Goal: Task Accomplishment & Management: Manage account settings

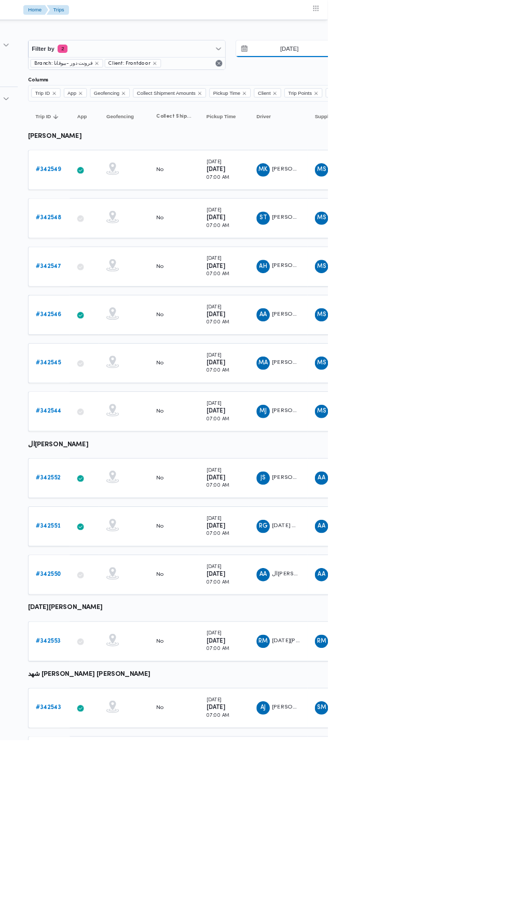
click at [471, 52] on input "9/10/2025" at bounding box center [453, 60] width 118 height 21
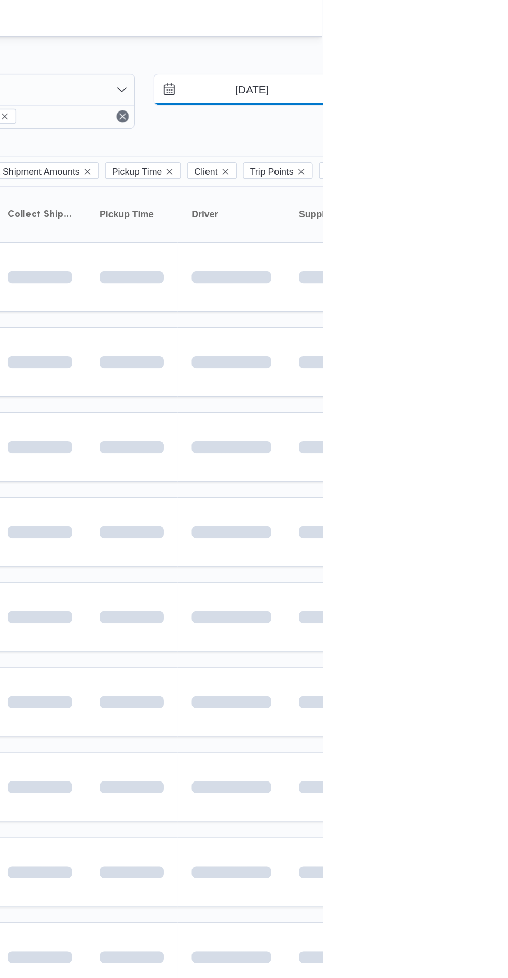
click at [470, 64] on input "[DATE]" at bounding box center [453, 60] width 118 height 21
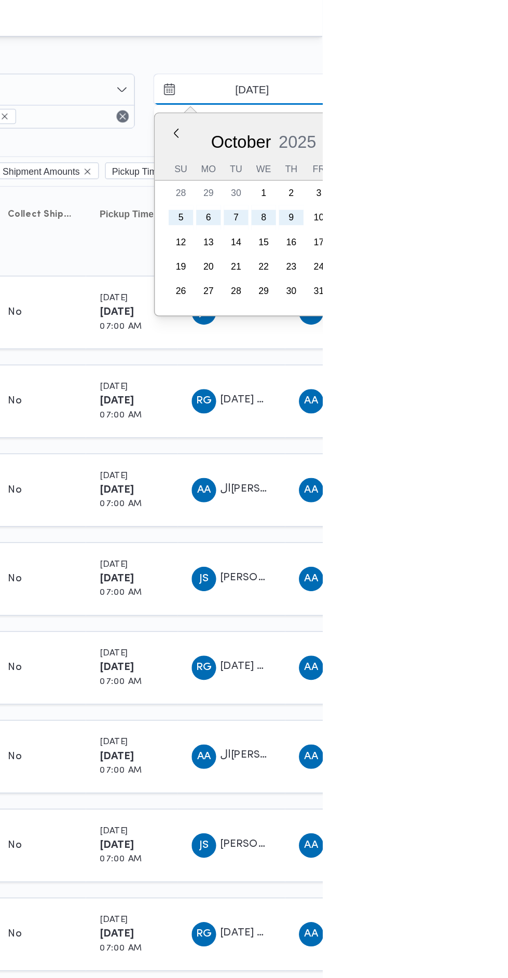
type input "[DATE]"
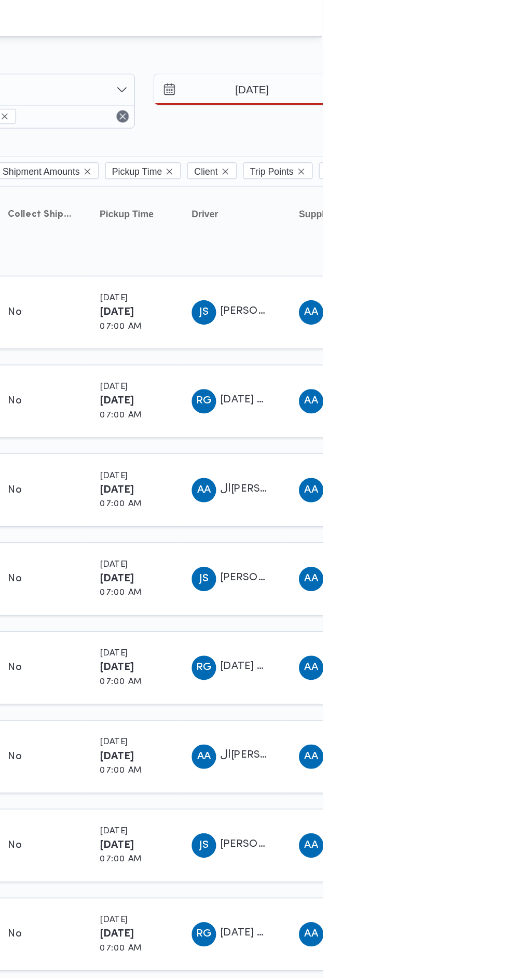
type input "[DATE]"
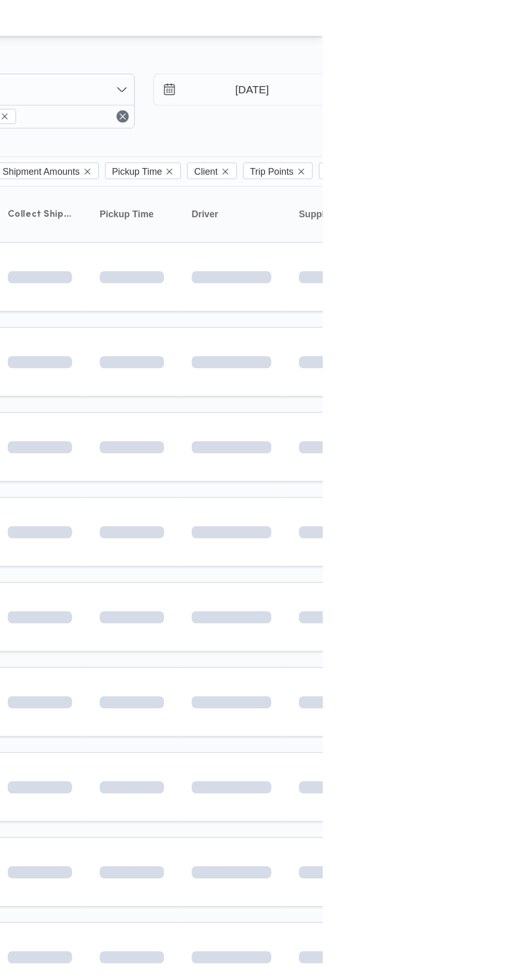
click at [507, 299] on span at bounding box center [489, 303] width 119 height 8
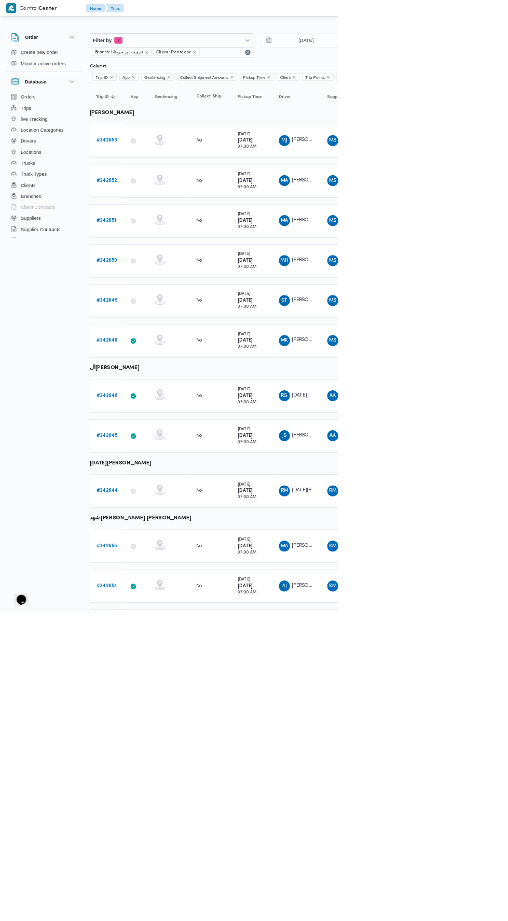
click at [164, 210] on b "# 342653" at bounding box center [160, 211] width 31 height 7
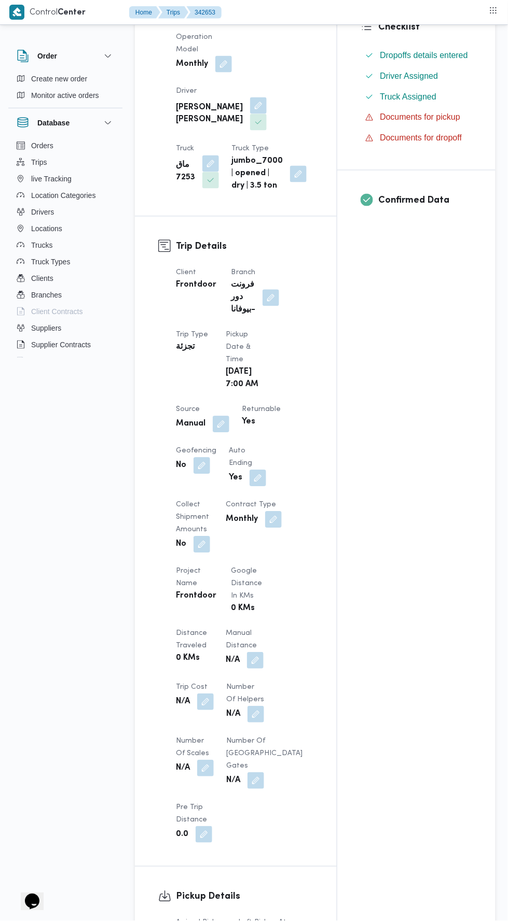
scroll to position [266, 0]
click at [252, 653] on button "button" at bounding box center [255, 661] width 17 height 17
click at [246, 696] on input "Manual Distance" at bounding box center [220, 694] width 103 height 21
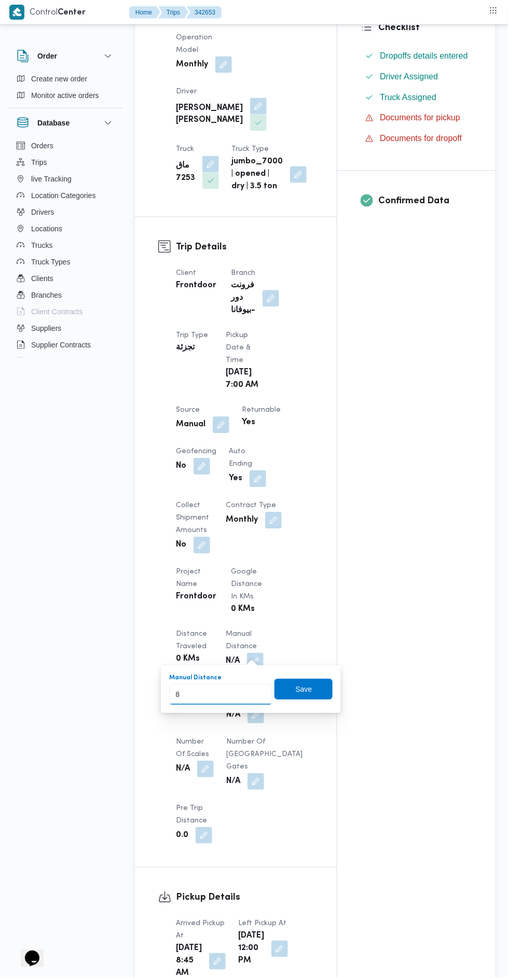
type input "89"
click at [314, 689] on span "Save" at bounding box center [303, 689] width 58 height 21
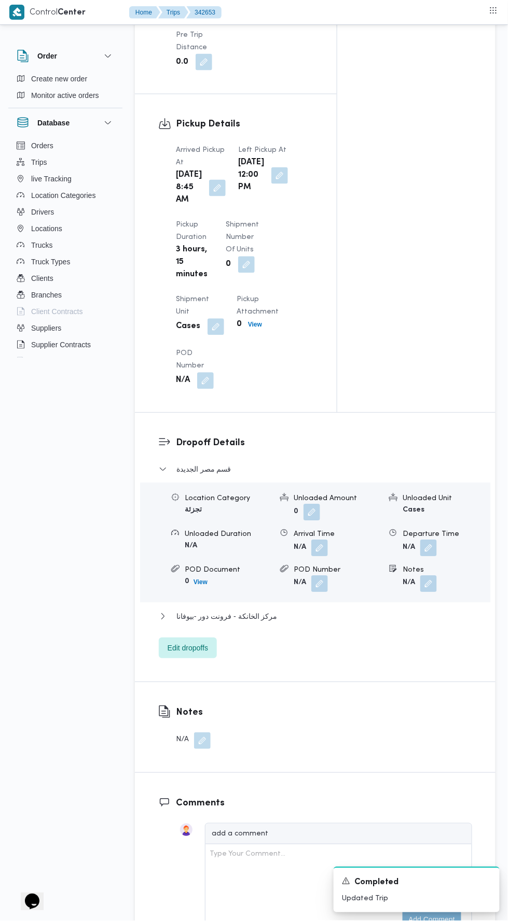
scroll to position [1076, 0]
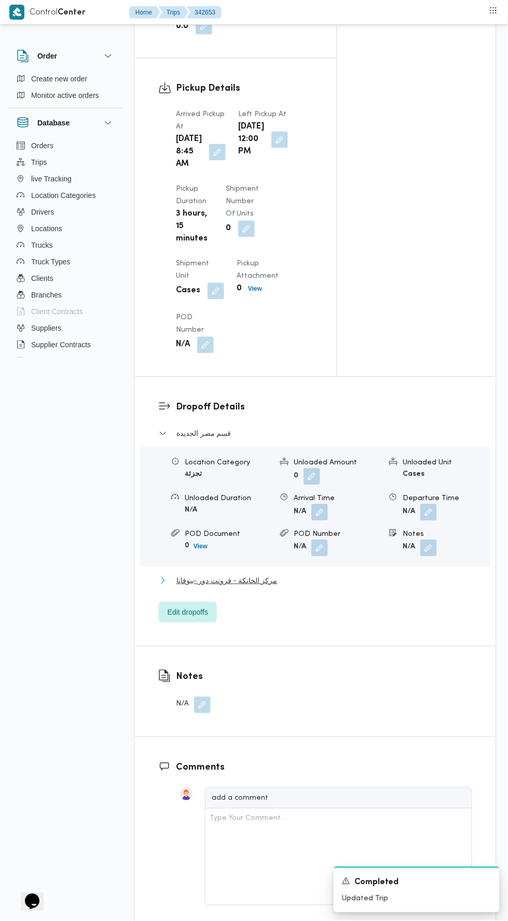
click at [361, 587] on button "مركز الخانكة - فرونت دور -بيوفانا" at bounding box center [315, 581] width 313 height 12
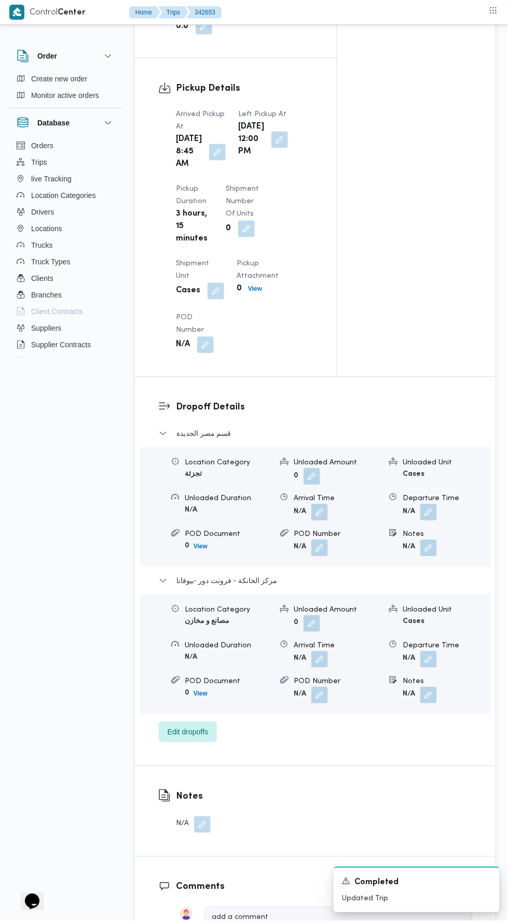
click at [429, 668] on button "button" at bounding box center [428, 660] width 17 height 17
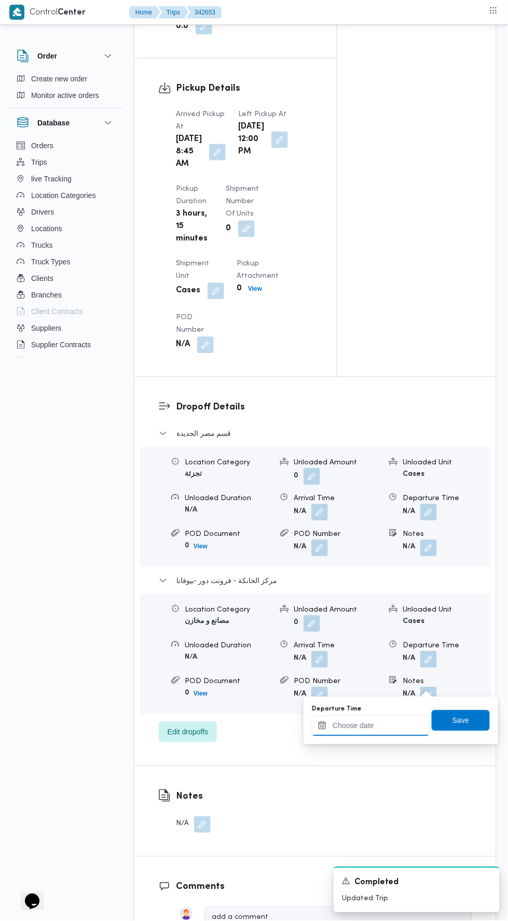
click at [403, 722] on input "Departure Time" at bounding box center [371, 726] width 118 height 21
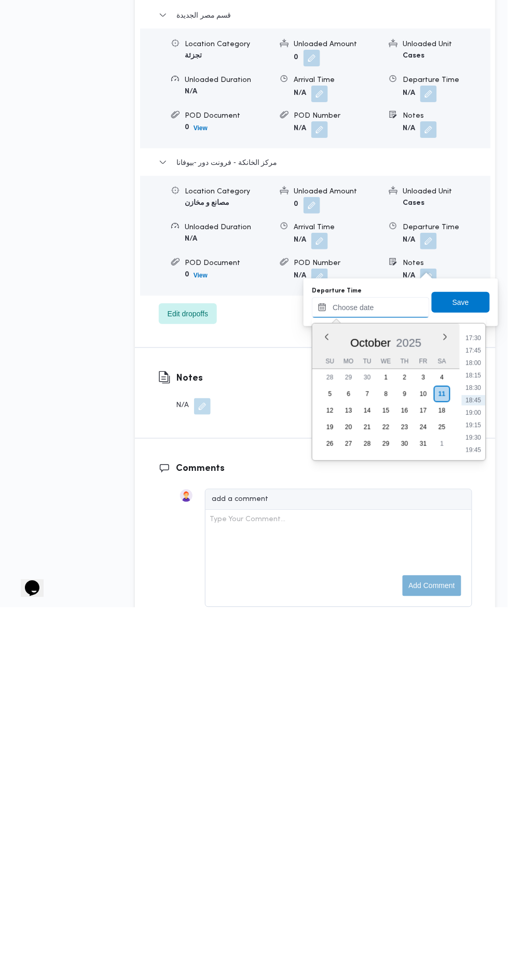
scroll to position [1125, 0]
click at [480, 696] on div "Time 00:00 00:15 00:30 00:45 01:00 01:15 01:30 01:45 02:00 02:15 02:30 02:45 03…" at bounding box center [472, 762] width 26 height 137
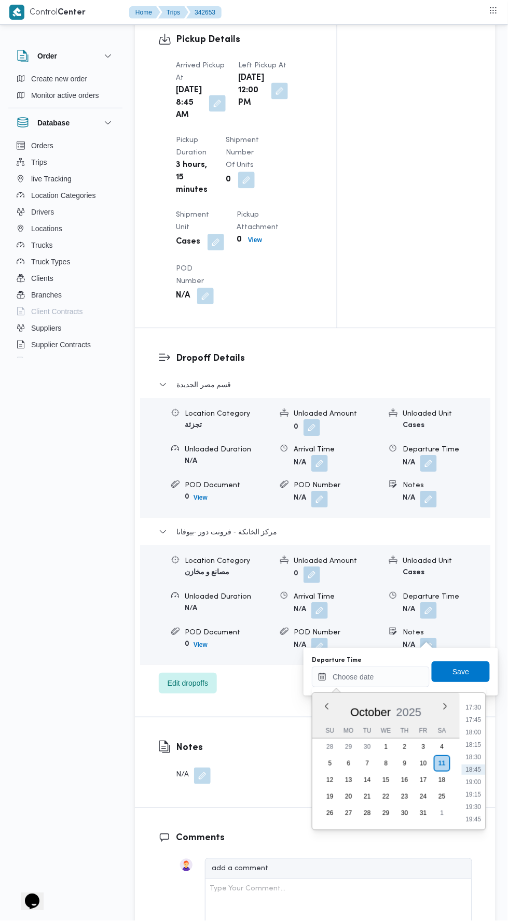
click at [473, 719] on li "17:45" at bounding box center [473, 720] width 24 height 10
type input "[DATE] 17:45"
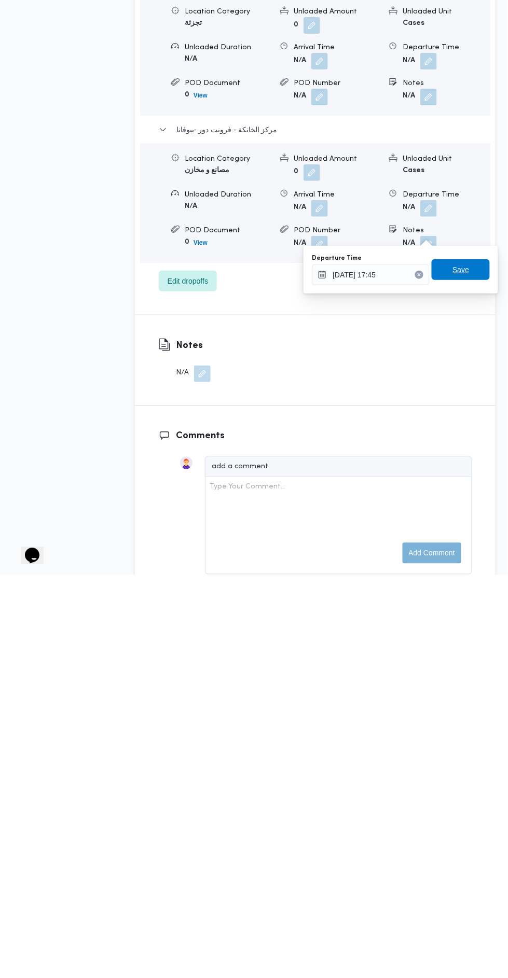
click at [463, 668] on span "Save" at bounding box center [460, 672] width 17 height 12
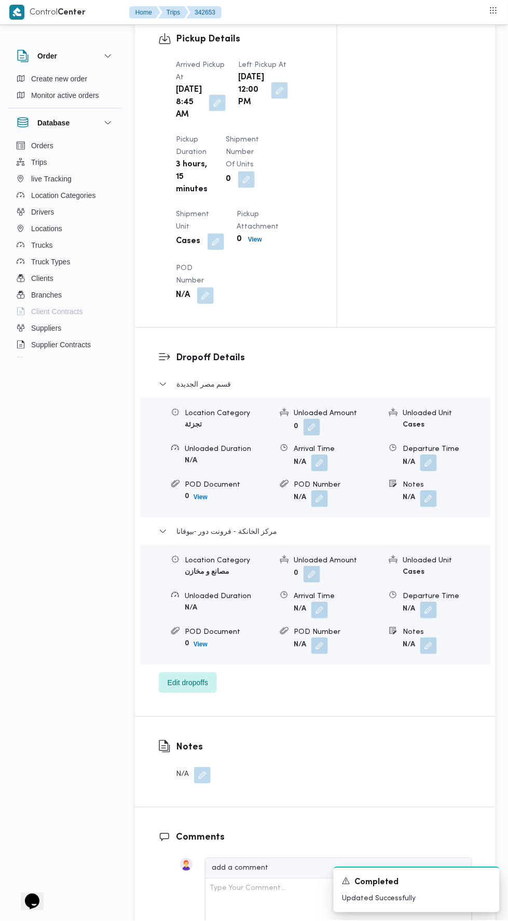
scroll to position [0, 0]
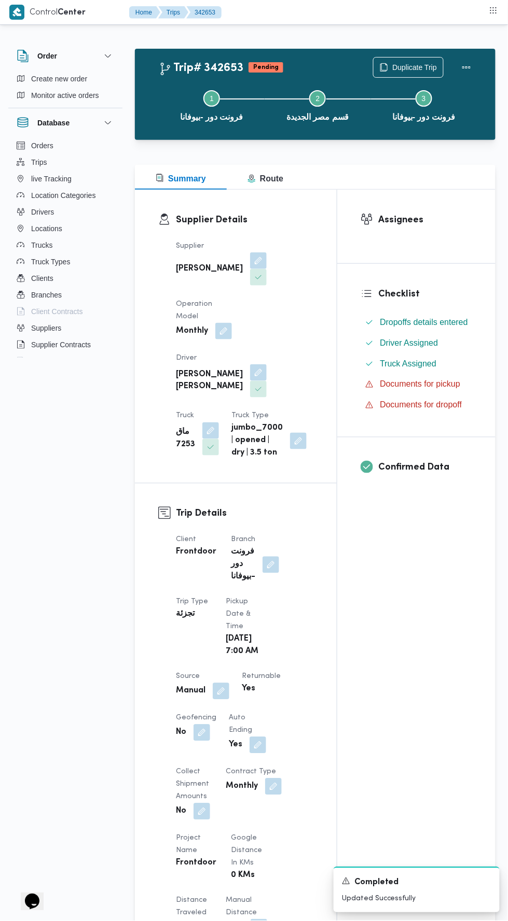
click at [475, 61] on button "Actions" at bounding box center [466, 67] width 21 height 21
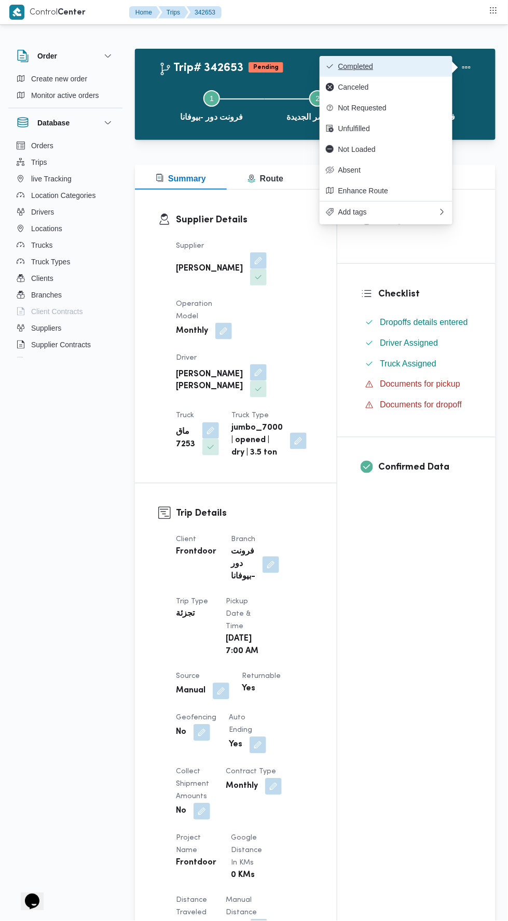
click at [413, 66] on span "Completed" at bounding box center [392, 66] width 108 height 8
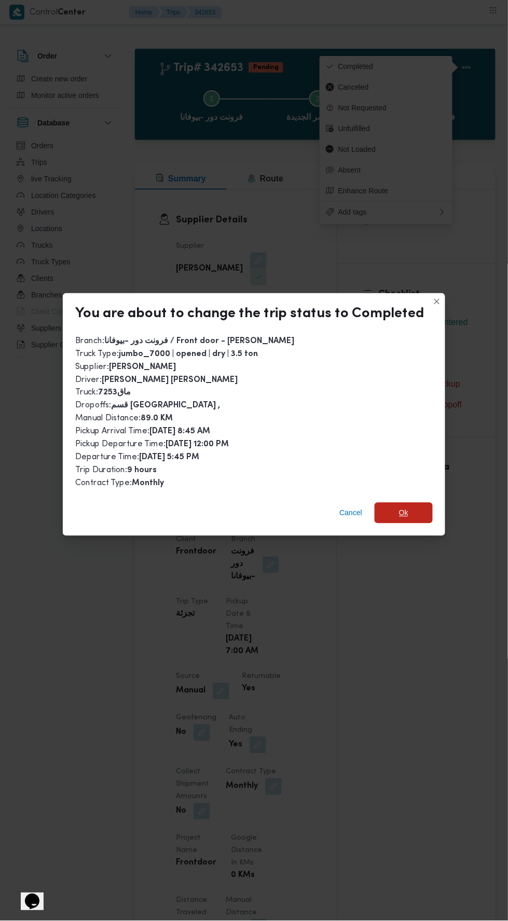
click at [401, 507] on span "Ok" at bounding box center [403, 513] width 9 height 12
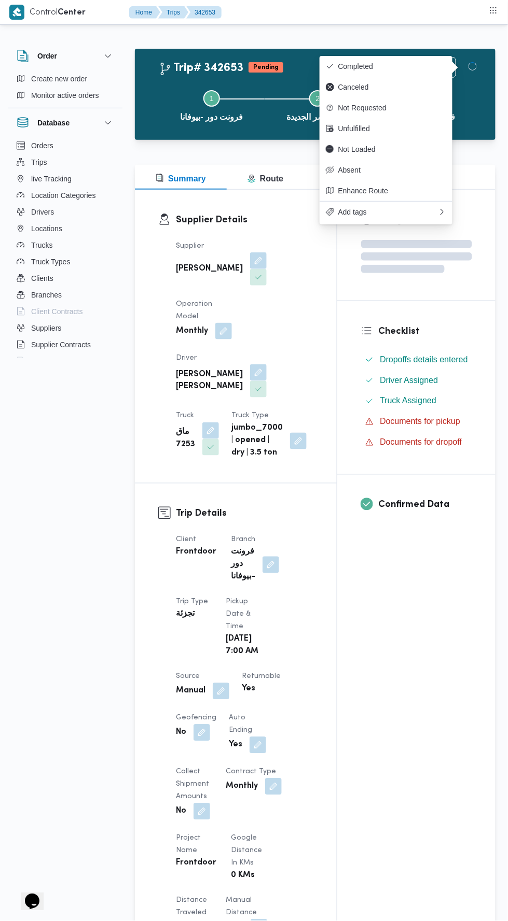
click at [443, 685] on div "Assignees Checklist Dropoffs details entered Driver Assigned Truck Assigned Doc…" at bounding box center [416, 821] width 158 height 1263
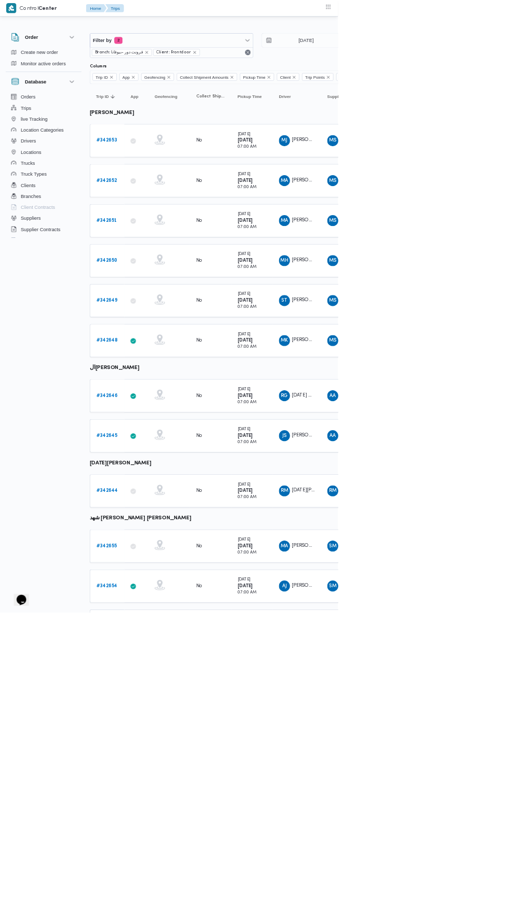
click at [163, 208] on b "# 342653" at bounding box center [160, 211] width 31 height 7
click at [164, 270] on b "# 342652" at bounding box center [160, 271] width 31 height 7
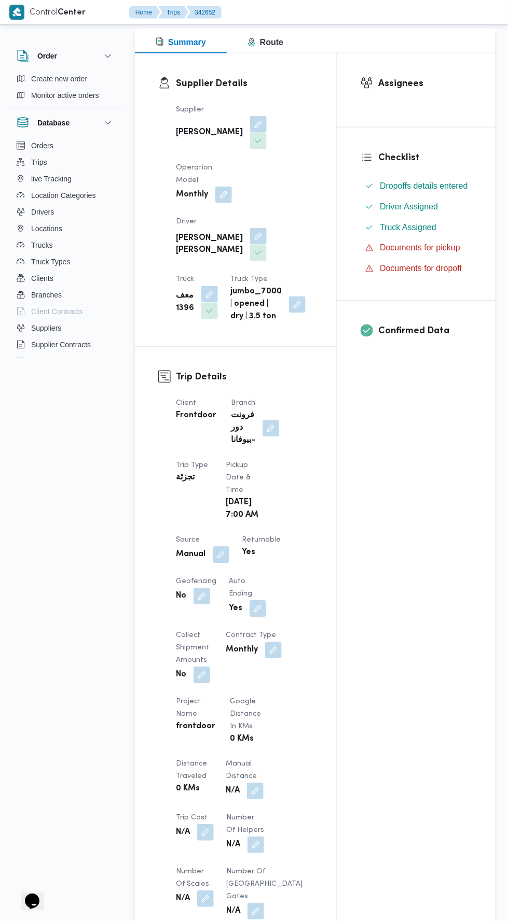
scroll to position [147, 0]
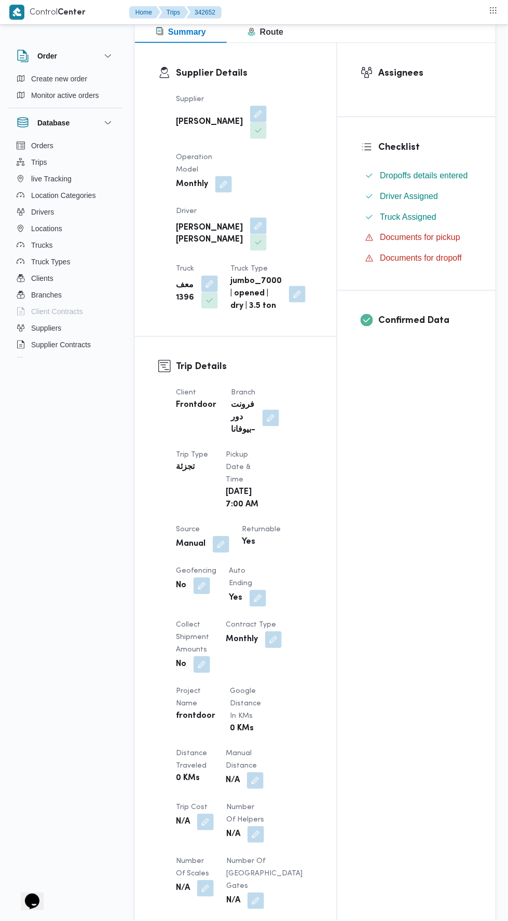
click at [257, 774] on button "button" at bounding box center [255, 781] width 17 height 17
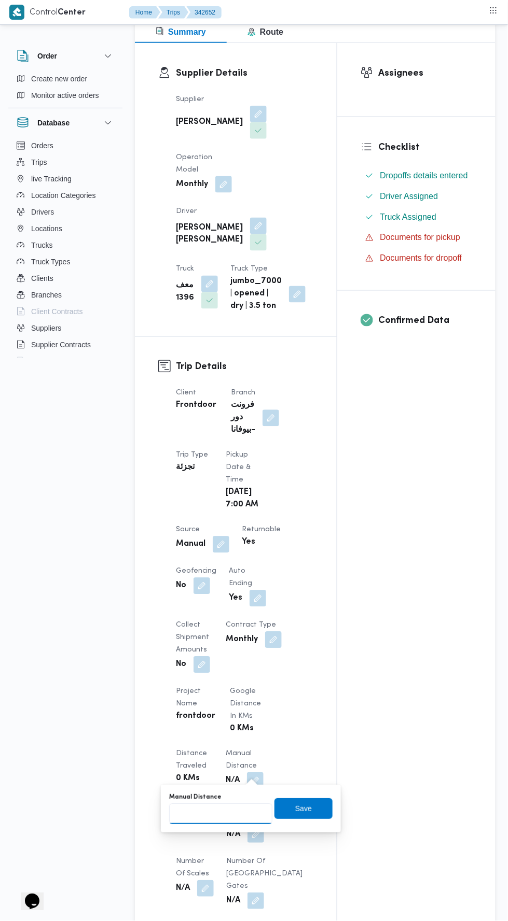
click at [231, 810] on input "Manual Distance" at bounding box center [220, 814] width 103 height 21
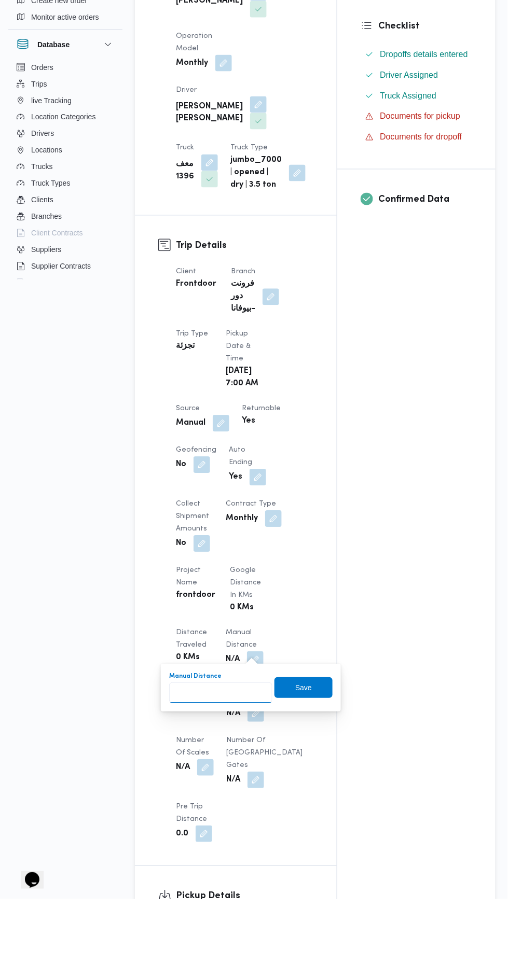
scroll to position [306, 0]
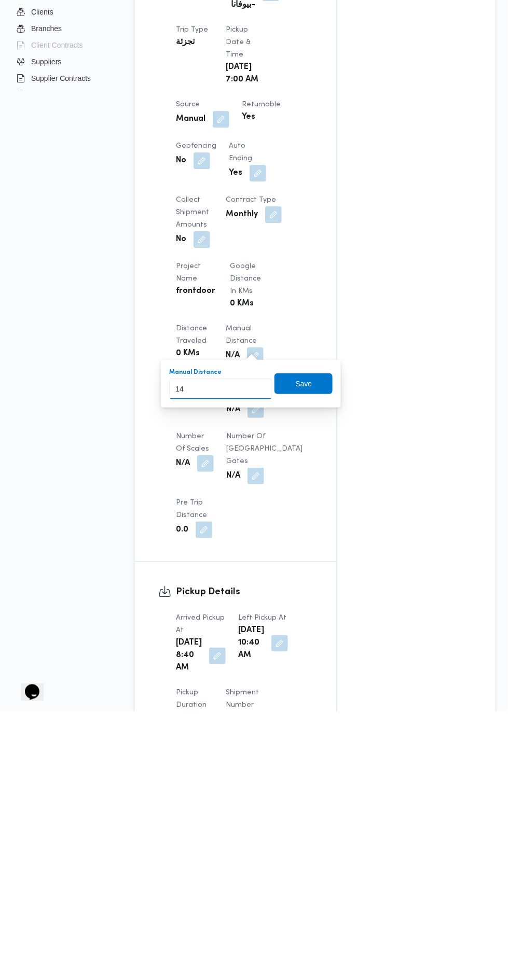
type input "140"
click at [308, 654] on span "Save" at bounding box center [304, 650] width 17 height 12
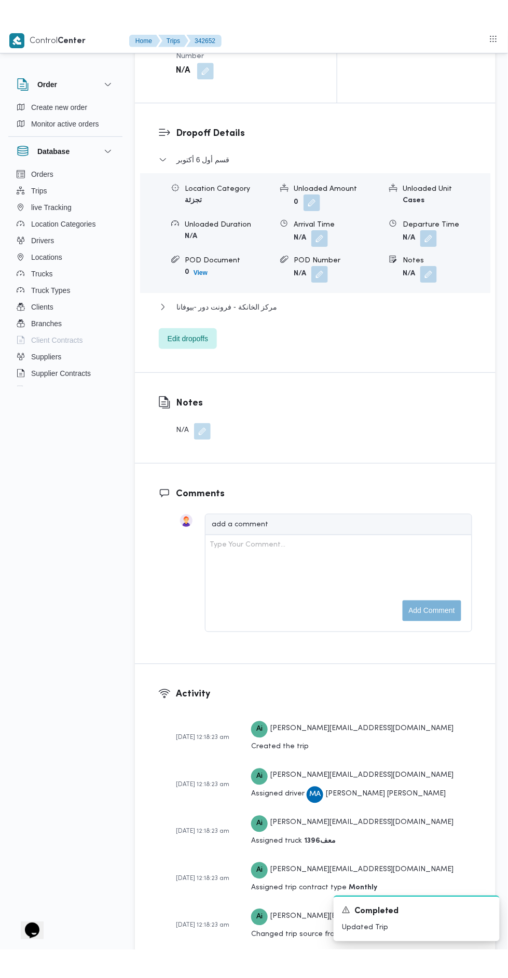
scroll to position [1337, 0]
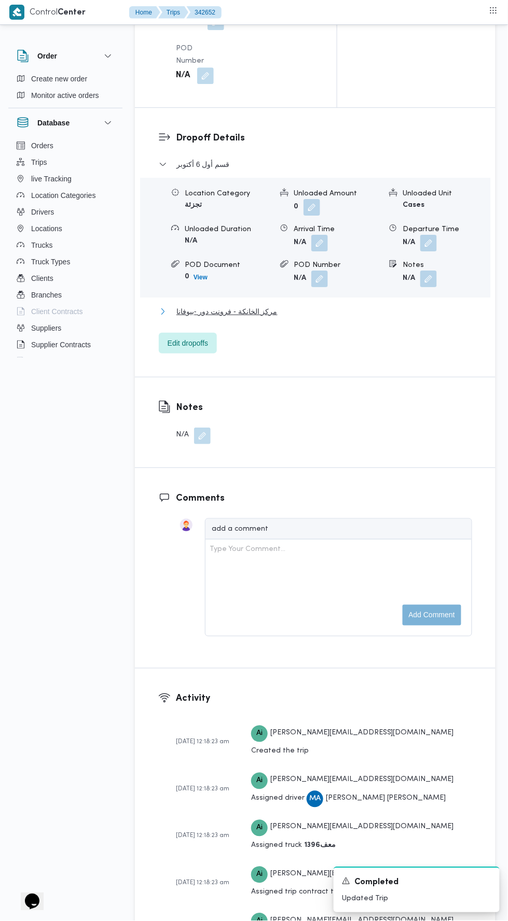
click at [389, 318] on button "مركز الخانكة - فرونت دور -بيوفانا" at bounding box center [315, 311] width 313 height 12
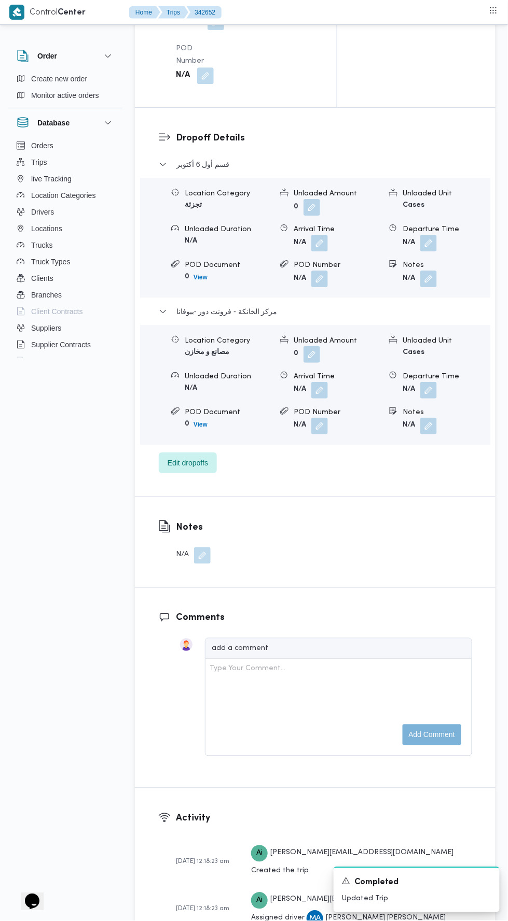
click at [431, 399] on button "button" at bounding box center [428, 390] width 17 height 17
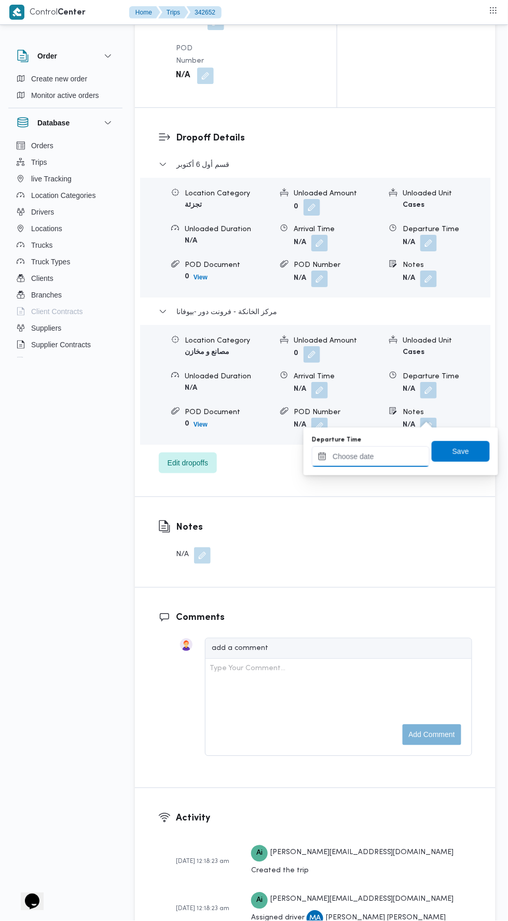
click at [416, 453] on input "Departure Time" at bounding box center [371, 456] width 118 height 21
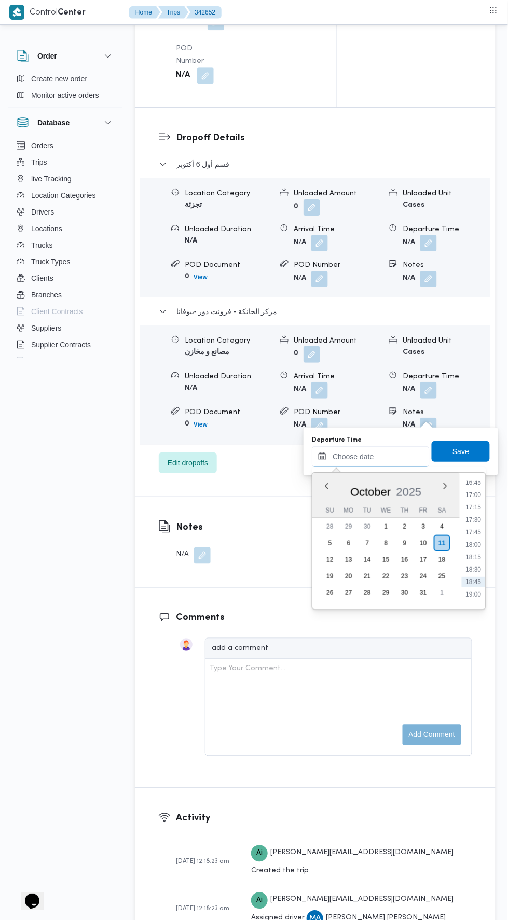
scroll to position [825, 0]
click at [473, 569] on li "18:15" at bounding box center [473, 570] width 24 height 10
type input "11/10/2025 18:15"
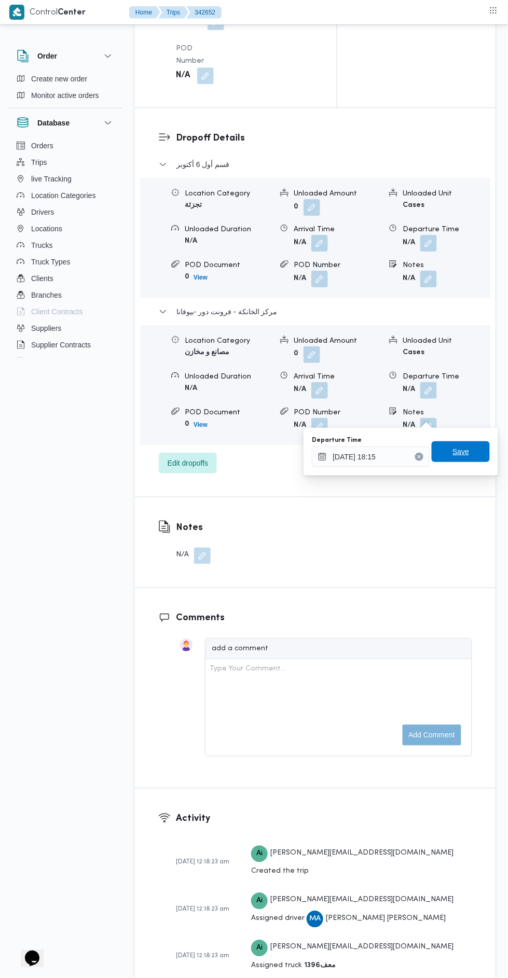
click at [462, 448] on span "Save" at bounding box center [460, 451] width 17 height 12
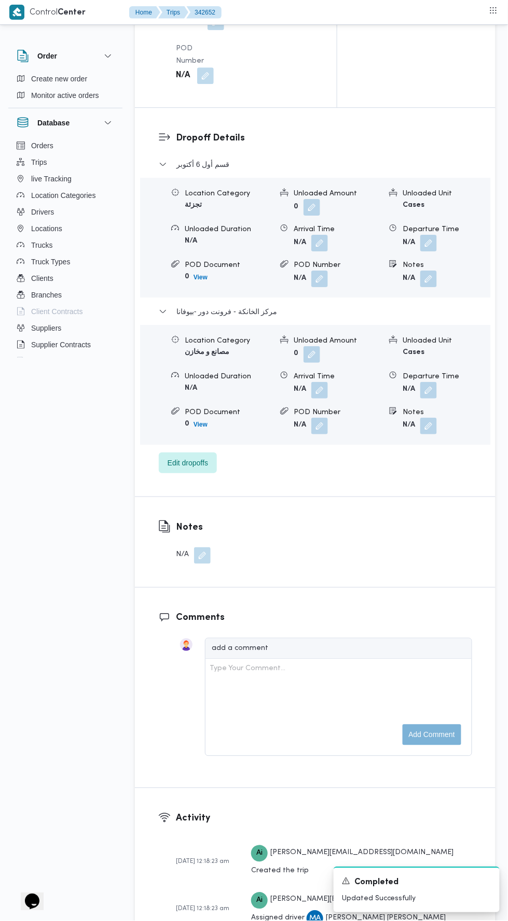
scroll to position [0, 0]
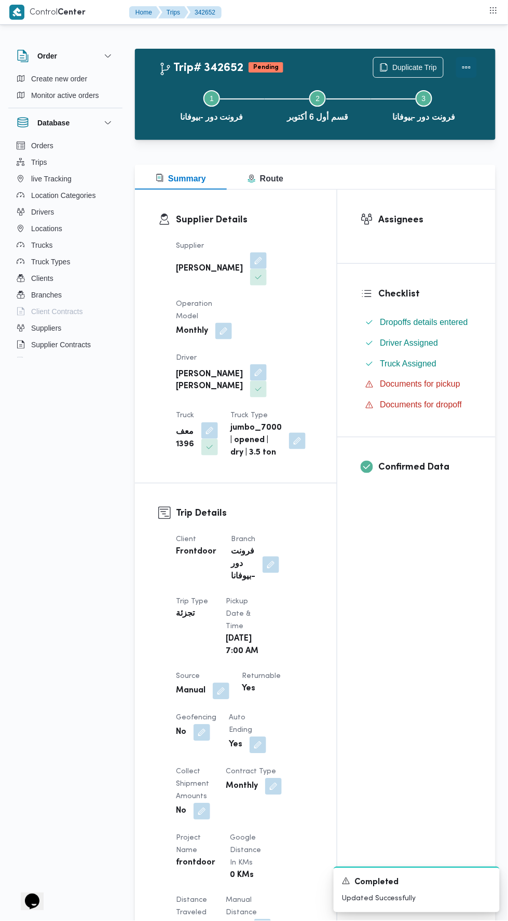
click at [471, 67] on button "Actions" at bounding box center [466, 67] width 21 height 21
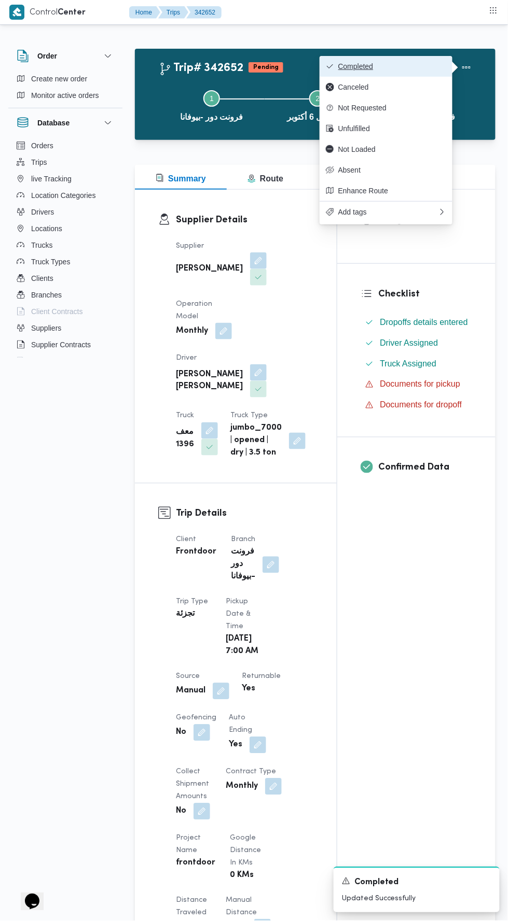
click at [441, 60] on button "Completed" at bounding box center [385, 66] width 133 height 21
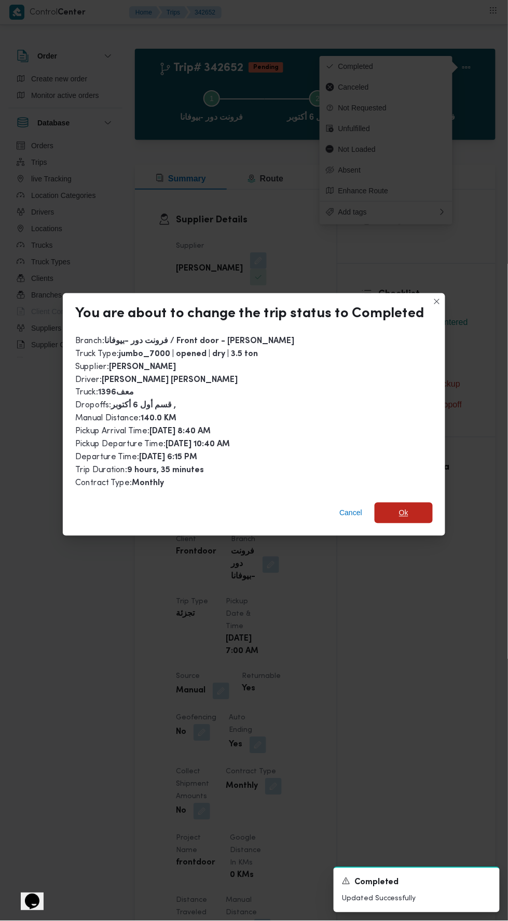
click at [414, 503] on span "Ok" at bounding box center [403, 513] width 58 height 21
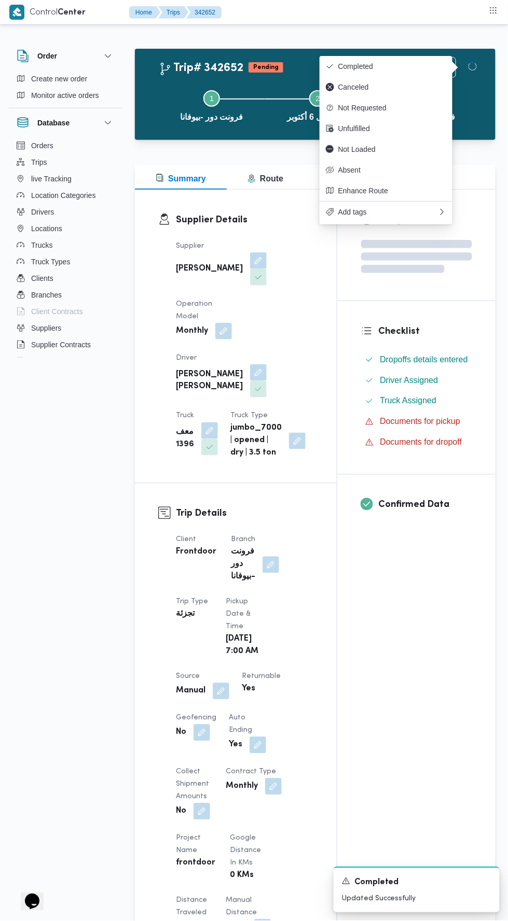
click at [418, 661] on div "Assignees Checklist Dropoffs details entered Driver Assigned Truck Assigned Doc…" at bounding box center [416, 817] width 158 height 1255
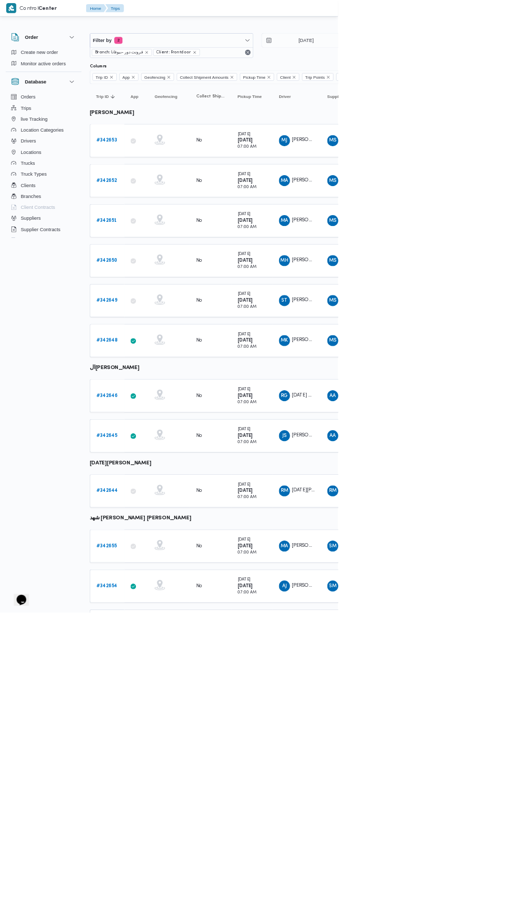
click at [174, 329] on b "# 342651" at bounding box center [160, 331] width 31 height 7
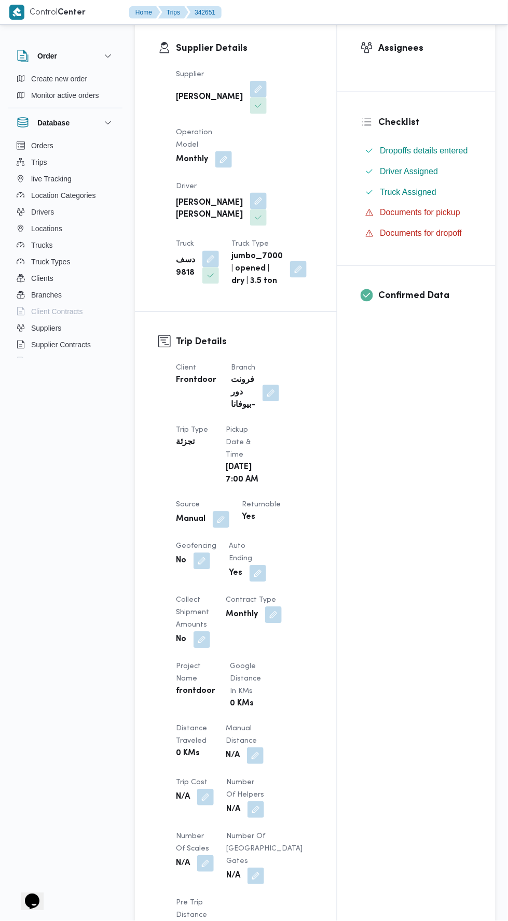
scroll to position [174, 0]
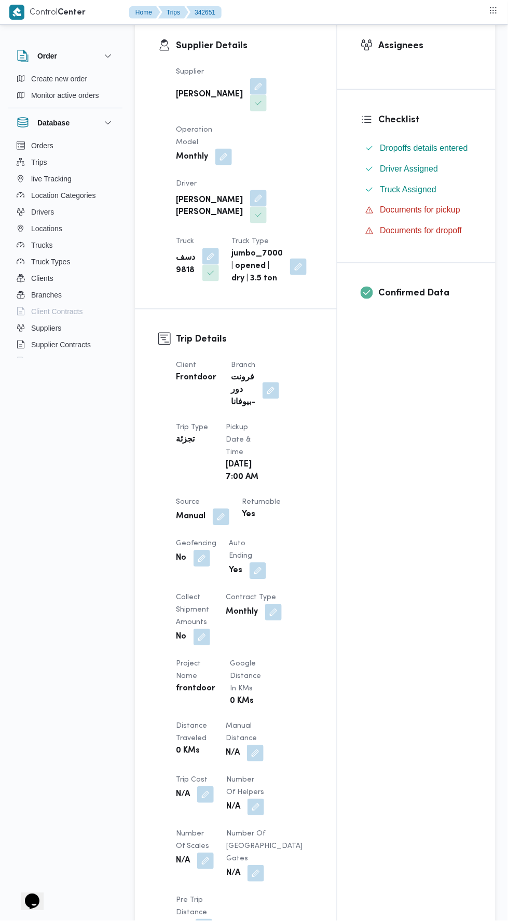
click at [254, 748] on button "button" at bounding box center [255, 754] width 17 height 17
click at [242, 786] on input "Manual Distance" at bounding box center [220, 787] width 103 height 21
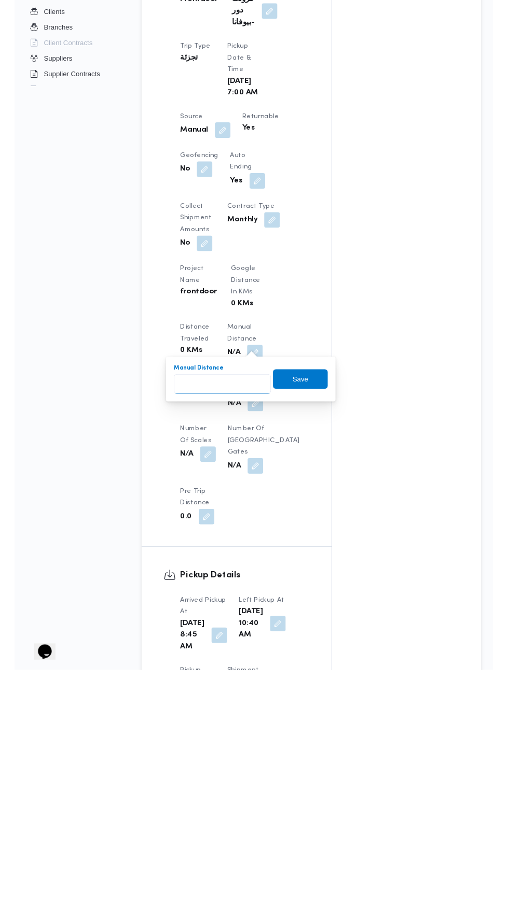
scroll to position [306, 0]
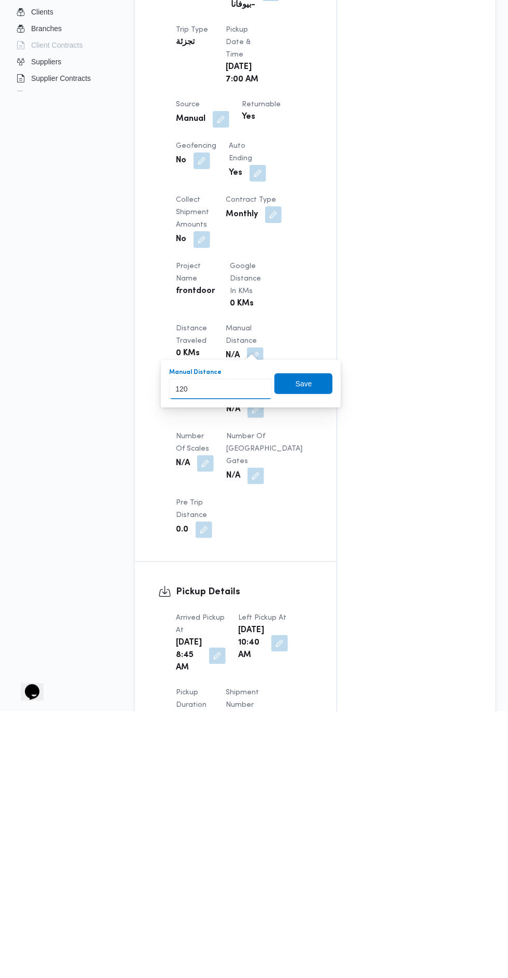
type input "120"
click at [298, 671] on div "You are in a dialog. To close this dialog, hit escape. Manual Distance 120 Save" at bounding box center [251, 650] width 180 height 48
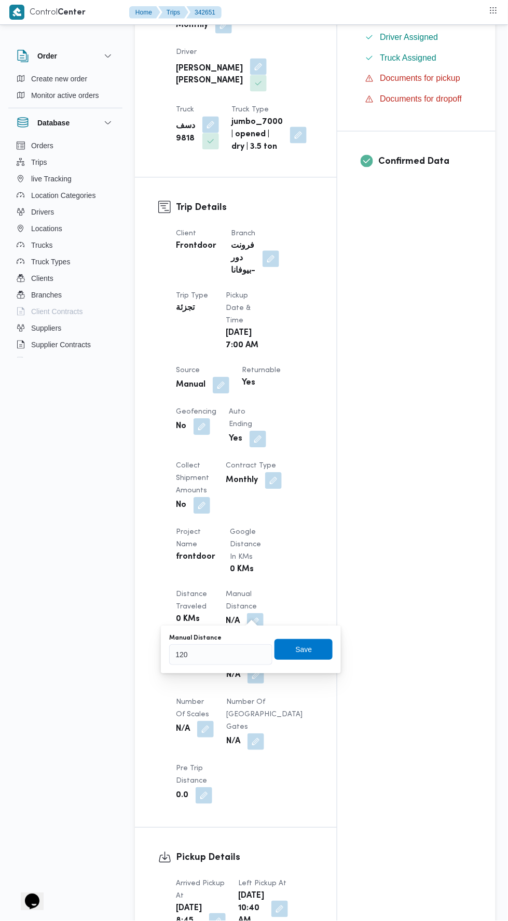
click at [316, 669] on div "You are in a dialog. To close this dialog, hit escape. Manual Distance 120 Save" at bounding box center [251, 650] width 180 height 48
click at [304, 650] on span "Save" at bounding box center [304, 650] width 17 height 12
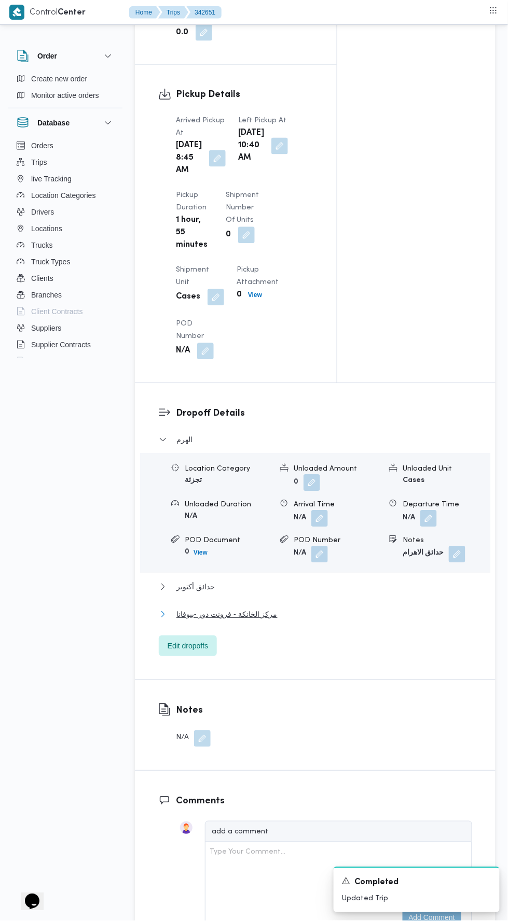
click at [321, 621] on button "مركز الخانكة - فرونت دور -بيوفانا" at bounding box center [315, 615] width 313 height 12
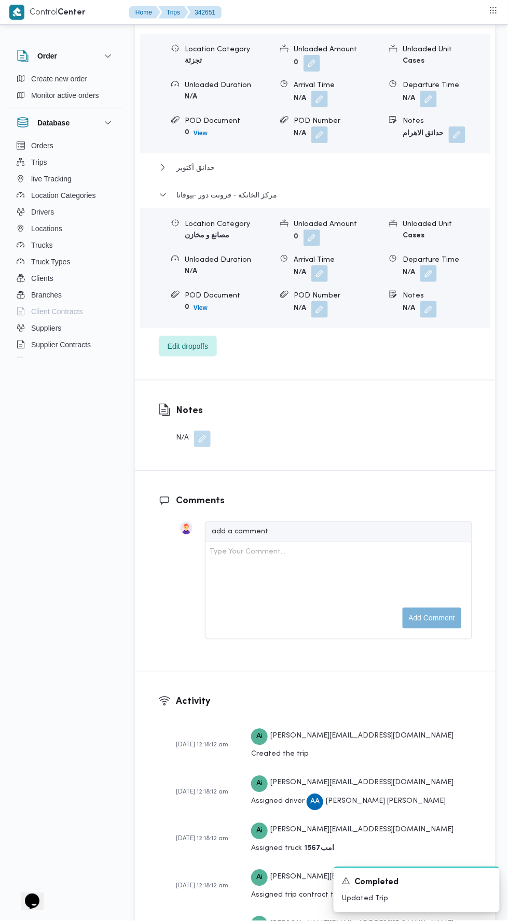
scroll to position [1448, 0]
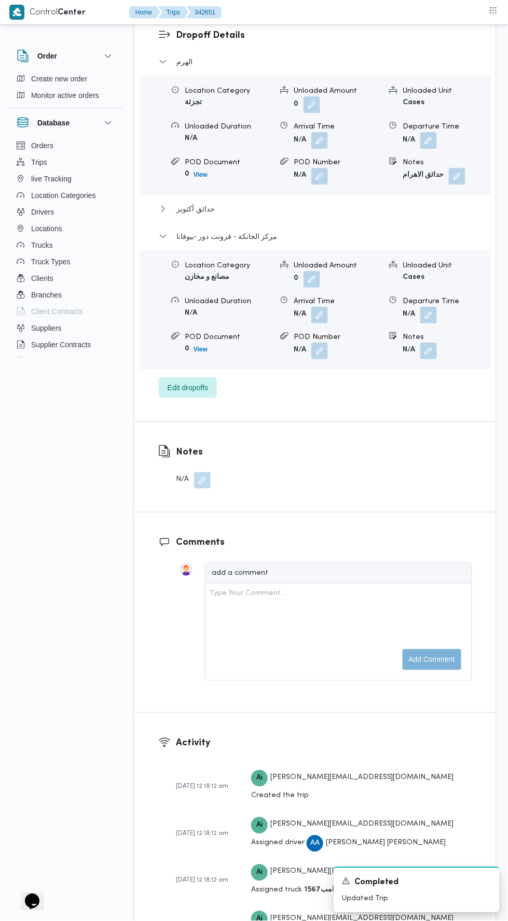
click at [452, 324] on form "N/A" at bounding box center [445, 315] width 87 height 17
click at [430, 324] on button "button" at bounding box center [428, 315] width 17 height 17
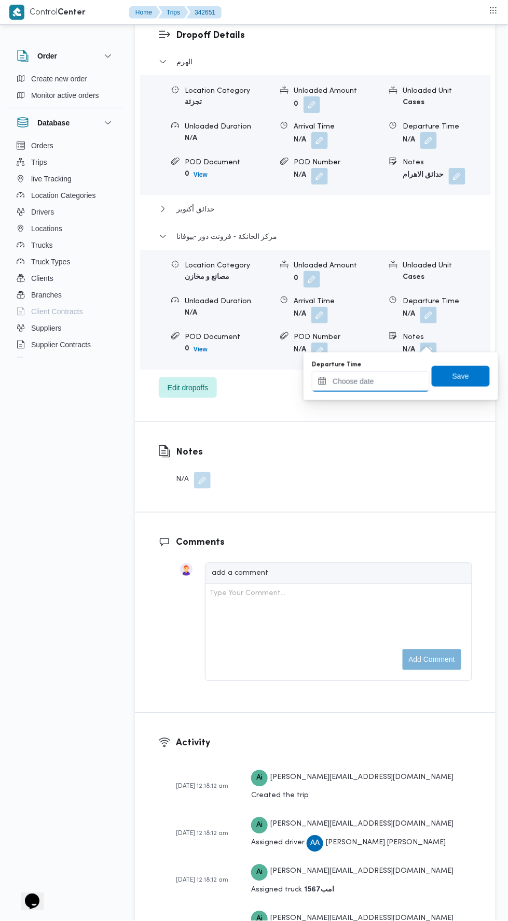
click at [401, 383] on input "Departure Time" at bounding box center [371, 381] width 118 height 21
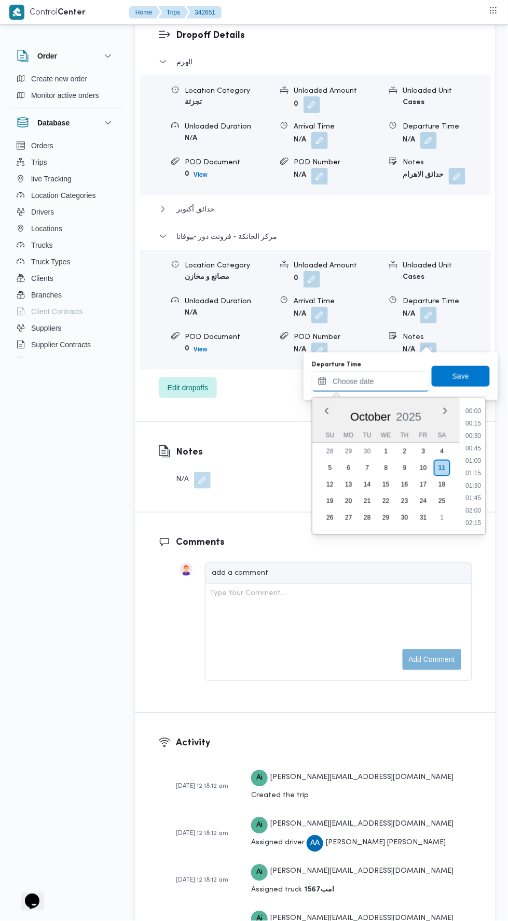
scroll to position [870, 0]
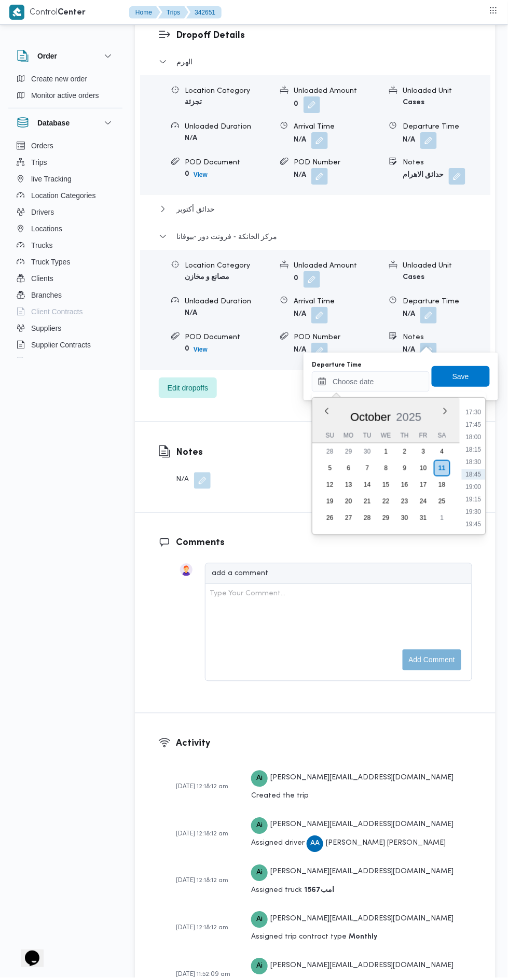
click at [473, 411] on li "17:30" at bounding box center [473, 412] width 24 height 10
type input "[DATE] 17:30"
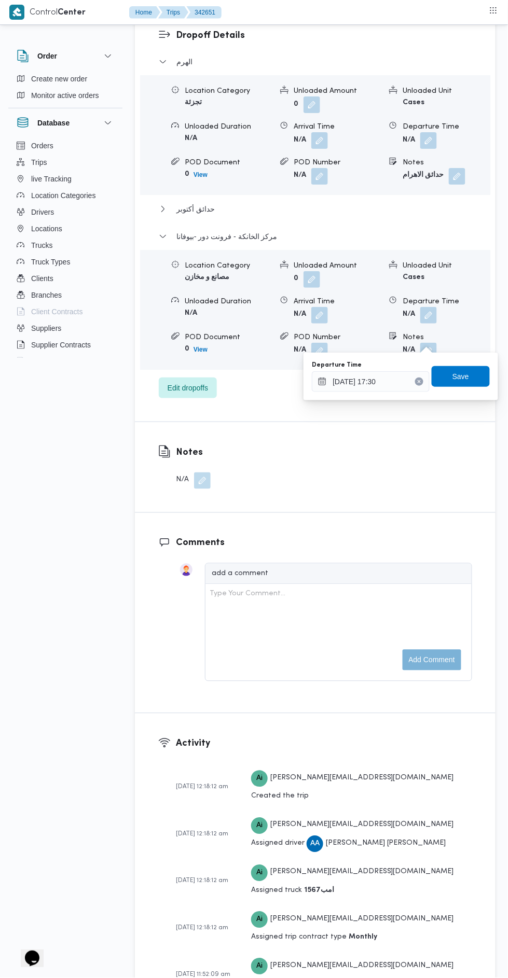
click at [476, 361] on div "Departure Time 11/10/2025 17:30 Save" at bounding box center [401, 376] width 180 height 33
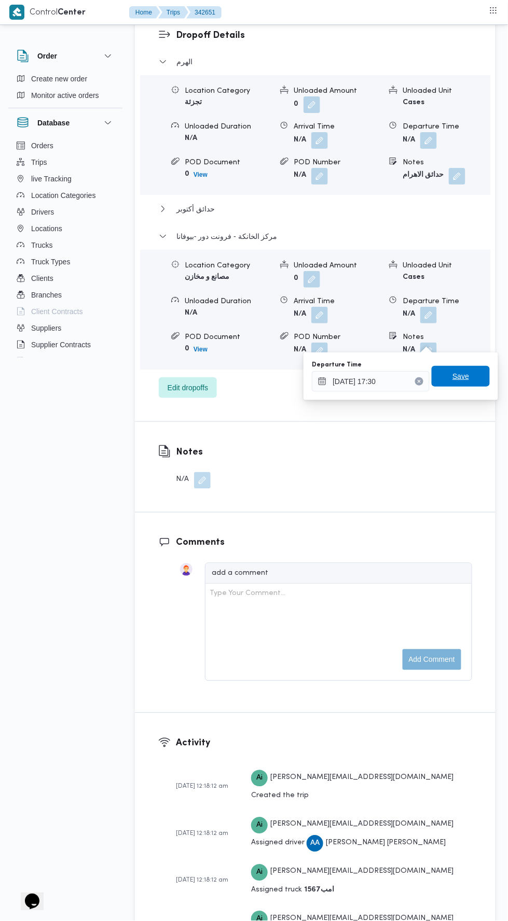
click at [461, 376] on span "Save" at bounding box center [460, 376] width 17 height 12
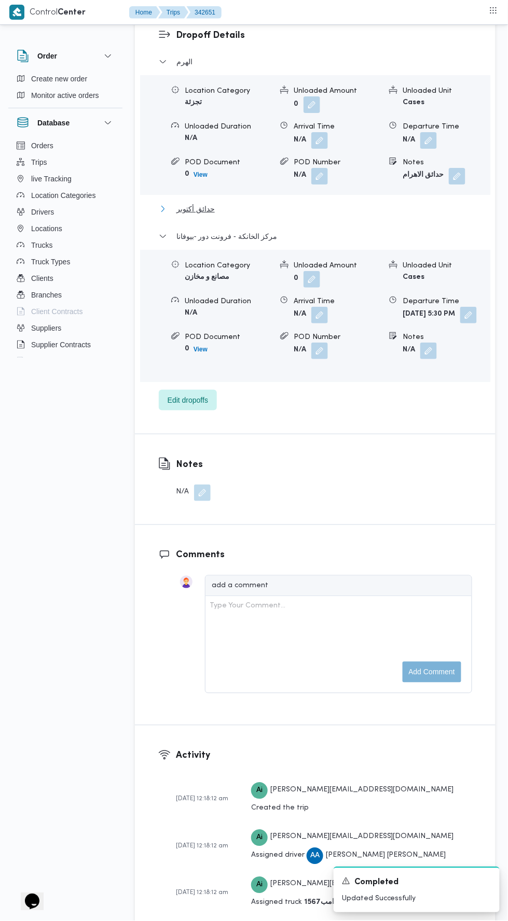
click at [254, 215] on button "حدائق أكتوبر" at bounding box center [315, 209] width 313 height 12
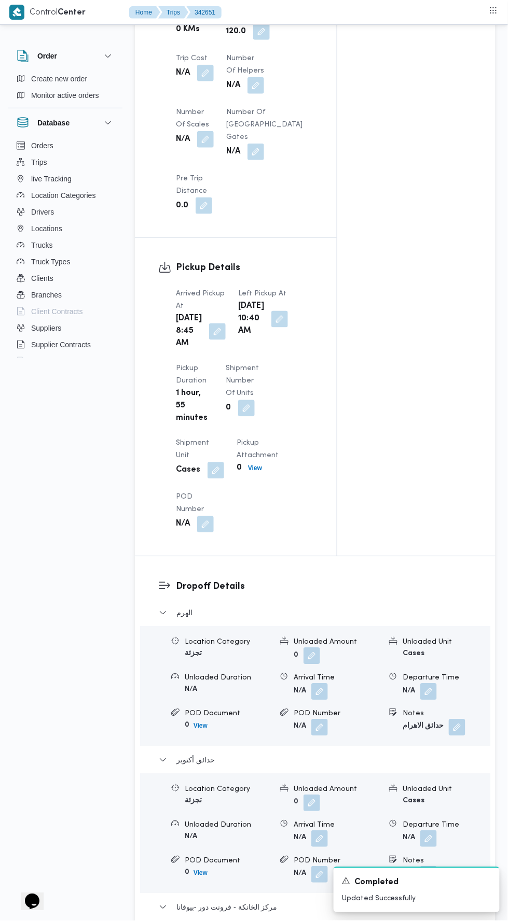
scroll to position [0, 0]
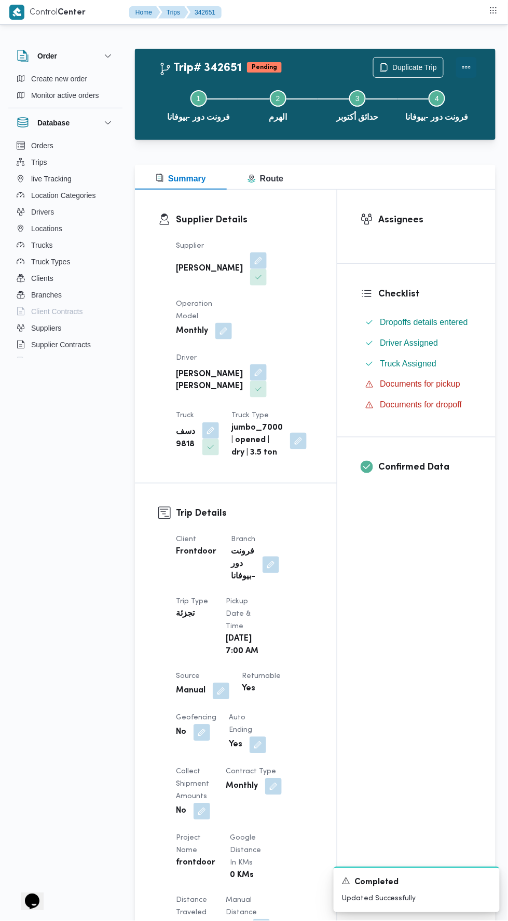
click at [467, 61] on button "Actions" at bounding box center [466, 67] width 21 height 21
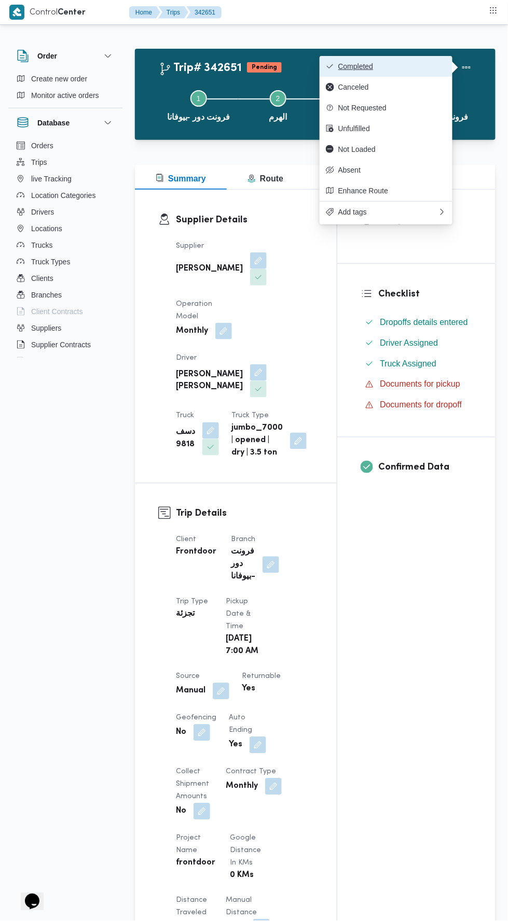
click at [402, 66] on span "Completed" at bounding box center [392, 66] width 108 height 8
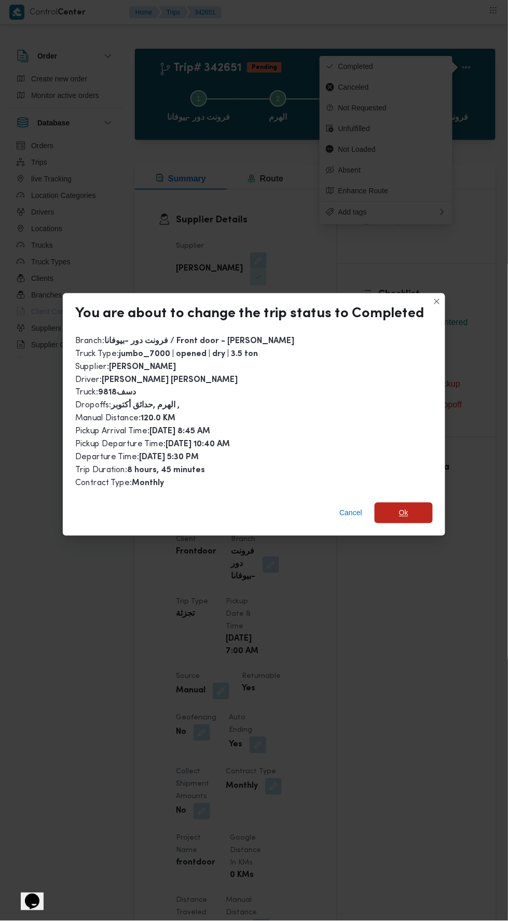
click at [401, 507] on span "Ok" at bounding box center [403, 513] width 9 height 12
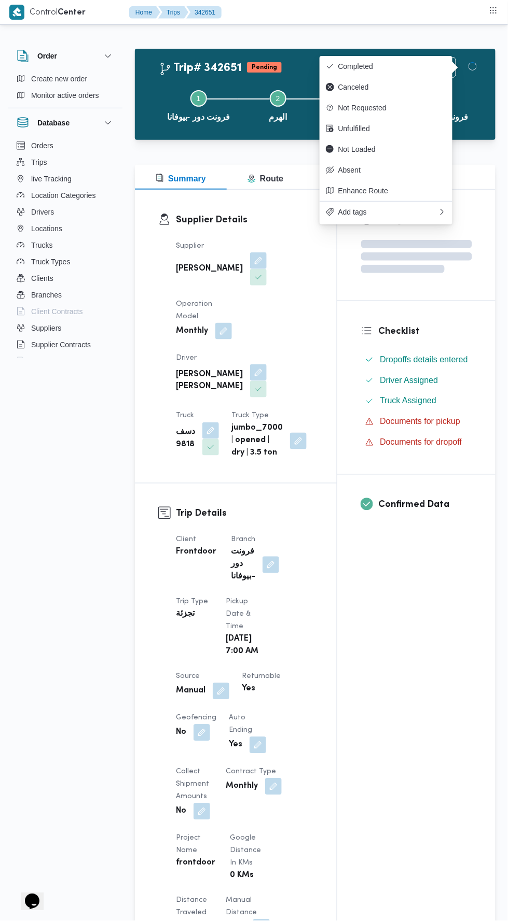
click at [403, 642] on div "Assignees Checklist Dropoffs details entered Driver Assigned Truck Assigned Doc…" at bounding box center [416, 821] width 158 height 1263
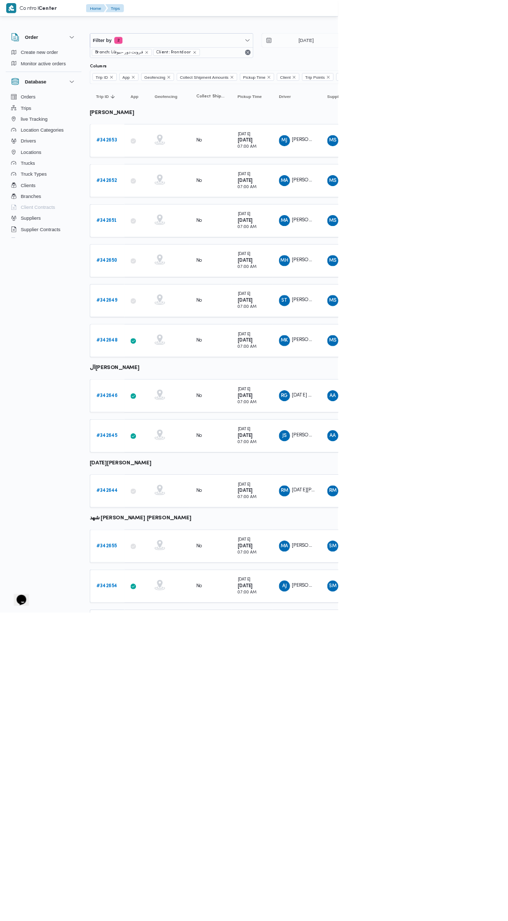
click at [166, 388] on b "# 342650" at bounding box center [161, 391] width 32 height 7
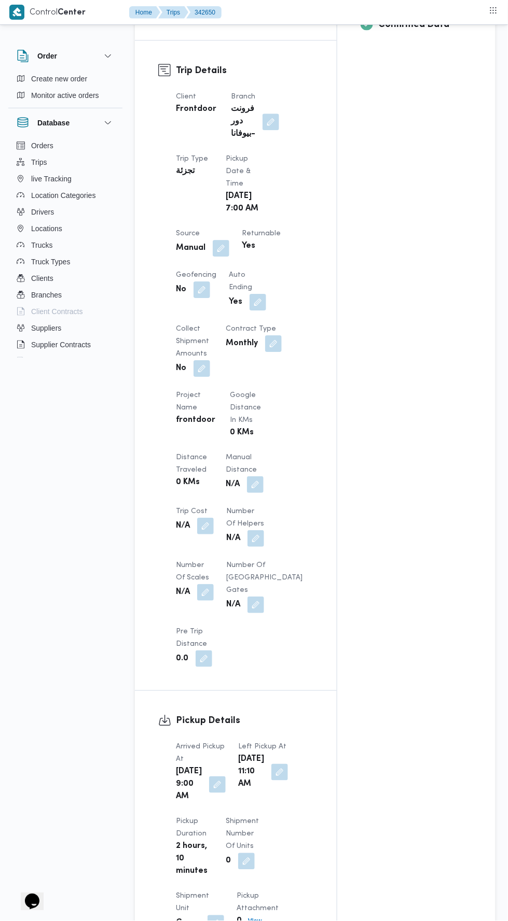
scroll to position [457, 0]
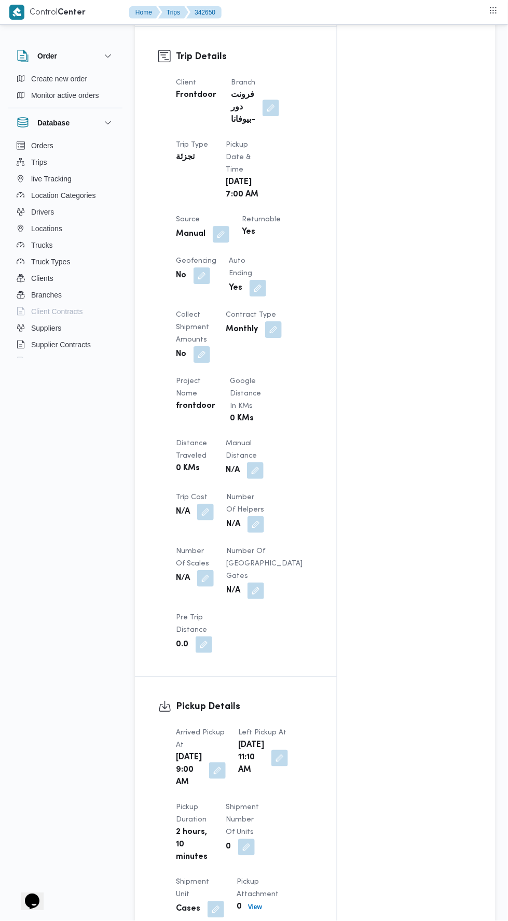
click at [257, 462] on button "button" at bounding box center [255, 470] width 17 height 17
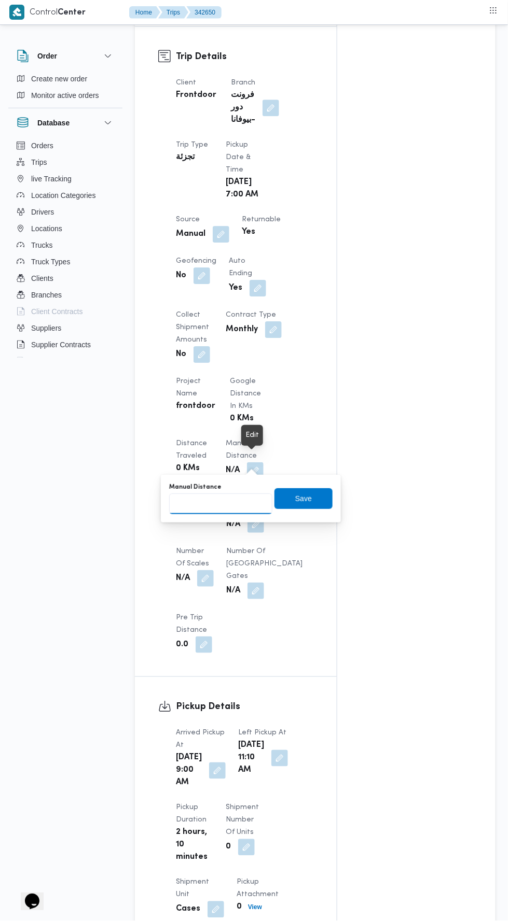
click at [242, 501] on input "Manual Distance" at bounding box center [220, 504] width 103 height 21
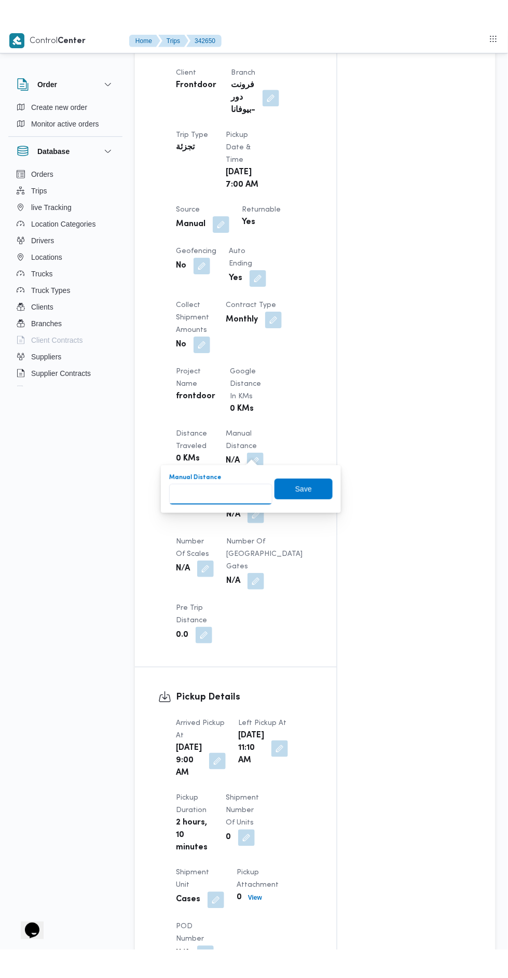
scroll to position [507, 0]
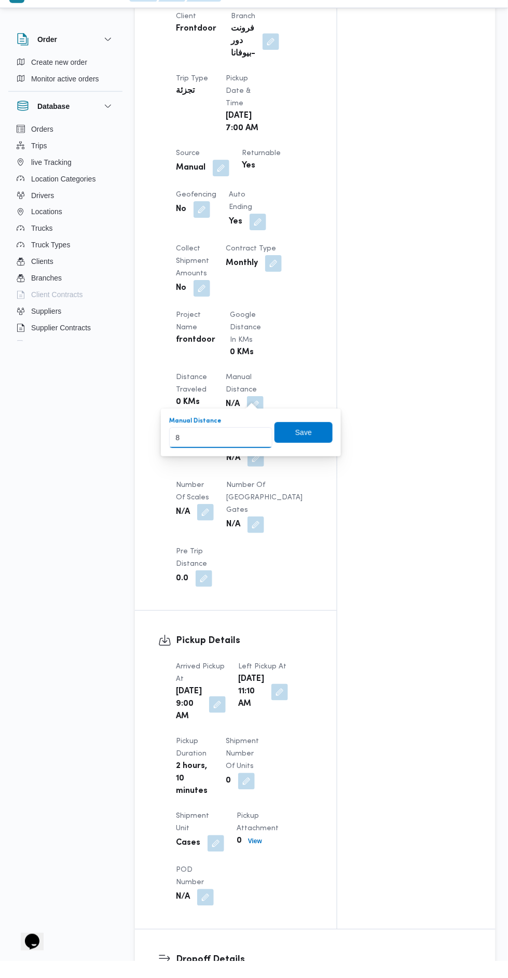
type input "89"
click at [322, 444] on span "Save" at bounding box center [303, 449] width 58 height 21
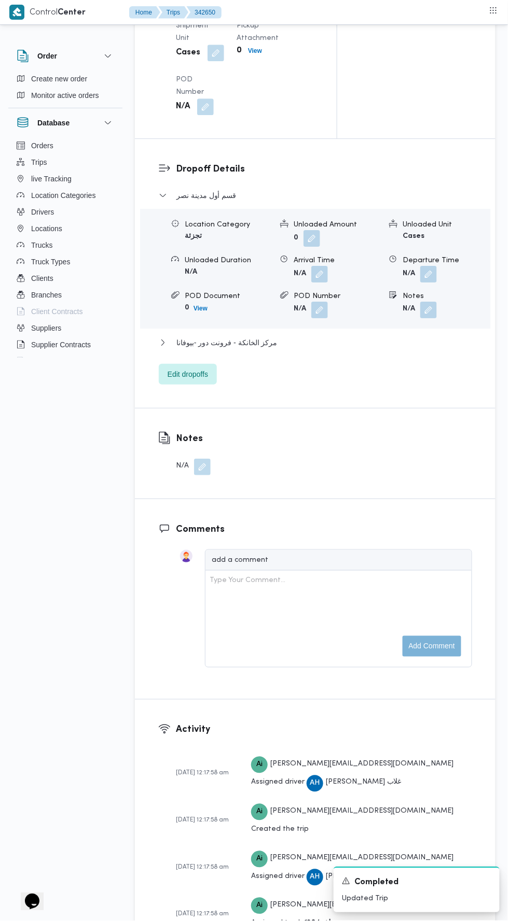
scroll to position [1315, 0]
click at [419, 348] on button "مركز الخانكة - فرونت دور -بيوفانا" at bounding box center [315, 342] width 313 height 12
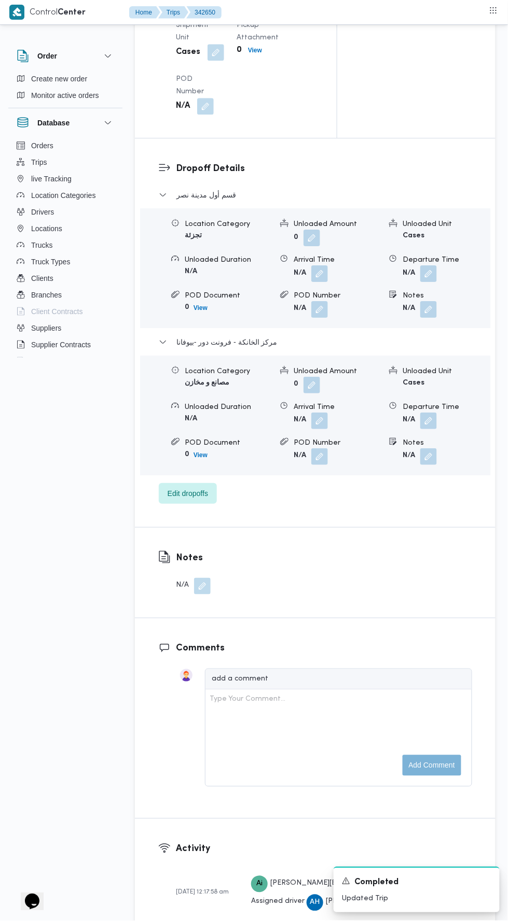
click at [434, 429] on button "button" at bounding box center [428, 421] width 17 height 17
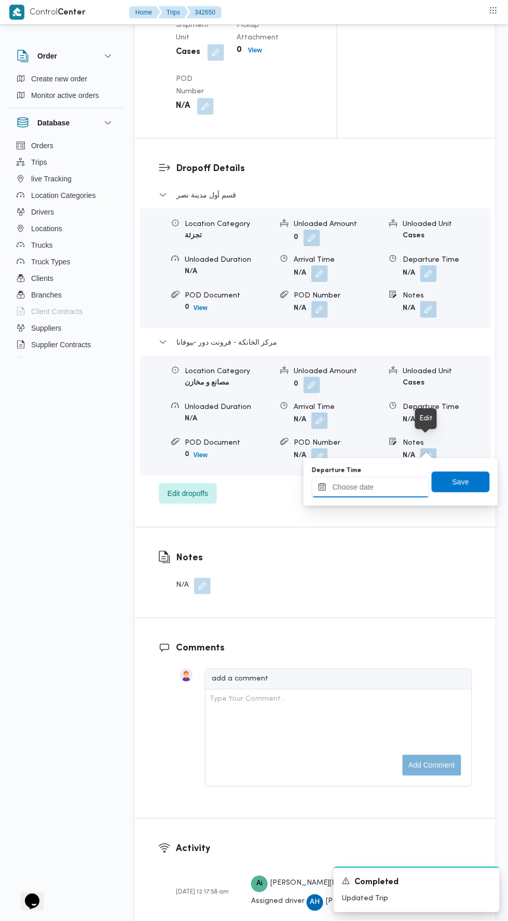
click at [409, 485] on input "Departure Time" at bounding box center [371, 487] width 118 height 21
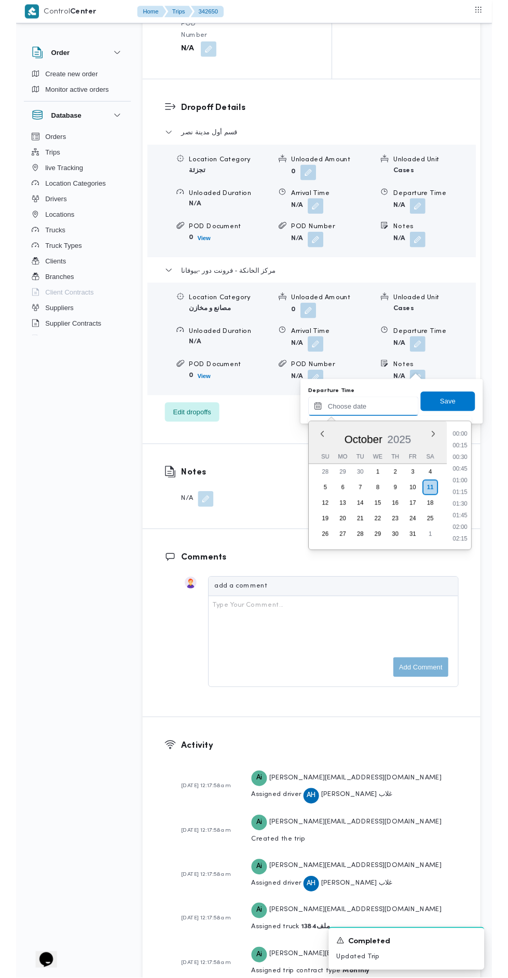
scroll to position [870, 0]
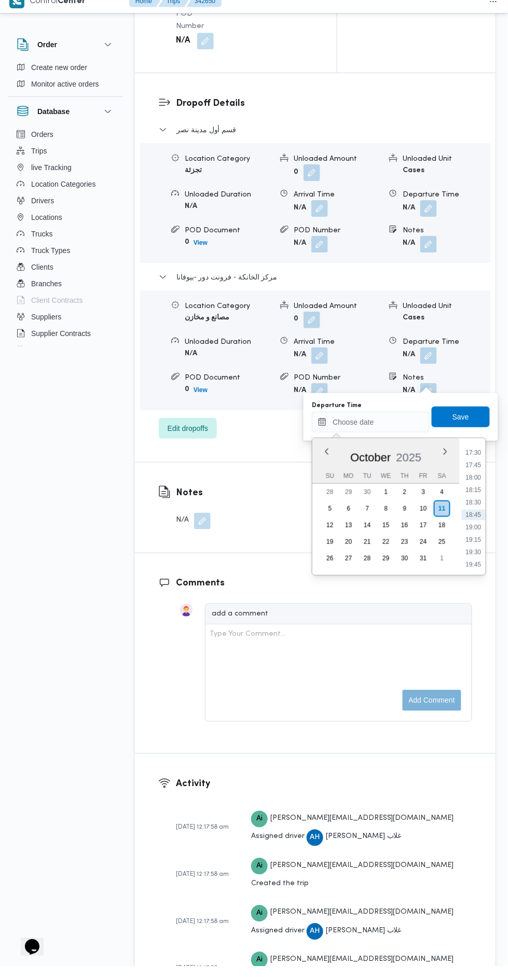
click at [469, 478] on li "17:45" at bounding box center [473, 476] width 24 height 10
type input "[DATE] 17:45"
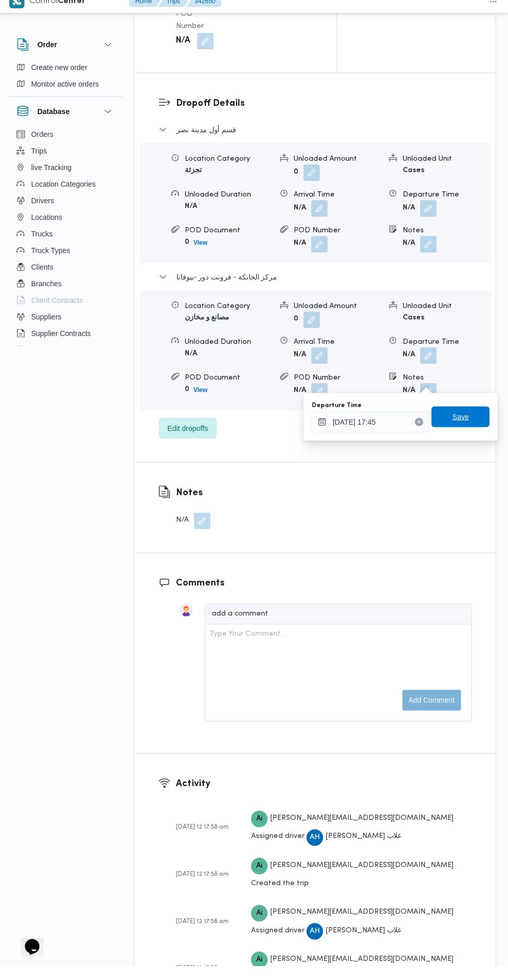
click at [461, 426] on span "Save" at bounding box center [460, 428] width 17 height 12
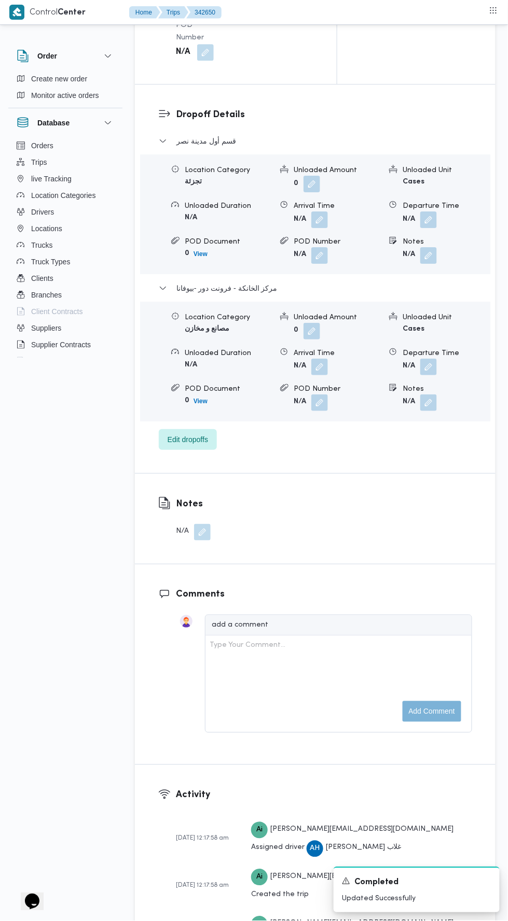
scroll to position [0, 0]
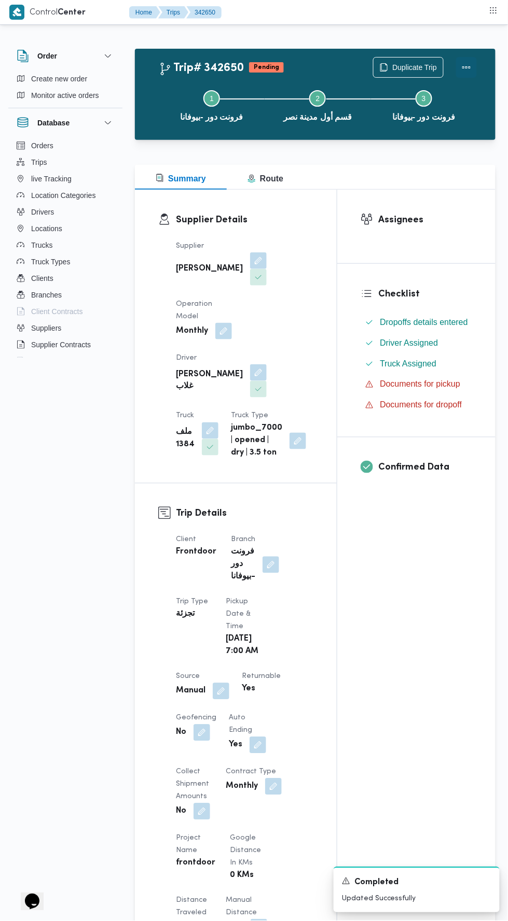
click at [473, 61] on button "Actions" at bounding box center [466, 67] width 21 height 21
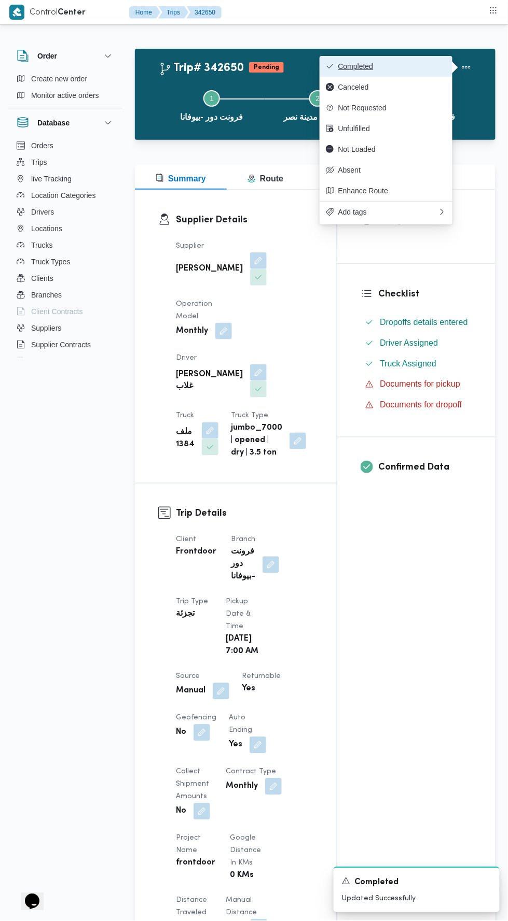
click at [435, 66] on span "Completed" at bounding box center [392, 66] width 108 height 8
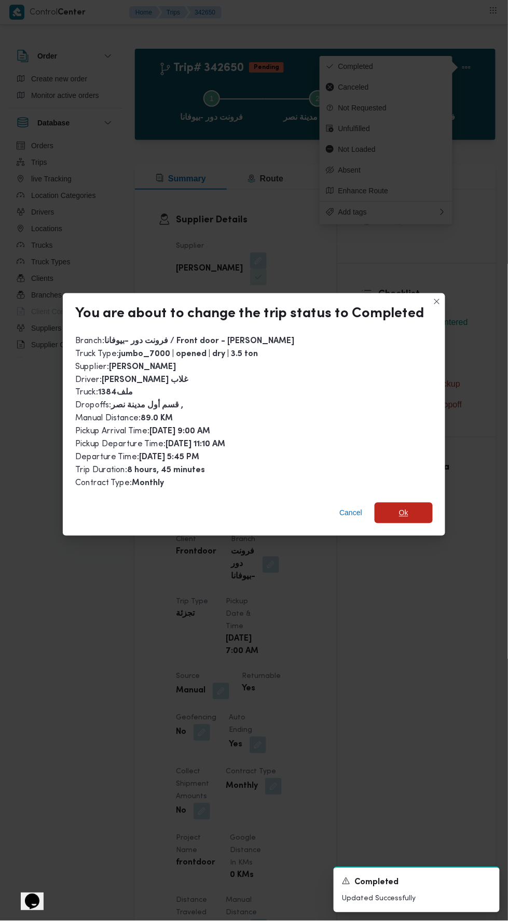
click at [413, 503] on span "Ok" at bounding box center [403, 513] width 58 height 21
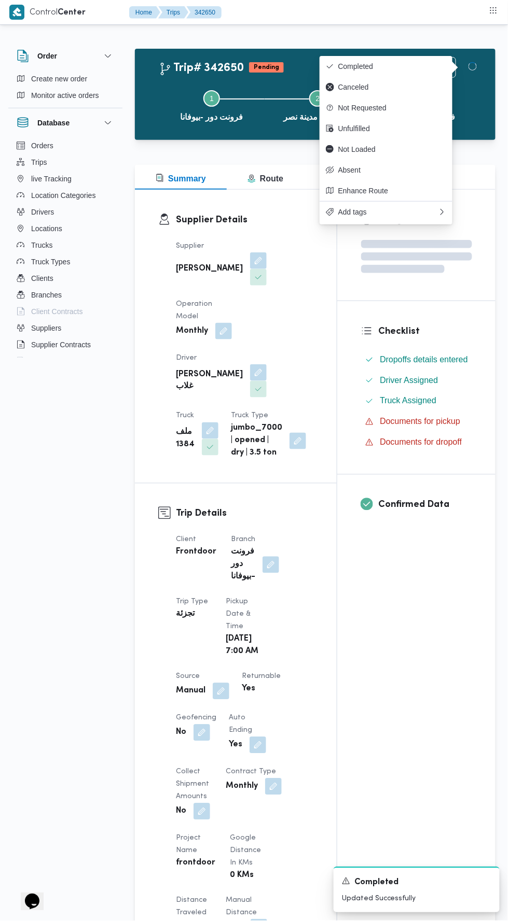
click at [386, 655] on div "Assignees Checklist Dropoffs details entered Driver Assigned Truck Assigned Doc…" at bounding box center [416, 821] width 158 height 1263
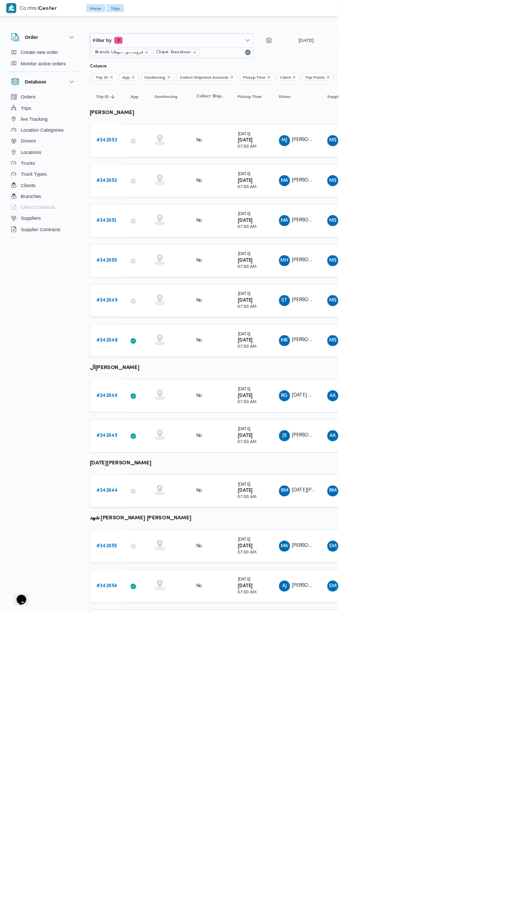
click at [168, 448] on b "# 342649" at bounding box center [161, 451] width 32 height 7
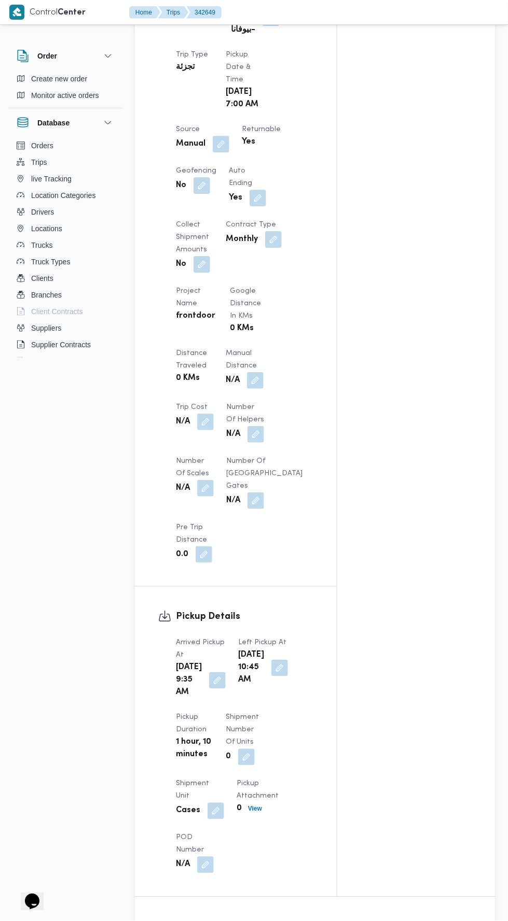
scroll to position [544, 0]
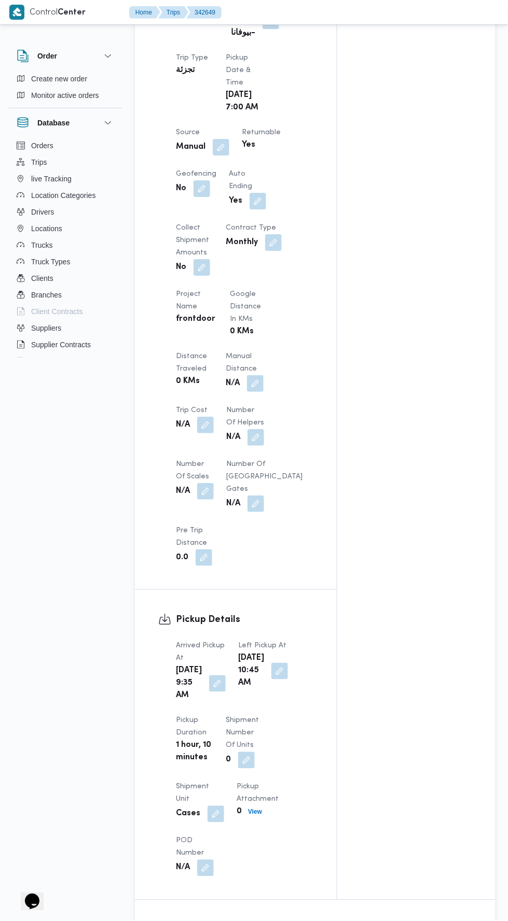
click at [248, 377] on button "button" at bounding box center [255, 383] width 17 height 17
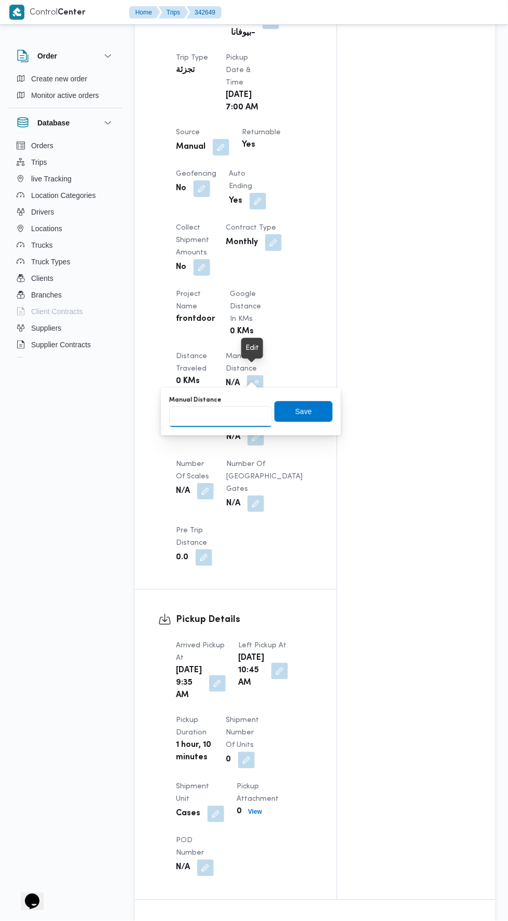
click at [226, 416] on input "Manual Distance" at bounding box center [220, 416] width 103 height 21
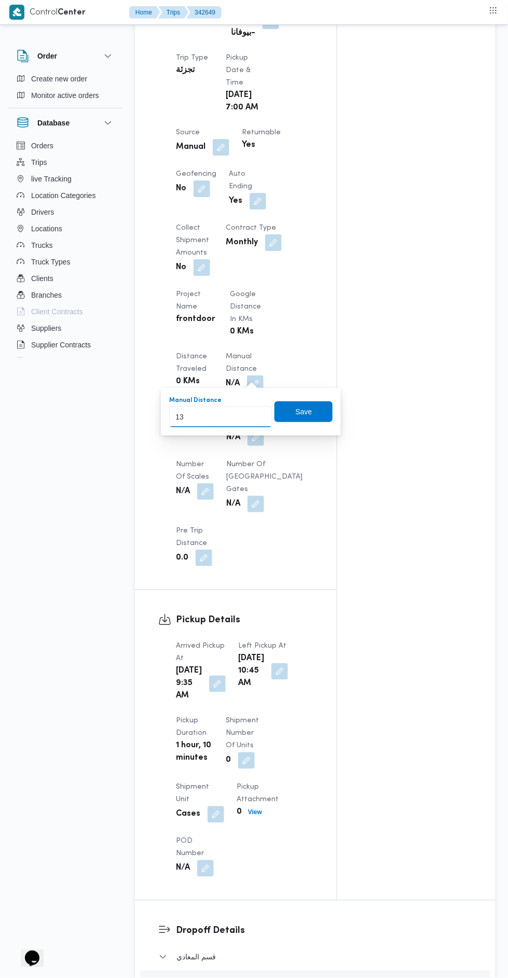
type input "133"
click at [311, 420] on span "Save" at bounding box center [303, 411] width 58 height 21
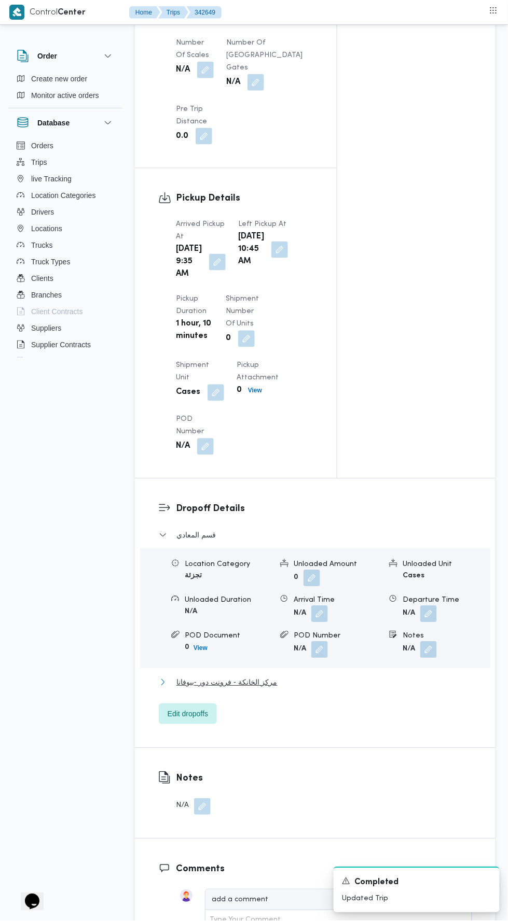
click at [338, 689] on button "مركز الخانكة - فرونت دور -بيوفانا" at bounding box center [315, 683] width 313 height 12
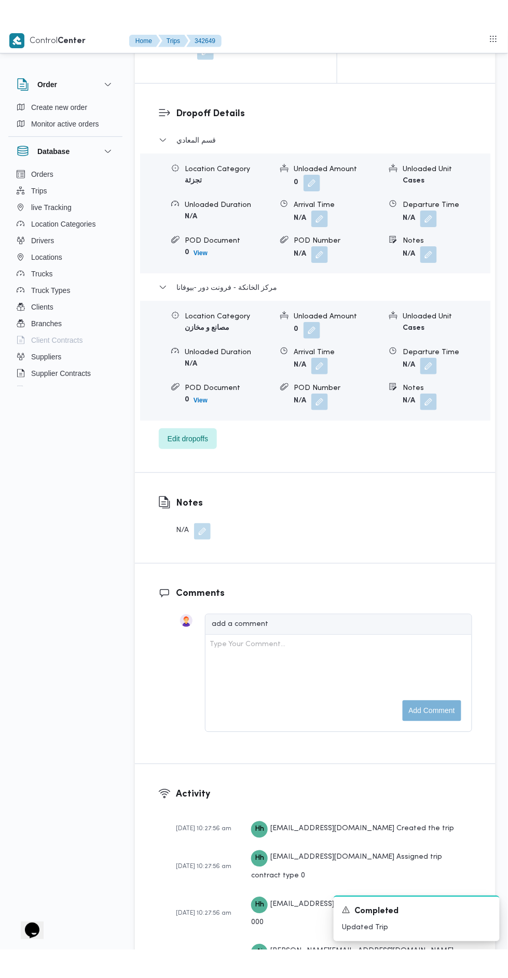
scroll to position [1394, 0]
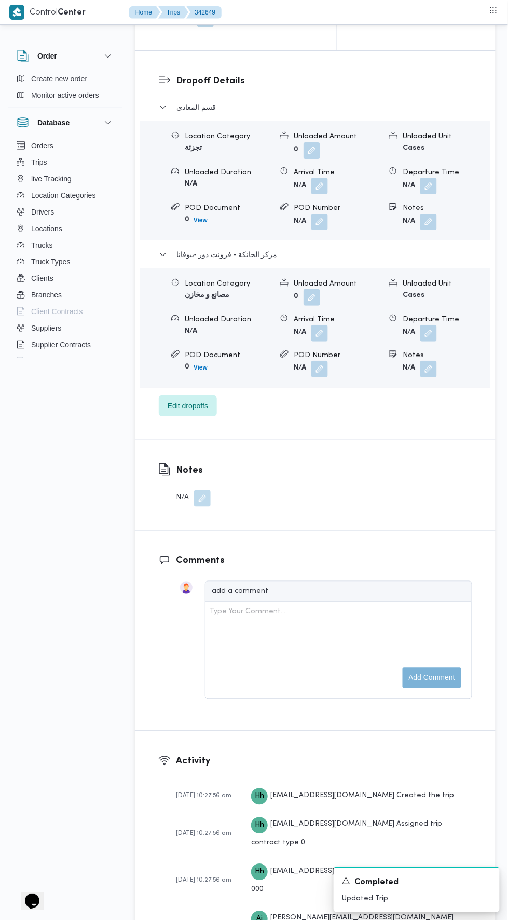
click at [437, 342] on button "button" at bounding box center [428, 333] width 17 height 17
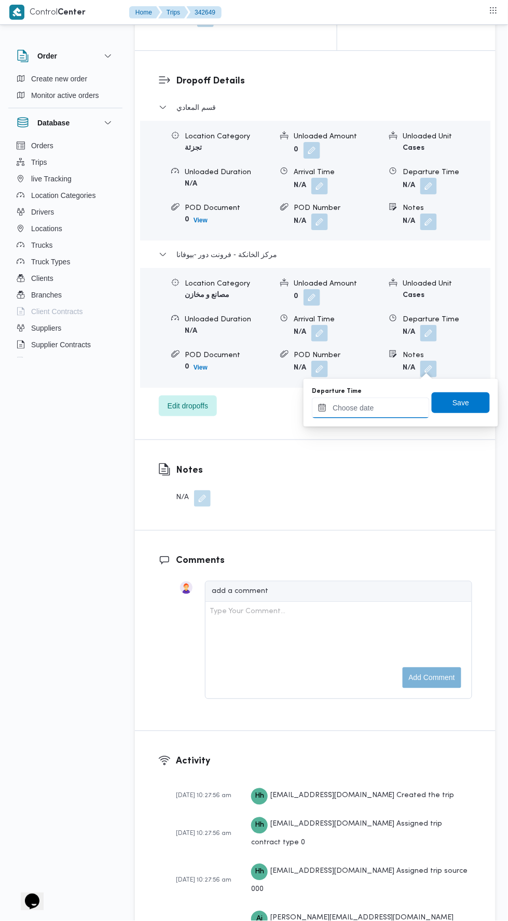
click at [408, 405] on input "Departure Time" at bounding box center [371, 408] width 118 height 21
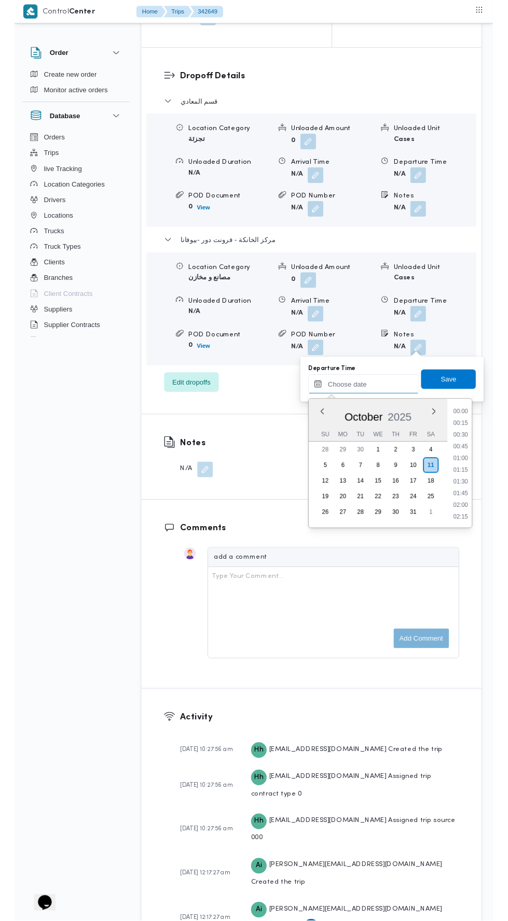
scroll to position [870, 0]
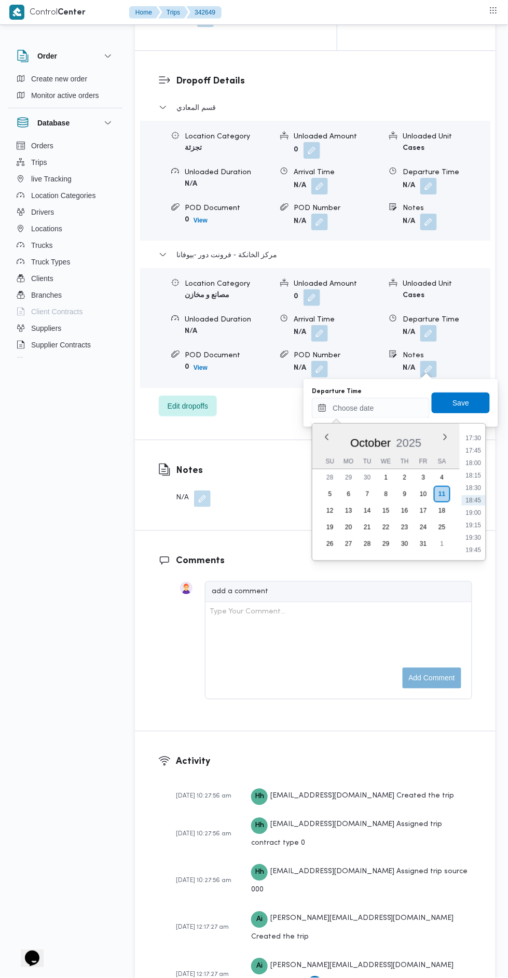
click at [475, 450] on li "17:45" at bounding box center [473, 450] width 24 height 10
type input "[DATE] 17:45"
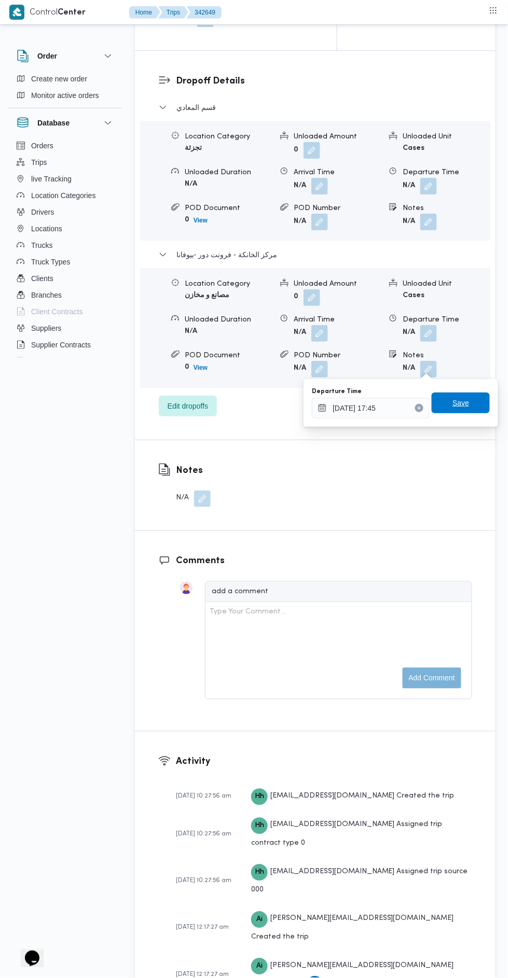
click at [470, 395] on span "Save" at bounding box center [460, 402] width 58 height 21
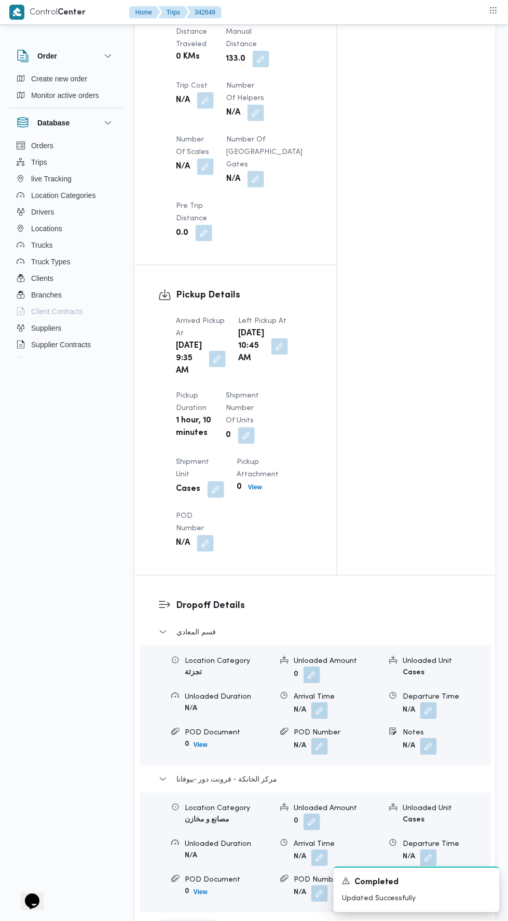
scroll to position [0, 0]
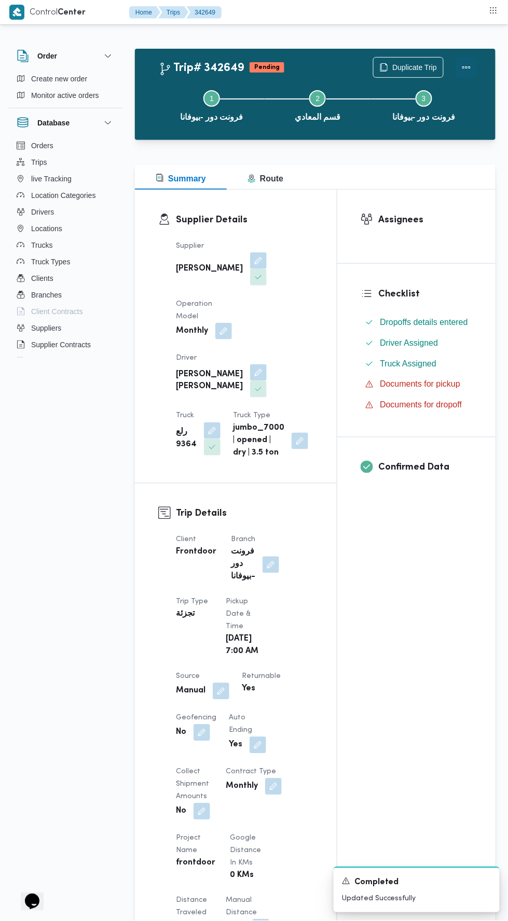
click at [469, 62] on button "Actions" at bounding box center [466, 67] width 21 height 21
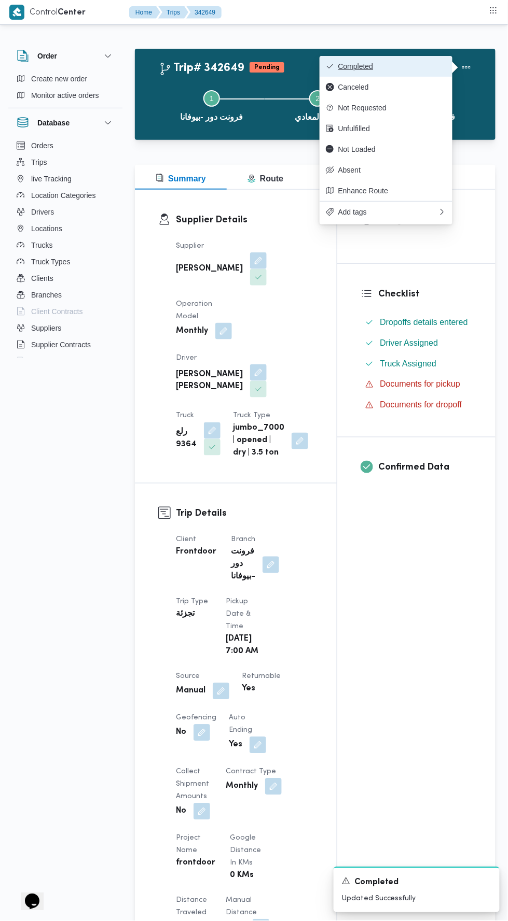
click at [442, 61] on button "Completed" at bounding box center [385, 66] width 133 height 21
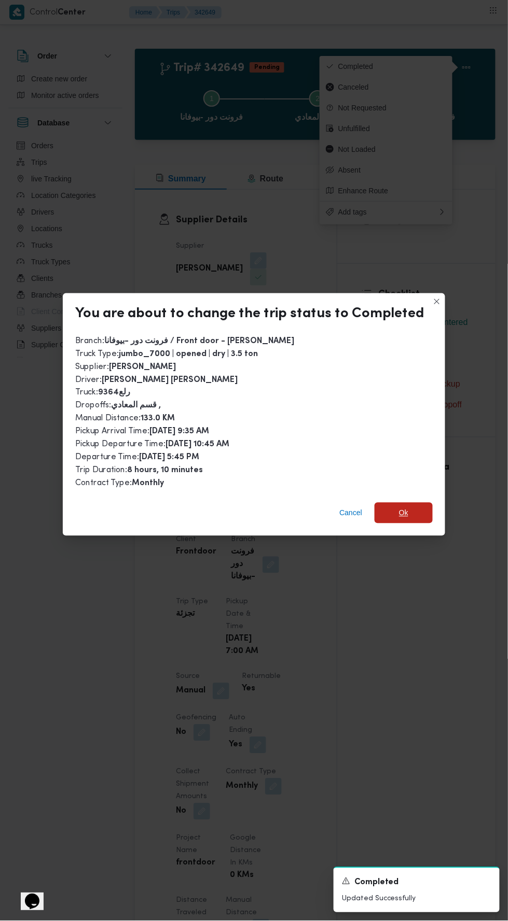
click at [418, 503] on span "Ok" at bounding box center [403, 513] width 58 height 21
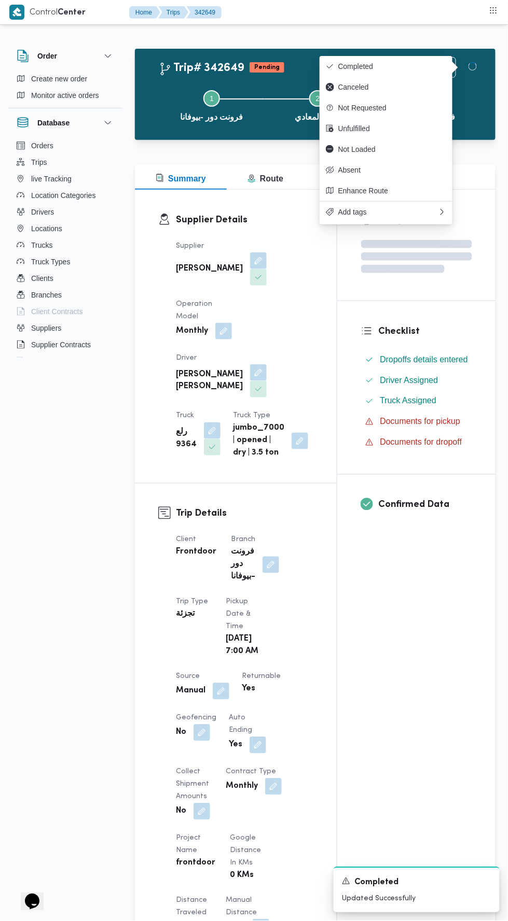
click at [422, 657] on div "Assignees Checklist Dropoffs details entered Driver Assigned Truck Assigned Doc…" at bounding box center [416, 817] width 158 height 1255
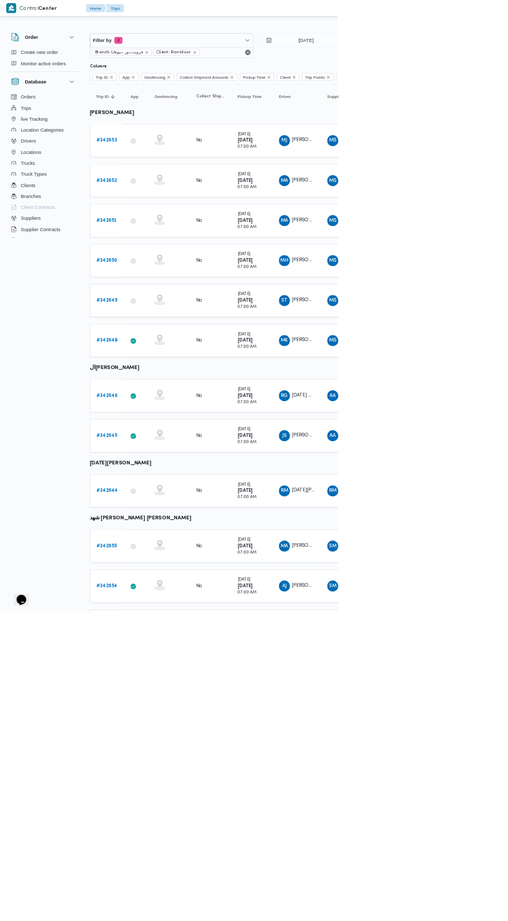
click at [160, 509] on b "# 342648" at bounding box center [161, 512] width 32 height 7
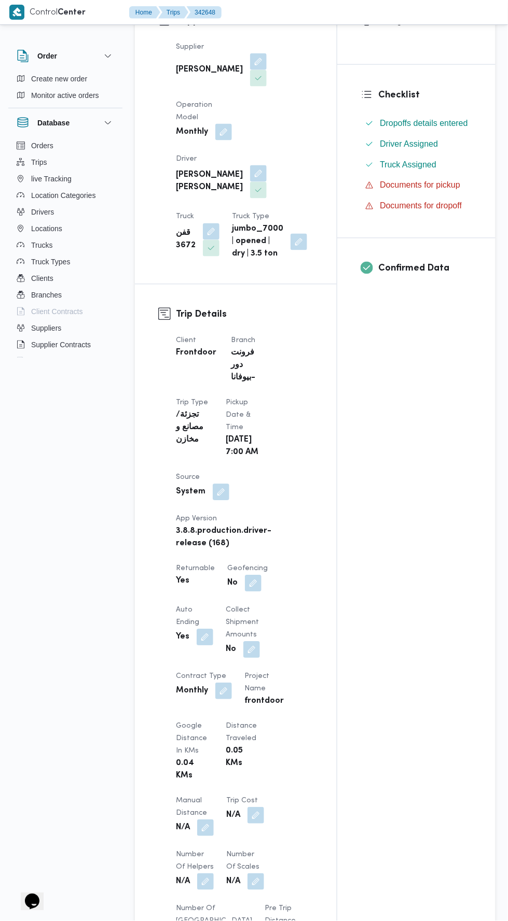
scroll to position [291, 0]
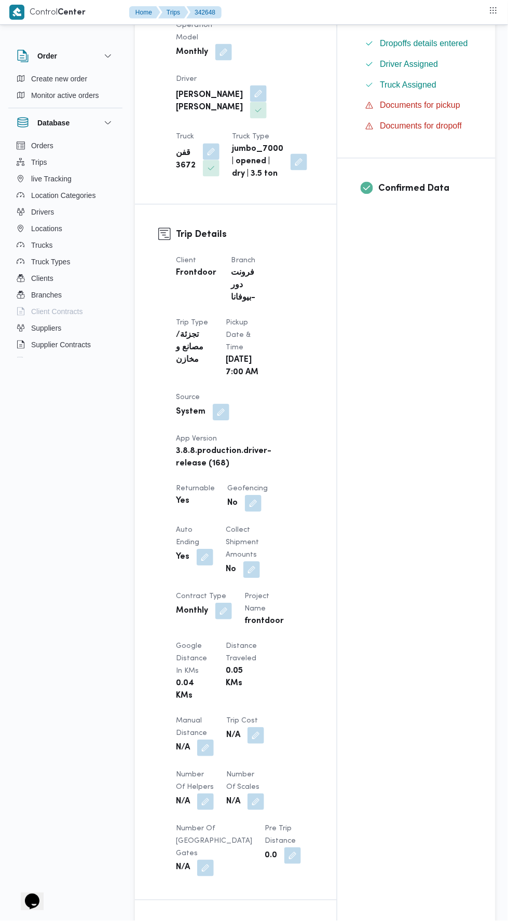
click at [209, 750] on button "button" at bounding box center [205, 748] width 17 height 17
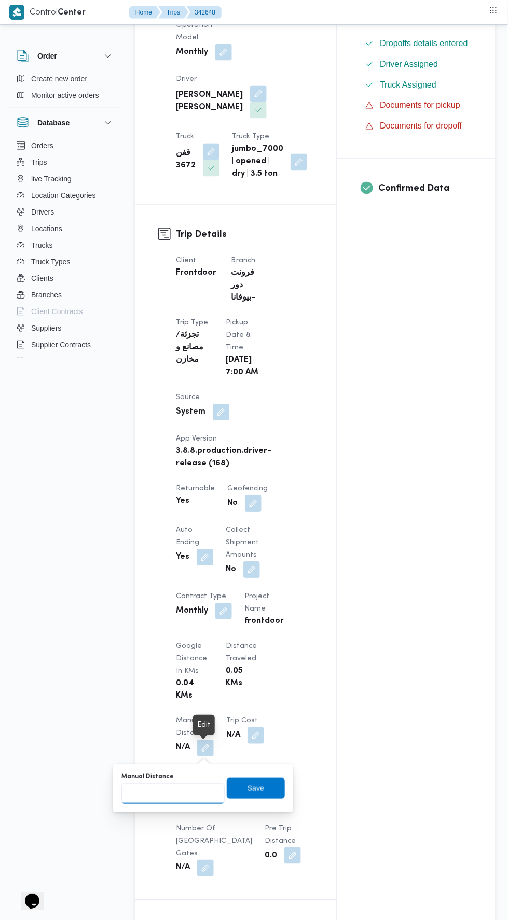
click at [204, 791] on input "Manual Distance" at bounding box center [172, 794] width 103 height 21
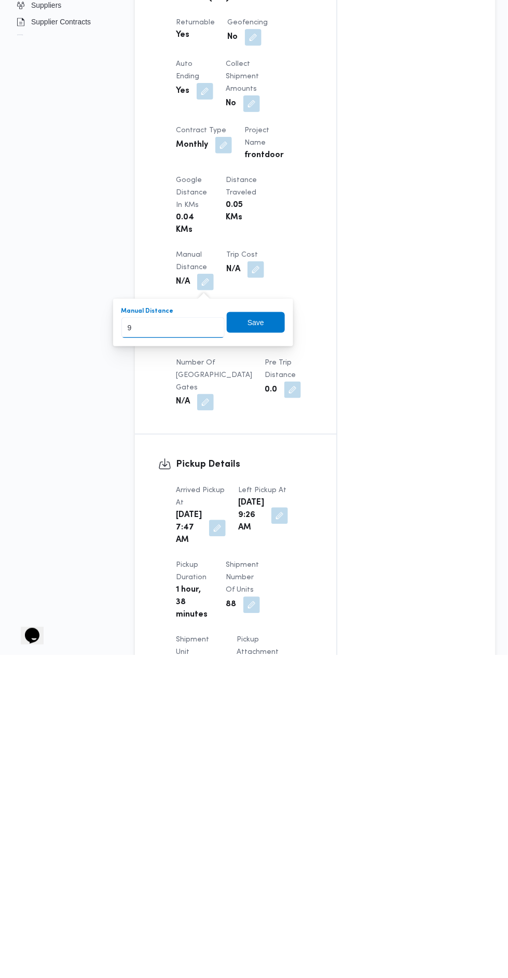
type input "90"
click at [254, 639] on span "Save" at bounding box center [256, 645] width 58 height 21
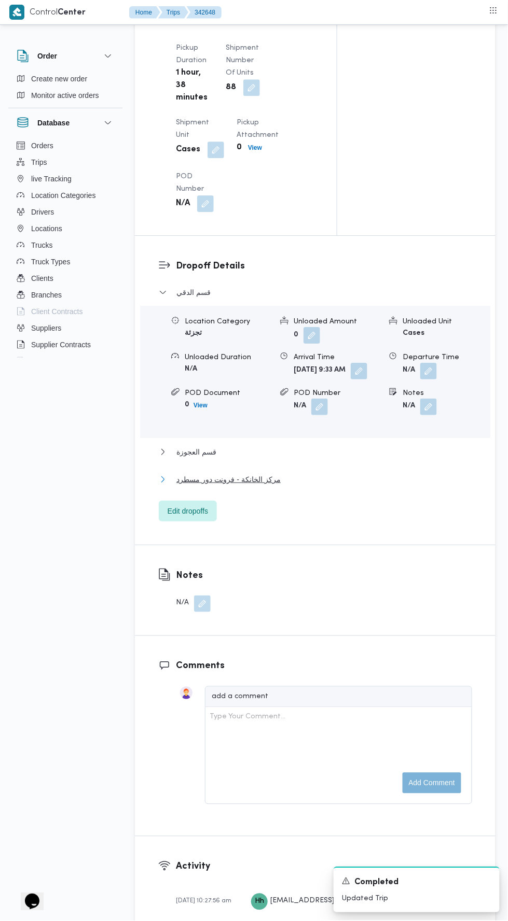
click at [383, 486] on button "مركز الخانكة - فرونت دور مسطرد" at bounding box center [315, 479] width 313 height 12
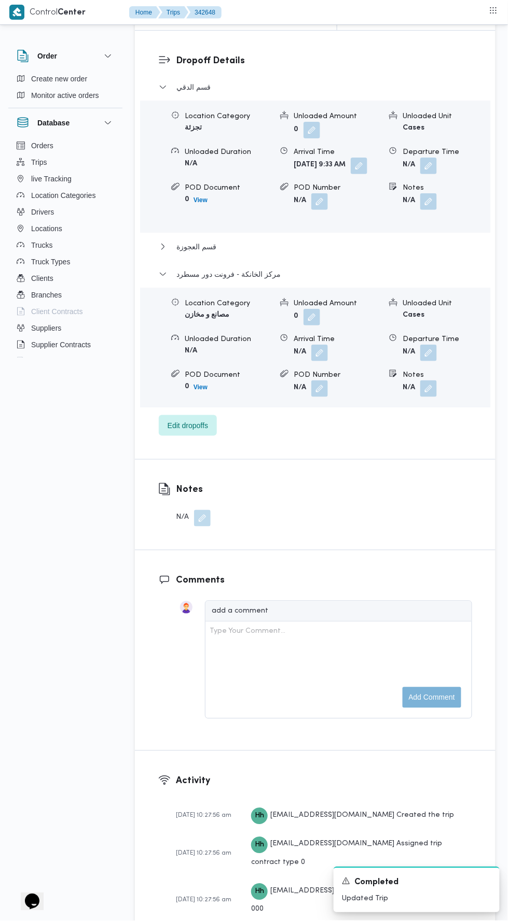
scroll to position [1482, 0]
click at [433, 360] on button "button" at bounding box center [428, 352] width 17 height 17
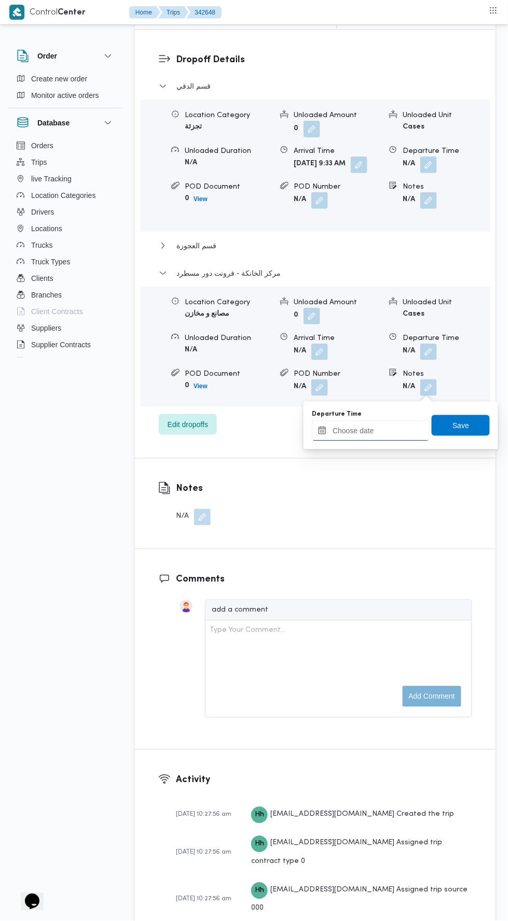
click at [415, 433] on input "Departure Time" at bounding box center [371, 430] width 118 height 21
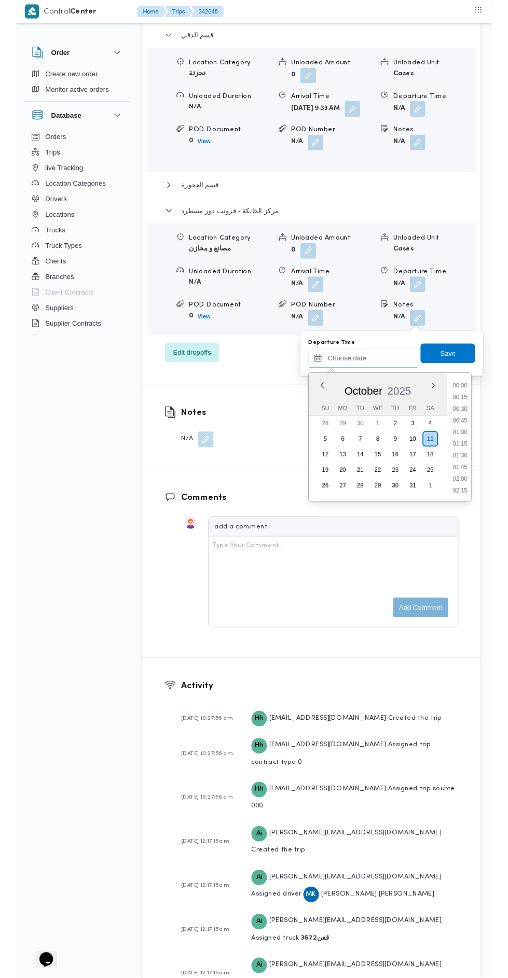
scroll to position [870, 0]
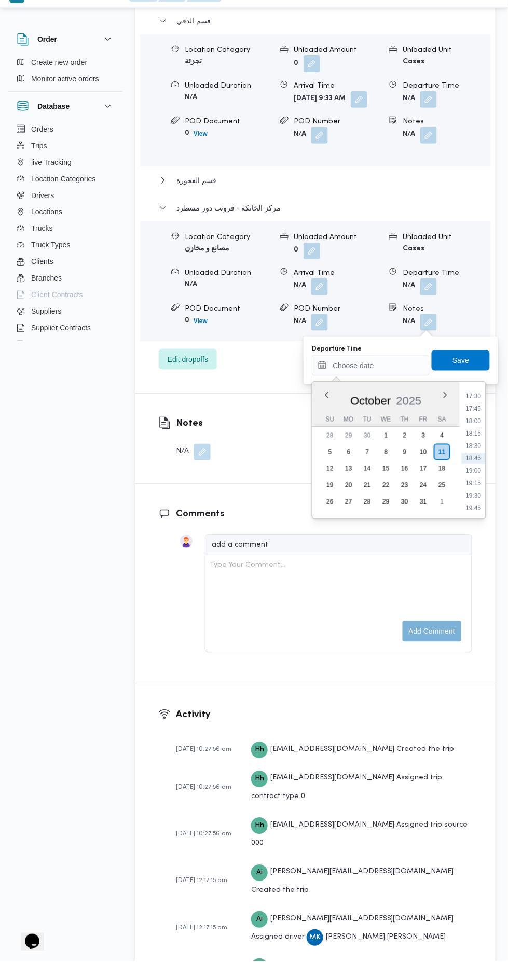
click at [480, 408] on li "17:30" at bounding box center [473, 413] width 24 height 10
type input "[DATE] 17:30"
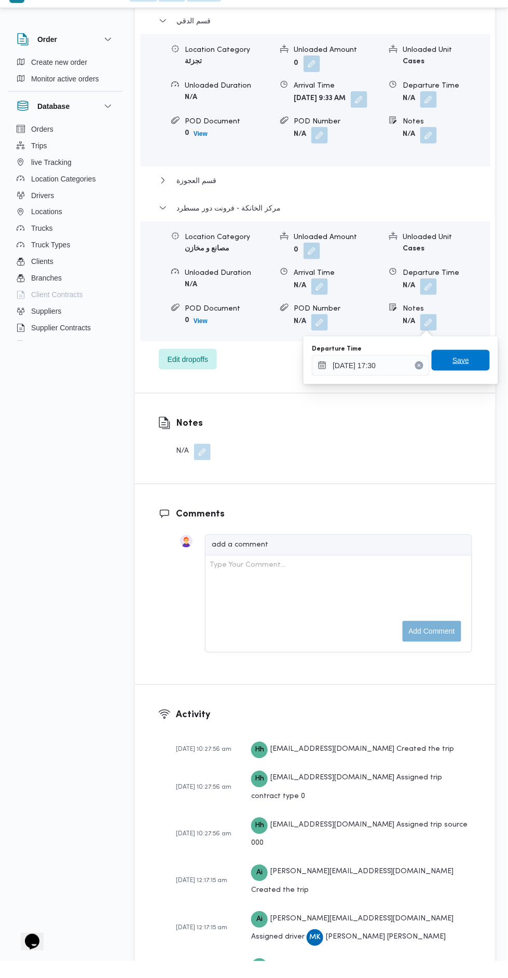
click at [475, 369] on span "Save" at bounding box center [460, 377] width 58 height 21
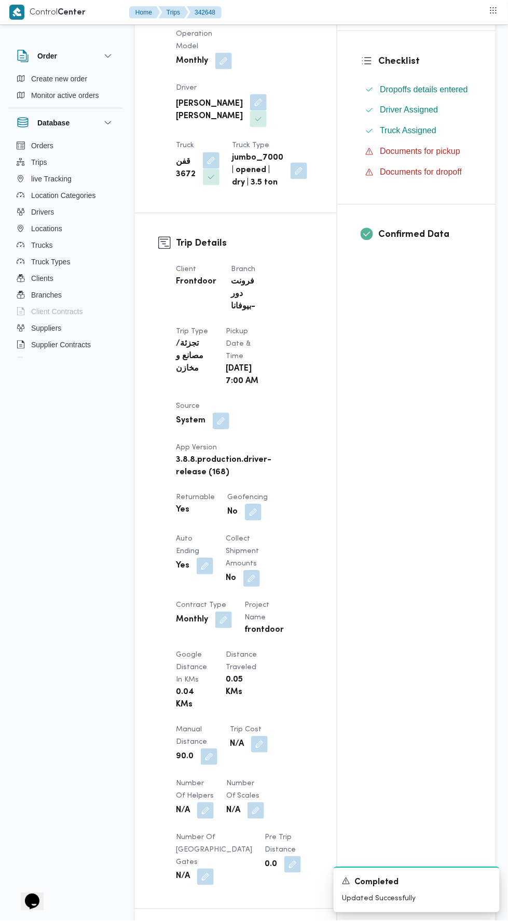
scroll to position [0, 0]
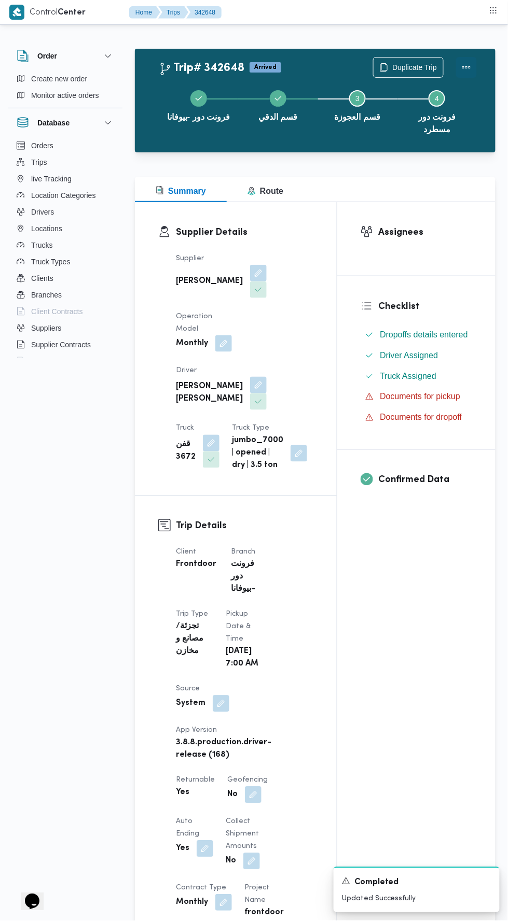
click at [472, 66] on button "Actions" at bounding box center [466, 67] width 21 height 21
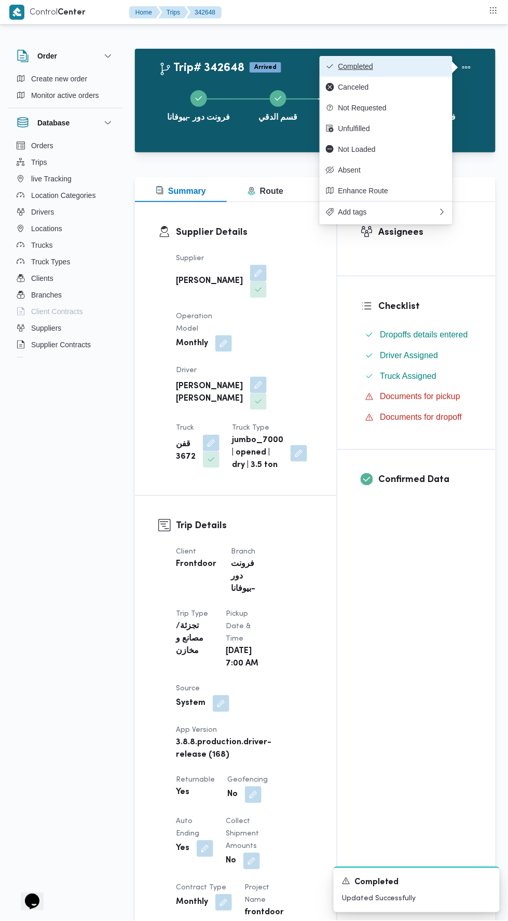
click at [422, 62] on span "Completed" at bounding box center [392, 66] width 108 height 8
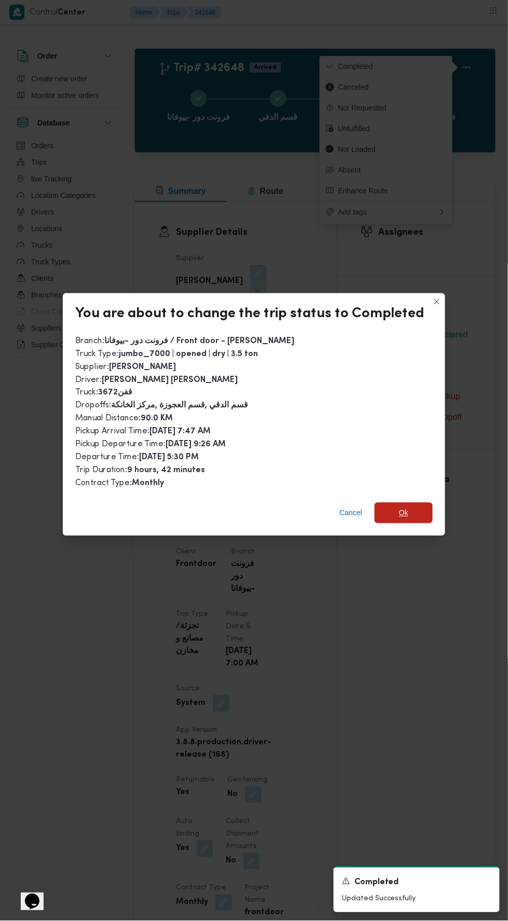
click at [416, 510] on span "Ok" at bounding box center [403, 513] width 58 height 21
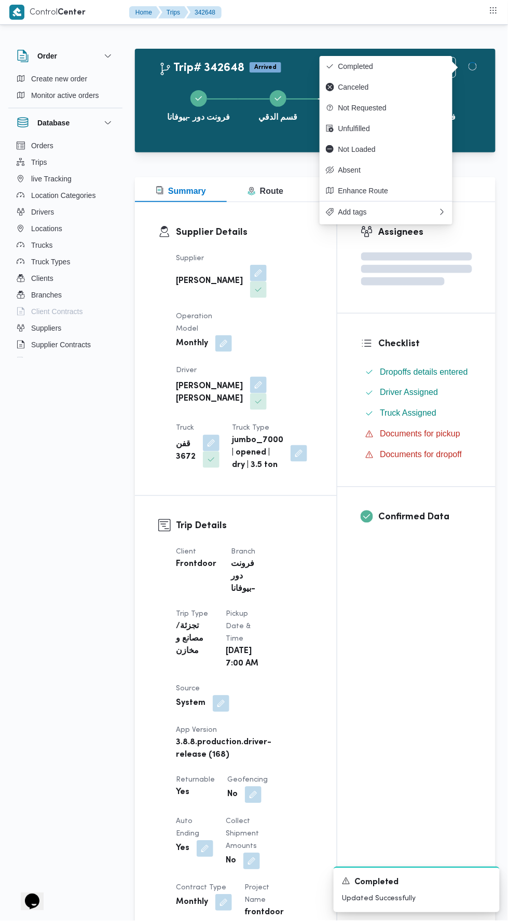
click at [404, 662] on div "Assignees Checklist Dropoffs details entered Driver Assigned Truck Assigned Doc…" at bounding box center [416, 856] width 158 height 1309
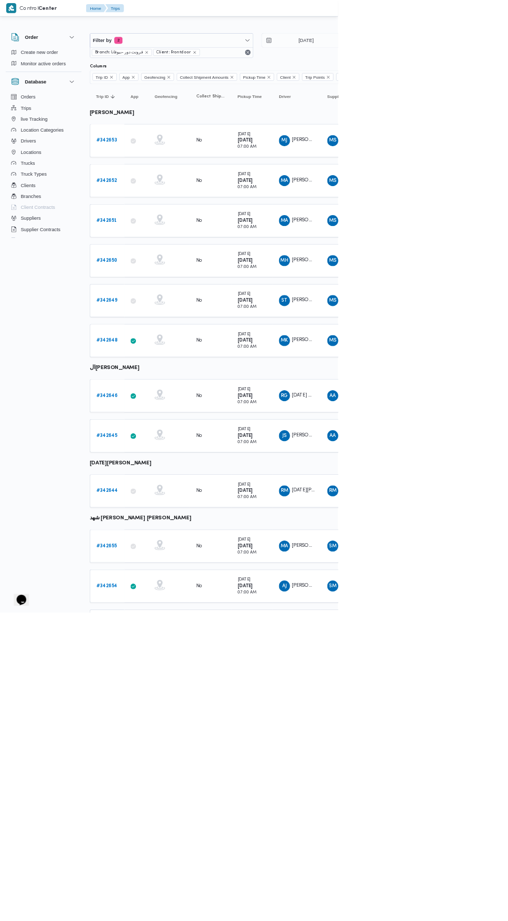
click at [168, 592] on b "# 342646" at bounding box center [161, 595] width 32 height 7
click at [507, 589] on div "AA السيد احمد السيد ابراهيم" at bounding box center [518, 595] width 62 height 25
click at [507, 652] on span "AA السيد احمد السيد ابراهيم" at bounding box center [518, 655] width 54 height 17
click at [499, 730] on span "RM" at bounding box center [499, 738] width 11 height 17
click at [459, 827] on td "Driver MA مصطفي احمد سيد مصطفي" at bounding box center [446, 821] width 73 height 50
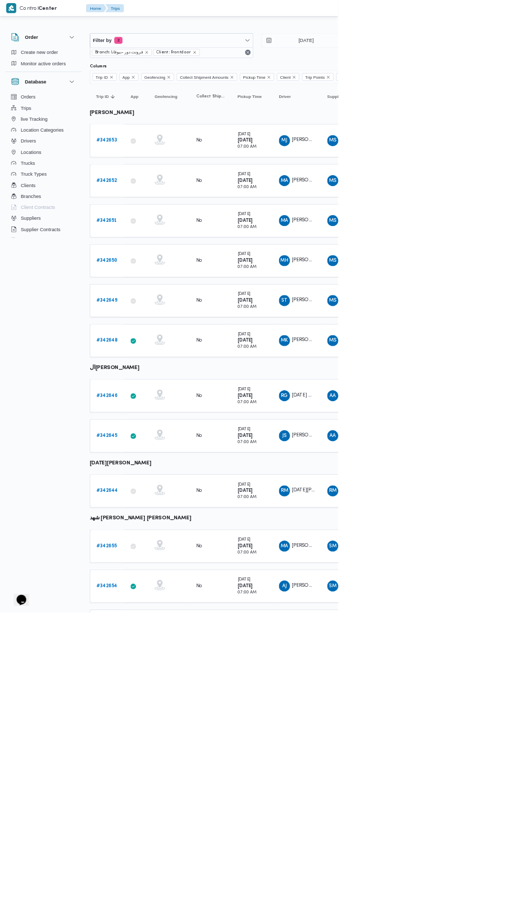
click at [456, 877] on span "احمد جمال محمد محمود الجيزاوي" at bounding box center [498, 880] width 120 height 7
click at [168, 592] on b "# 342646" at bounding box center [161, 595] width 32 height 7
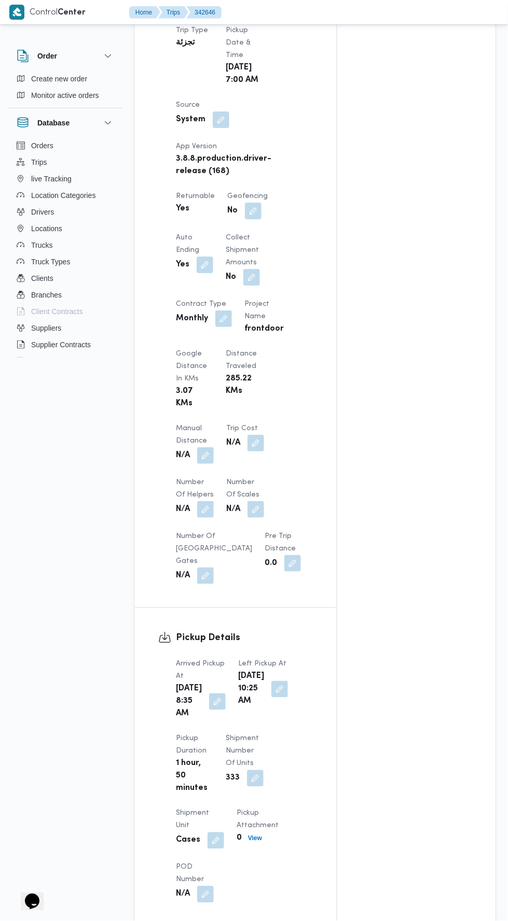
scroll to position [573, 0]
click at [209, 449] on button "button" at bounding box center [205, 454] width 17 height 17
click at [198, 489] on input "Manual Distance" at bounding box center [172, 487] width 103 height 21
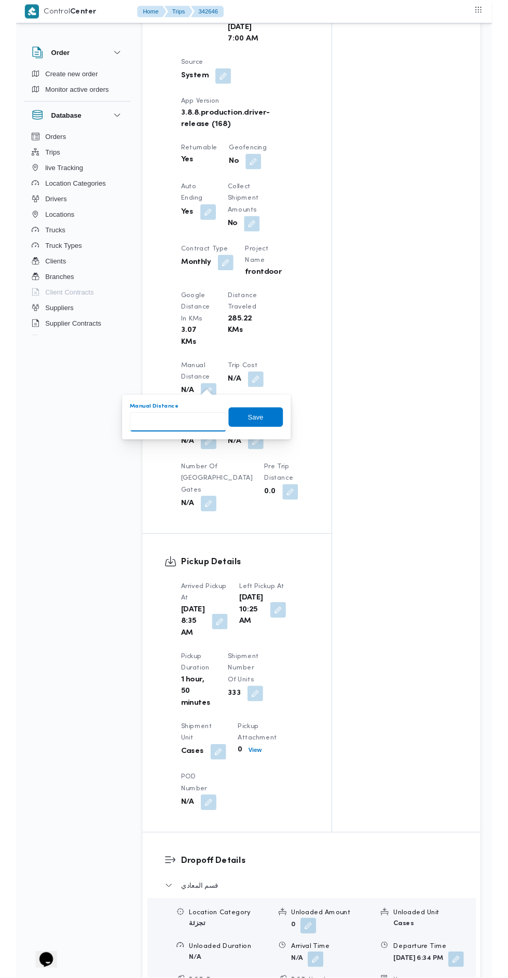
scroll to position [622, 0]
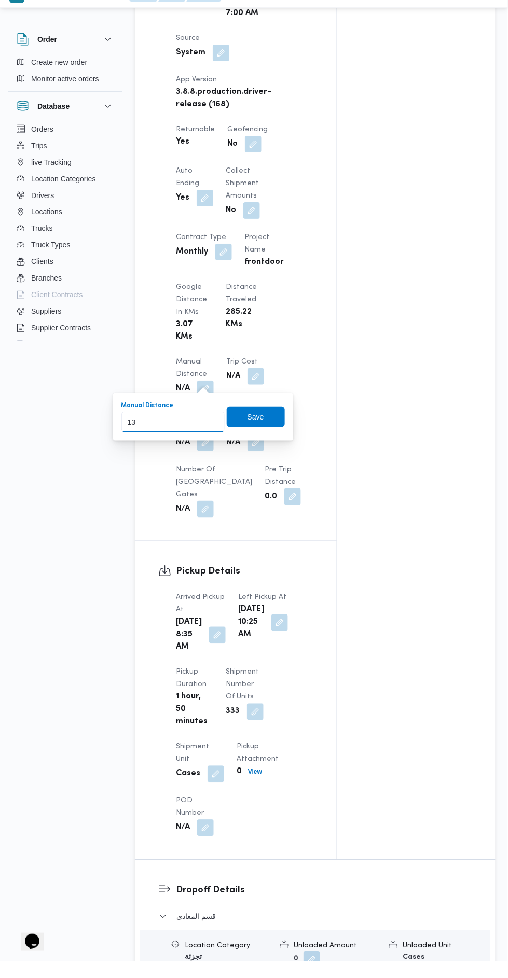
type input "133"
click at [270, 426] on span "Save" at bounding box center [256, 433] width 58 height 21
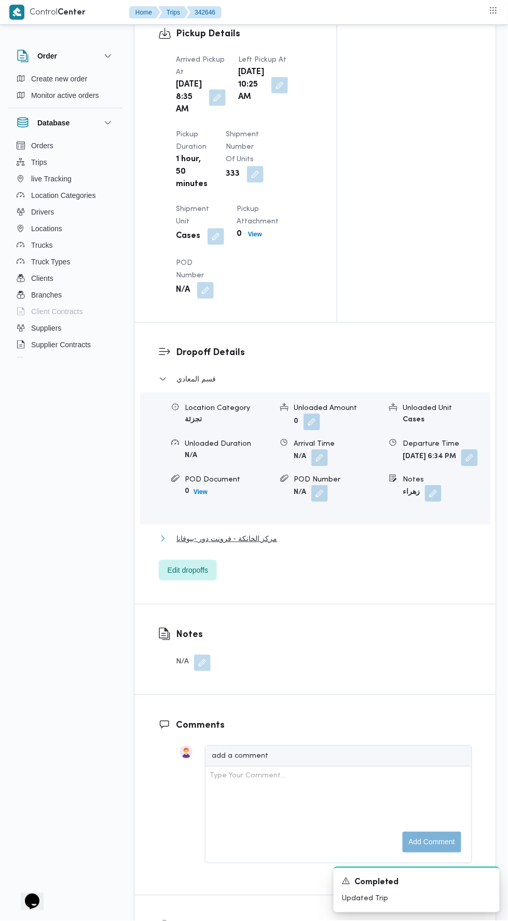
click at [356, 545] on button "مركز الخانكة - فرونت دور -بيوفانا" at bounding box center [315, 538] width 313 height 12
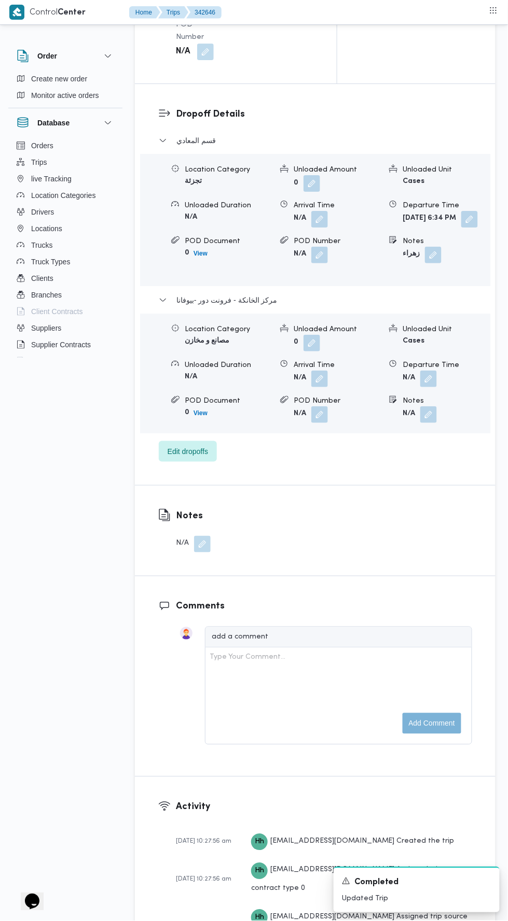
scroll to position [1415, 0]
click at [461, 227] on button "button" at bounding box center [469, 218] width 17 height 17
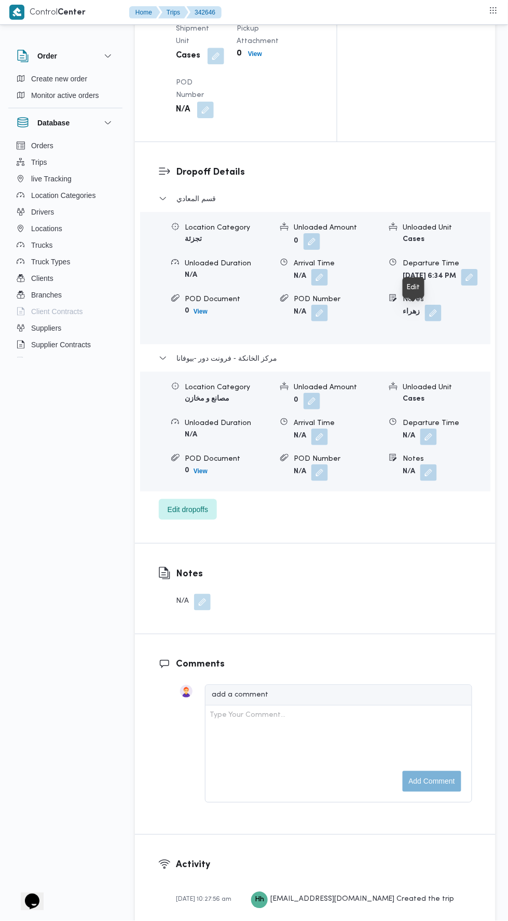
scroll to position [1365, 0]
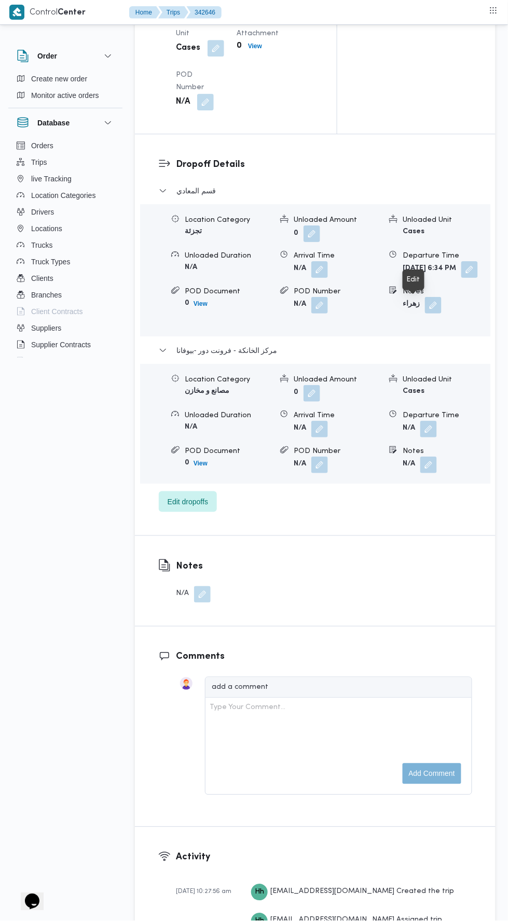
click at [414, 289] on div at bounding box center [412, 289] width 9 height 9
click at [461, 278] on button "button" at bounding box center [469, 269] width 17 height 17
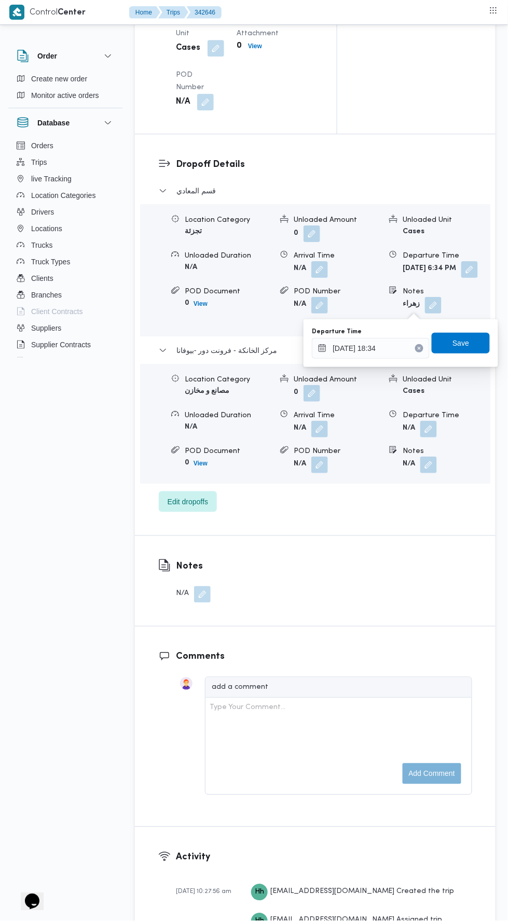
click at [397, 358] on div "Departure Time 11/10/2025 18:34 Save" at bounding box center [401, 343] width 180 height 33
click at [399, 347] on input "11/10/2025 18:34" at bounding box center [371, 348] width 118 height 21
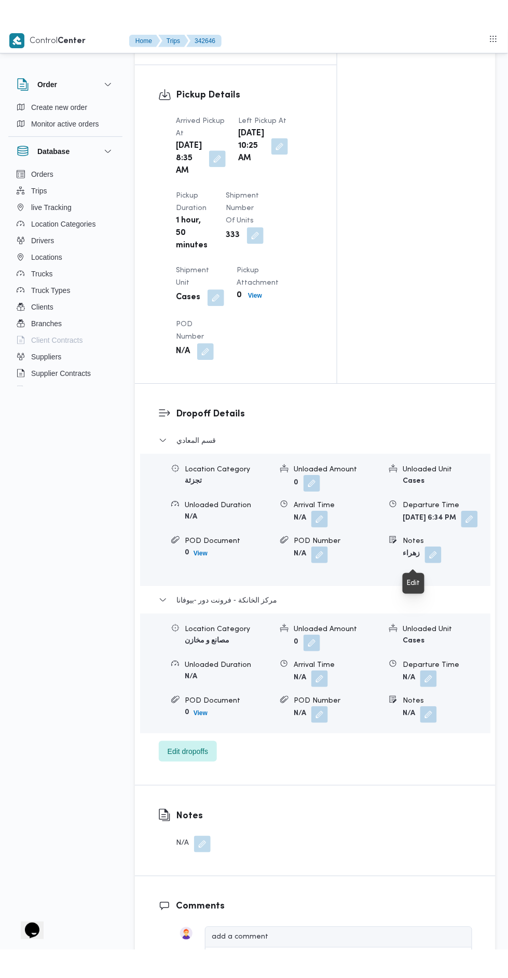
scroll to position [1142, 0]
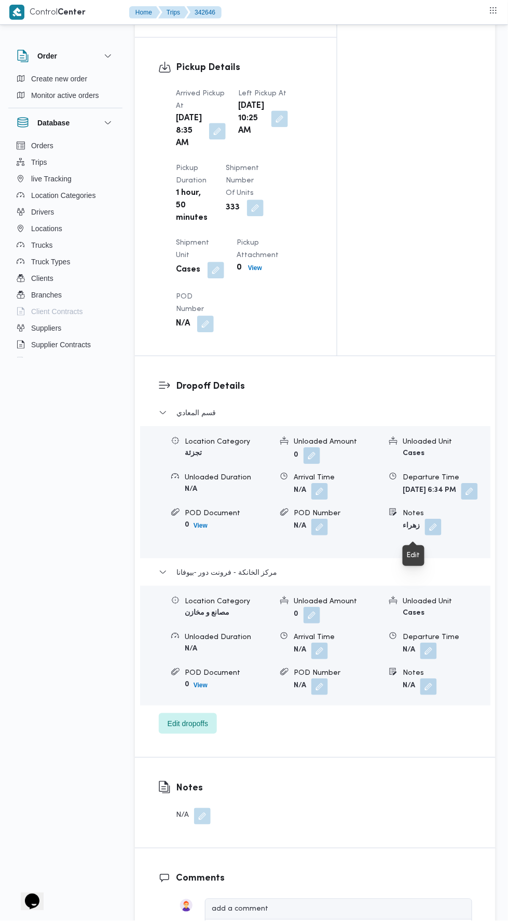
click at [461, 500] on button "button" at bounding box center [469, 492] width 17 height 17
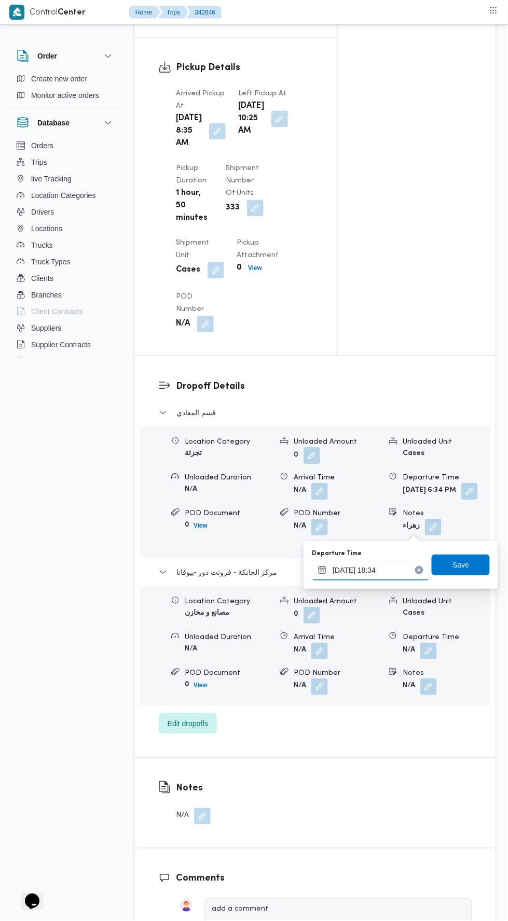
click at [385, 566] on input "11/10/2025 18:34" at bounding box center [371, 570] width 118 height 21
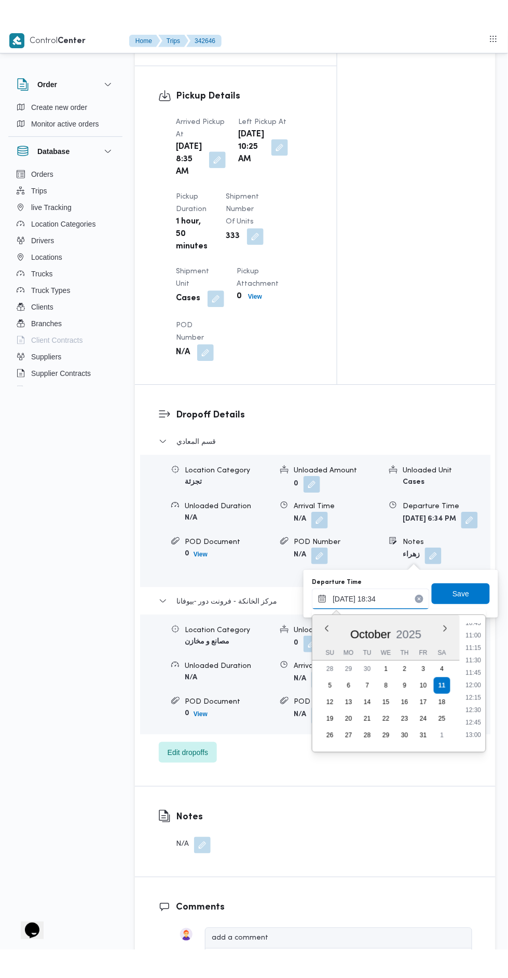
scroll to position [540, 0]
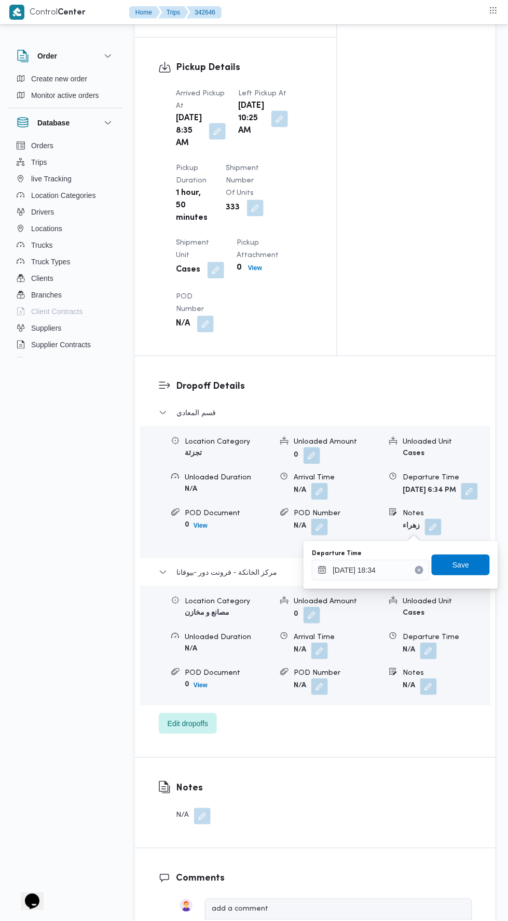
click at [418, 567] on button "Clear input" at bounding box center [419, 571] width 8 height 8
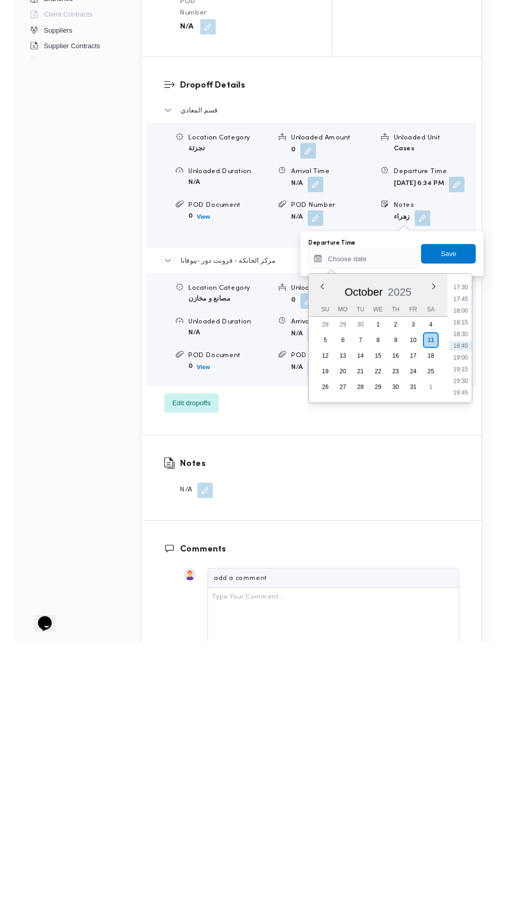
scroll to position [1142, 0]
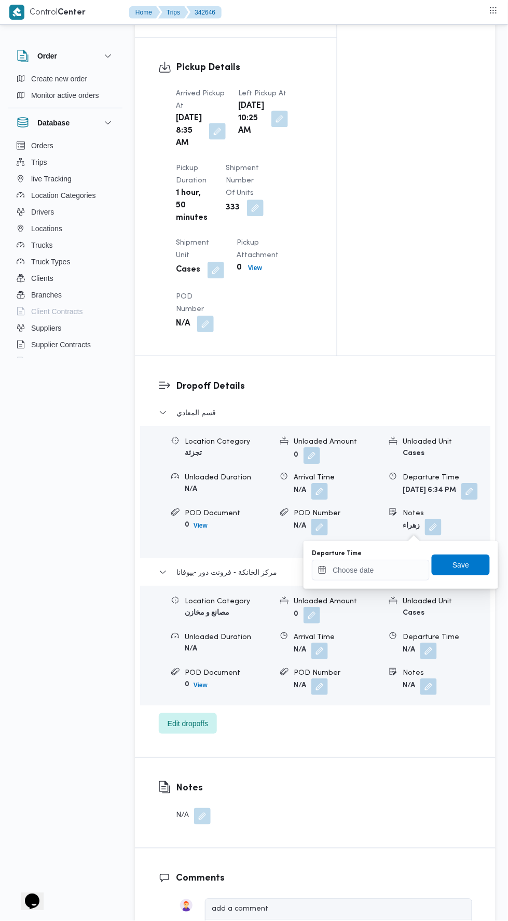
type input "11/10/2025 18:34"
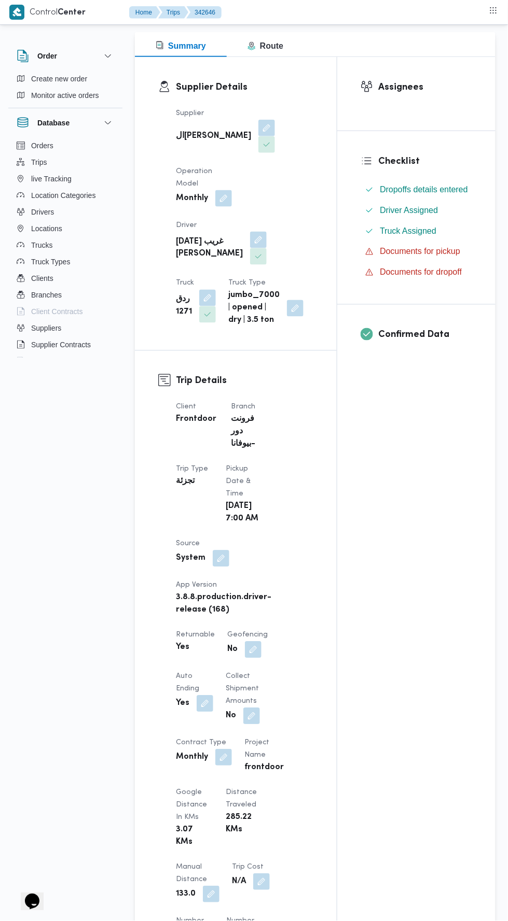
scroll to position [133, 0]
click at [372, 654] on div "Assignees Checklist Dropoffs details entered Driver Assigned Truck Assigned Doc…" at bounding box center [416, 711] width 158 height 1309
click at [388, 596] on div "Assignees Checklist Dropoffs details entered Driver Assigned Truck Assigned Doc…" at bounding box center [416, 711] width 158 height 1309
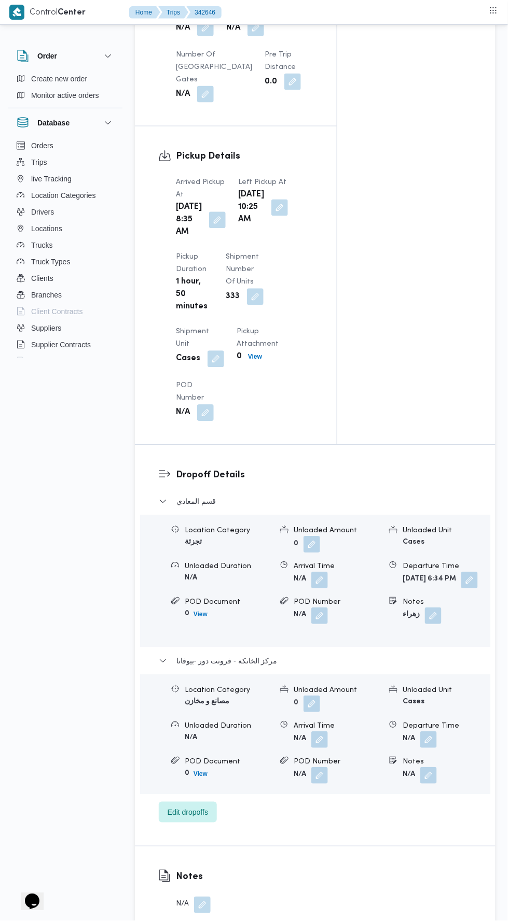
scroll to position [1054, 0]
click at [461, 588] on button "button" at bounding box center [469, 580] width 17 height 17
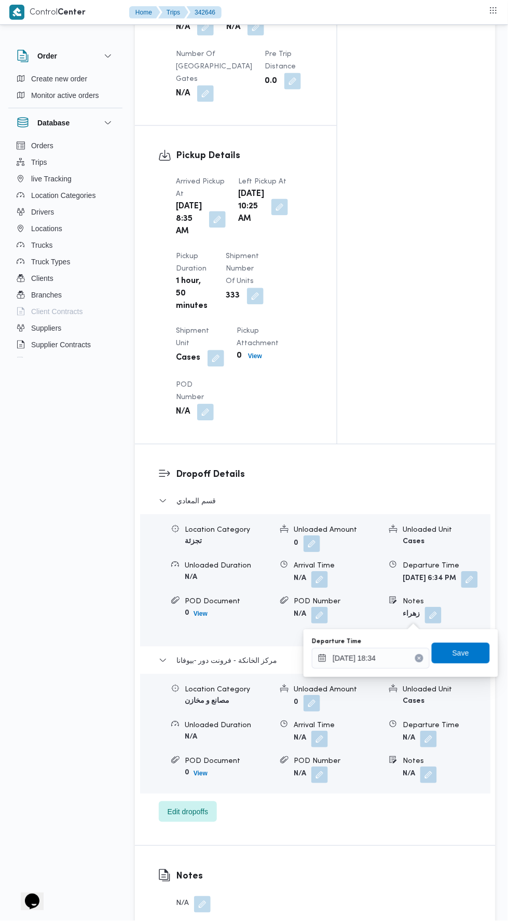
click at [420, 658] on icon "Clear input" at bounding box center [419, 658] width 3 height 3
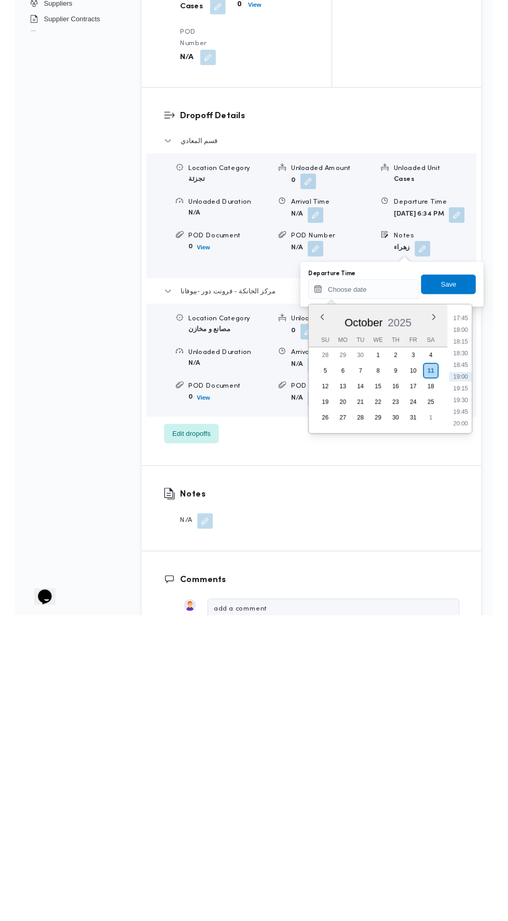
scroll to position [1081, 0]
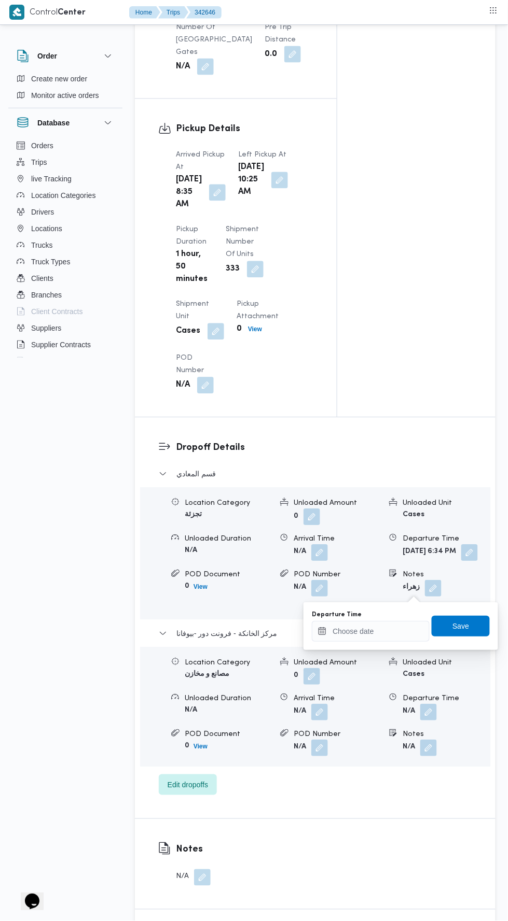
type input "11/10/2025 18:34"
click at [461, 561] on button "button" at bounding box center [469, 553] width 17 height 17
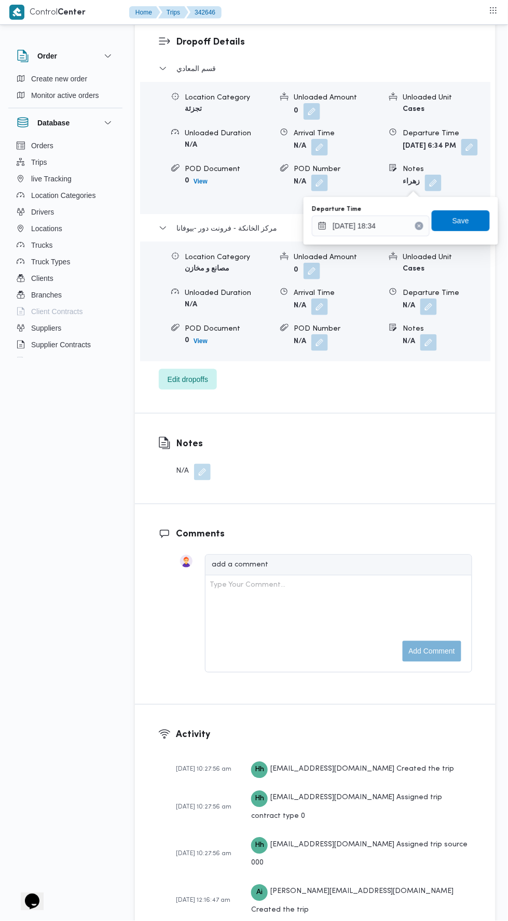
scroll to position [1527, 0]
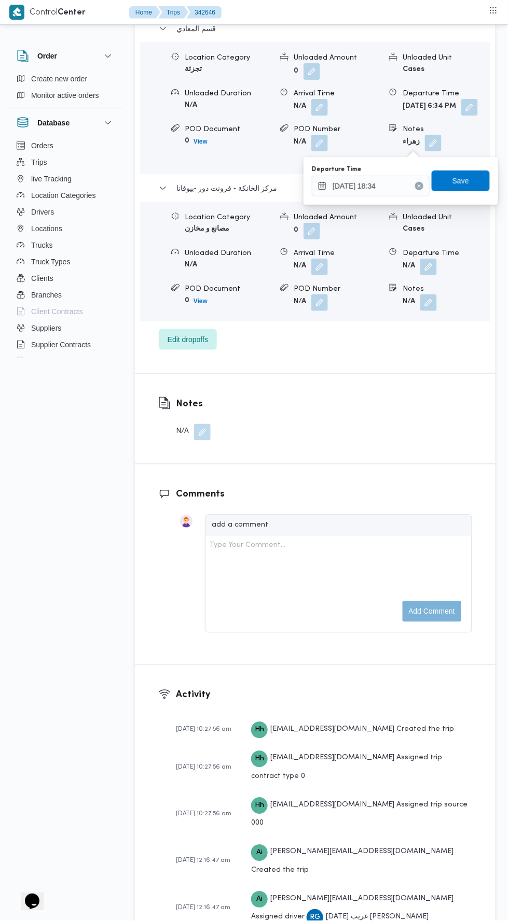
click at [420, 188] on button "Clear input" at bounding box center [419, 186] width 8 height 8
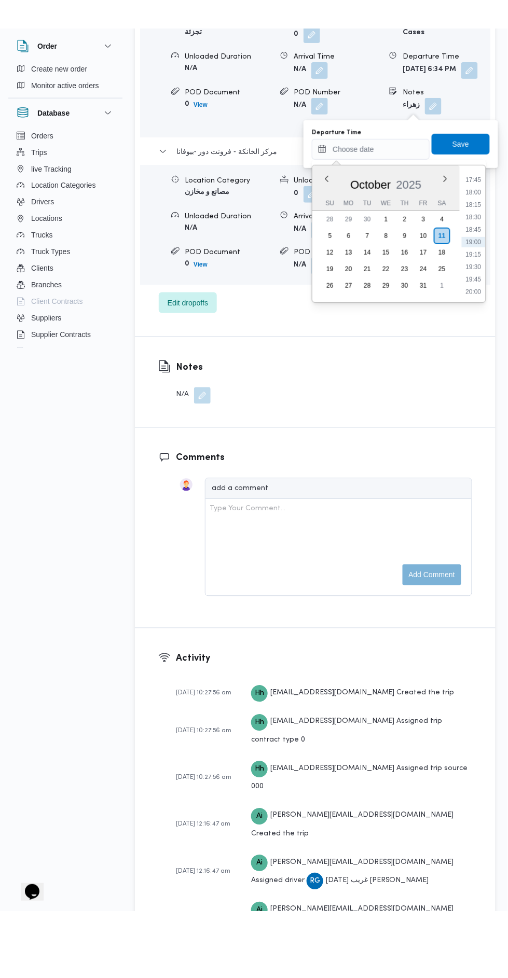
scroll to position [1554, 0]
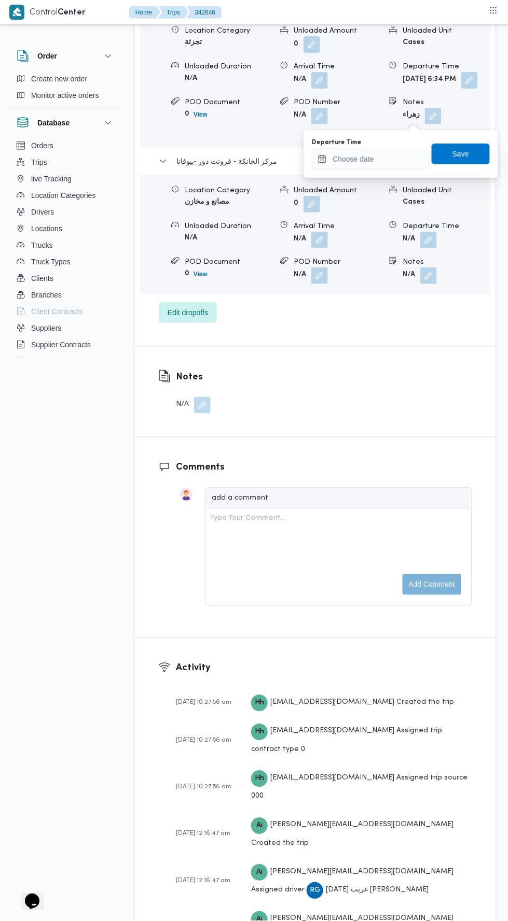
click at [468, 89] on form "Sat, Oct 11, 2025 6:34 PM" at bounding box center [445, 80] width 87 height 17
type input "11/10/2025 18:34"
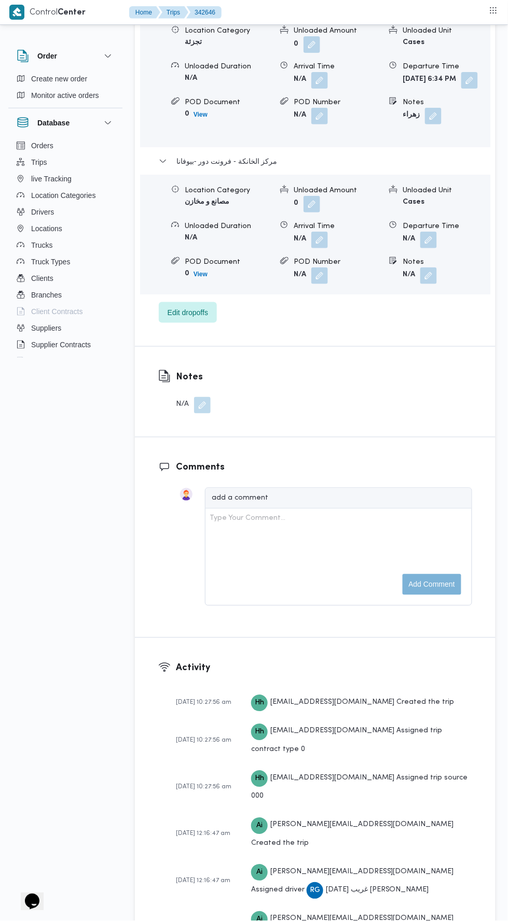
click at [461, 89] on button "button" at bounding box center [469, 80] width 17 height 17
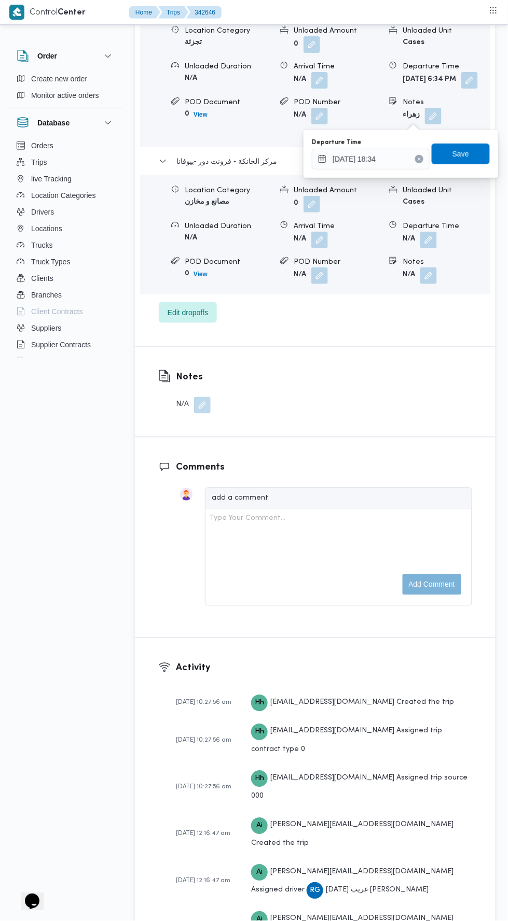
click at [418, 158] on icon "Clear input" at bounding box center [419, 159] width 4 height 4
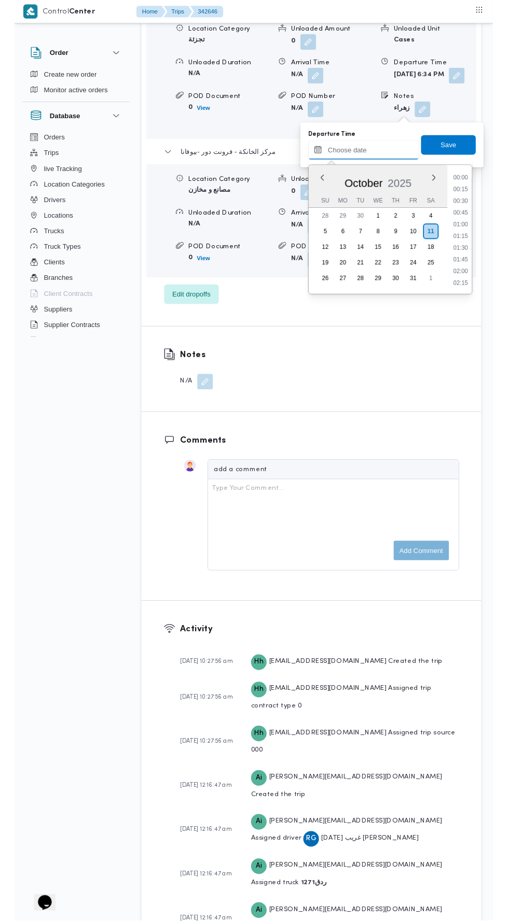
scroll to position [882, 0]
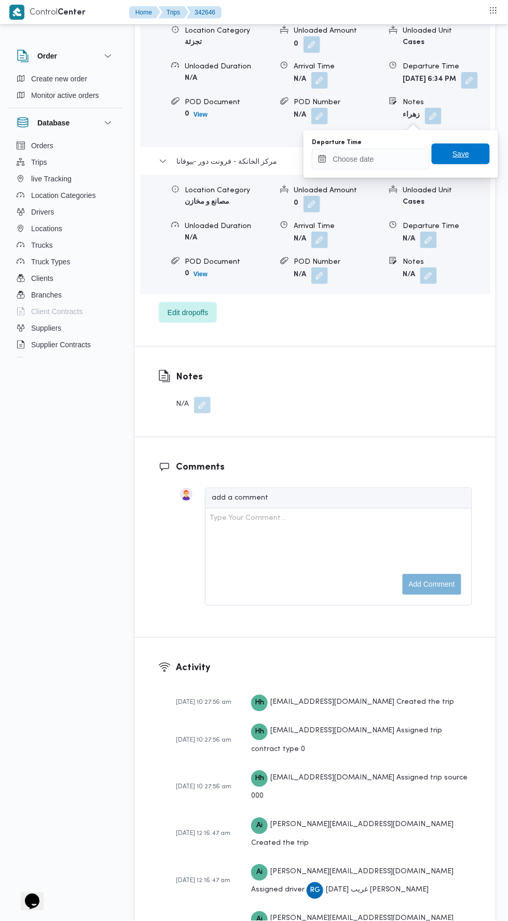
click at [469, 156] on span "Save" at bounding box center [460, 154] width 17 height 12
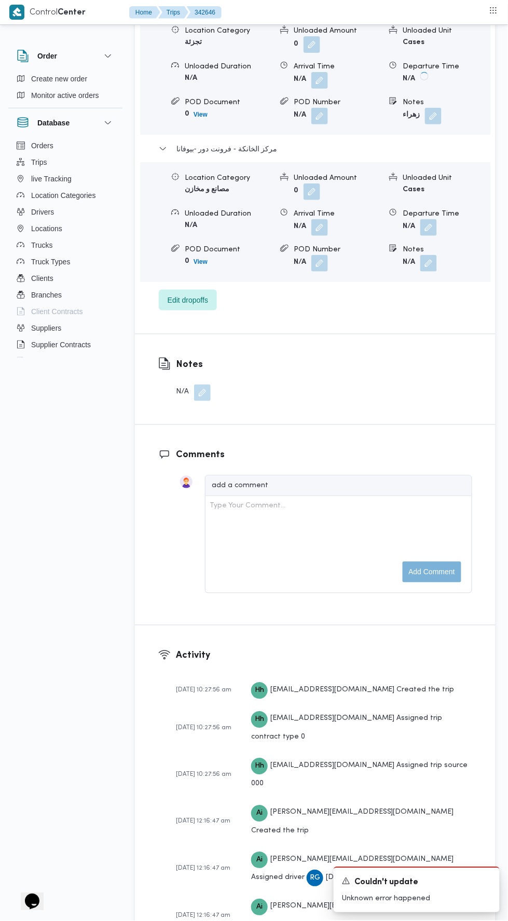
click at [433, 236] on button "button" at bounding box center [428, 227] width 17 height 17
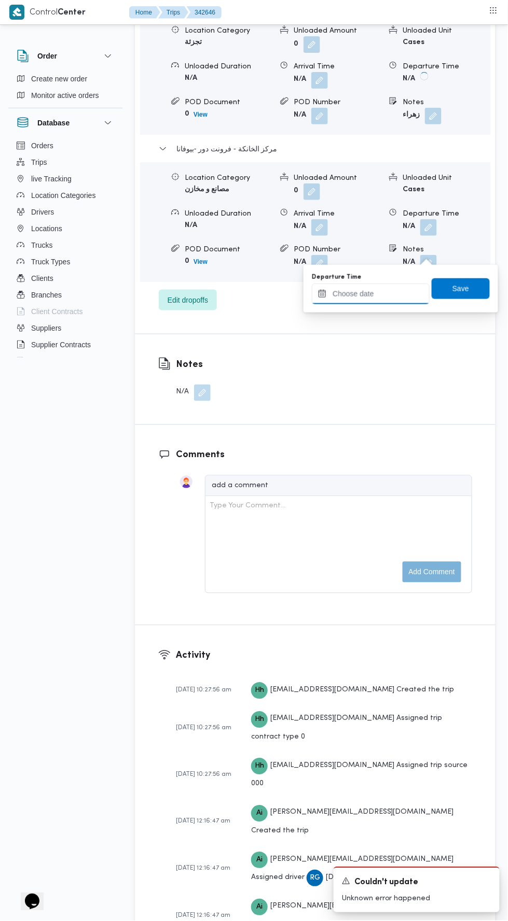
click at [411, 296] on input "Departure Time" at bounding box center [371, 294] width 118 height 21
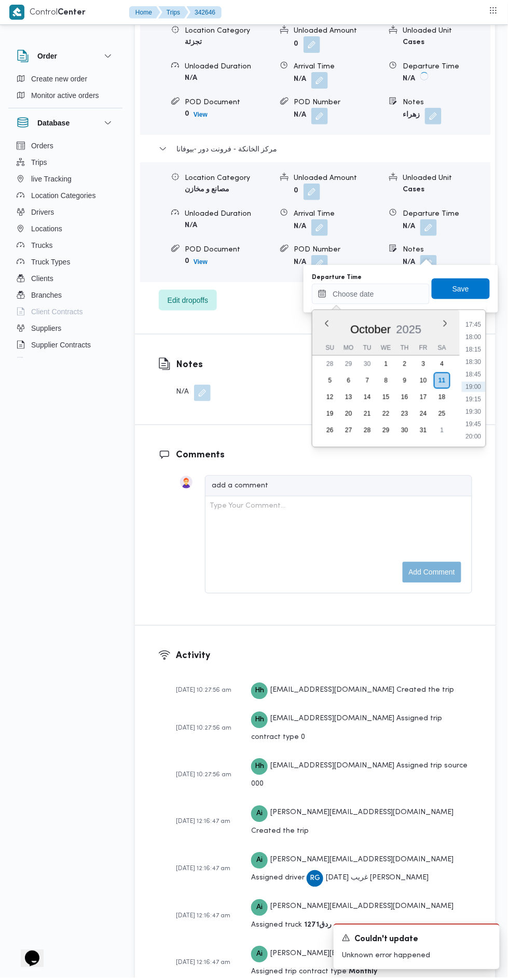
click at [472, 324] on li "17:45" at bounding box center [473, 324] width 24 height 10
type input "[DATE] 17:45"
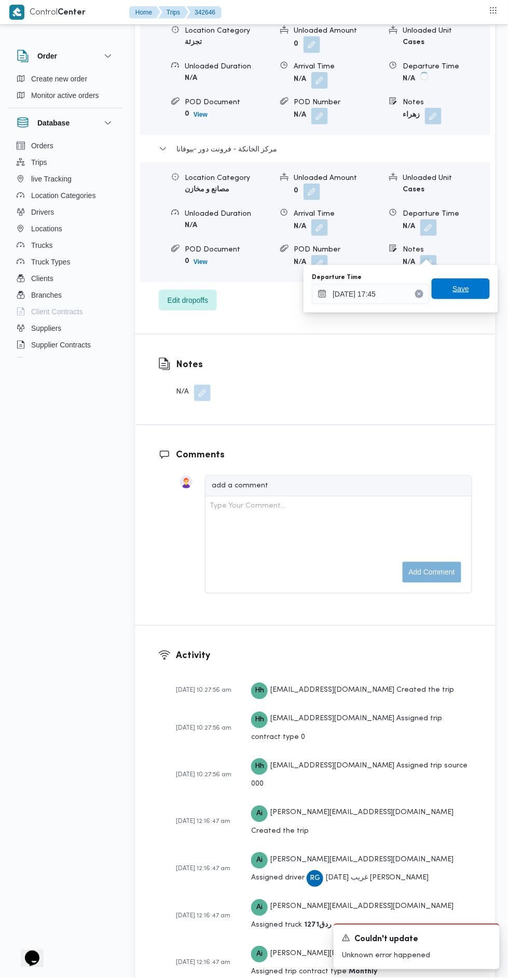
click at [472, 285] on span "Save" at bounding box center [460, 288] width 58 height 21
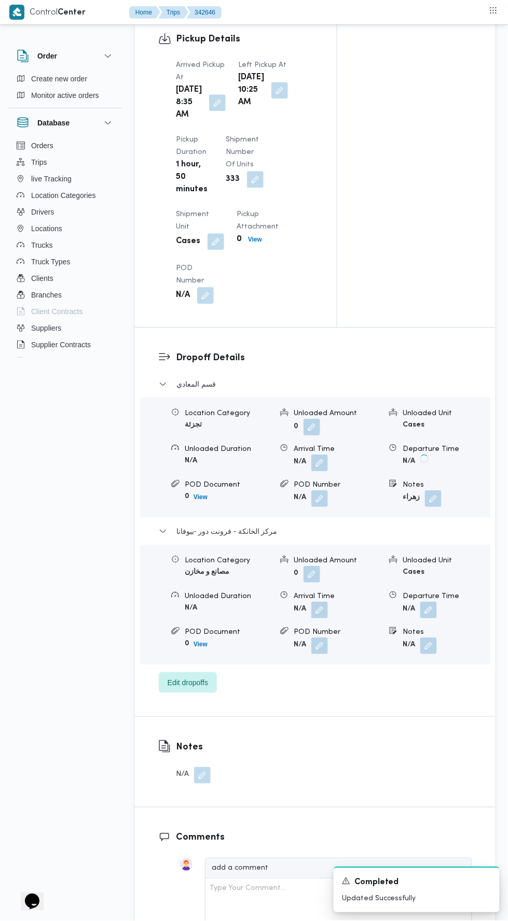
scroll to position [0, 0]
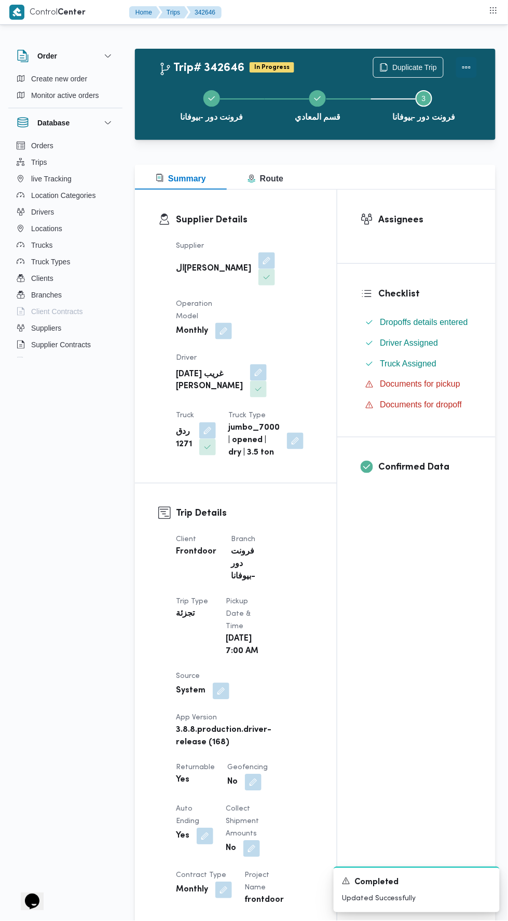
click at [472, 62] on button "Actions" at bounding box center [466, 67] width 21 height 21
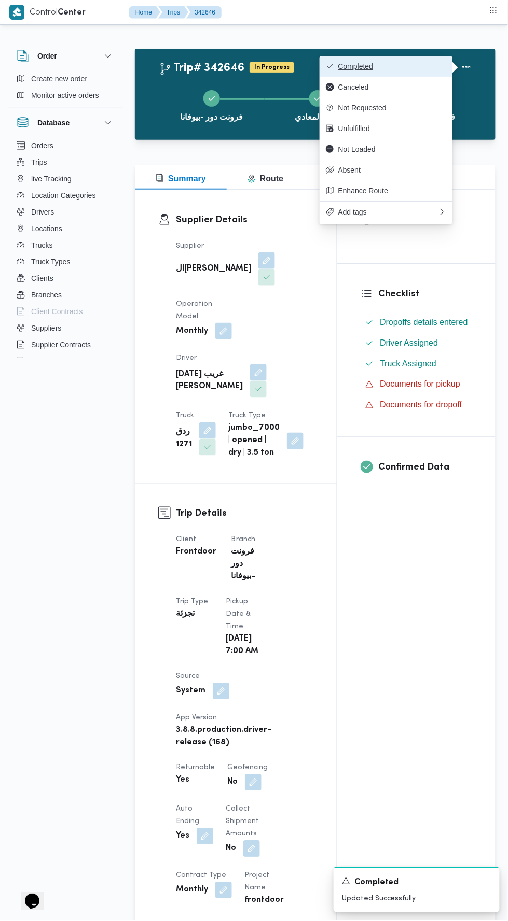
click at [404, 58] on button "Completed" at bounding box center [385, 66] width 133 height 21
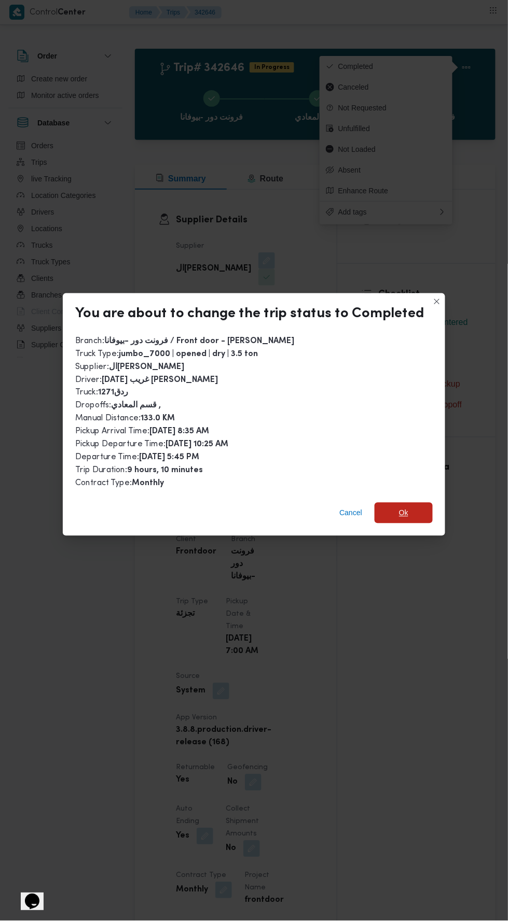
click at [416, 503] on span "Ok" at bounding box center [403, 513] width 58 height 21
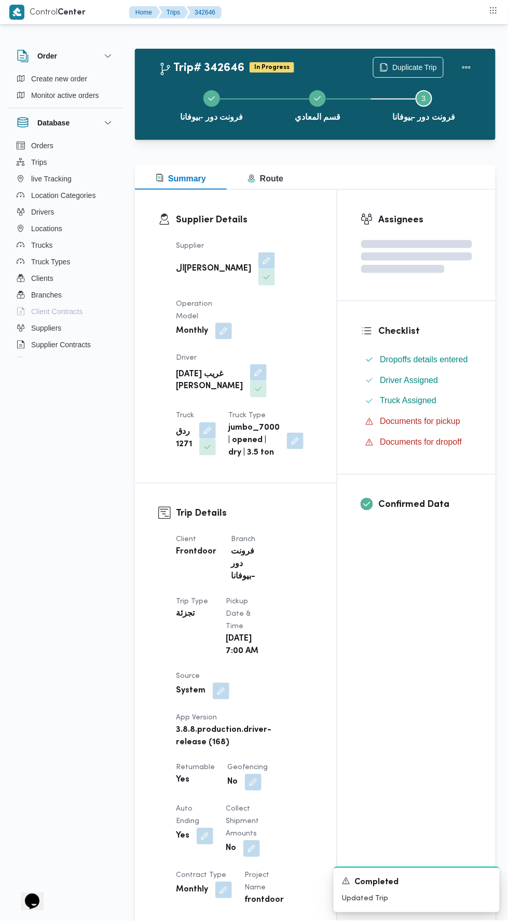
click at [416, 672] on div "Assignees Checklist Dropoffs details entered Driver Assigned Truck Assigned Doc…" at bounding box center [416, 844] width 158 height 1309
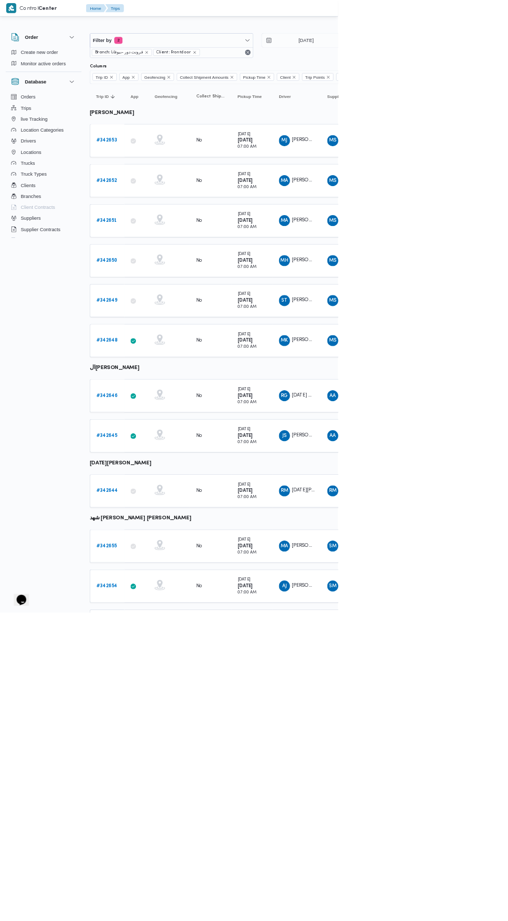
click at [161, 649] on link "# 342645" at bounding box center [161, 655] width 32 height 12
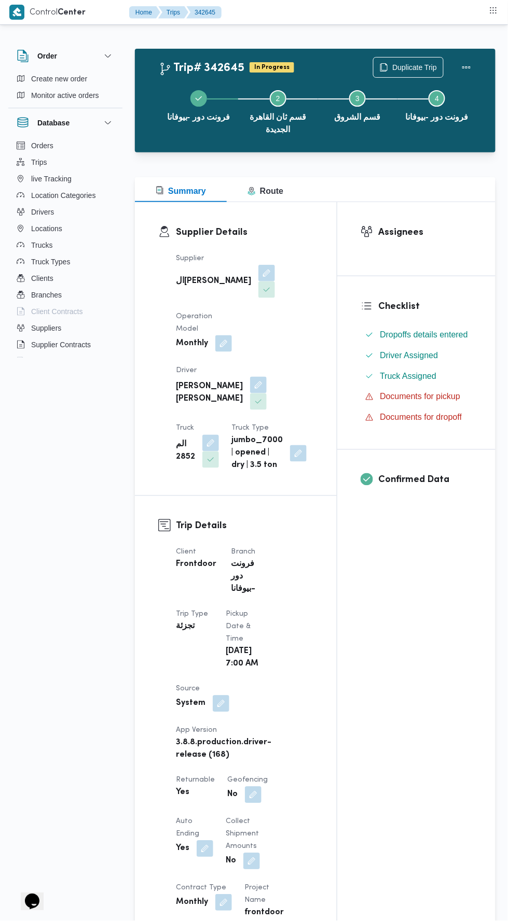
click at [389, 635] on div "Assignees Checklist Dropoffs details entered Driver Assigned Truck Assigned Doc…" at bounding box center [416, 852] width 158 height 1300
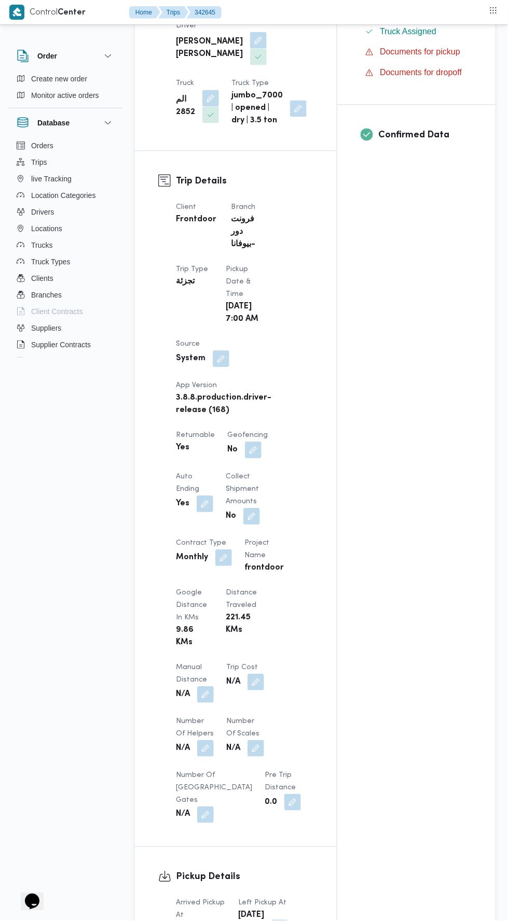
scroll to position [413, 0]
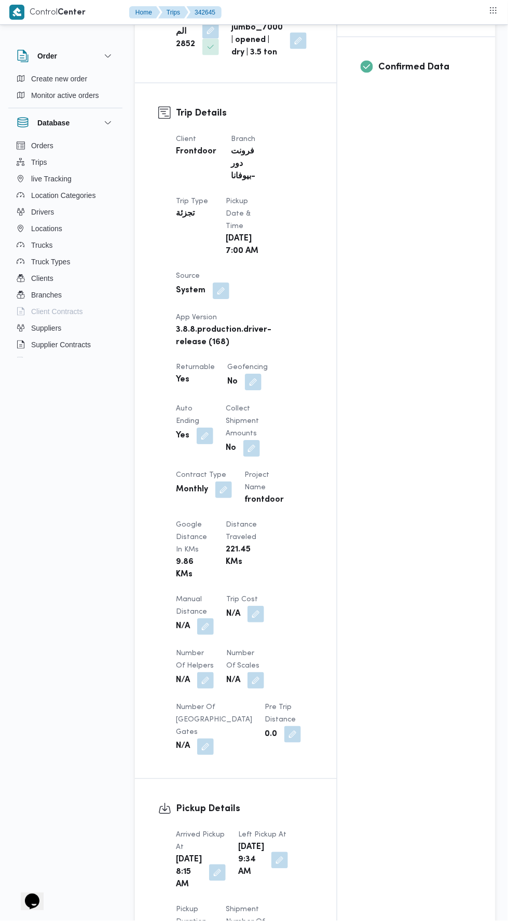
click at [198, 619] on button "button" at bounding box center [205, 627] width 17 height 17
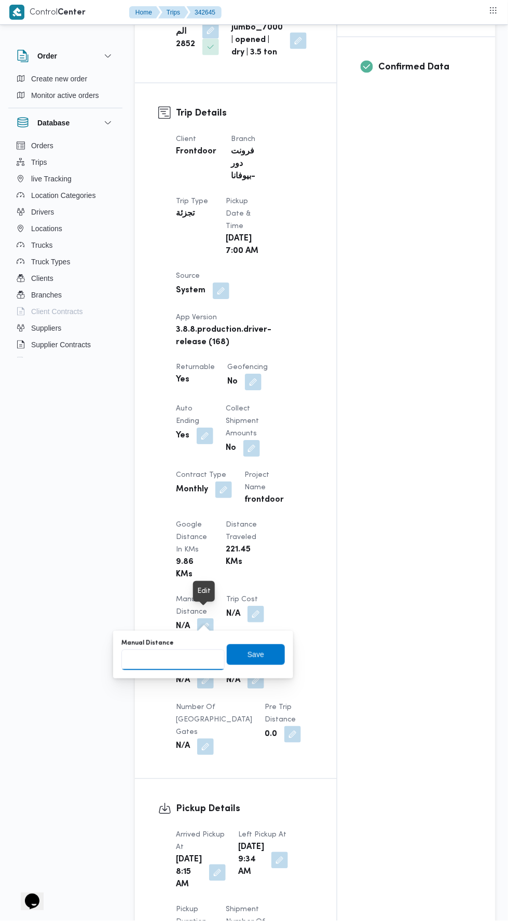
click at [207, 658] on input "Manual Distance" at bounding box center [172, 660] width 103 height 21
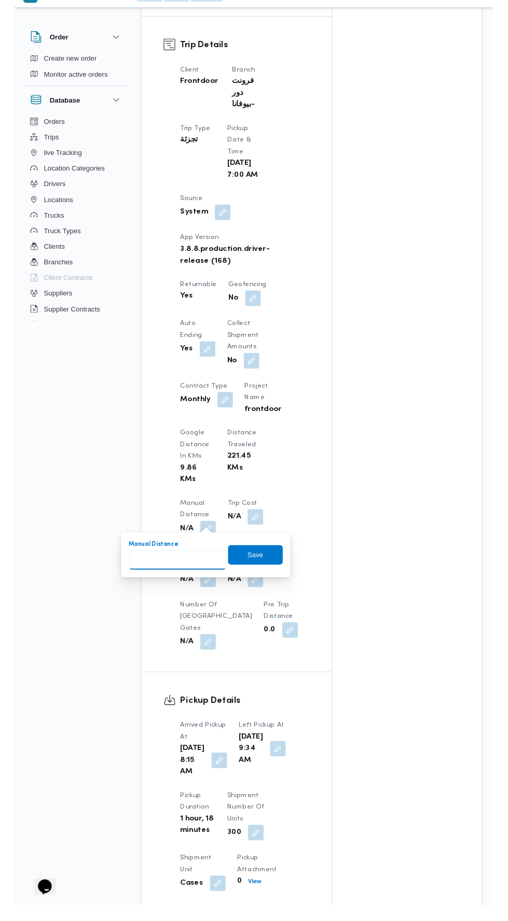
scroll to position [462, 0]
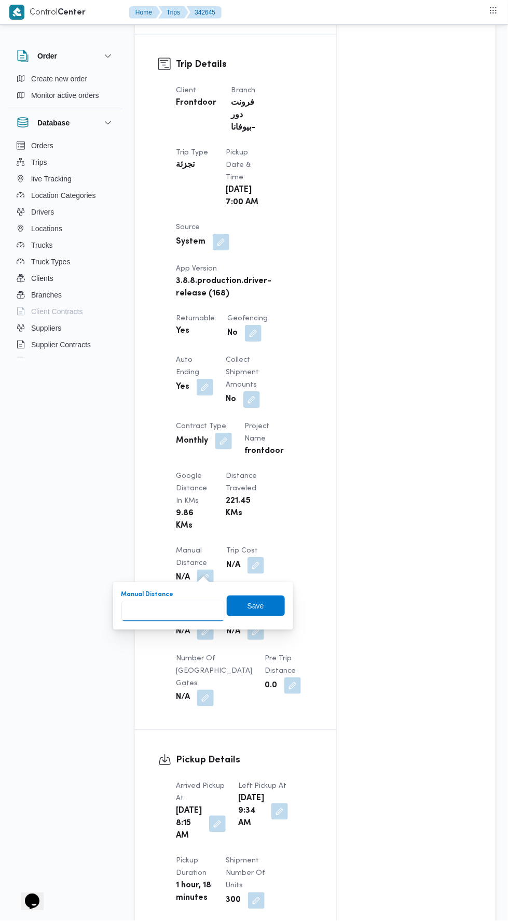
click at [192, 608] on input "Manual Distance" at bounding box center [172, 611] width 103 height 21
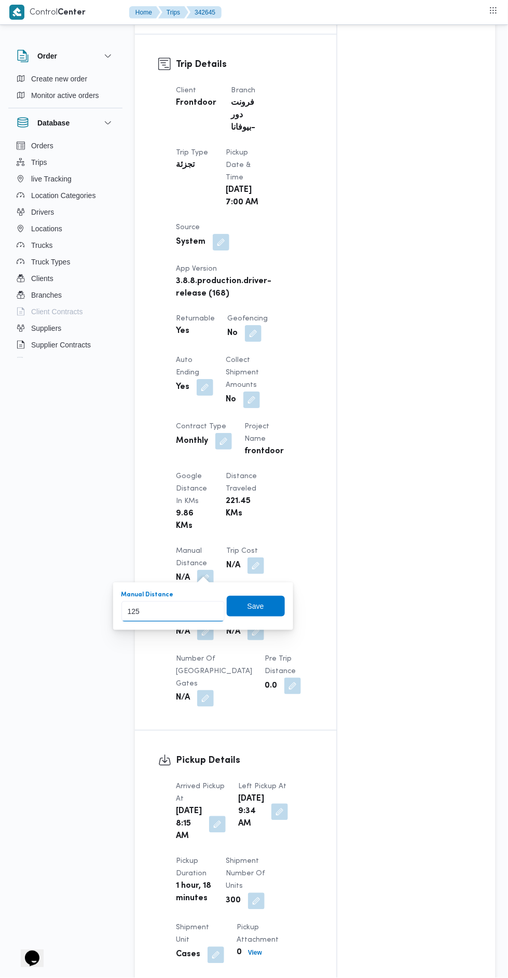
type input "125"
click at [241, 628] on div "You are in a dialog. To close this dialog, hit escape. Manual Distance 125 Save" at bounding box center [203, 606] width 180 height 48
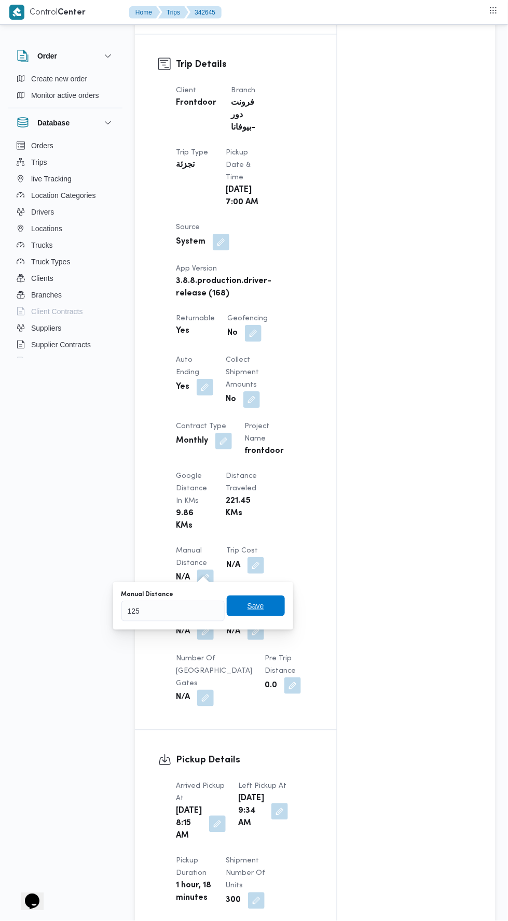
click at [271, 611] on span "Save" at bounding box center [256, 606] width 58 height 21
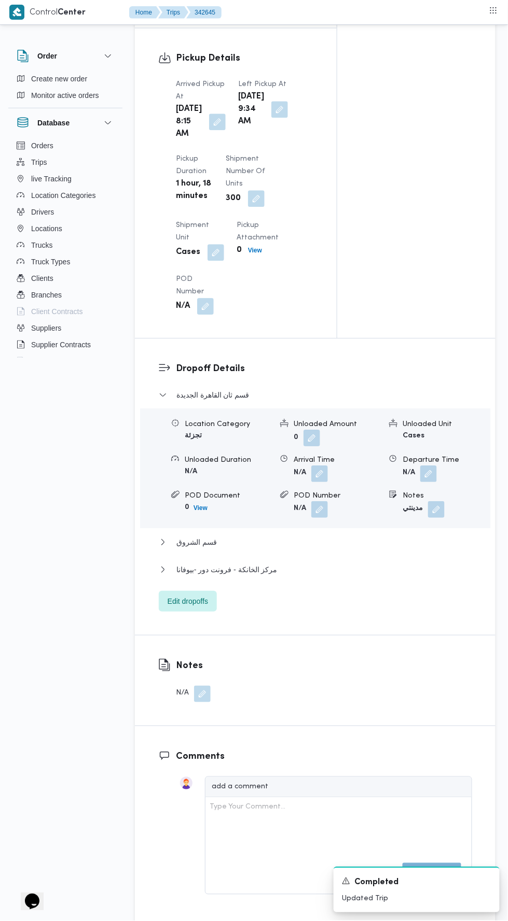
scroll to position [1167, 0]
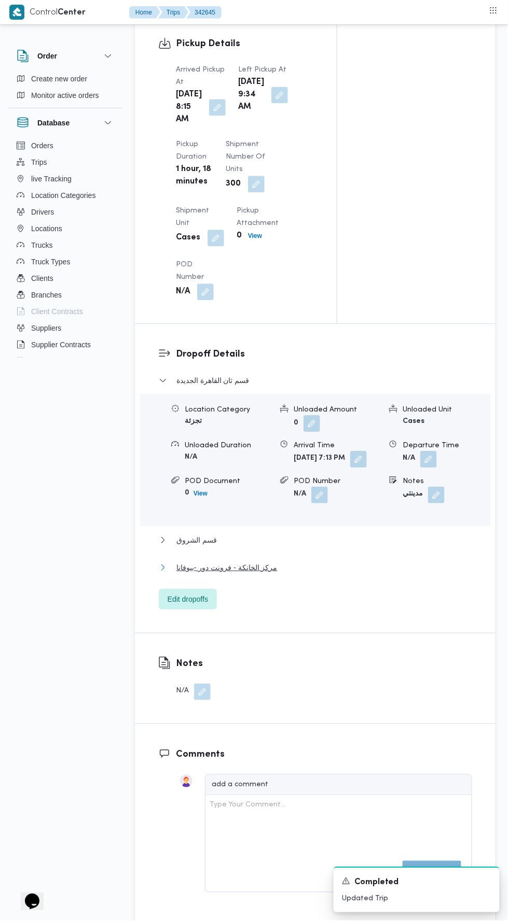
click at [326, 574] on button "مركز الخانكة - فرونت دور -بيوفانا" at bounding box center [315, 567] width 313 height 12
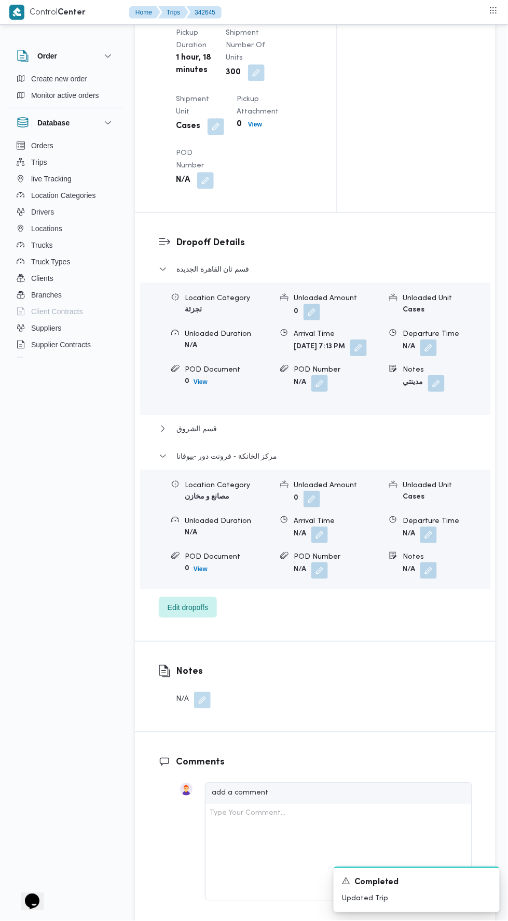
scroll to position [1300, 0]
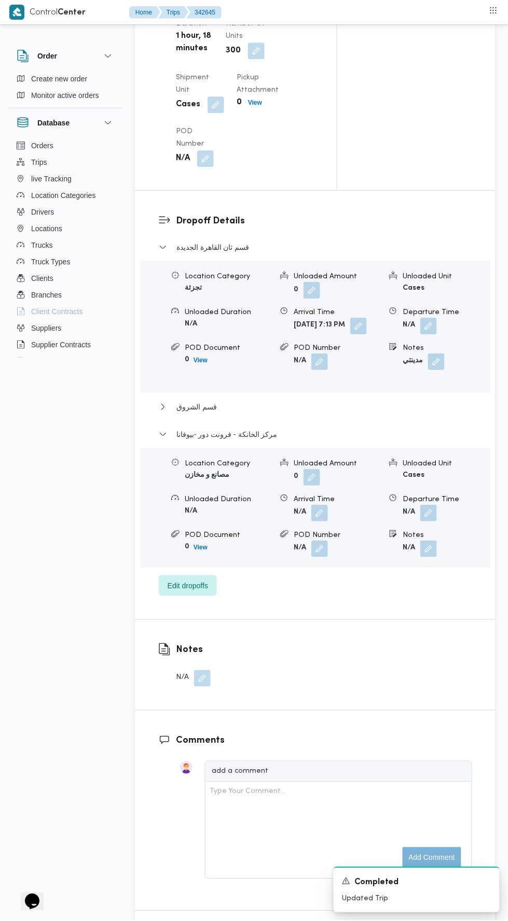
click at [431, 522] on button "button" at bounding box center [428, 513] width 17 height 17
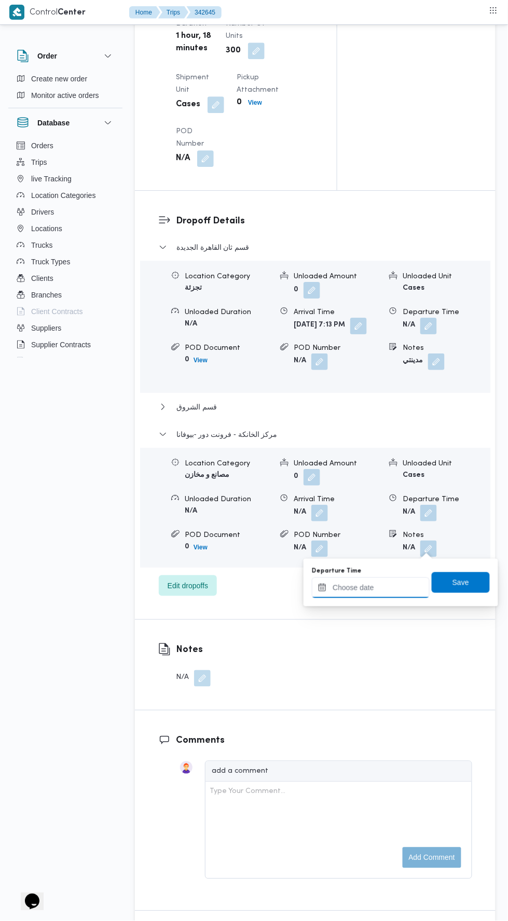
click at [395, 598] on div at bounding box center [371, 588] width 118 height 21
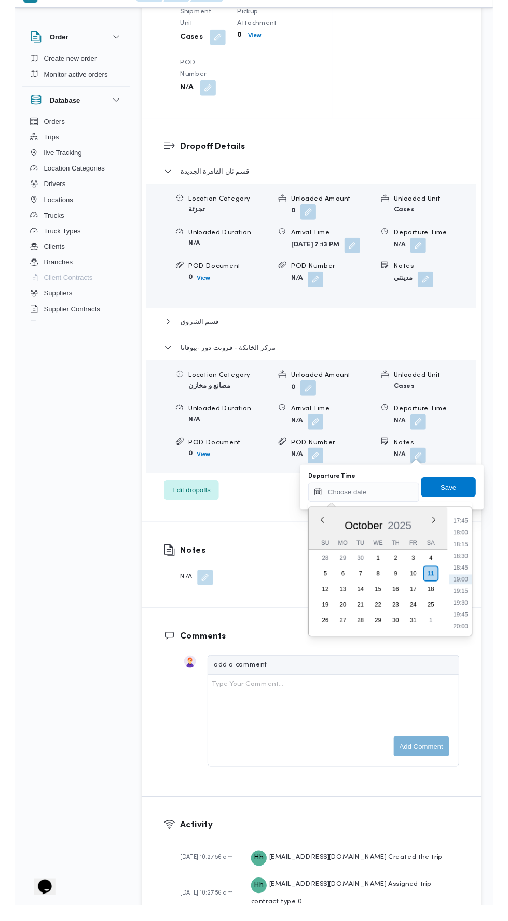
scroll to position [1348, 0]
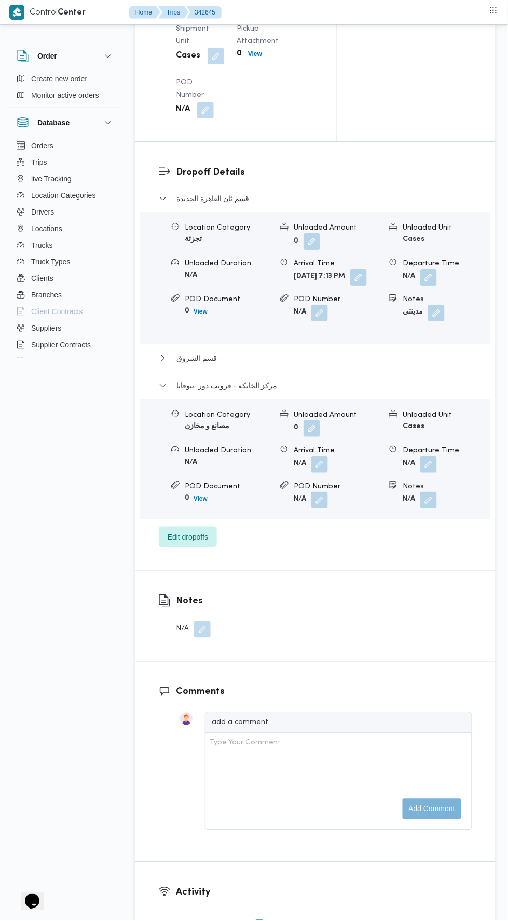
click at [350, 286] on button "button" at bounding box center [358, 277] width 17 height 17
click at [324, 364] on icon "Clear input" at bounding box center [322, 364] width 3 height 3
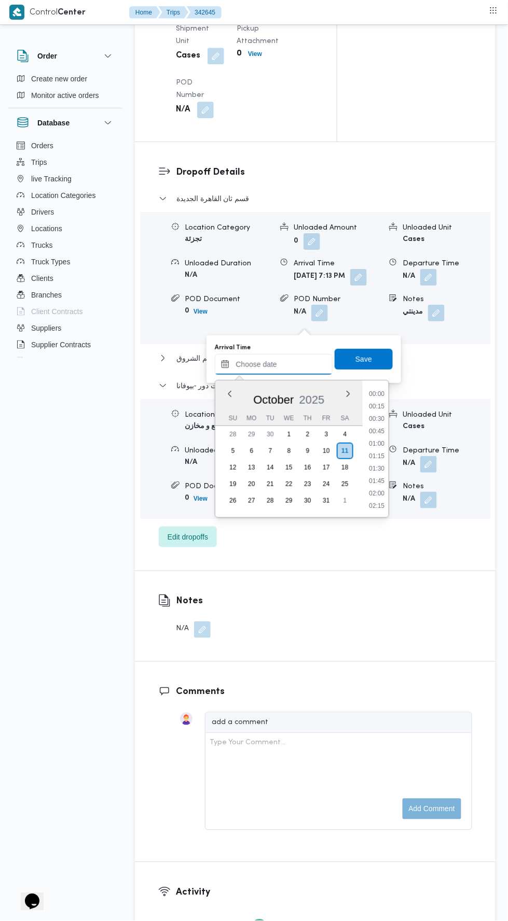
scroll to position [882, 0]
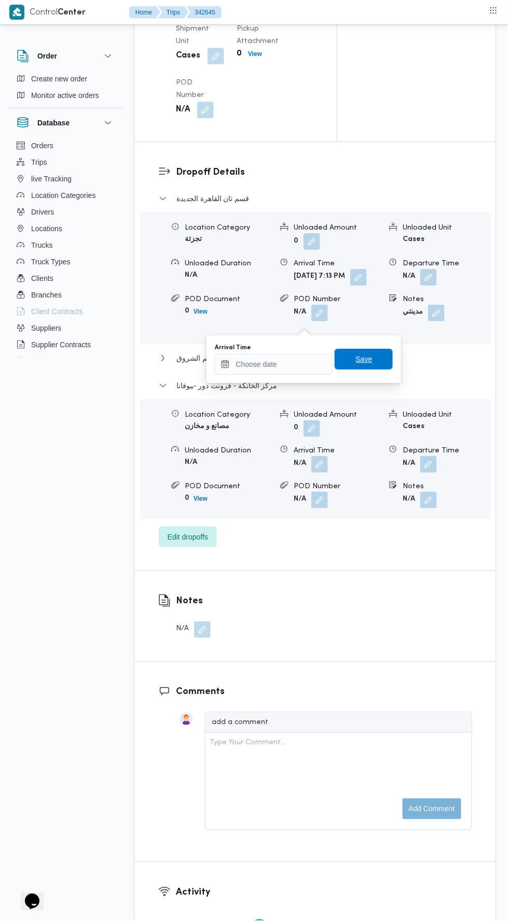
click at [382, 363] on span "Save" at bounding box center [363, 359] width 58 height 21
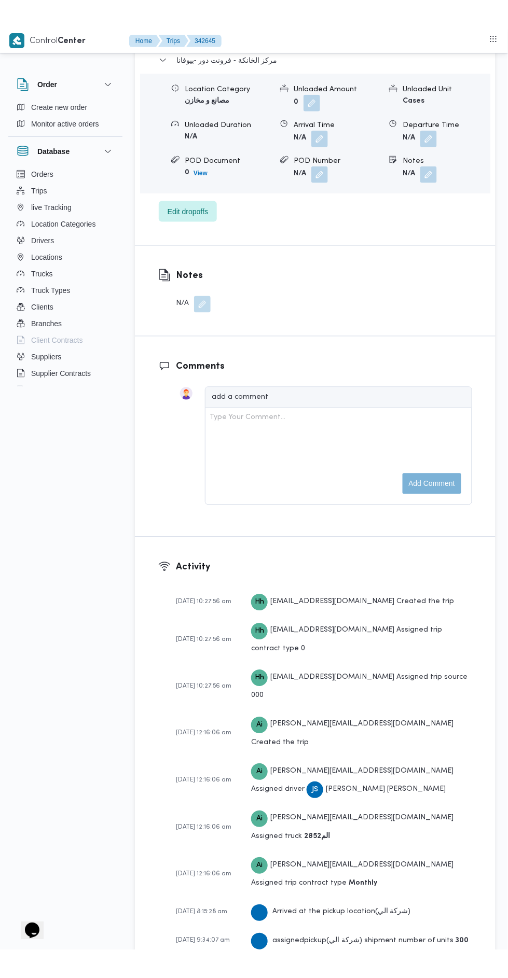
scroll to position [1579, 0]
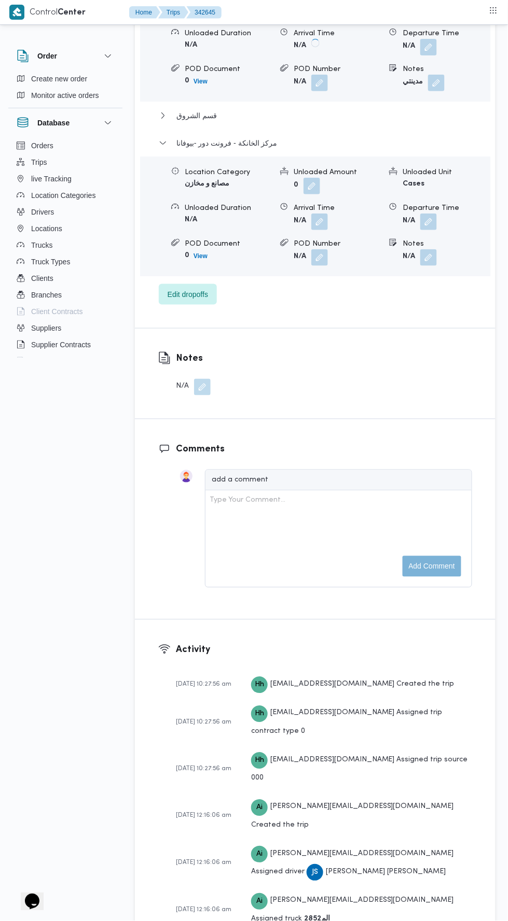
click at [428, 230] on button "button" at bounding box center [428, 222] width 17 height 17
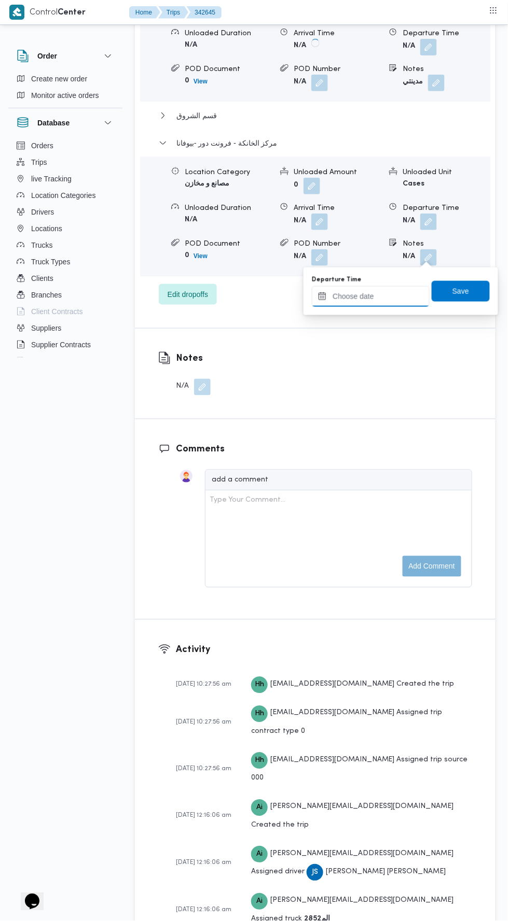
click at [408, 296] on input "Departure Time" at bounding box center [371, 296] width 118 height 21
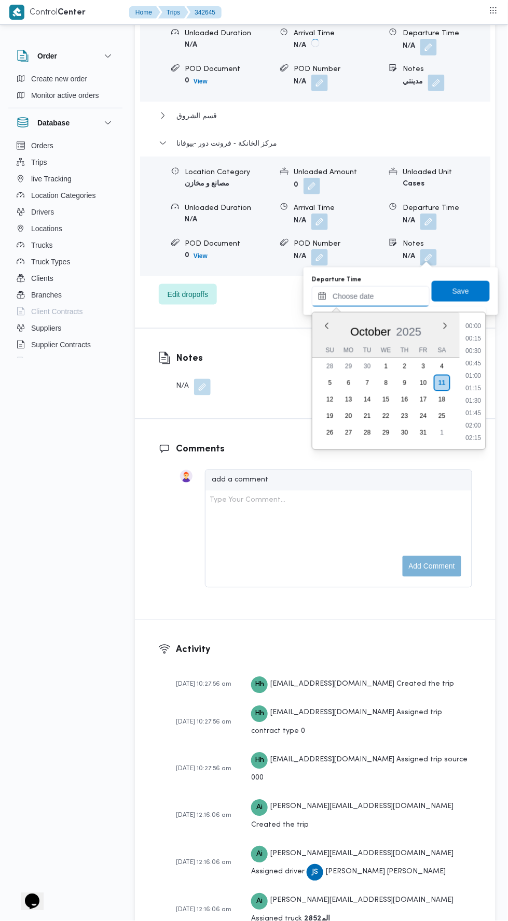
scroll to position [882, 0]
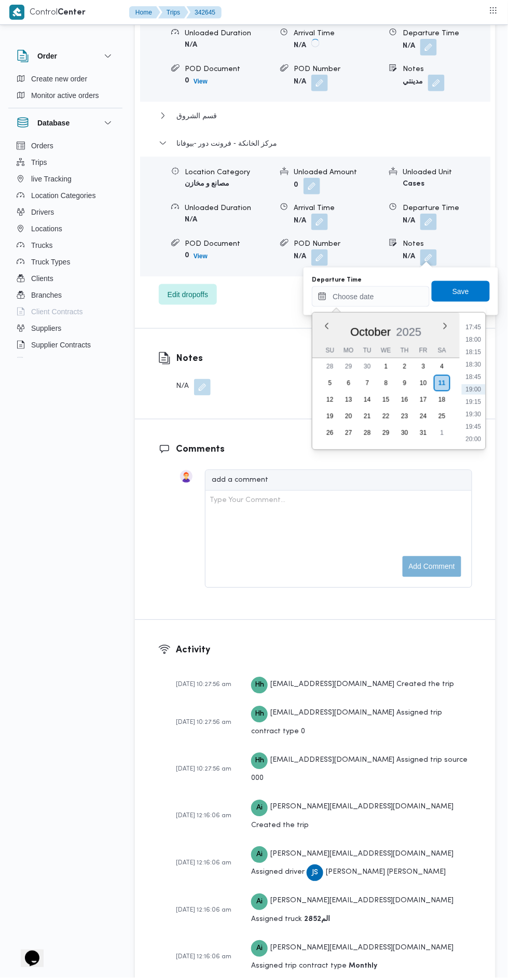
click at [473, 313] on div "Time 00:00 00:15 00:30 00:45 01:00 01:15 01:30 01:45 02:00 02:15 02:30 02:45 03…" at bounding box center [472, 381] width 26 height 137
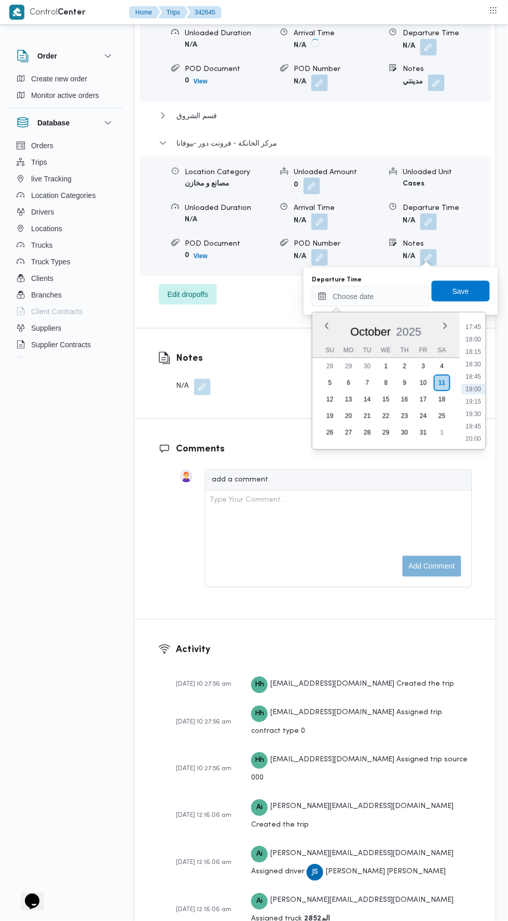
click at [470, 327] on li "17:45" at bounding box center [473, 327] width 24 height 10
type input "[DATE] 17:45"
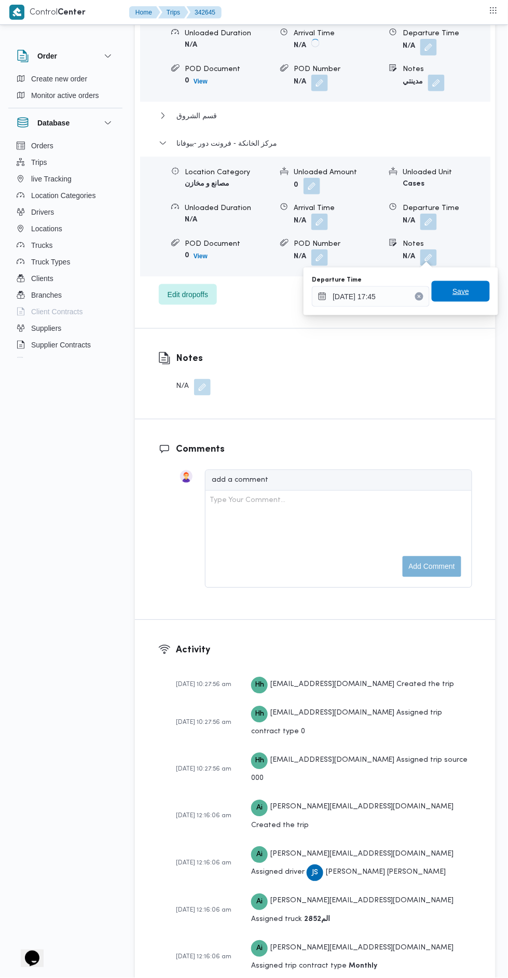
click at [464, 292] on span "Save" at bounding box center [460, 291] width 17 height 12
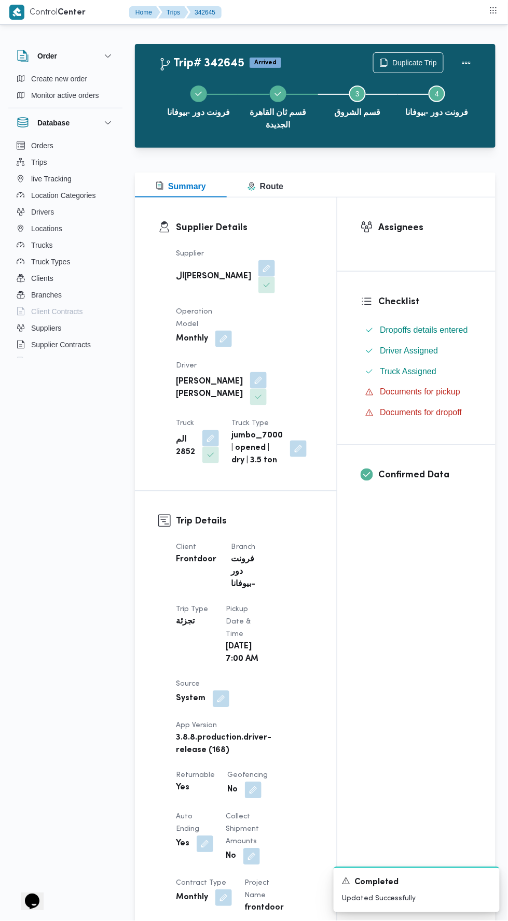
scroll to position [0, 0]
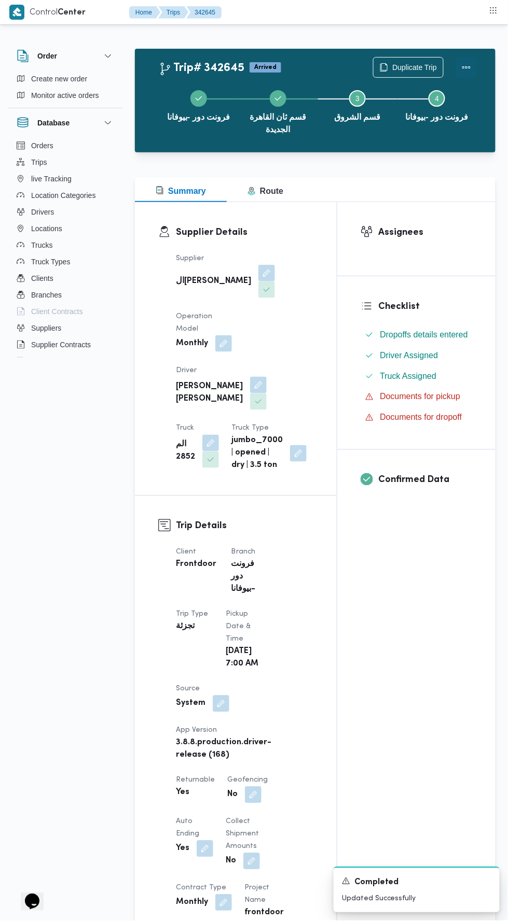
click at [465, 60] on button "Actions" at bounding box center [466, 67] width 21 height 21
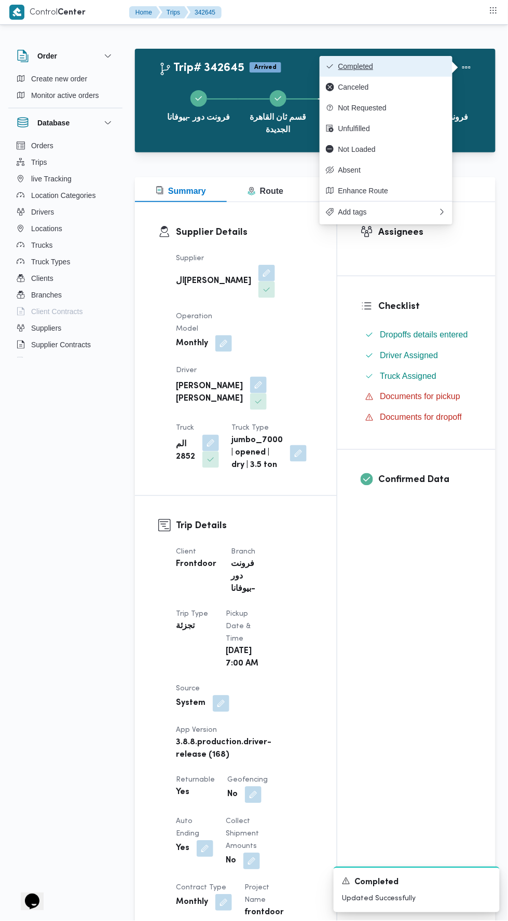
click at [423, 61] on button "Completed" at bounding box center [385, 66] width 133 height 21
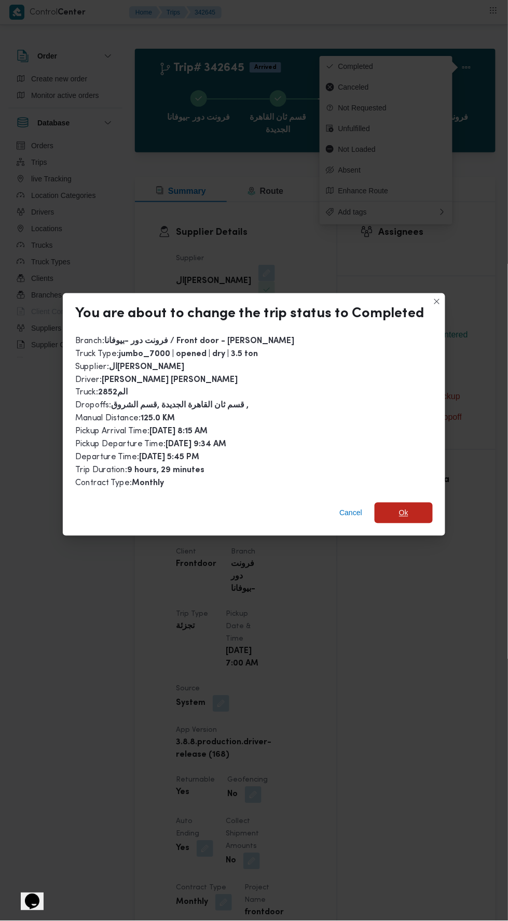
click at [420, 503] on span "Ok" at bounding box center [403, 513] width 58 height 21
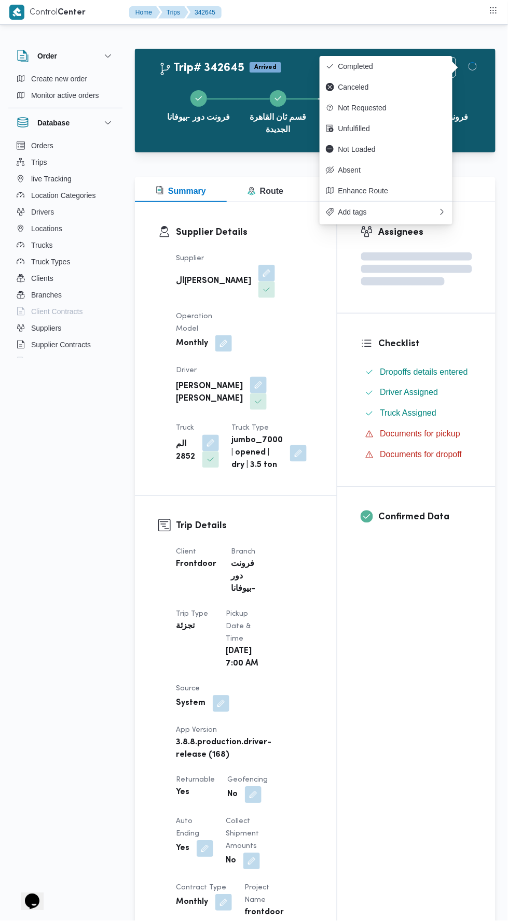
click at [439, 598] on div "Assignees Checklist Dropoffs details entered Driver Assigned Truck Assigned Doc…" at bounding box center [416, 846] width 158 height 1288
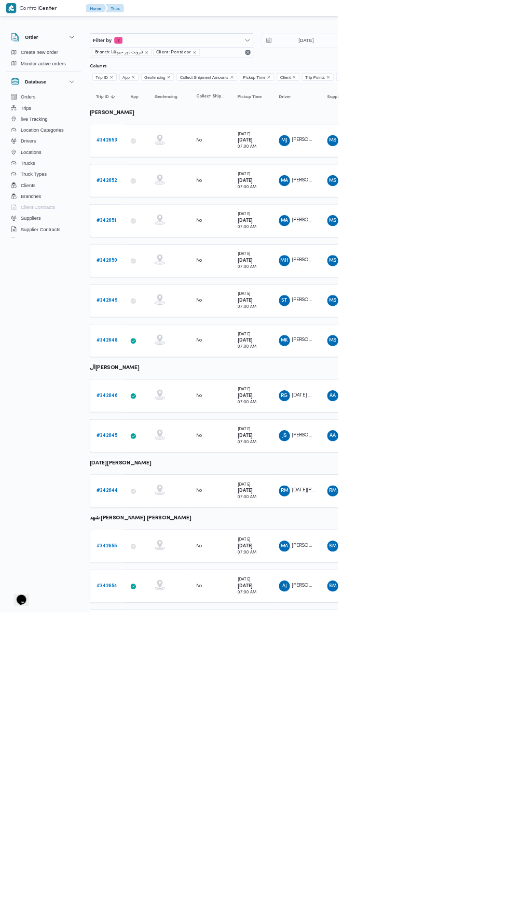
click at [165, 735] on b "# 342644" at bounding box center [161, 738] width 32 height 7
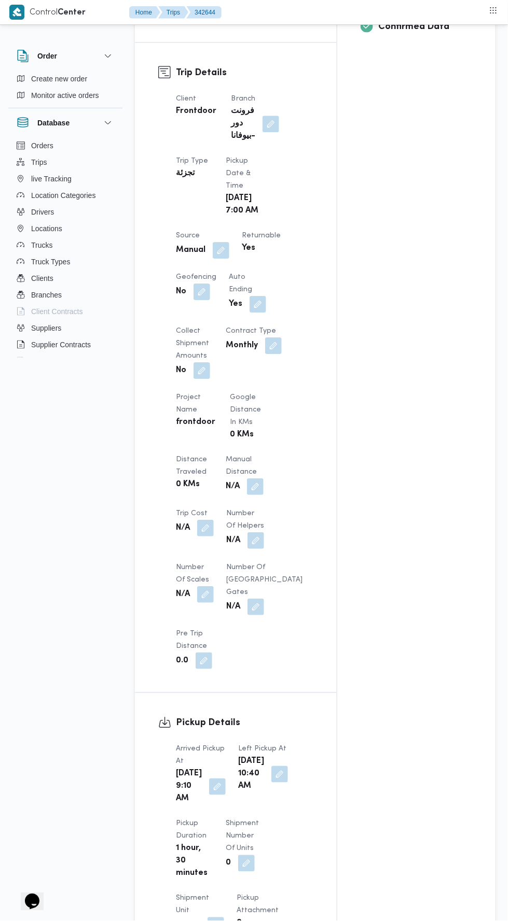
scroll to position [442, 0]
click at [260, 484] on button "button" at bounding box center [255, 485] width 17 height 17
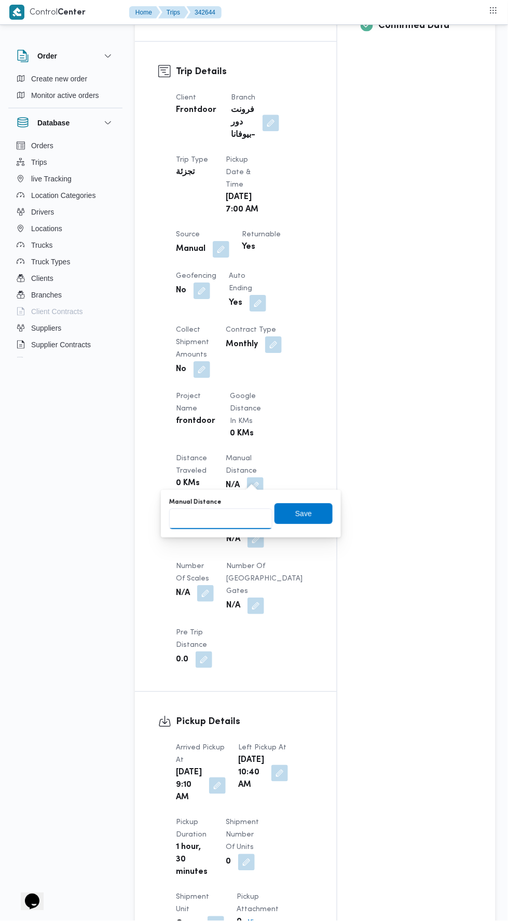
click at [239, 518] on input "Manual Distance" at bounding box center [220, 519] width 103 height 21
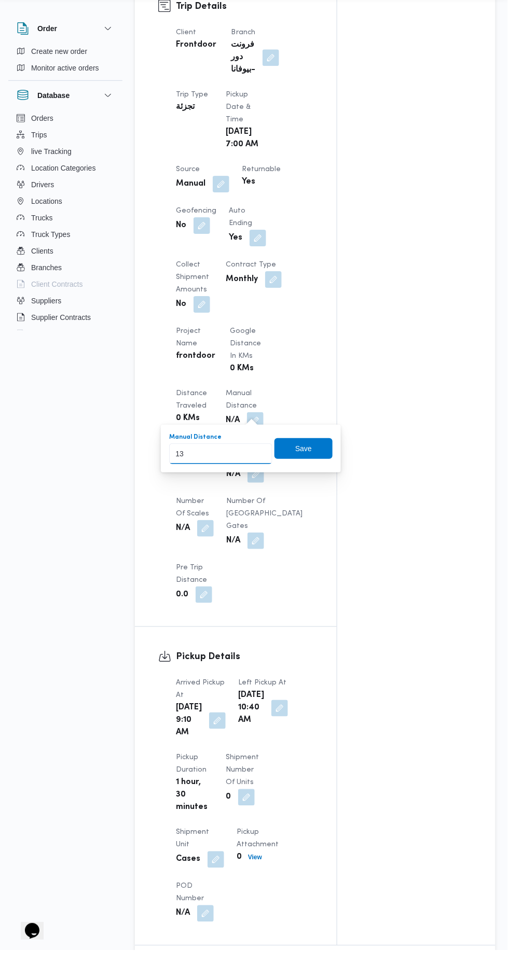
type input "135"
click at [314, 477] on span "Save" at bounding box center [303, 476] width 58 height 21
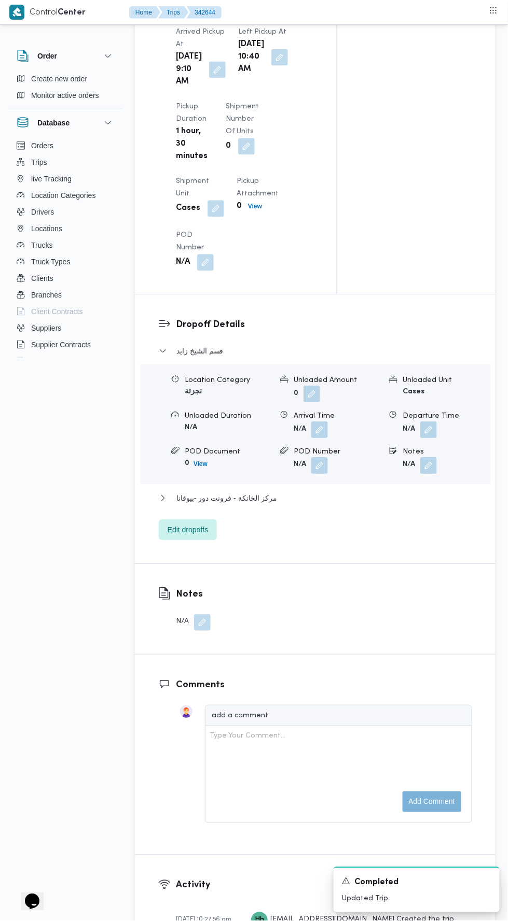
scroll to position [1202, 0]
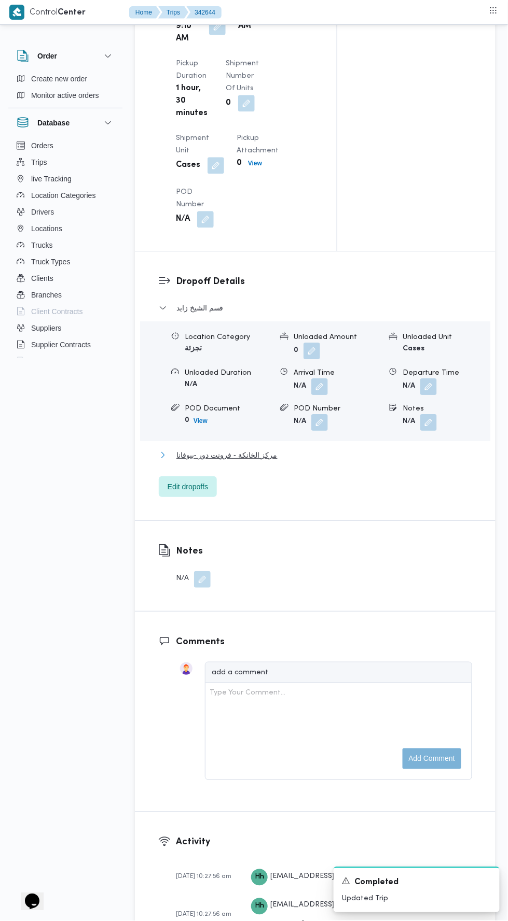
click at [379, 461] on button "مركز الخانكة - فرونت دور -بيوفانا" at bounding box center [315, 455] width 313 height 12
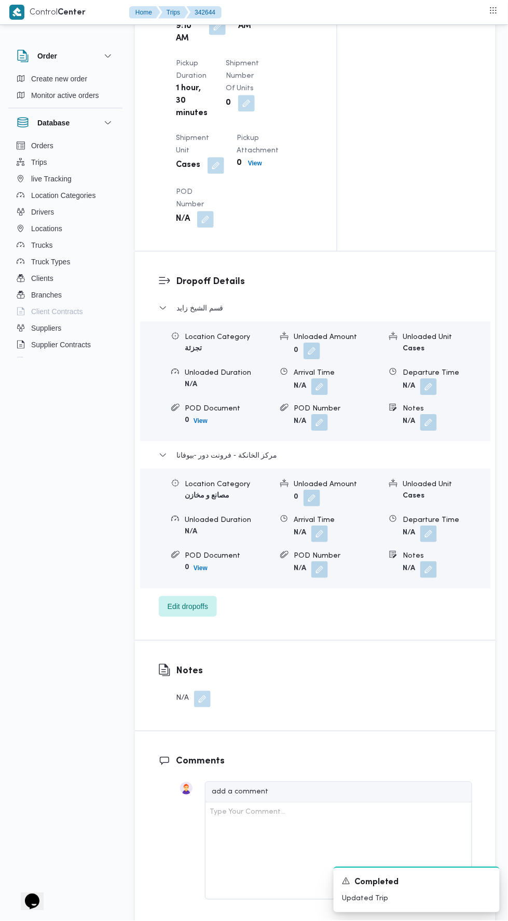
click at [436, 542] on button "button" at bounding box center [428, 534] width 17 height 17
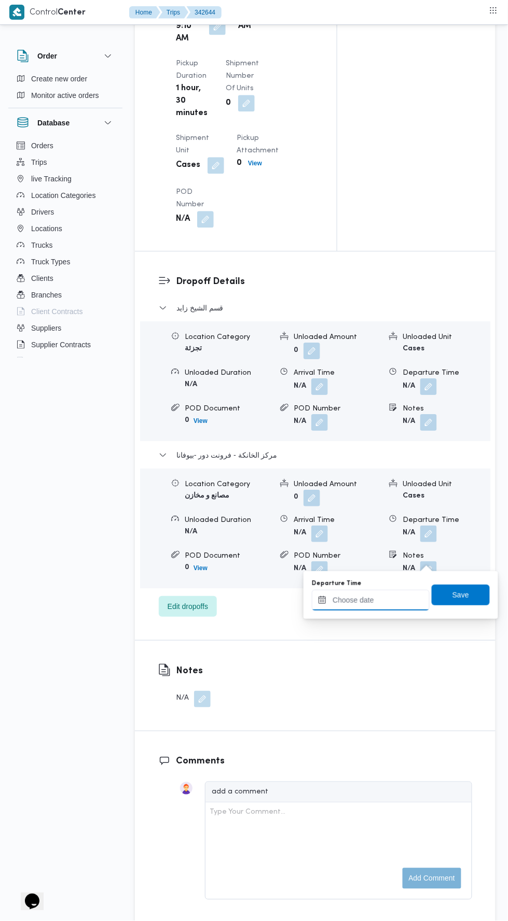
click at [397, 602] on input "Departure Time" at bounding box center [371, 600] width 118 height 21
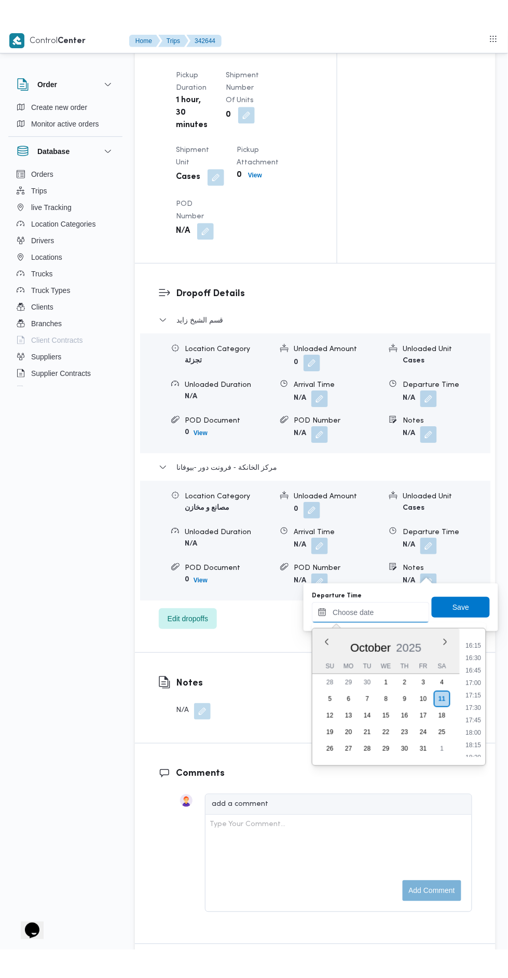
scroll to position [805, 0]
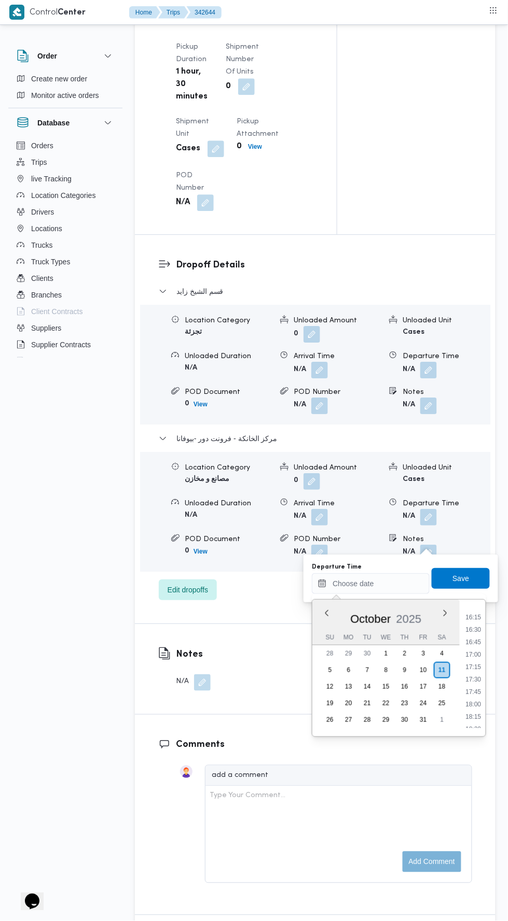
click at [474, 616] on li "16:15" at bounding box center [473, 617] width 24 height 10
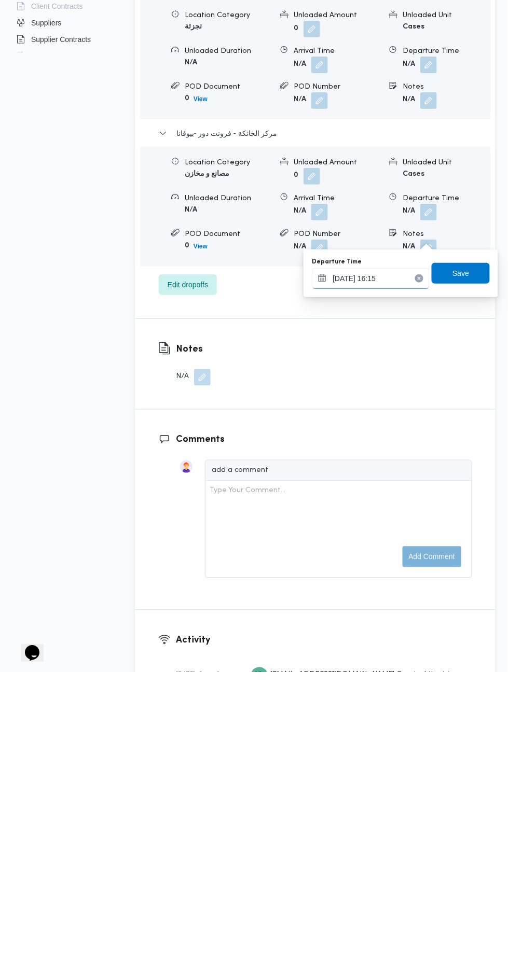
scroll to position [1218, 0]
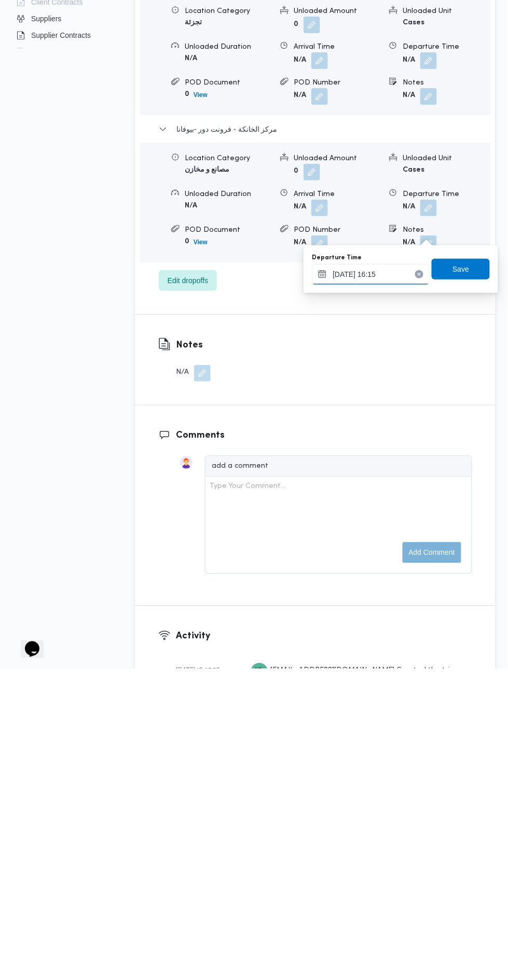
click at [395, 583] on input "11/10/2025 16:15" at bounding box center [371, 583] width 118 height 21
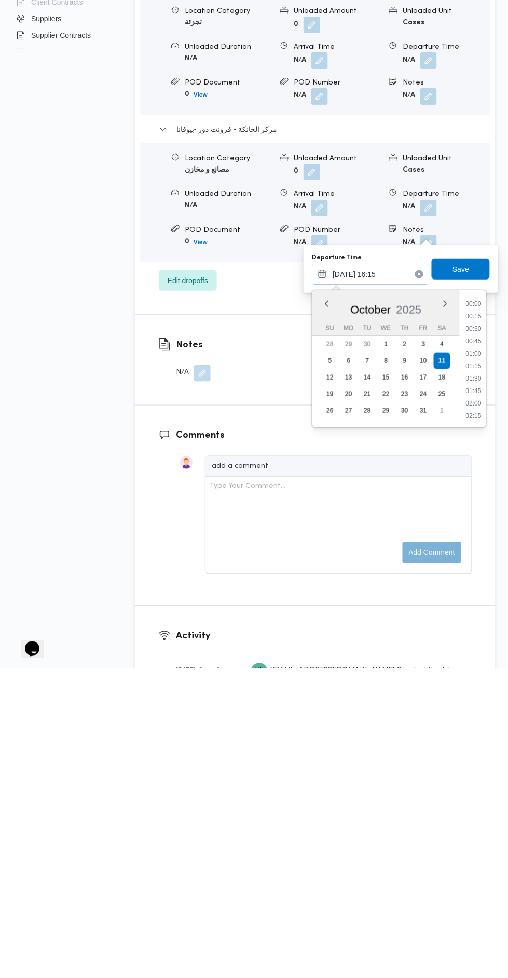
scroll to position [746, 0]
click at [474, 713] on li "17:00" at bounding box center [474, 714] width 24 height 10
type input "11/10/2025 17:00"
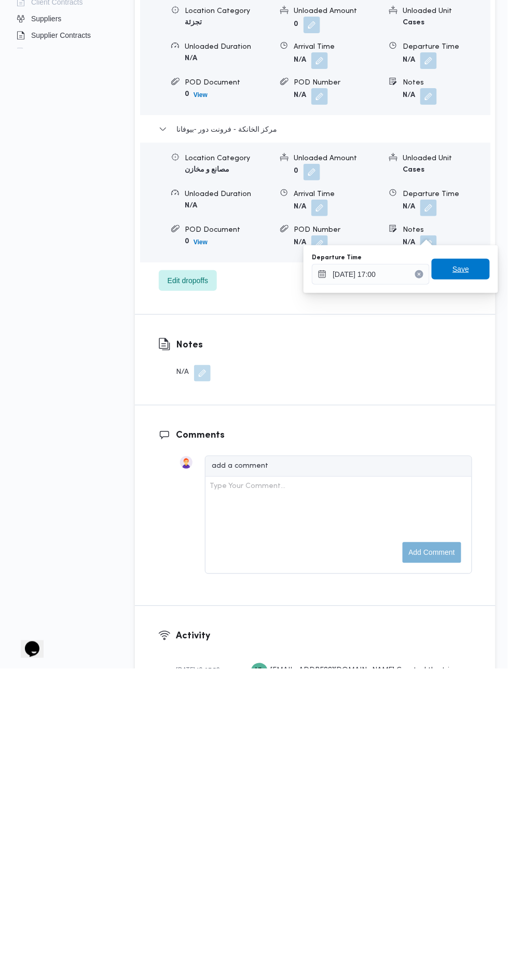
click at [480, 575] on span "Save" at bounding box center [460, 578] width 58 height 21
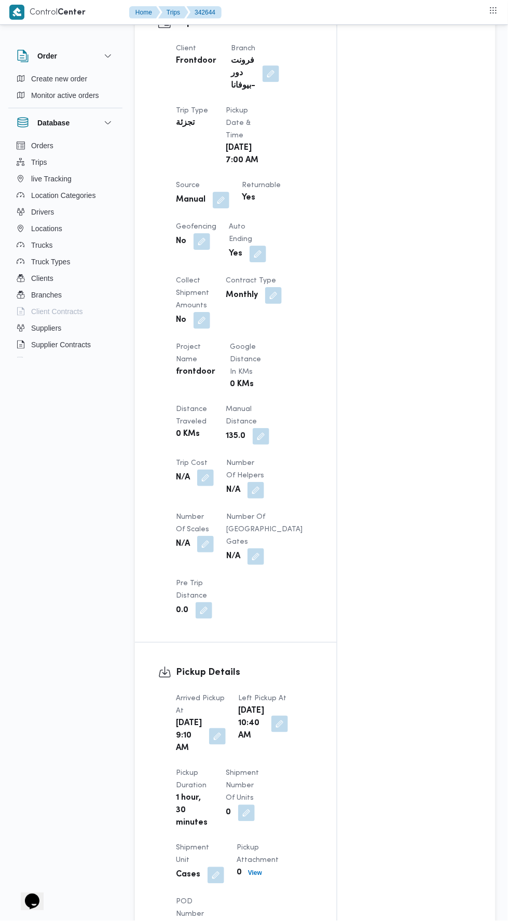
scroll to position [0, 0]
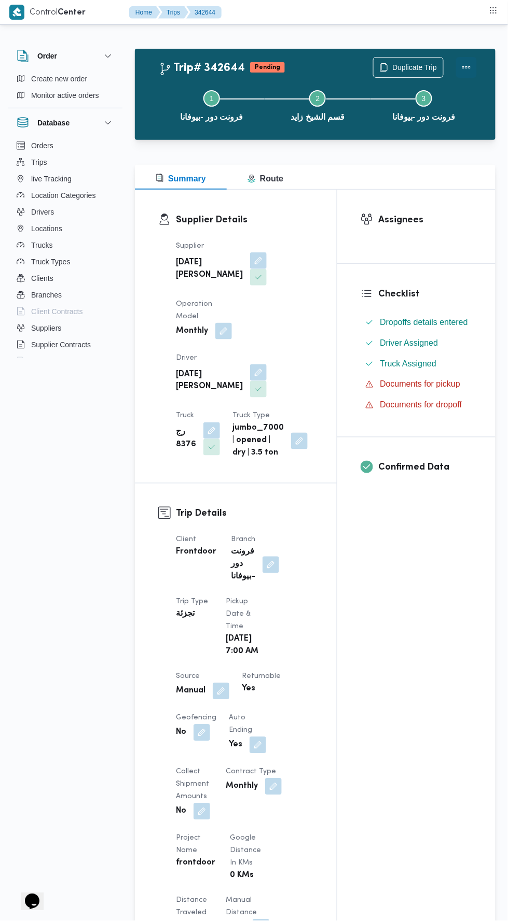
click at [471, 64] on button "Actions" at bounding box center [466, 67] width 21 height 21
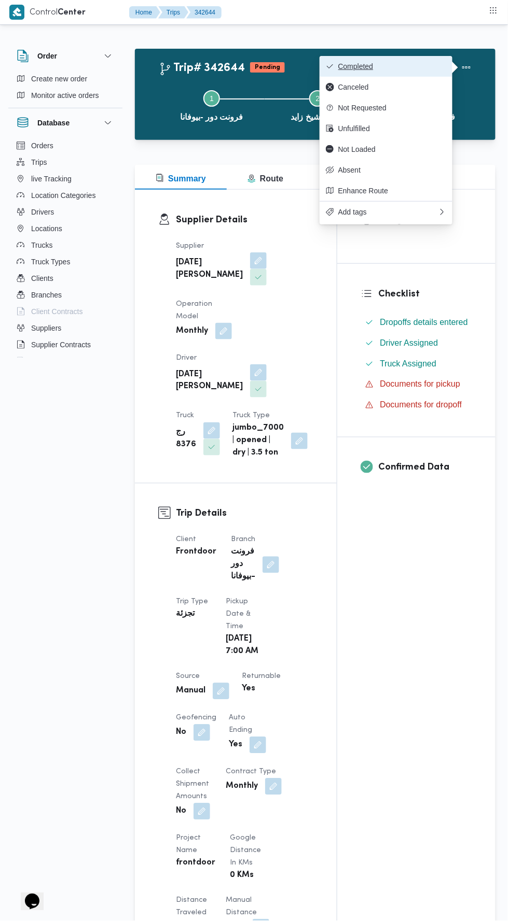
click at [429, 64] on span "Completed" at bounding box center [392, 66] width 108 height 8
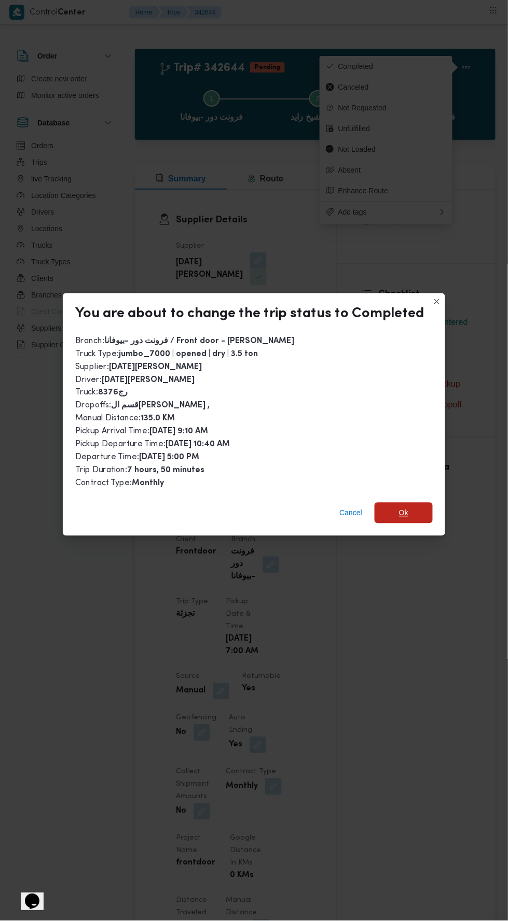
click at [401, 507] on span "Ok" at bounding box center [403, 513] width 9 height 12
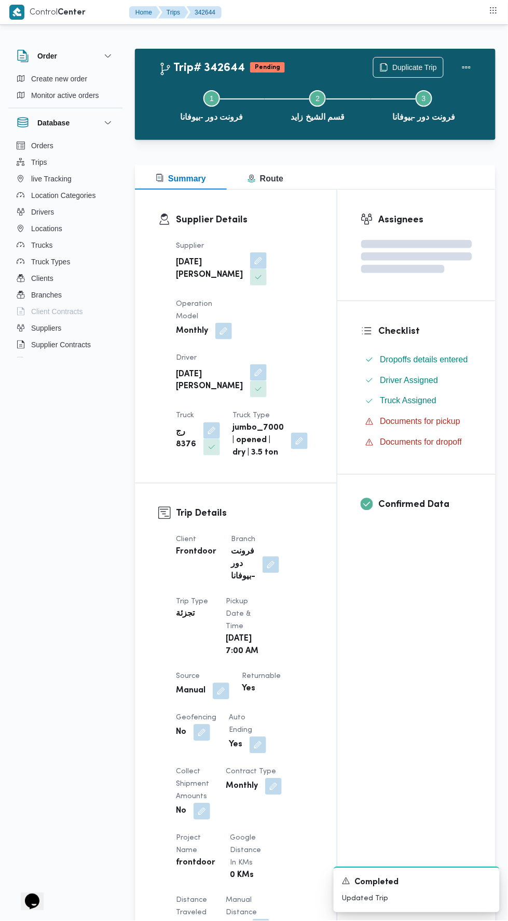
click at [446, 621] on div "Assignees Checklist Dropoffs details entered Driver Assigned Truck Assigned Doc…" at bounding box center [416, 821] width 158 height 1263
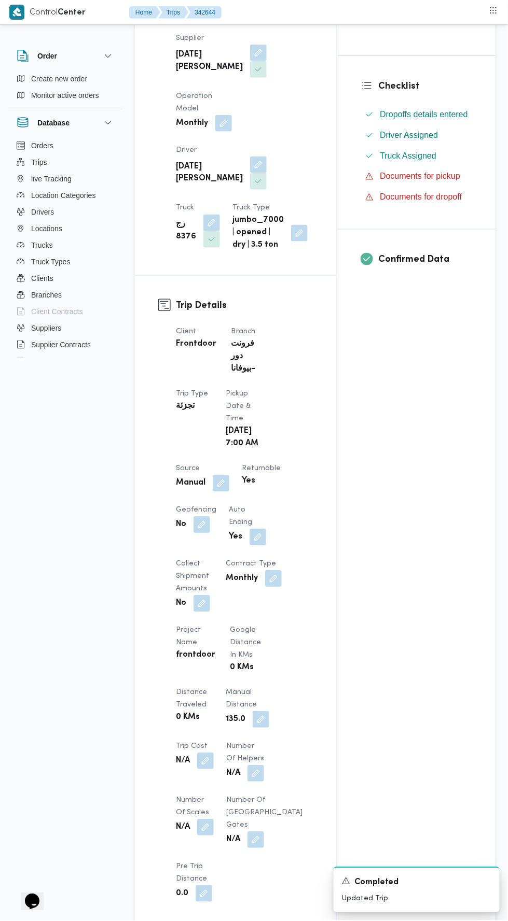
scroll to position [207, 0]
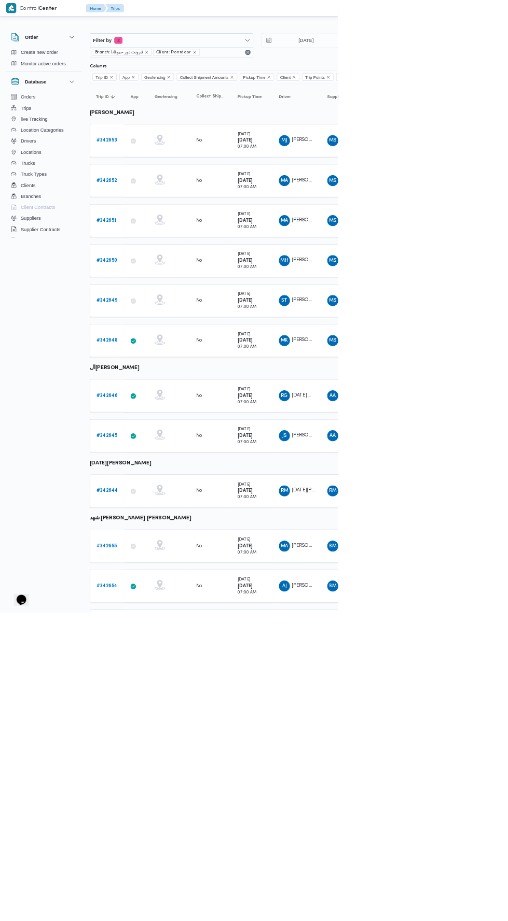
click at [161, 818] on b "# 342655" at bounding box center [160, 821] width 31 height 7
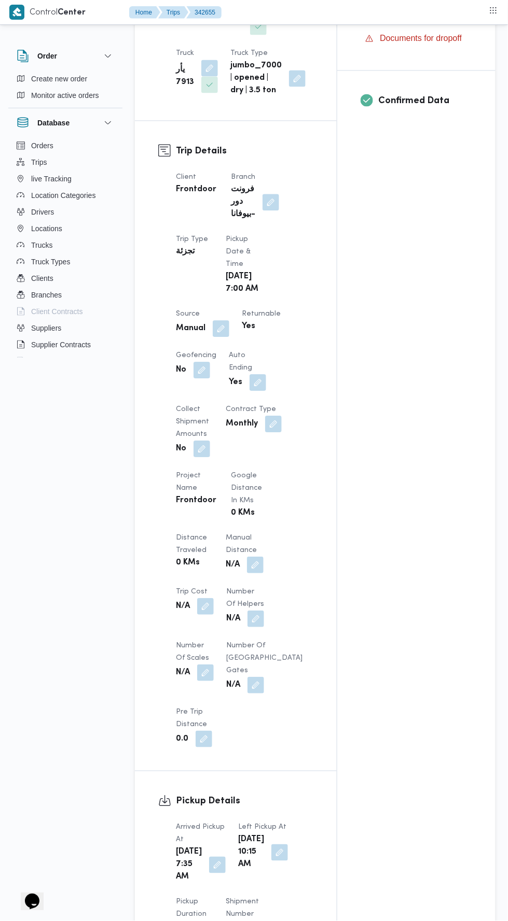
scroll to position [373, 0]
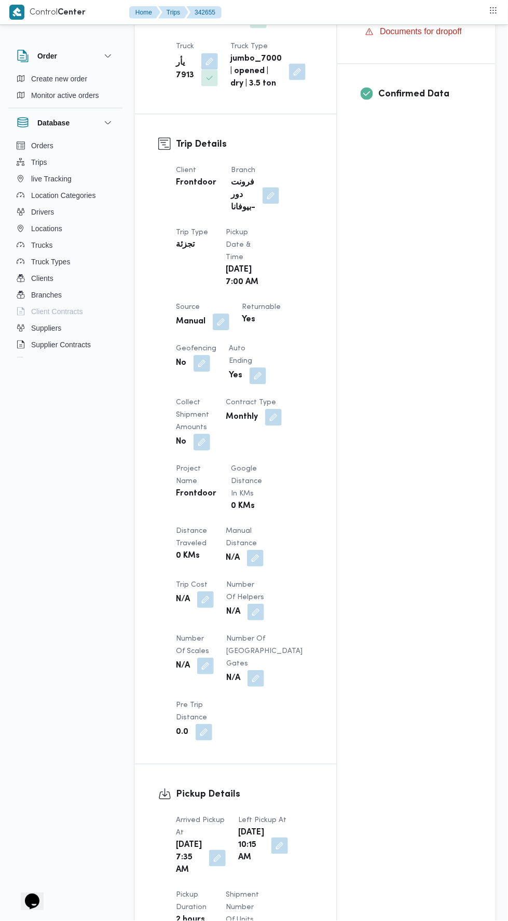
click at [255, 567] on button "button" at bounding box center [255, 559] width 17 height 17
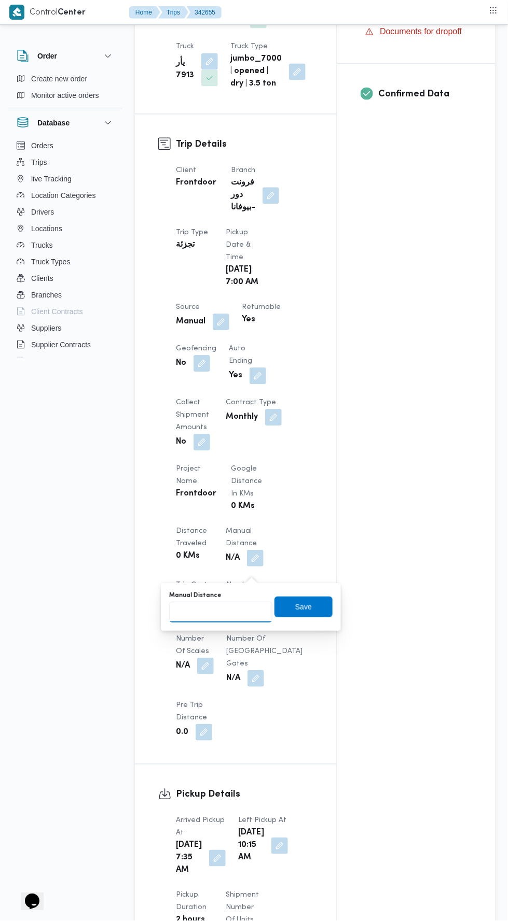
click at [255, 612] on input "Manual Distance" at bounding box center [220, 612] width 103 height 21
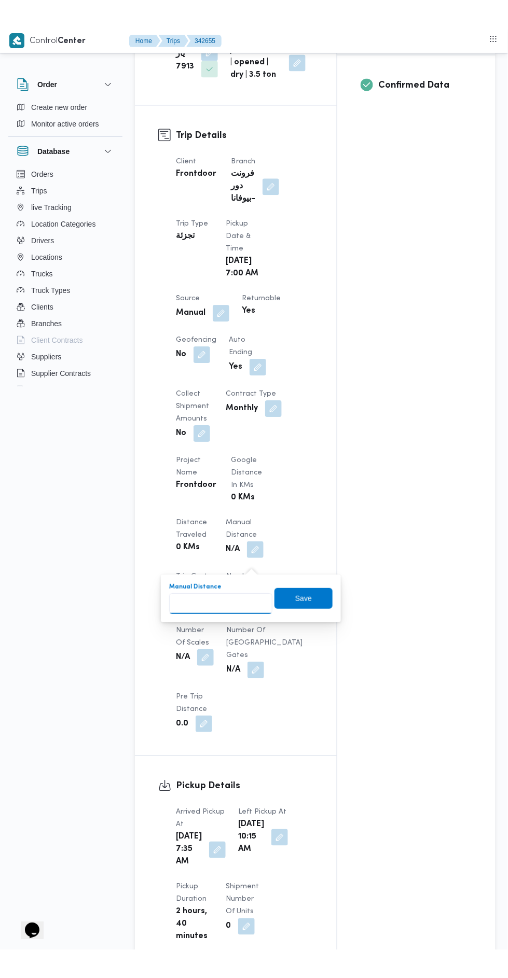
scroll to position [422, 0]
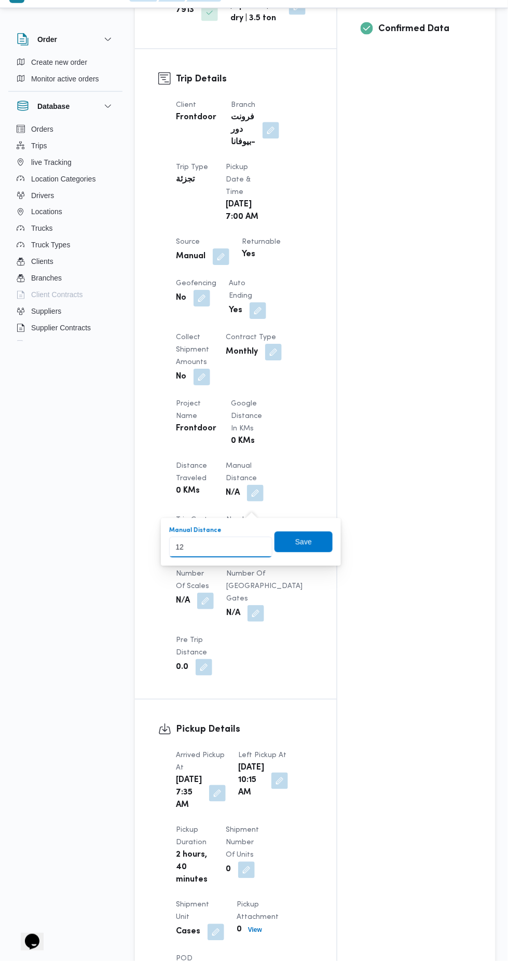
type input "120"
click at [314, 555] on span "Save" at bounding box center [303, 559] width 58 height 21
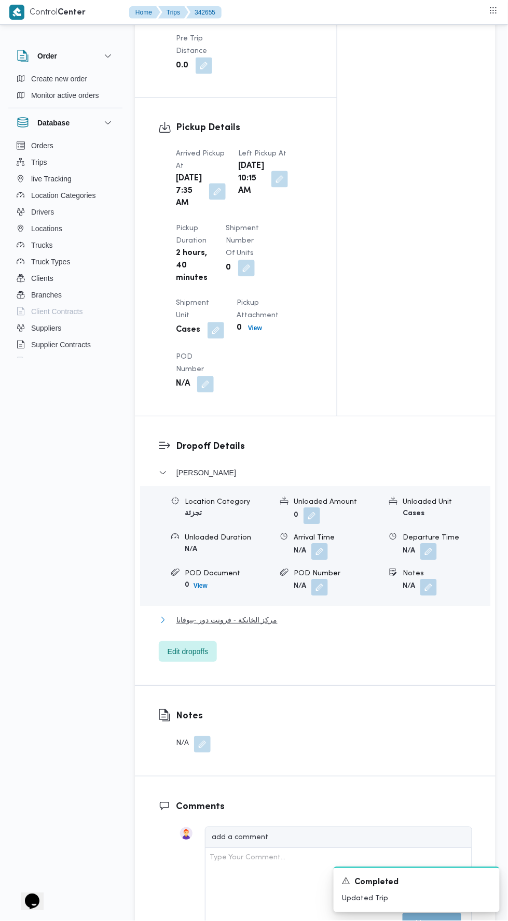
click at [383, 627] on button "مركز الخانكة - فرونت دور -بيوفانا" at bounding box center [315, 620] width 313 height 12
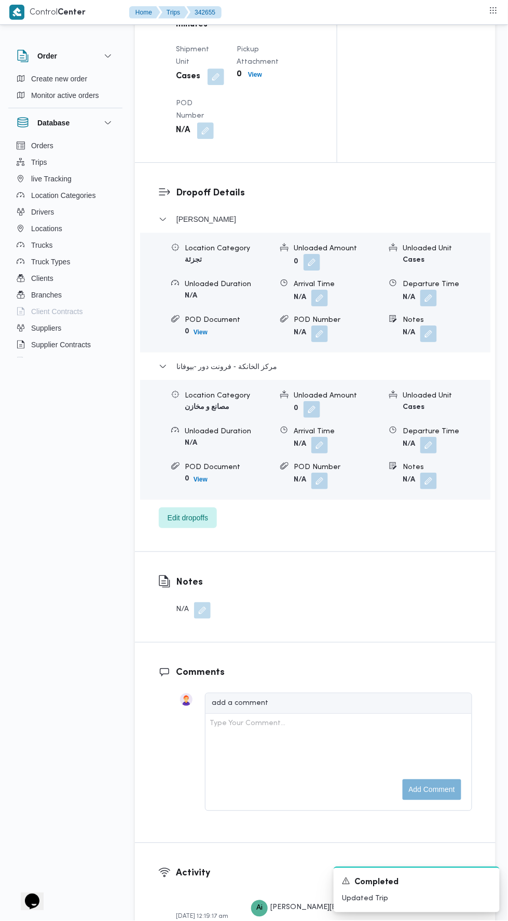
scroll to position [1299, 0]
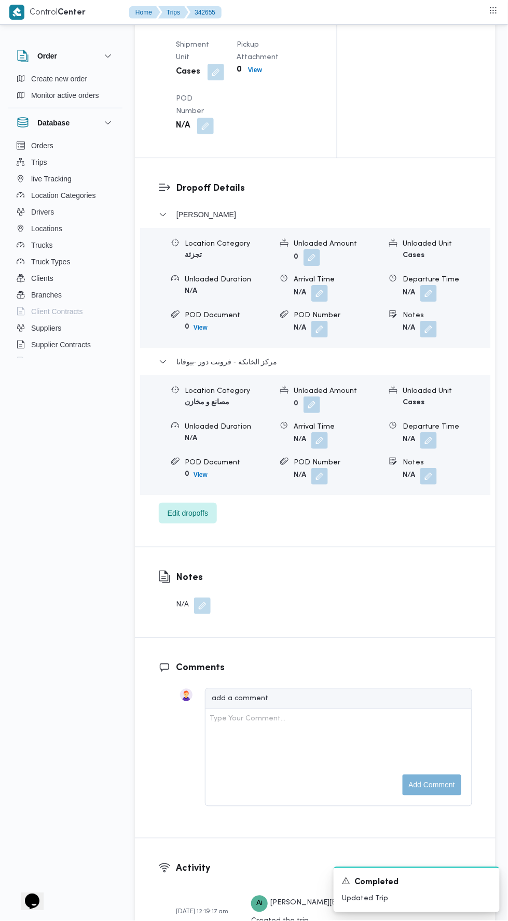
click at [432, 449] on button "button" at bounding box center [428, 440] width 17 height 17
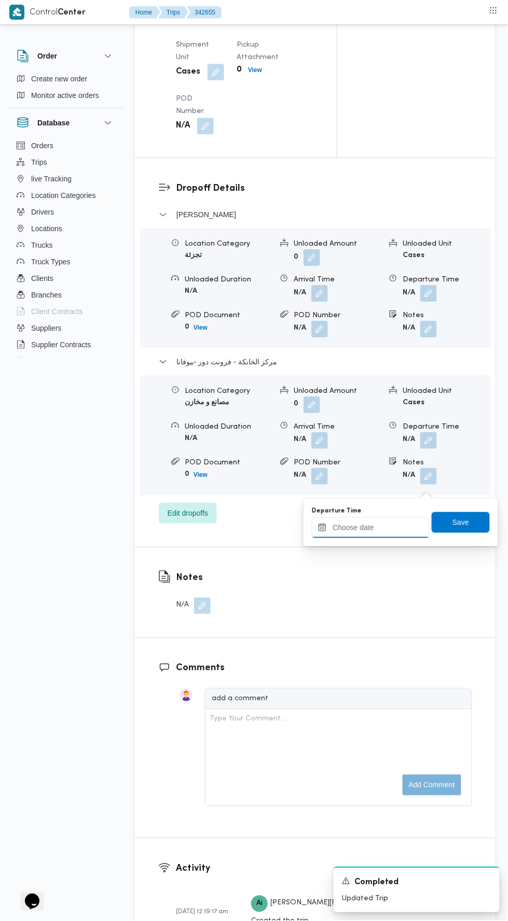
click at [390, 527] on input "Departure Time" at bounding box center [371, 527] width 118 height 21
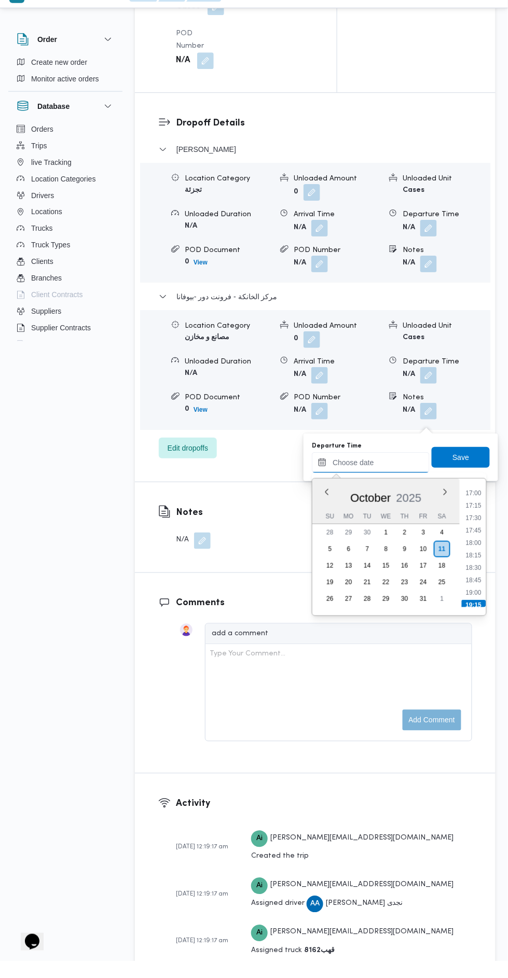
scroll to position [845, 0]
click at [473, 521] on li "17:15" at bounding box center [474, 522] width 24 height 10
type input "11/10/2025 17:15"
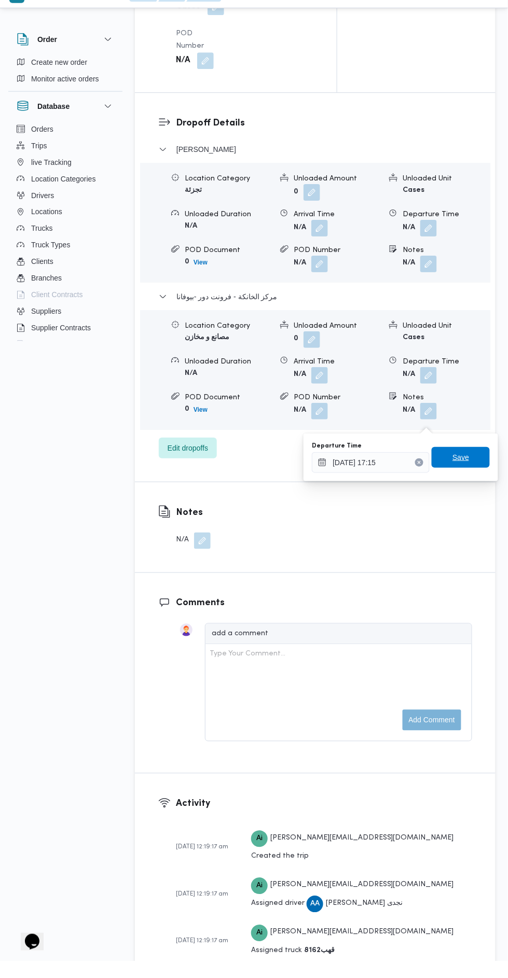
click at [473, 469] on span "Save" at bounding box center [460, 473] width 58 height 21
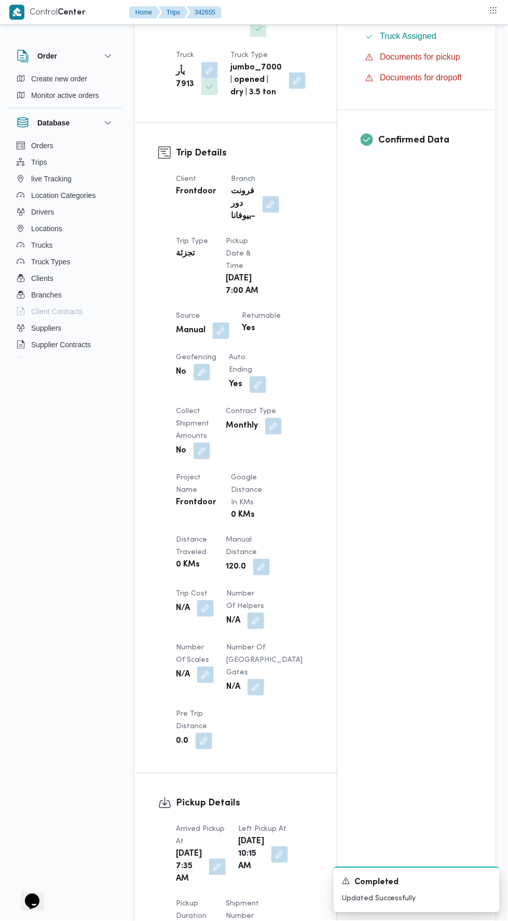
scroll to position [0, 0]
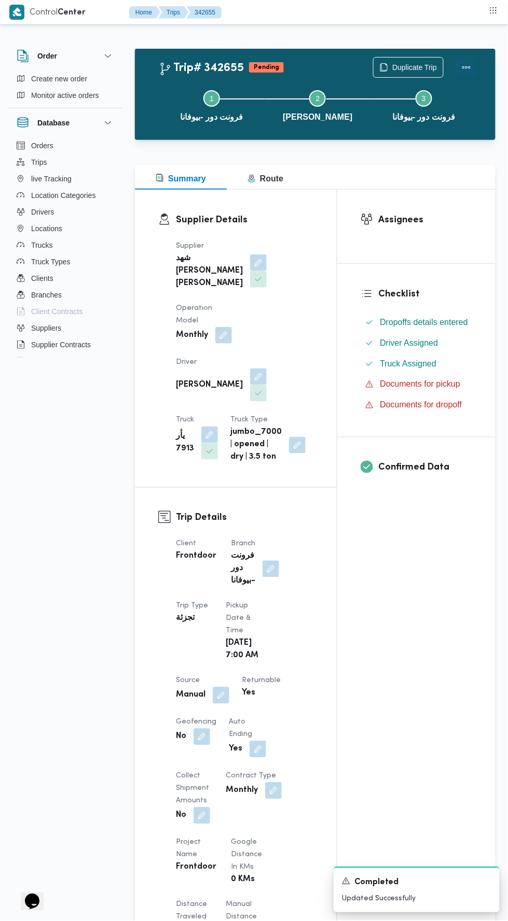
click at [473, 58] on button "Actions" at bounding box center [466, 67] width 21 height 21
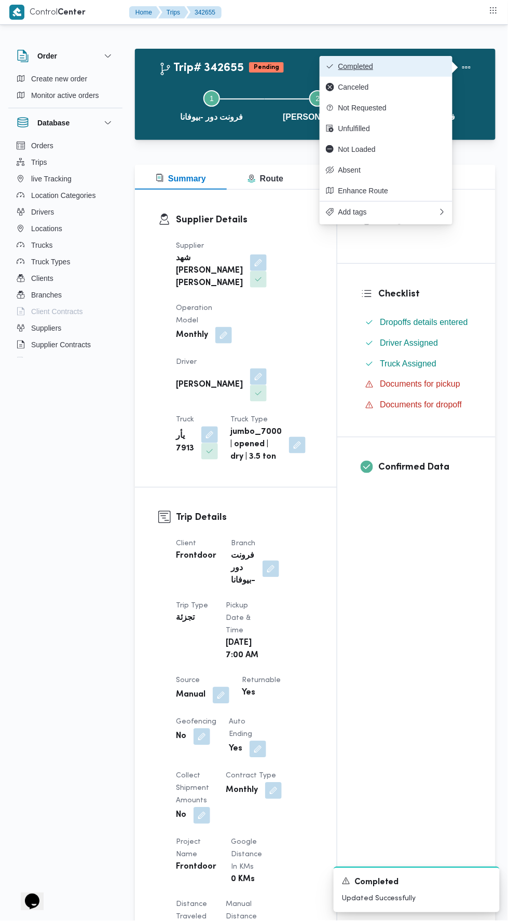
click at [443, 59] on button "Completed" at bounding box center [385, 66] width 133 height 21
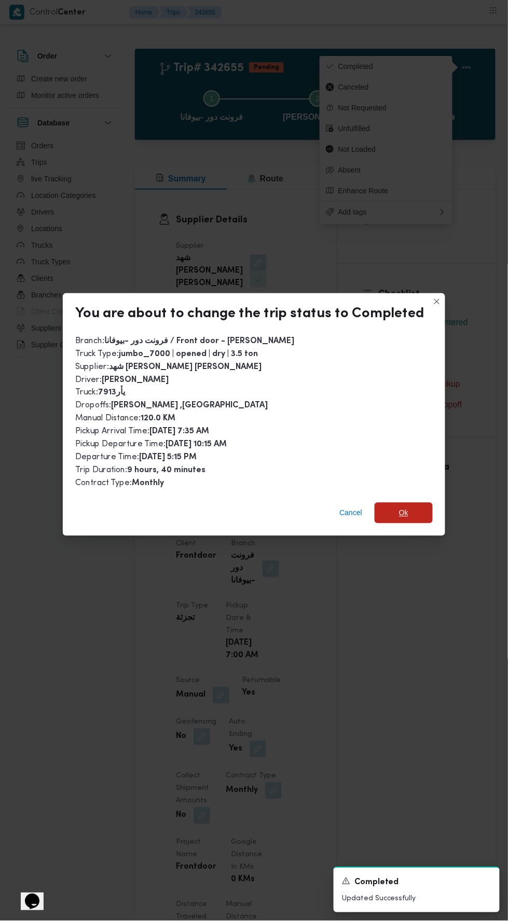
click at [401, 507] on span "Ok" at bounding box center [403, 513] width 9 height 12
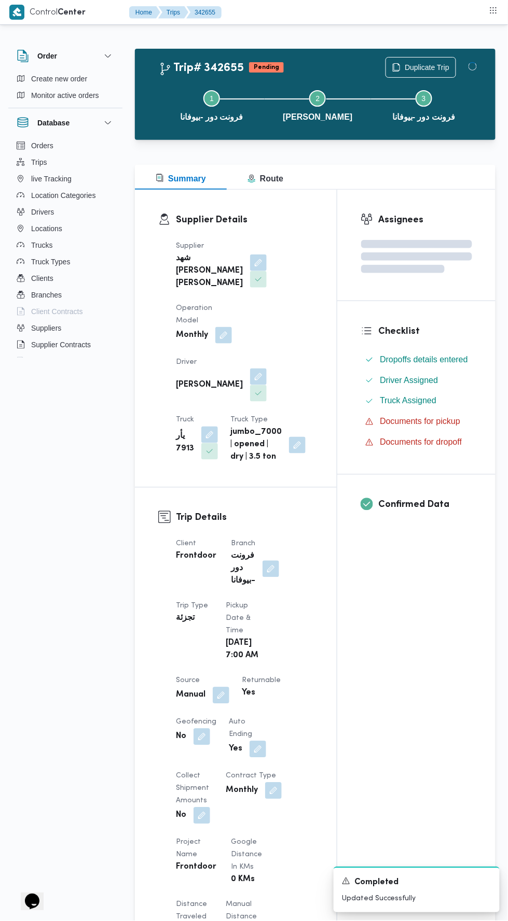
click at [373, 629] on div "Assignees Checklist Dropoffs details entered Driver Assigned Truck Assigned Doc…" at bounding box center [416, 823] width 158 height 1267
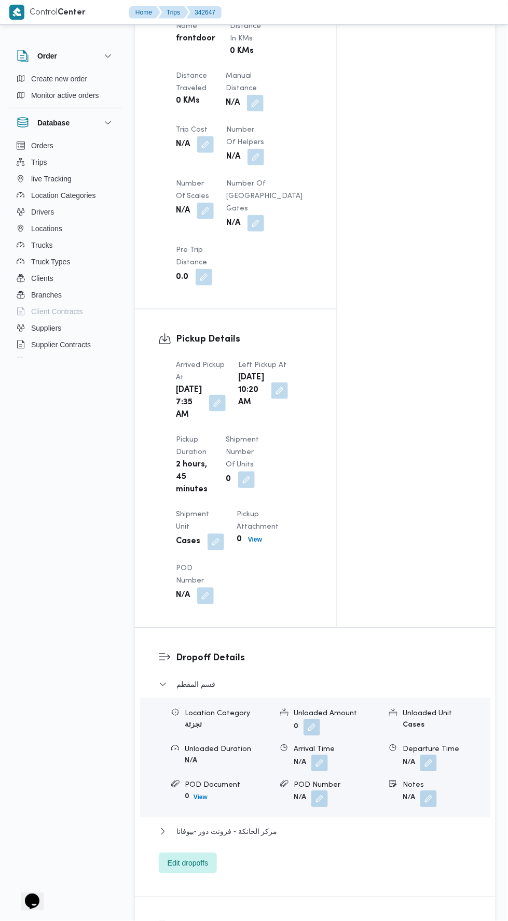
scroll to position [820, 0]
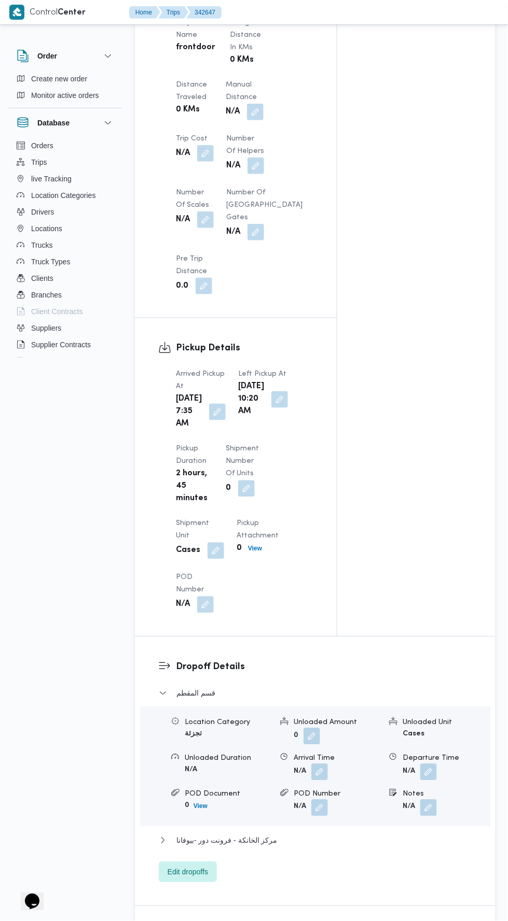
click at [260, 120] on button "button" at bounding box center [255, 112] width 17 height 17
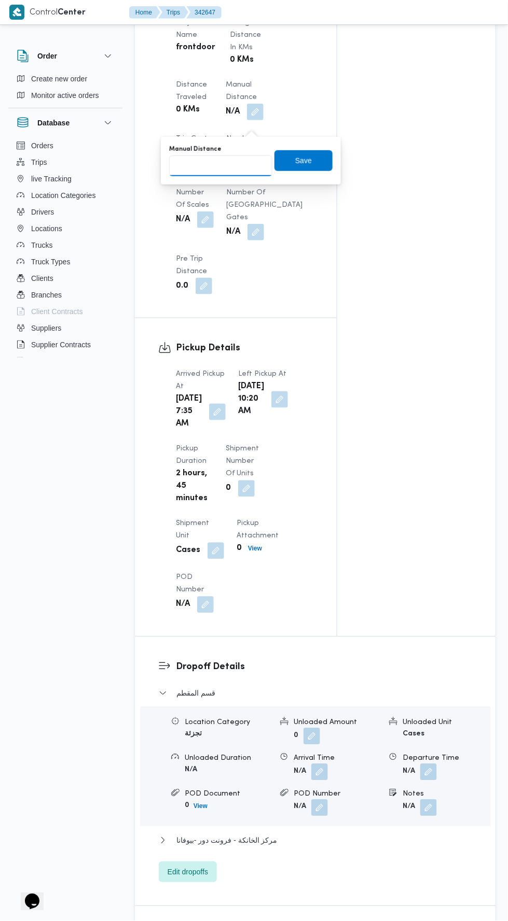
click at [240, 168] on input "Manual Distance" at bounding box center [220, 166] width 103 height 21
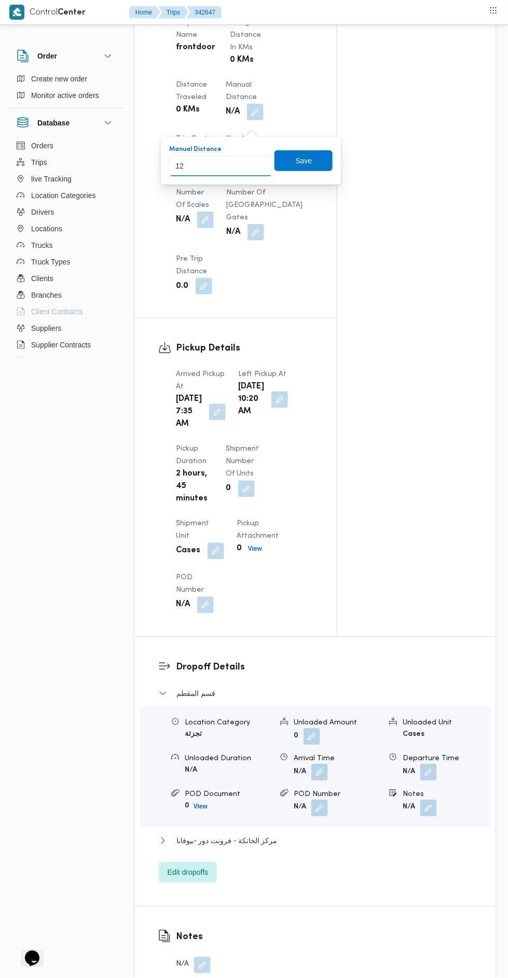
type input "127"
click at [317, 164] on span "Save" at bounding box center [303, 160] width 58 height 21
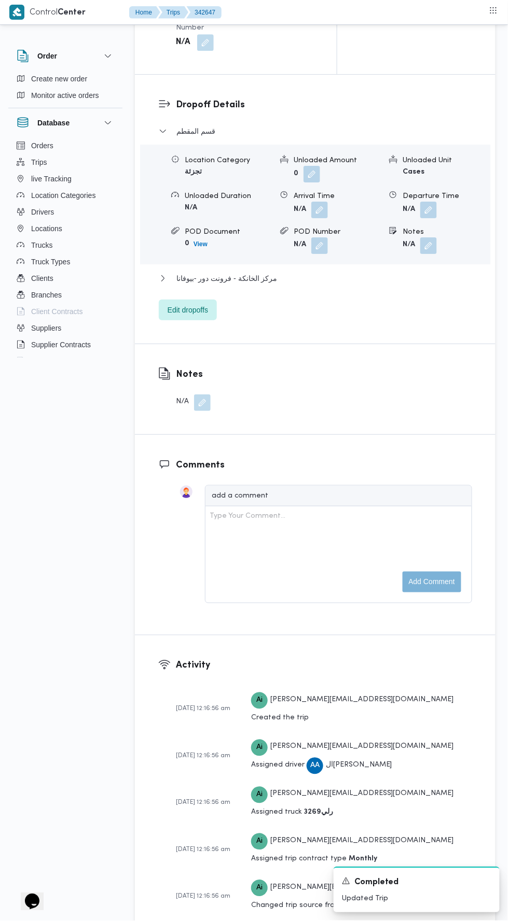
scroll to position [1465, 0]
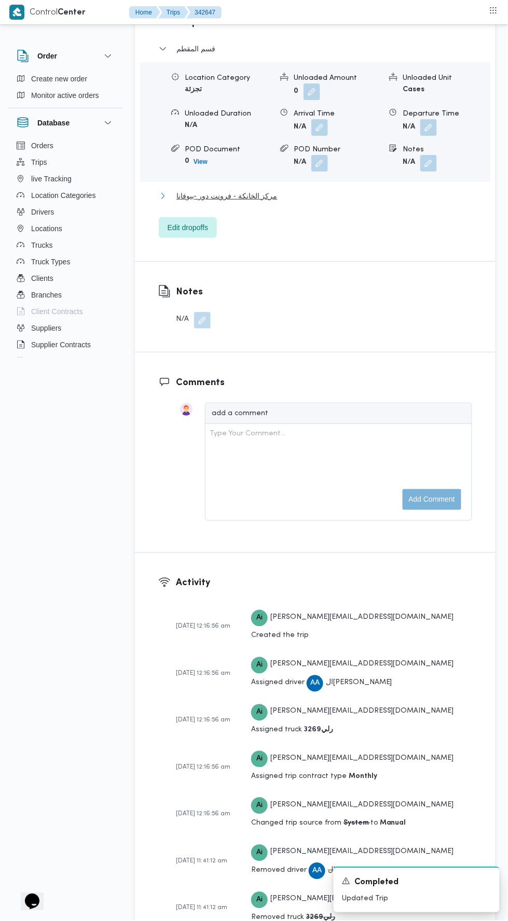
click at [358, 202] on button "مركز الخانكة - فرونت دور -بيوفانا" at bounding box center [315, 196] width 313 height 12
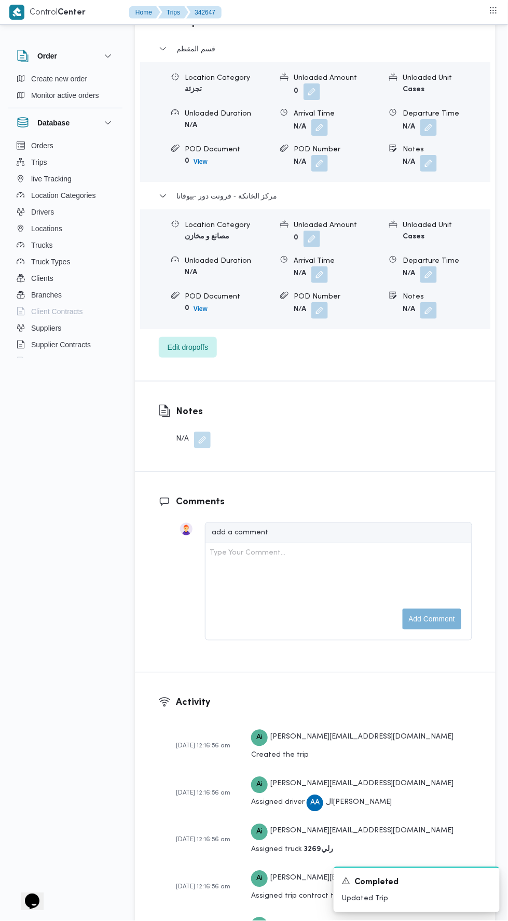
click at [429, 283] on button "button" at bounding box center [428, 274] width 17 height 17
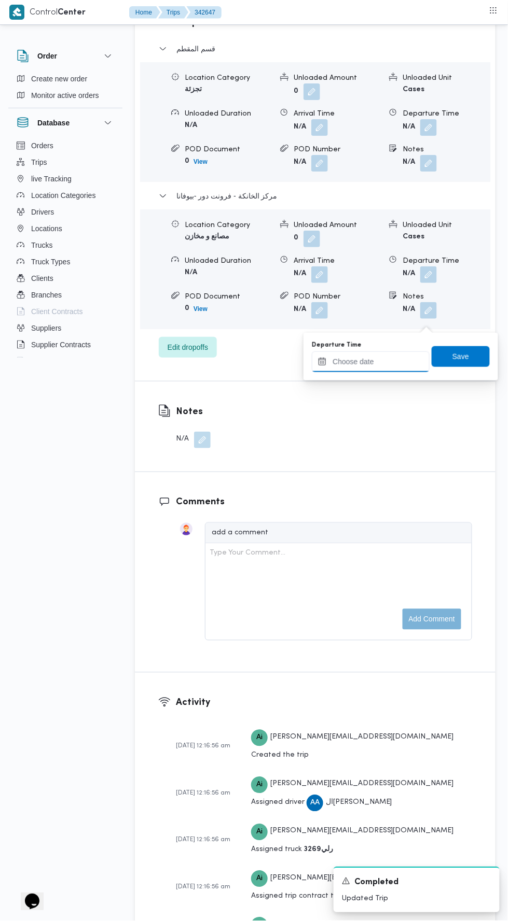
click at [400, 361] on input "Departure Time" at bounding box center [371, 362] width 118 height 21
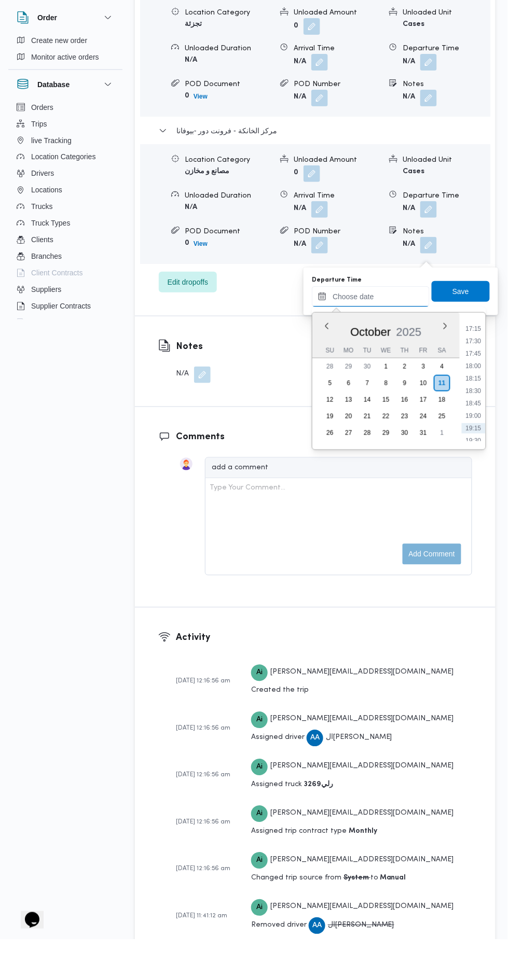
scroll to position [852, 0]
click at [477, 380] on li "17:30" at bounding box center [473, 383] width 24 height 10
type input "[DATE] 17:30"
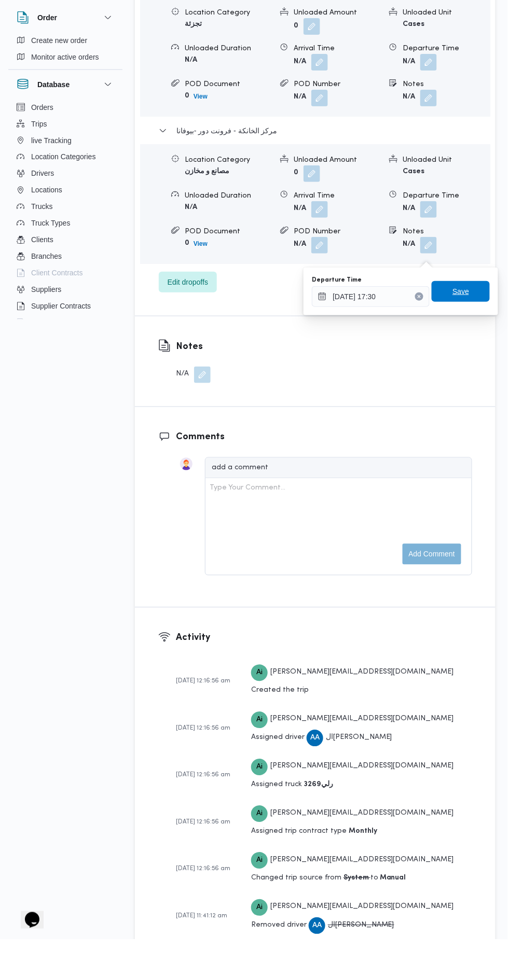
click at [459, 325] on span "Save" at bounding box center [460, 330] width 17 height 12
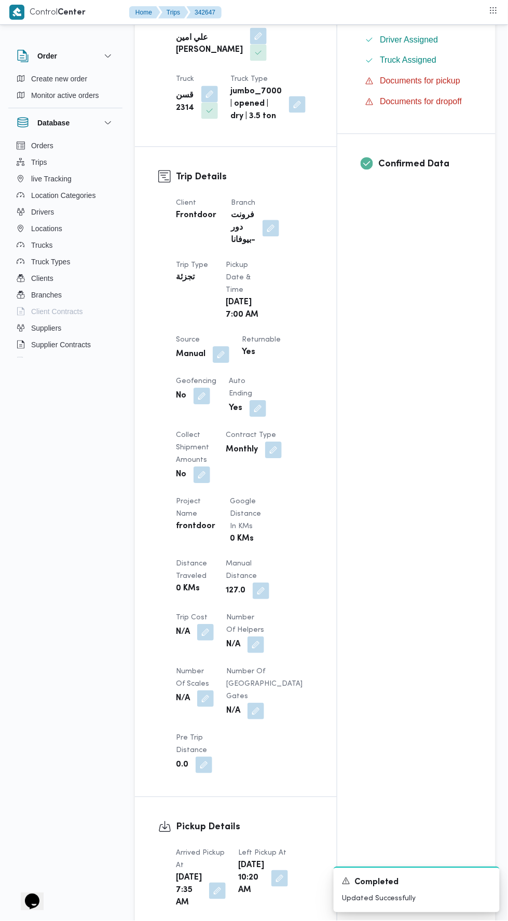
scroll to position [0, 0]
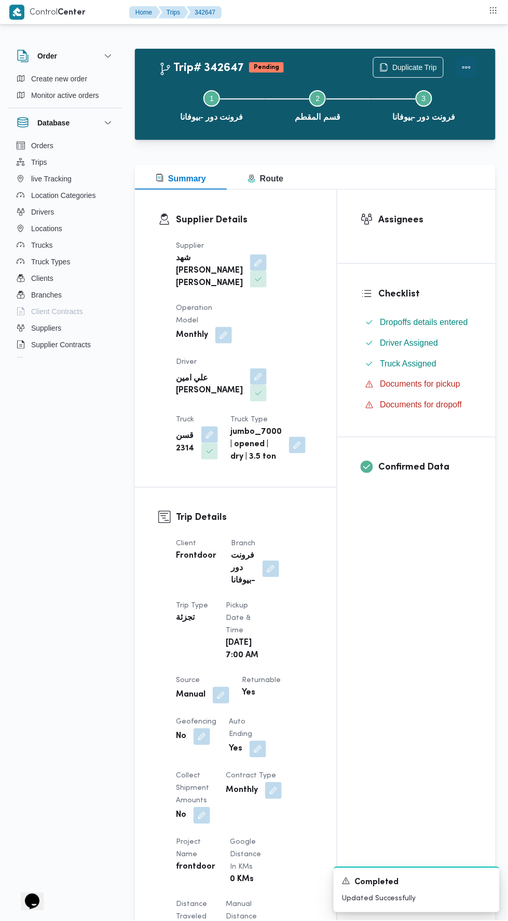
click at [473, 66] on button "Actions" at bounding box center [466, 67] width 21 height 21
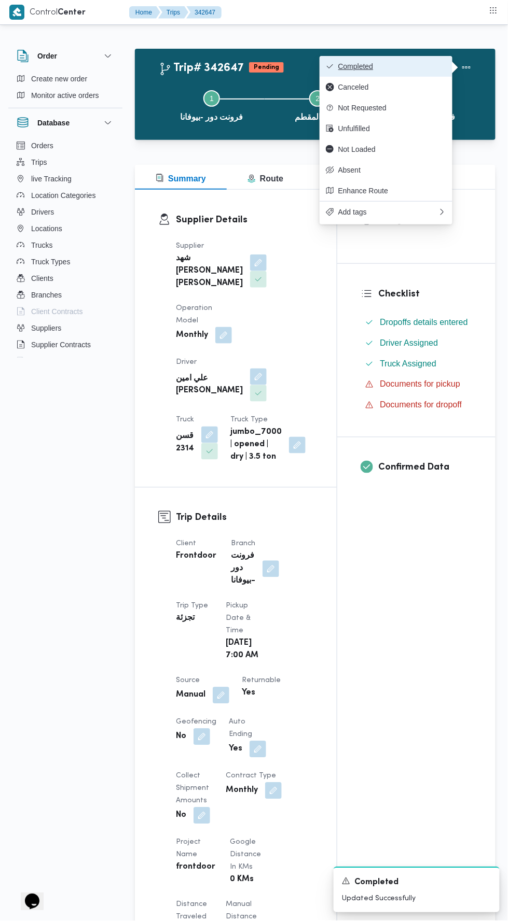
click at [441, 61] on button "Completed" at bounding box center [385, 66] width 133 height 21
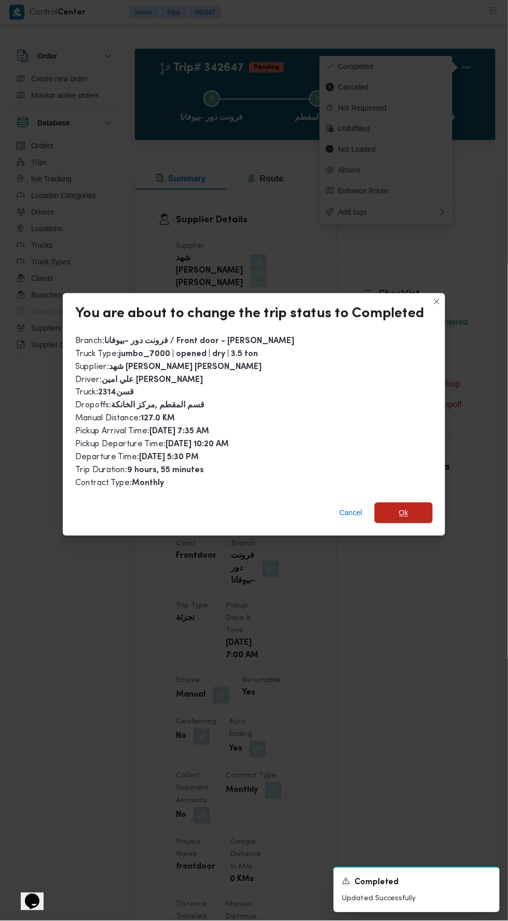
click at [401, 507] on span "Ok" at bounding box center [403, 513] width 9 height 12
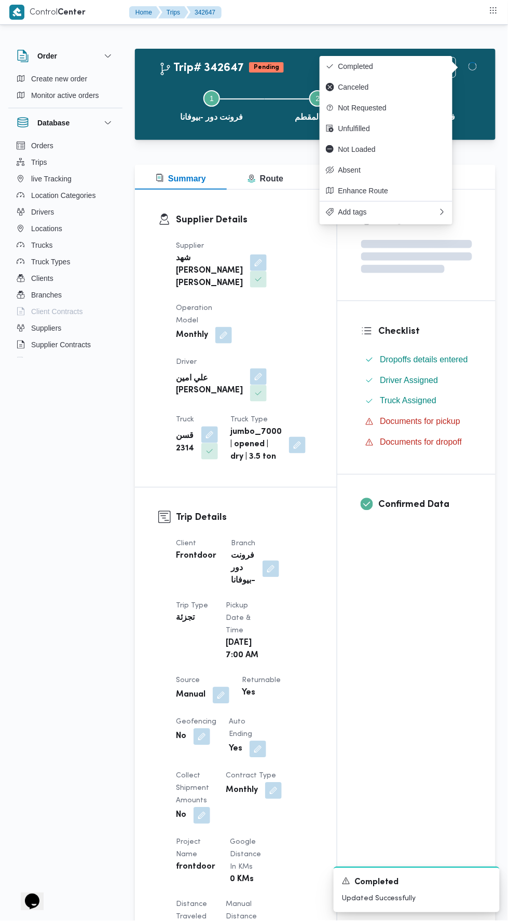
click at [362, 647] on div "Assignees Checklist Dropoffs details entered Driver Assigned Truck Assigned Doc…" at bounding box center [416, 823] width 158 height 1267
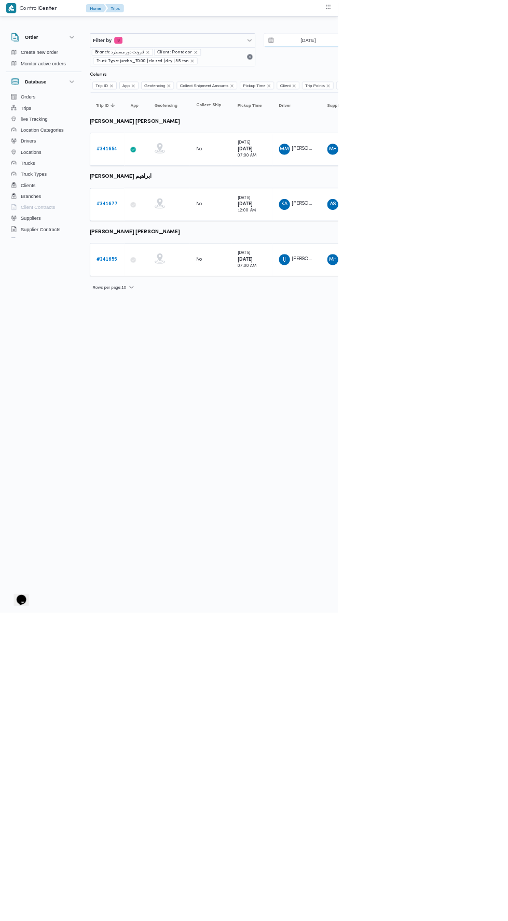
click at [463, 60] on input "6/10/2025" at bounding box center [456, 60] width 118 height 21
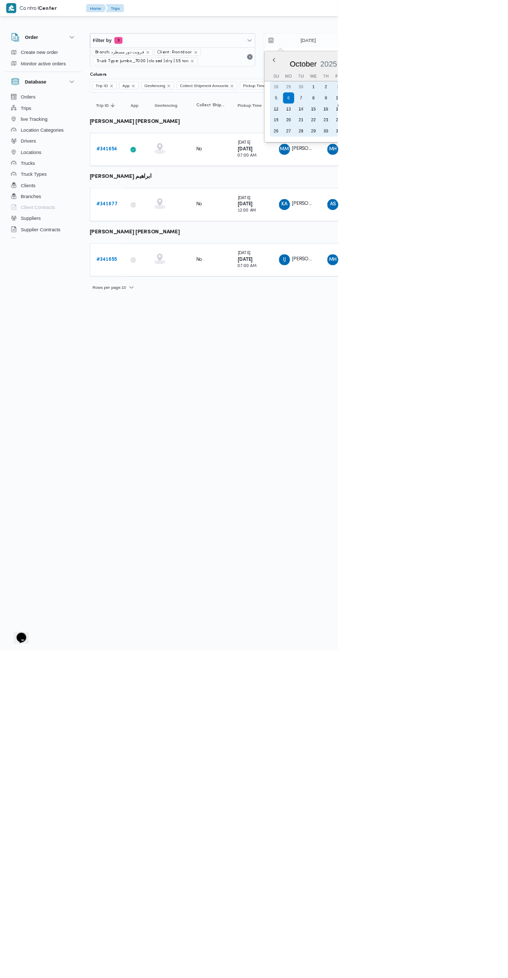
type input "18/10/2025"
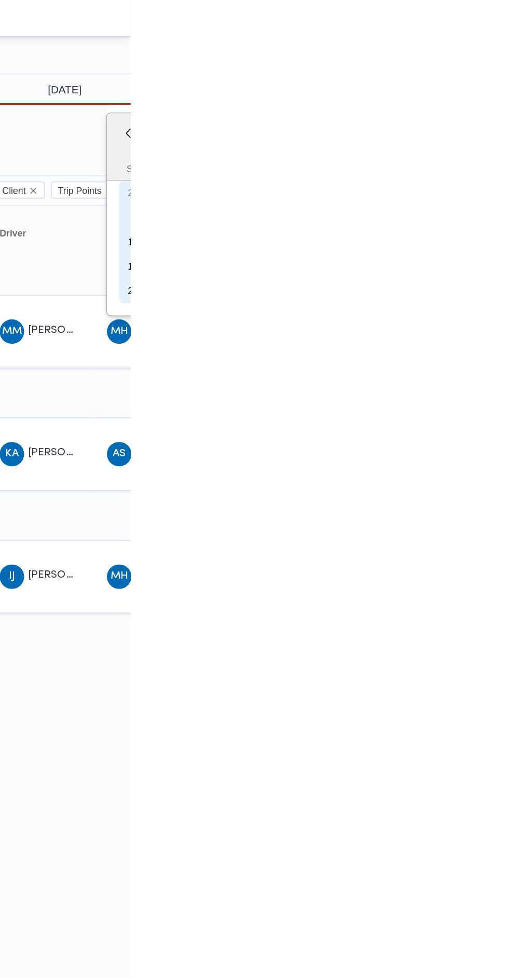
type input "[DATE]"
click at [475, 58] on input "18/10/2025" at bounding box center [456, 60] width 118 height 21
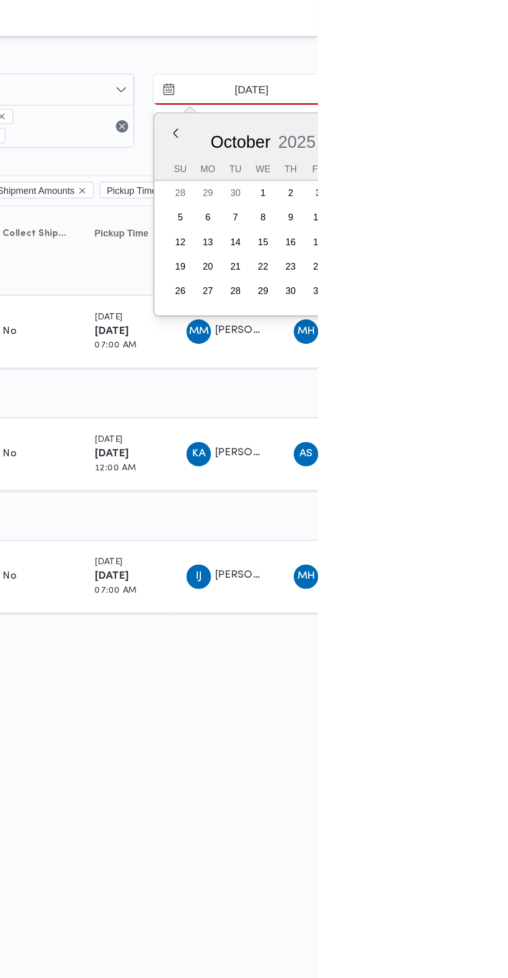
type input "[DATE]"
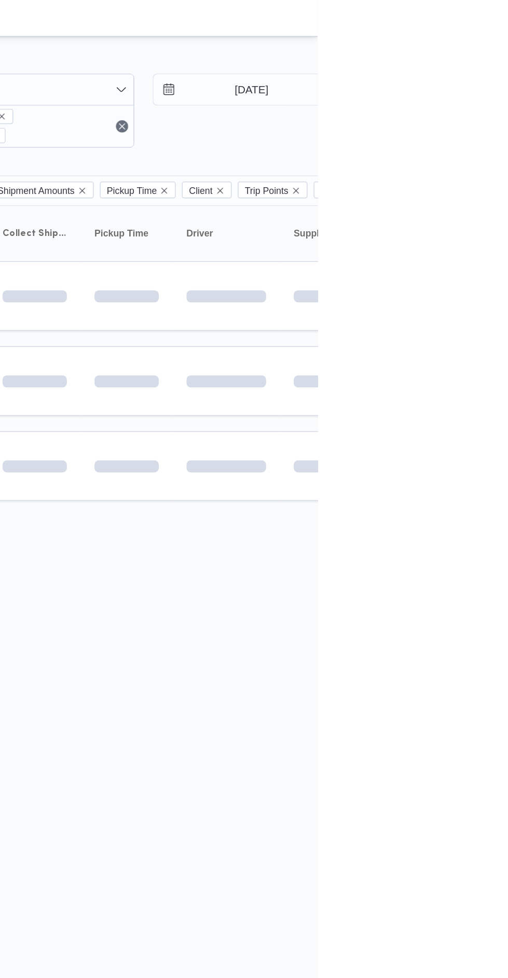
click at [507, 264] on td at bounding box center [518, 257] width 73 height 47
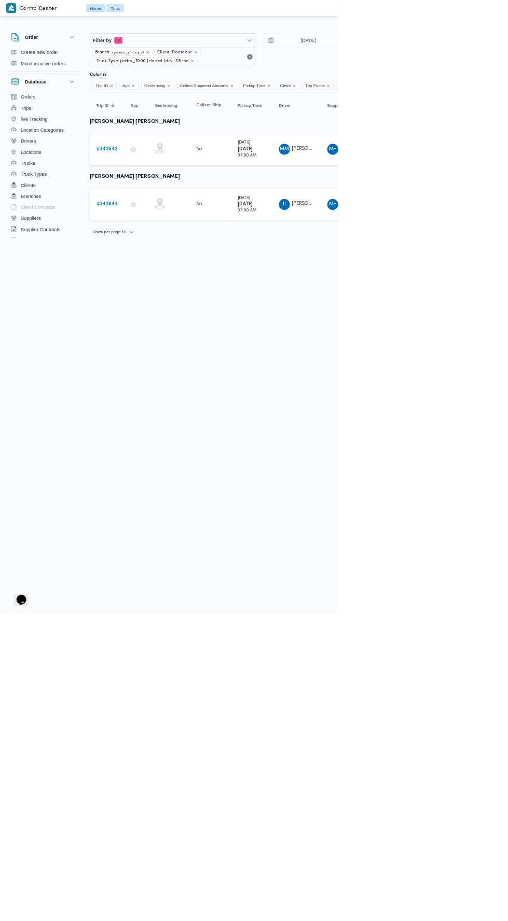
click at [171, 224] on b "# 342642" at bounding box center [161, 224] width 32 height 7
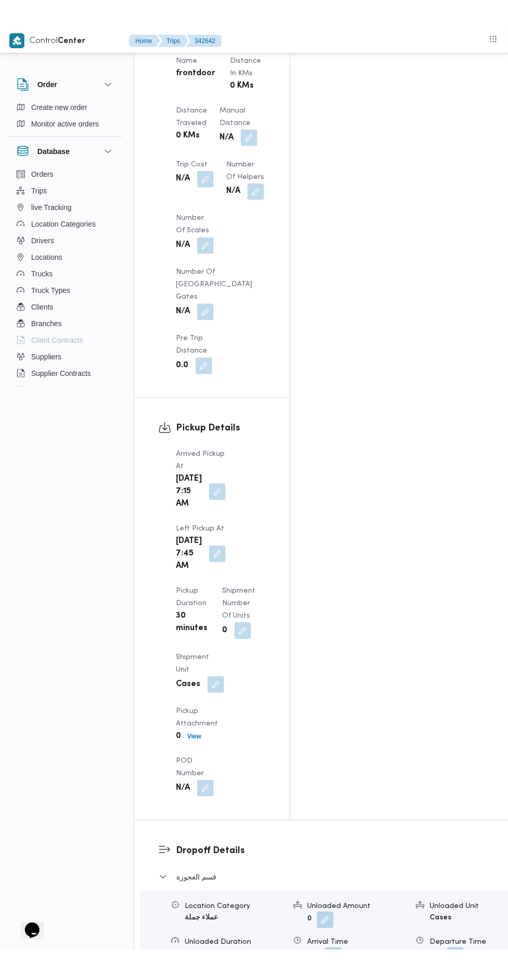
scroll to position [1015, 0]
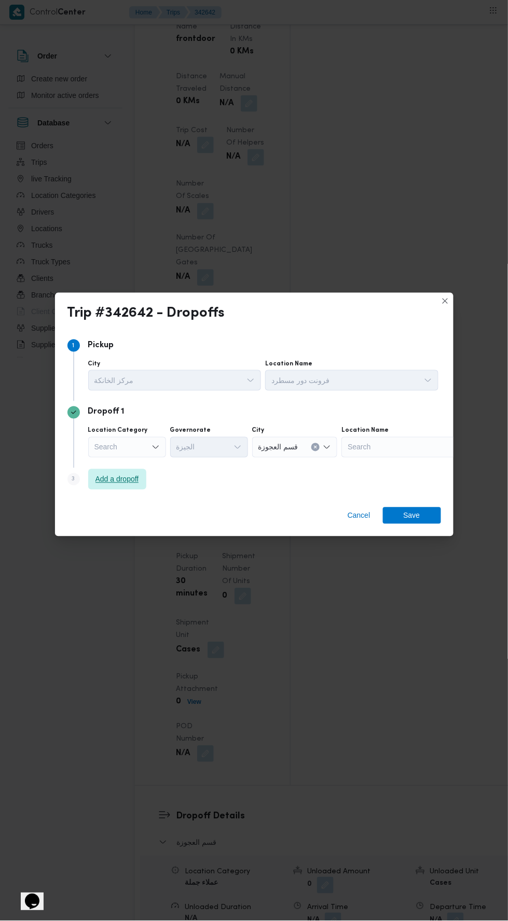
click at [138, 478] on span "Add a dropoff" at bounding box center [117, 479] width 44 height 12
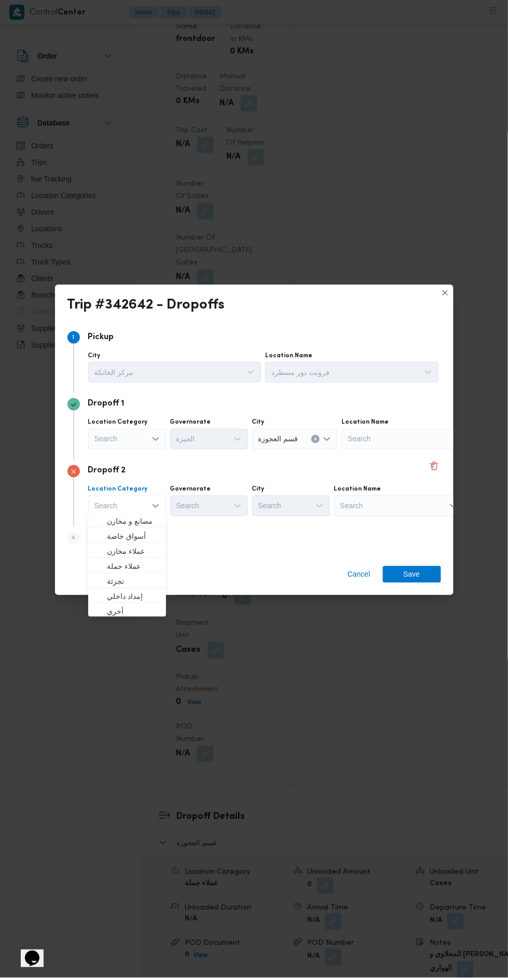
click at [411, 502] on div "Search" at bounding box center [399, 506] width 130 height 21
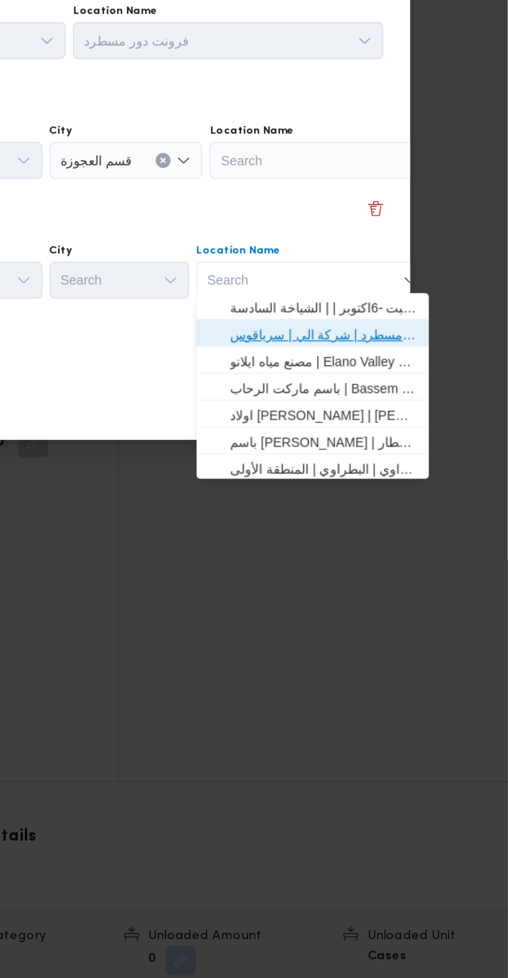
click at [437, 536] on span "فرونت دور مسطرد | شركة الي | سرياقوس" at bounding box center [405, 536] width 105 height 12
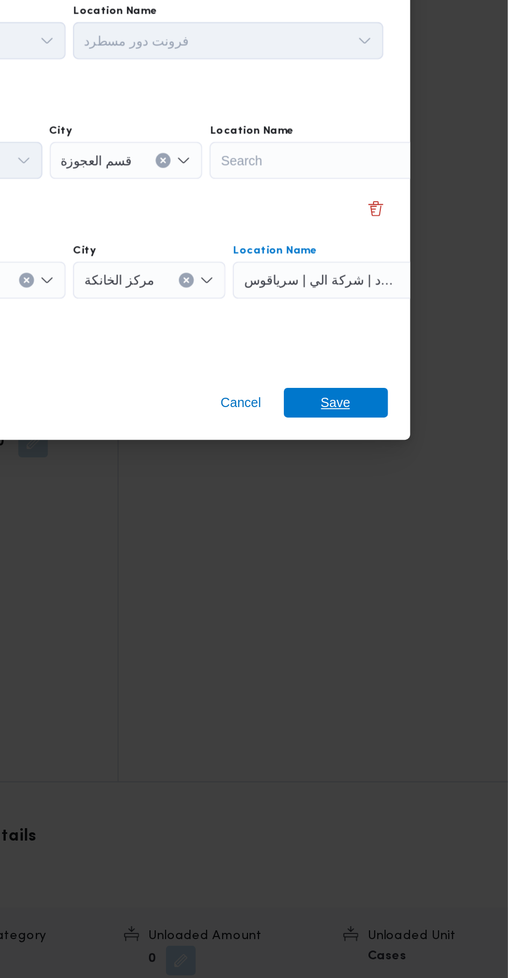
click at [418, 568] on span "Save" at bounding box center [411, 574] width 17 height 17
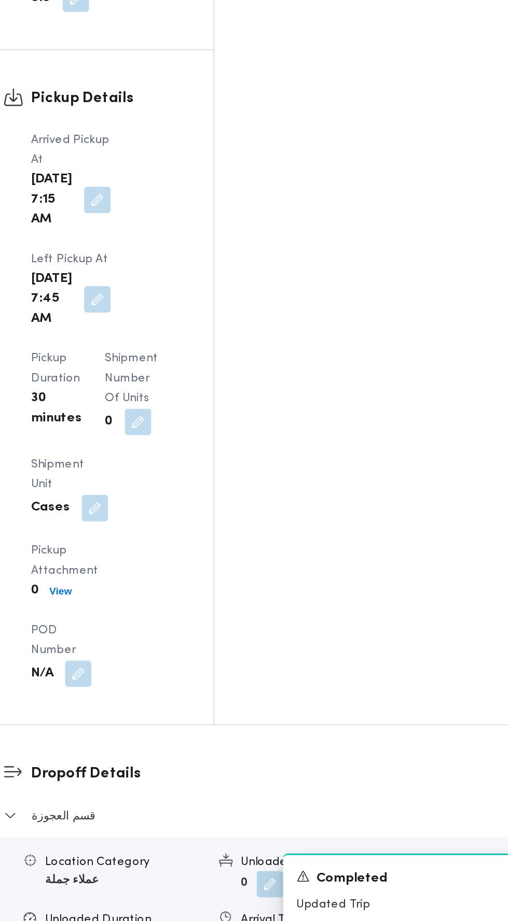
scroll to position [1138, 0]
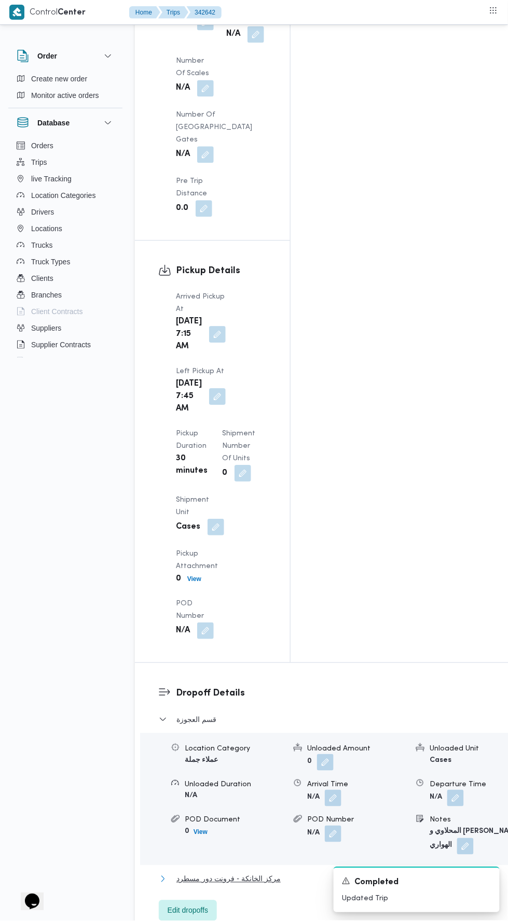
click at [320, 874] on button "مركز الخانكة - فرونت دور مسطرد" at bounding box center [336, 880] width 354 height 12
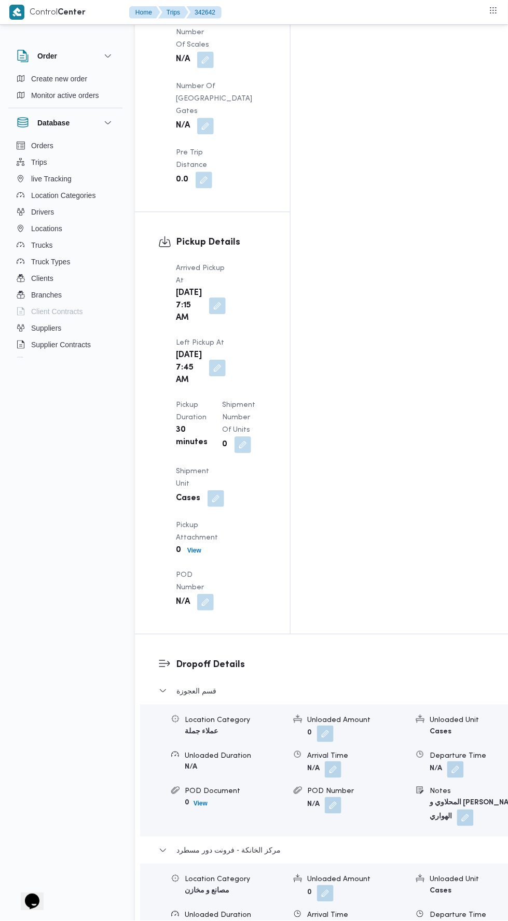
scroll to position [1305, 0]
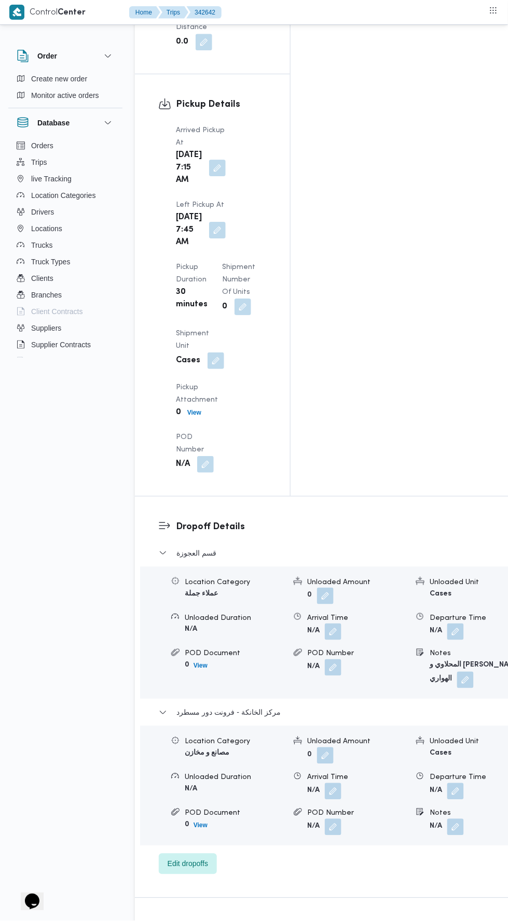
click at [447, 783] on button "button" at bounding box center [455, 791] width 17 height 17
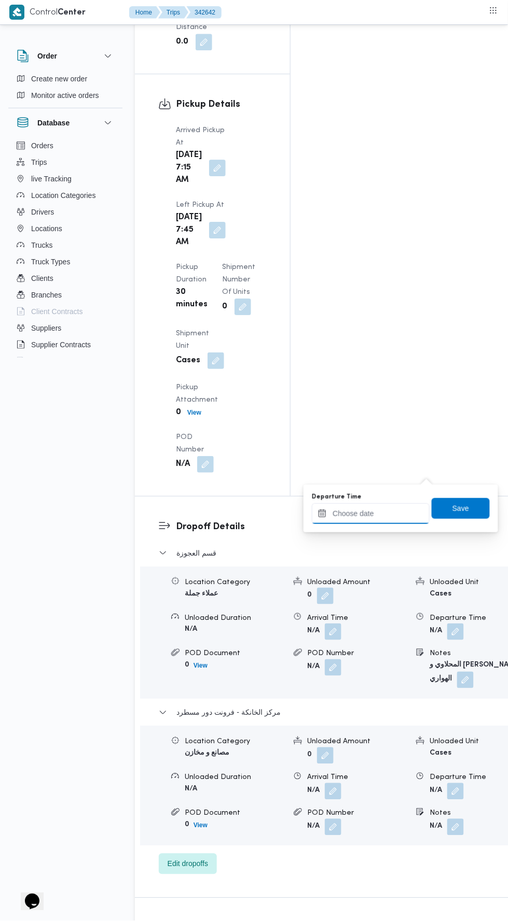
click at [411, 508] on input "Departure Time" at bounding box center [371, 513] width 118 height 21
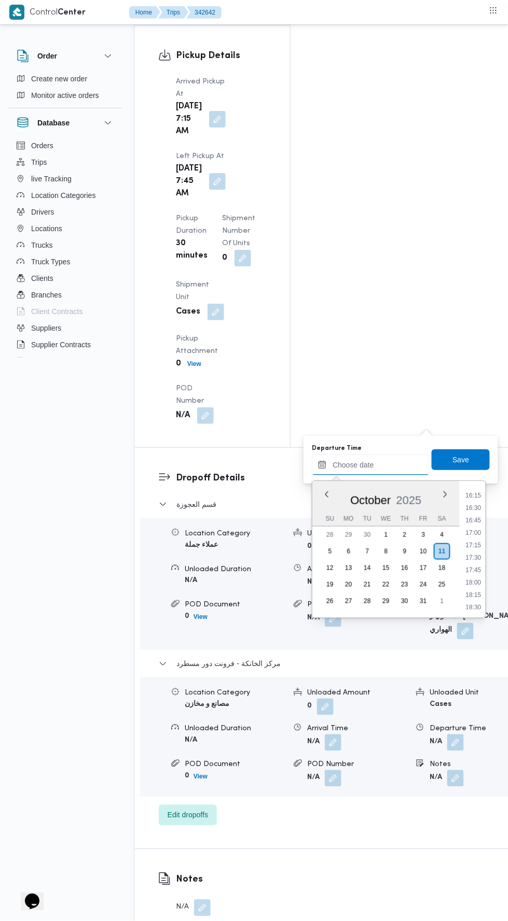
scroll to position [808, 0]
click at [478, 519] on li "16:45" at bounding box center [473, 520] width 24 height 10
type input "11/10/2025 16:45"
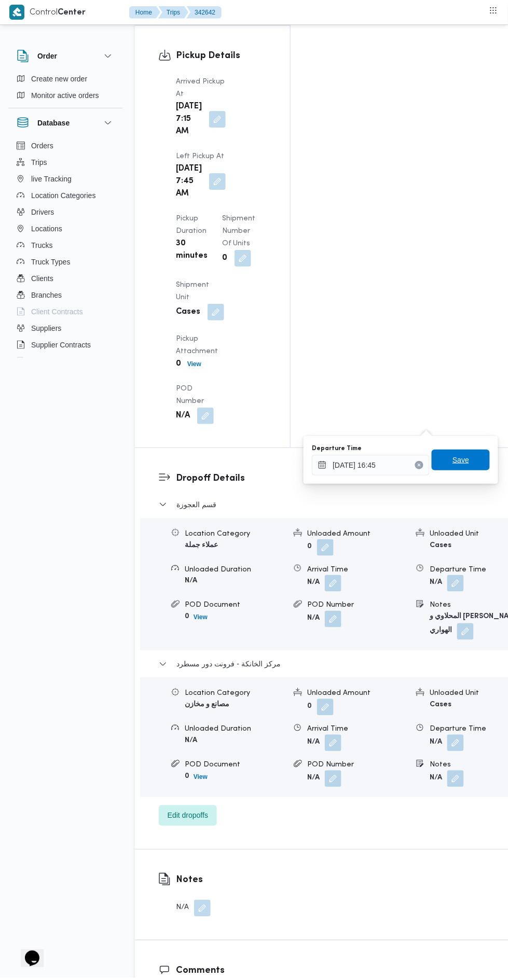
click at [469, 460] on span "Save" at bounding box center [460, 460] width 17 height 12
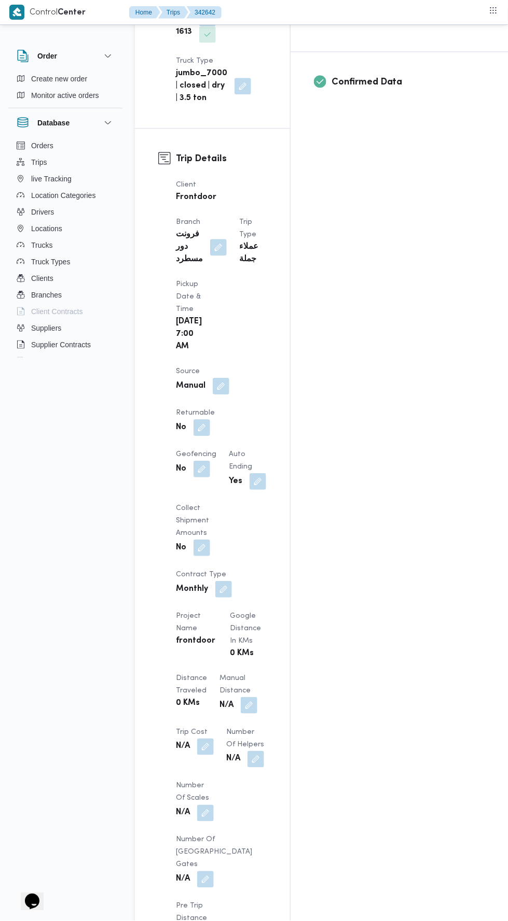
scroll to position [412, 0]
click at [246, 698] on button "button" at bounding box center [249, 706] width 17 height 17
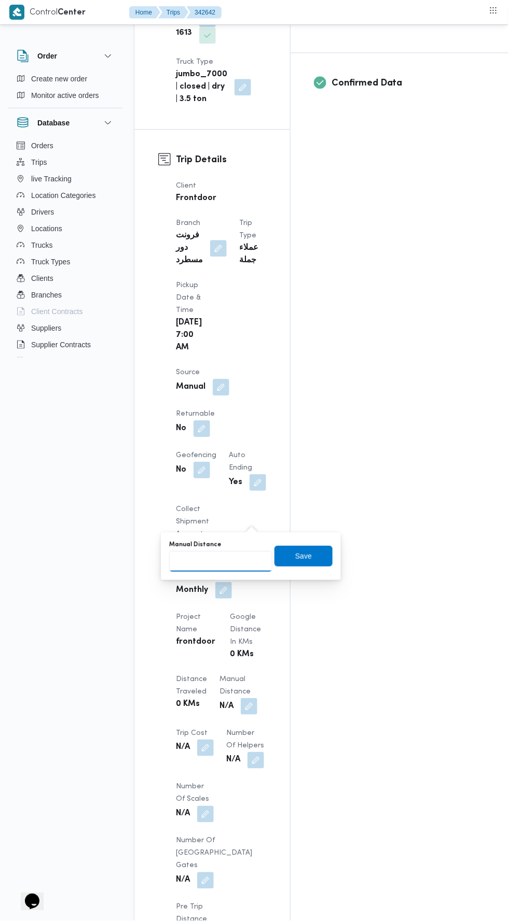
click at [245, 560] on input "Manual Distance" at bounding box center [220, 561] width 103 height 21
click at [236, 563] on input "Manual Distance" at bounding box center [220, 561] width 103 height 21
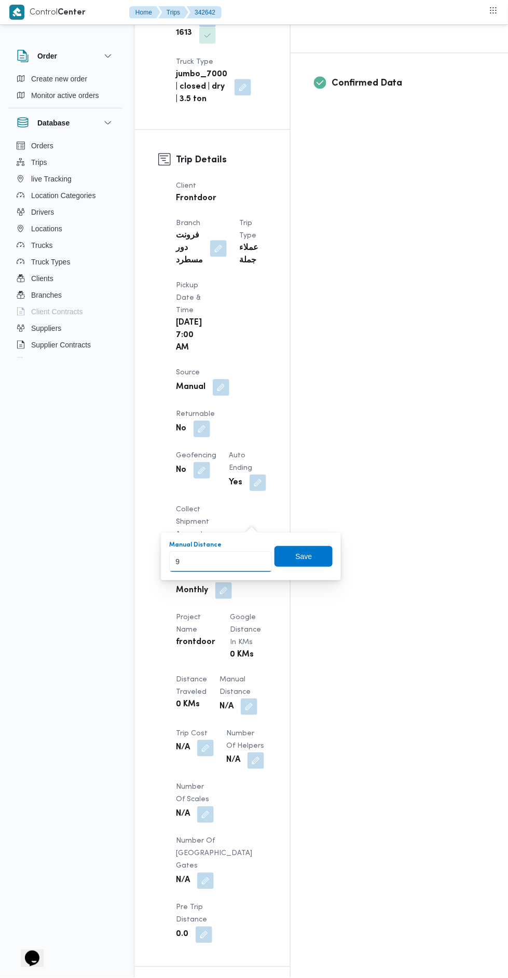
type input "95"
click at [302, 559] on span "Save" at bounding box center [304, 556] width 17 height 12
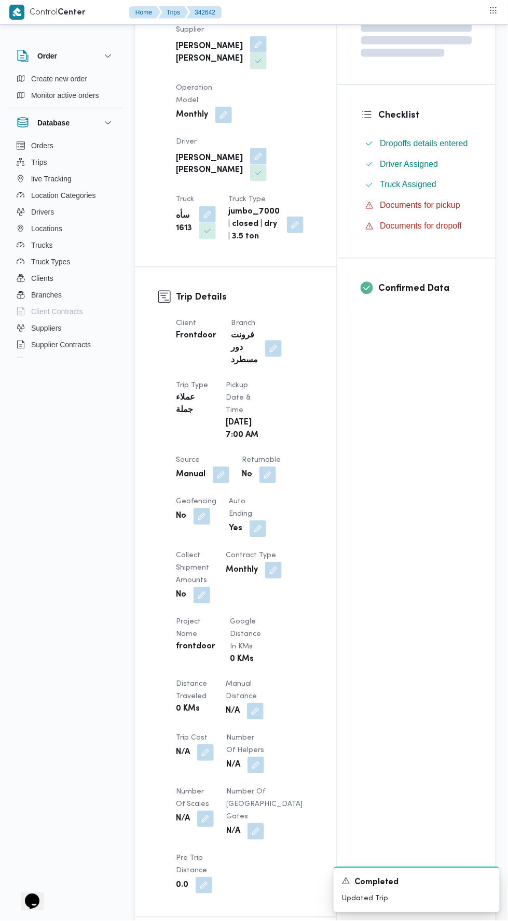
scroll to position [0, 0]
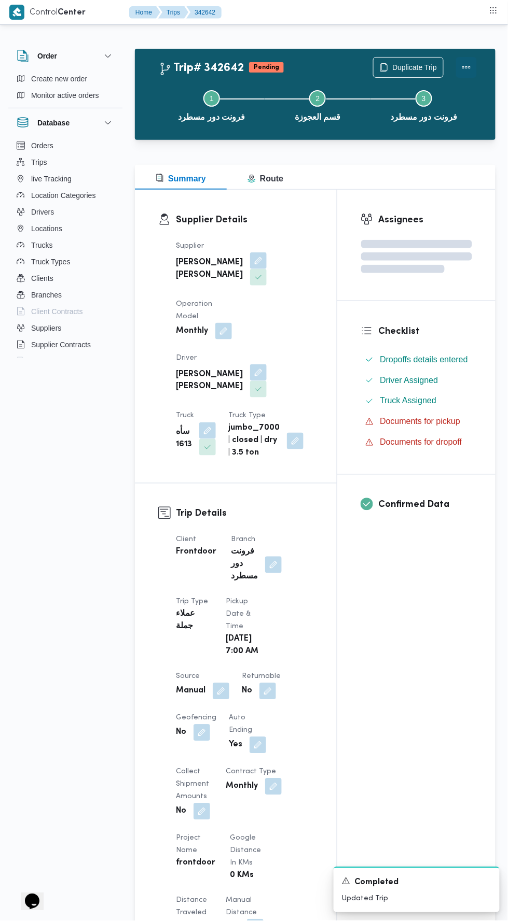
click at [458, 67] on button "Actions" at bounding box center [466, 67] width 21 height 21
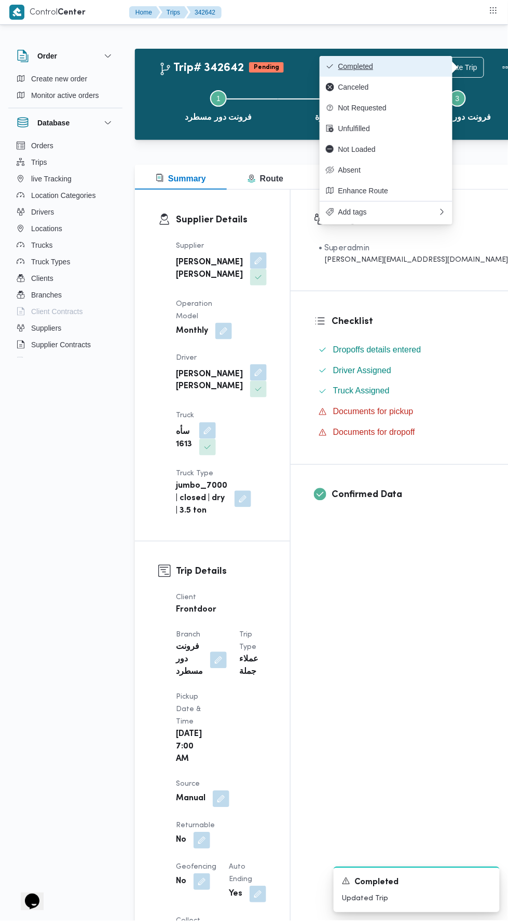
click at [436, 66] on span "Completed" at bounding box center [392, 66] width 108 height 8
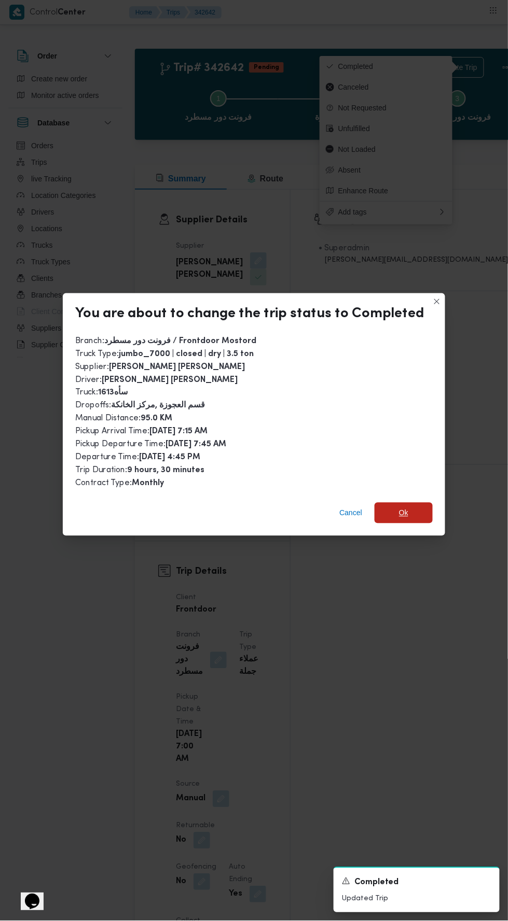
click at [418, 503] on span "Ok" at bounding box center [403, 513] width 58 height 21
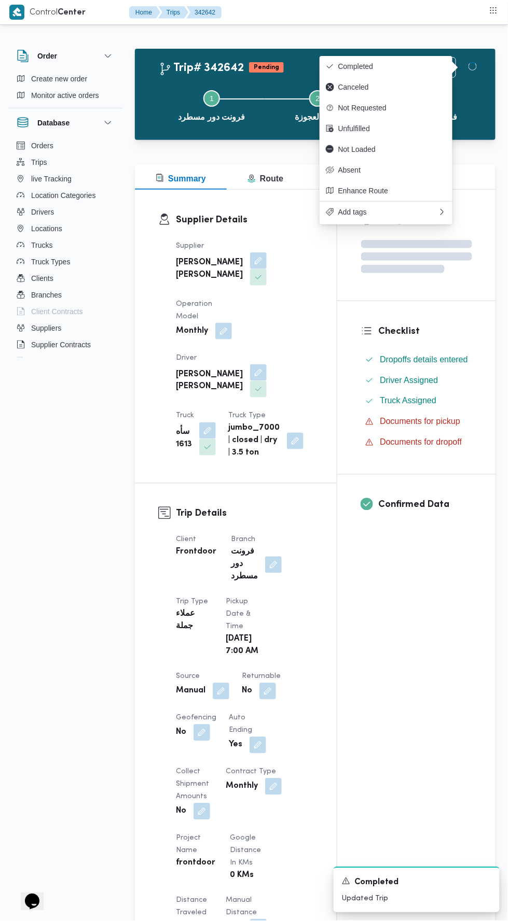
click at [417, 657] on div "Assignees Checklist Dropoffs details entered Driver Assigned Truck Assigned Doc…" at bounding box center [416, 817] width 158 height 1255
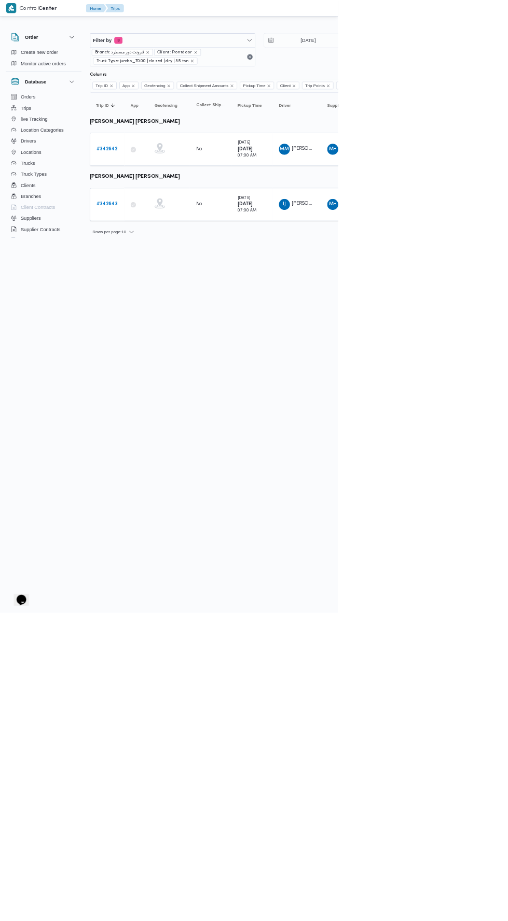
click at [162, 305] on b "# 342643" at bounding box center [161, 307] width 32 height 7
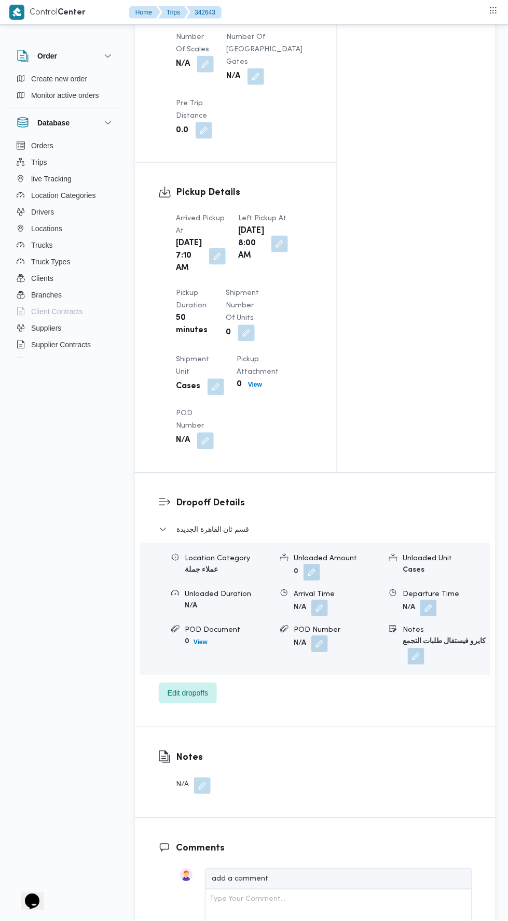
scroll to position [974, 0]
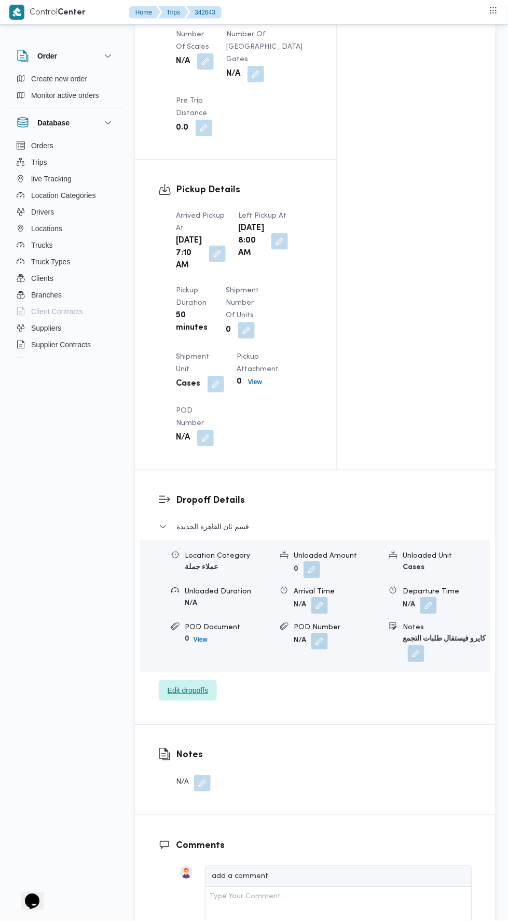
click at [212, 701] on span "Edit dropoffs" at bounding box center [188, 691] width 58 height 21
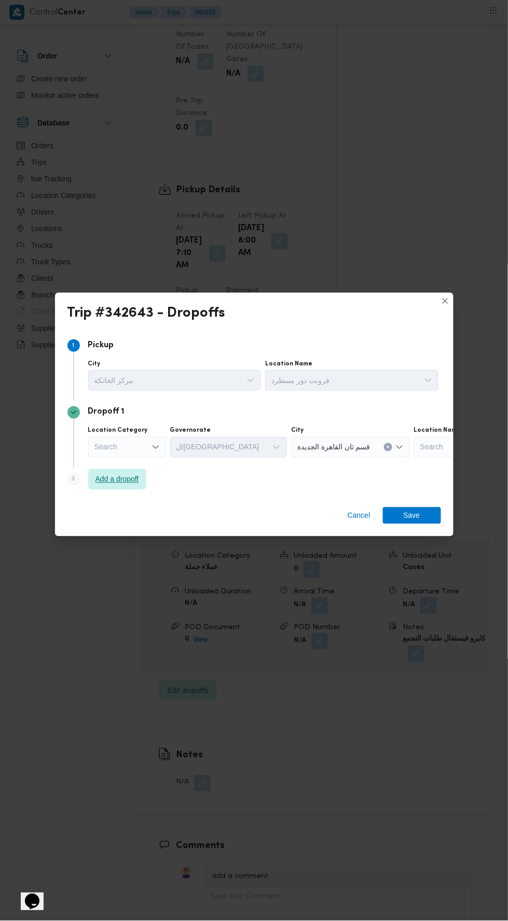
click at [125, 486] on span "Add a dropoff" at bounding box center [117, 479] width 44 height 12
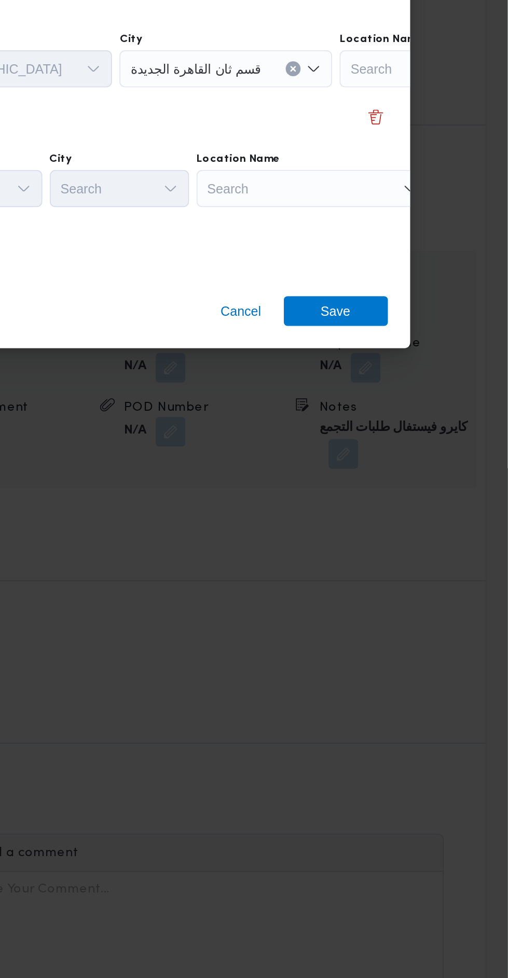
click at [426, 504] on div "Search" at bounding box center [399, 506] width 130 height 21
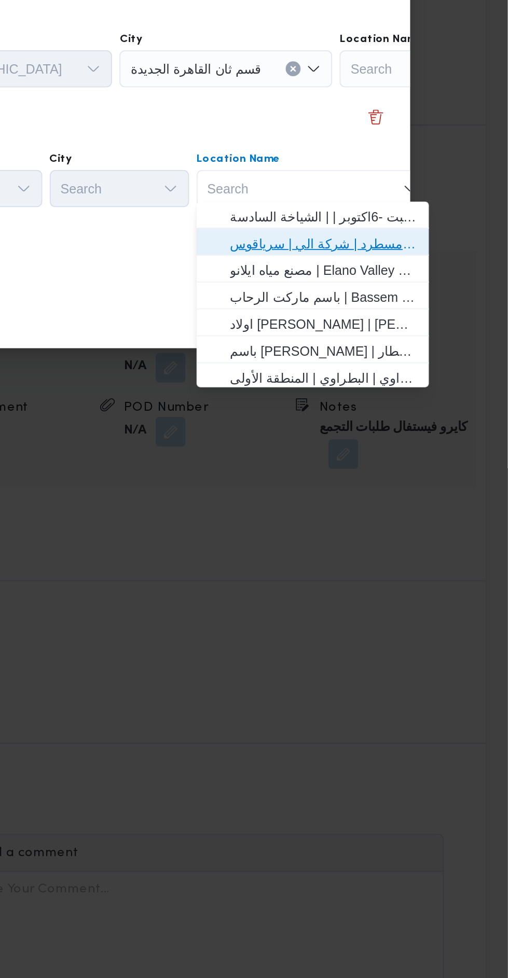
click at [446, 538] on span "فرونت دور مسطرد | شركة الي | سرياقوس" at bounding box center [405, 536] width 105 height 12
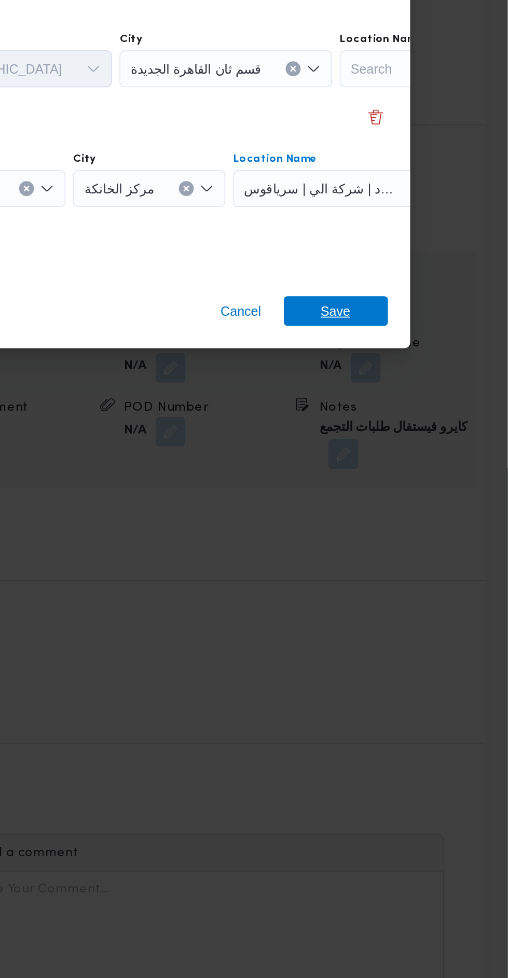
click at [425, 577] on span "Save" at bounding box center [412, 574] width 58 height 17
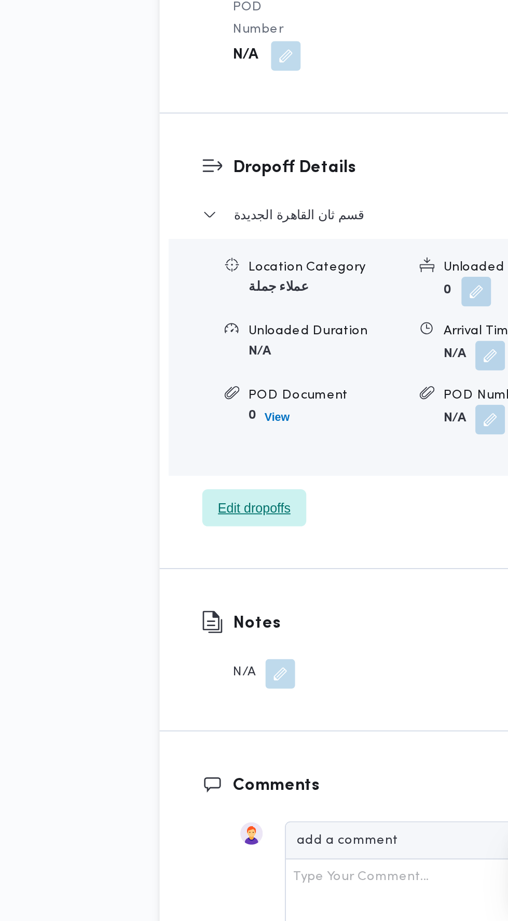
scroll to position [995, 0]
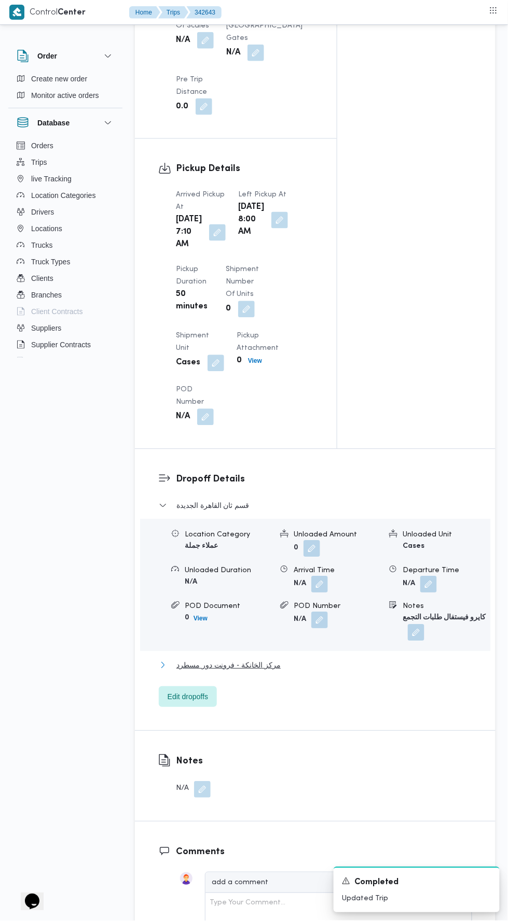
click at [304, 672] on button "مركز الخانكة - فرونت دور مسطرد" at bounding box center [315, 665] width 313 height 12
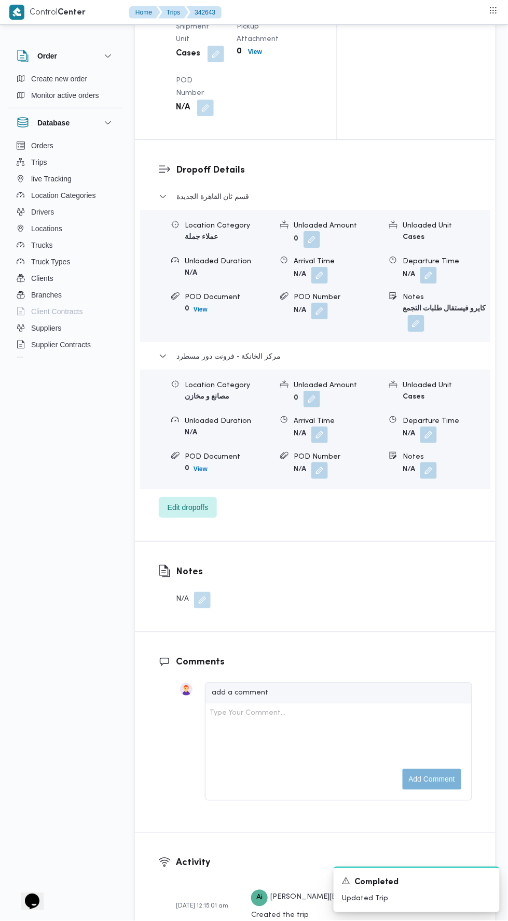
scroll to position [1305, 0]
click at [434, 443] on button "button" at bounding box center [428, 434] width 17 height 17
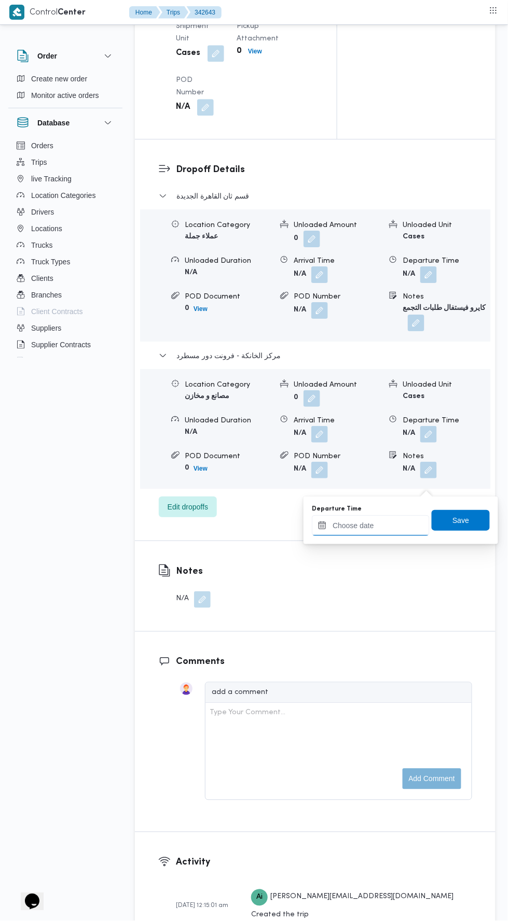
click at [397, 525] on input "Departure Time" at bounding box center [371, 525] width 118 height 21
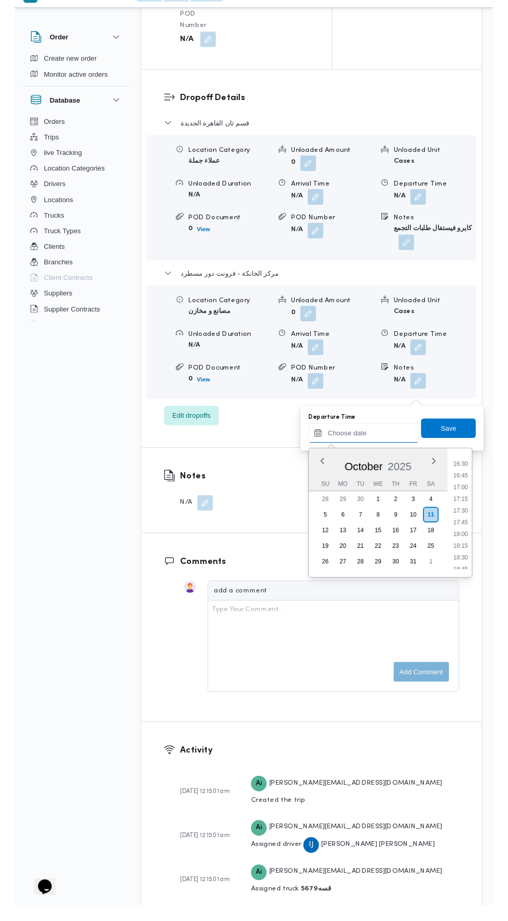
scroll to position [814, 0]
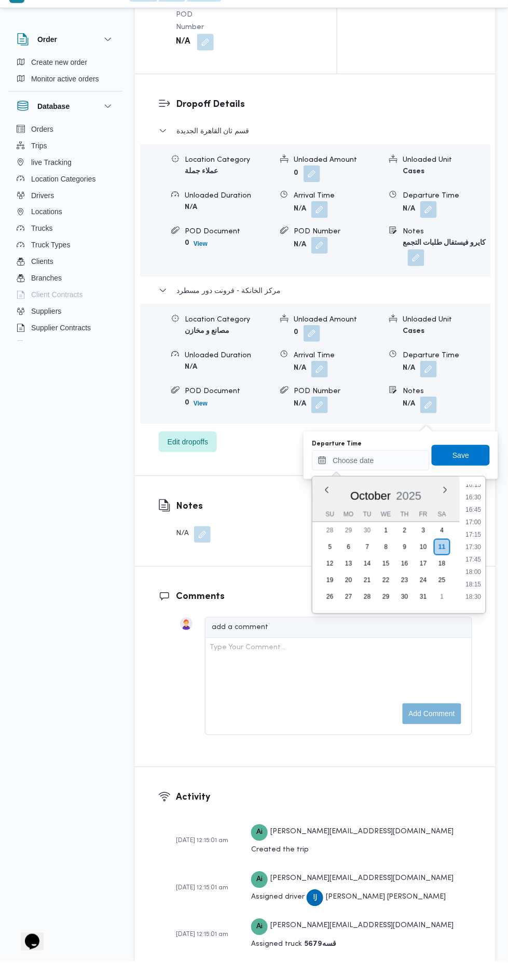
click at [469, 529] on li "16:45" at bounding box center [473, 526] width 24 height 10
type input "11/10/2025 16:45"
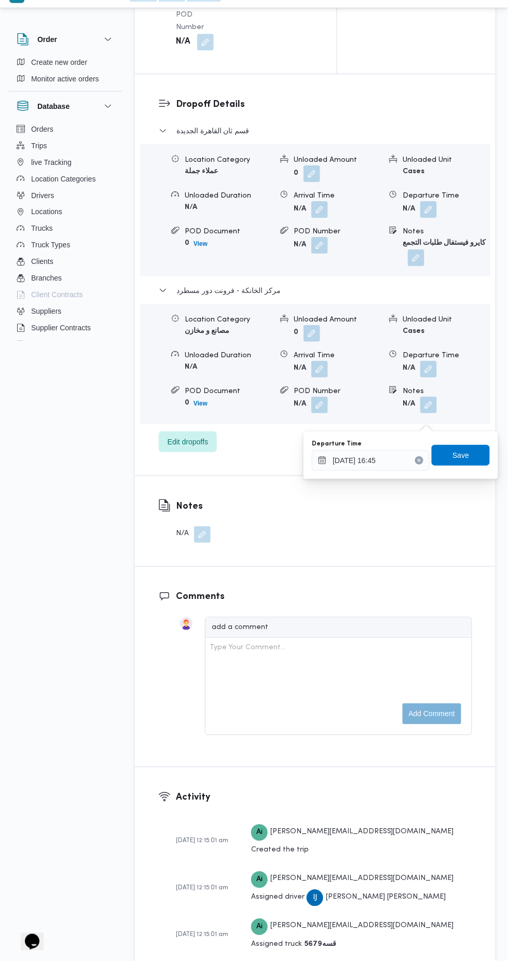
click at [467, 456] on div "Departure Time 11/10/2025 16:45 Save" at bounding box center [401, 471] width 180 height 33
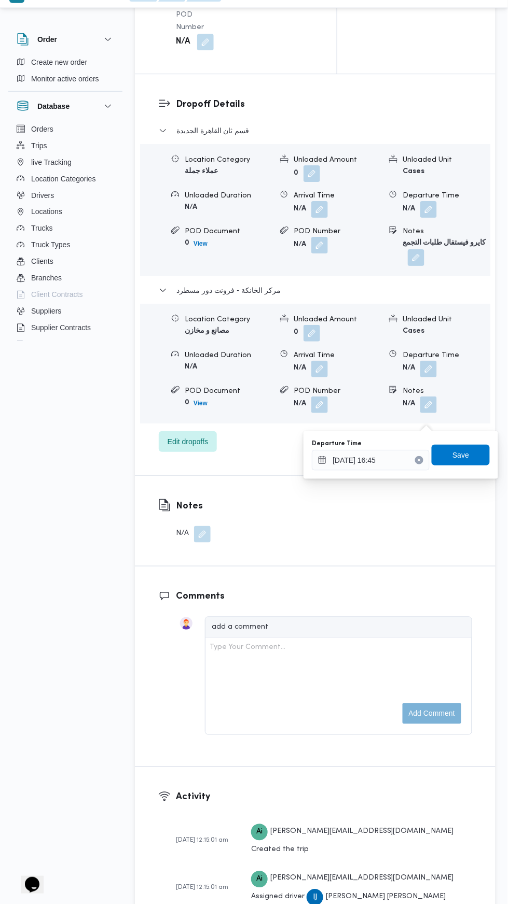
scroll to position [1354, 0]
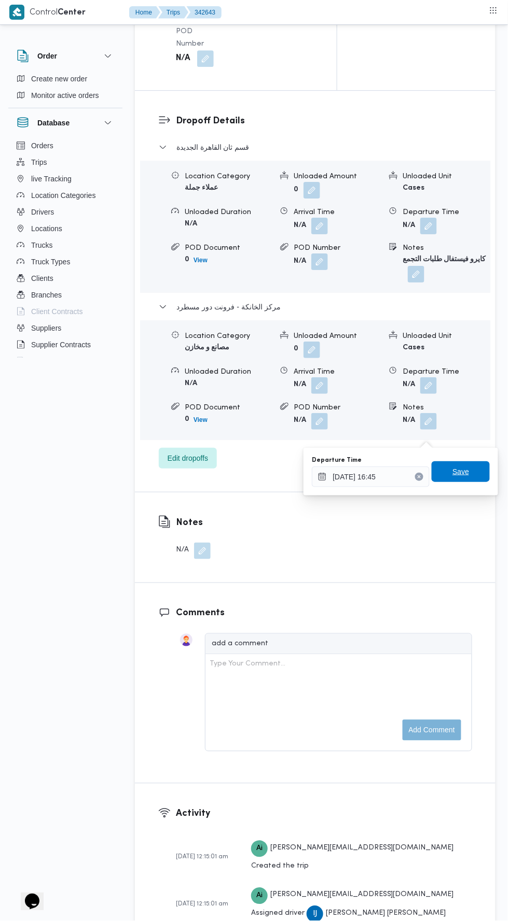
click at [470, 468] on span "Save" at bounding box center [460, 471] width 58 height 21
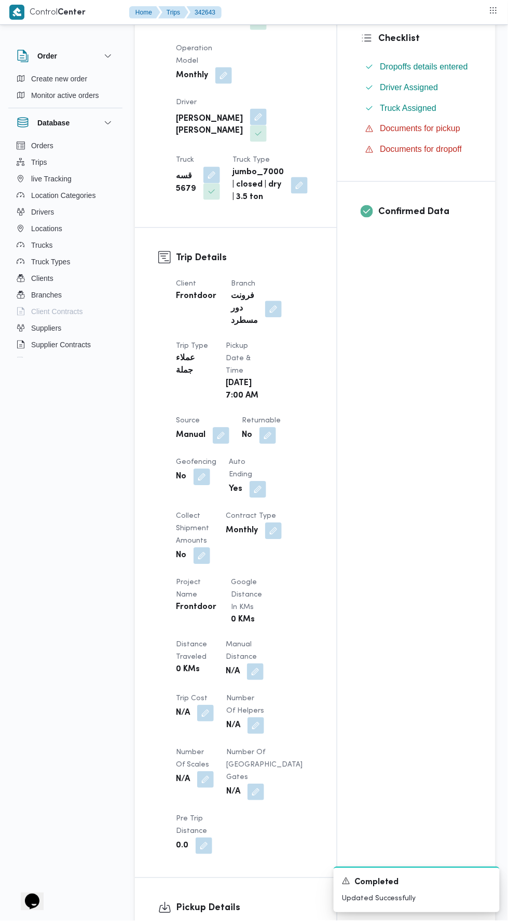
scroll to position [257, 0]
click at [257, 679] on button "button" at bounding box center [255, 671] width 17 height 17
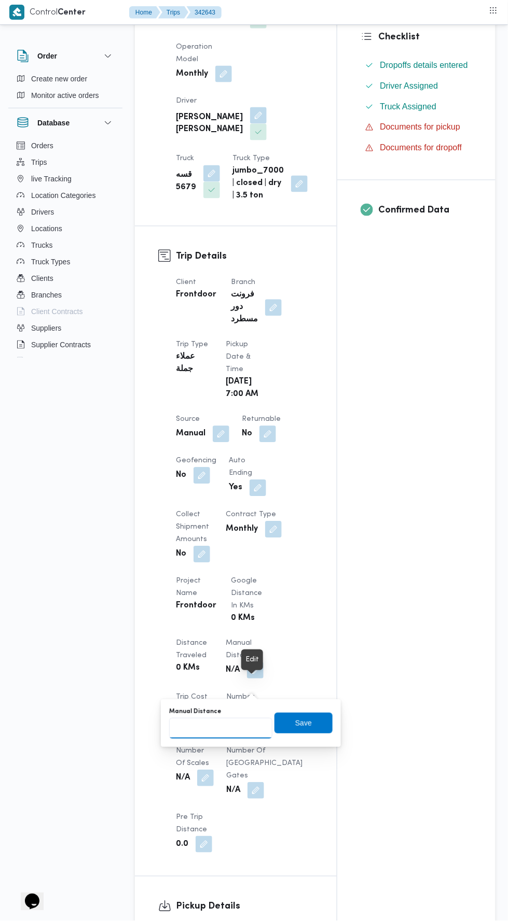
click at [244, 720] on input "Manual Distance" at bounding box center [220, 729] width 103 height 21
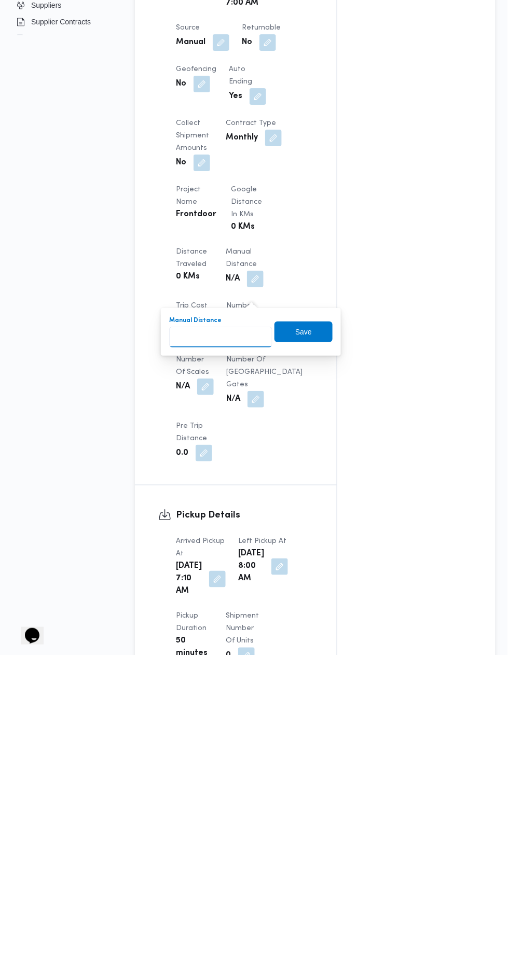
scroll to position [335, 0]
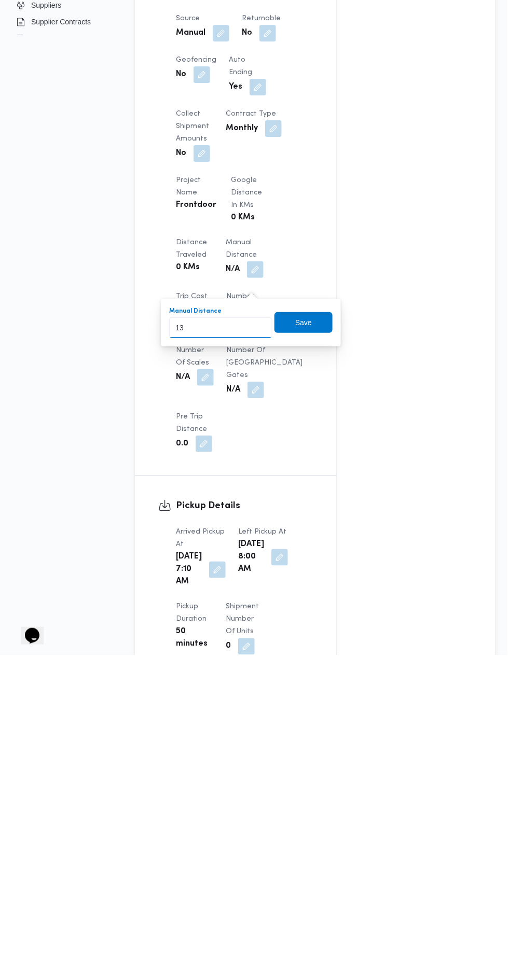
type input "130"
click at [322, 650] on span "Save" at bounding box center [303, 645] width 58 height 21
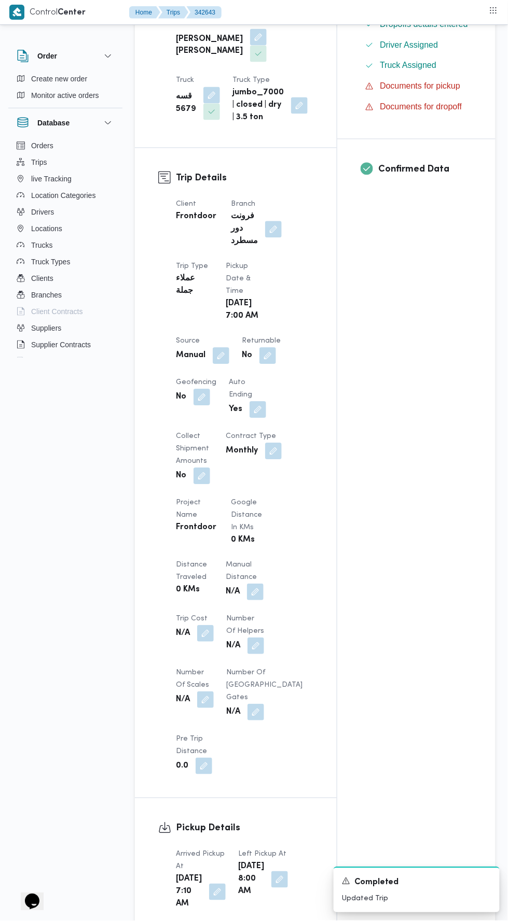
scroll to position [0, 0]
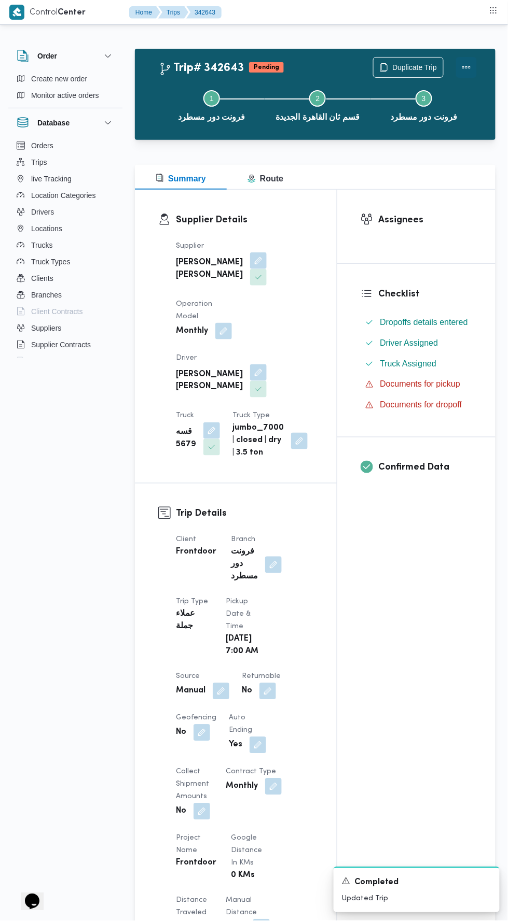
click at [470, 60] on button "Actions" at bounding box center [466, 67] width 21 height 21
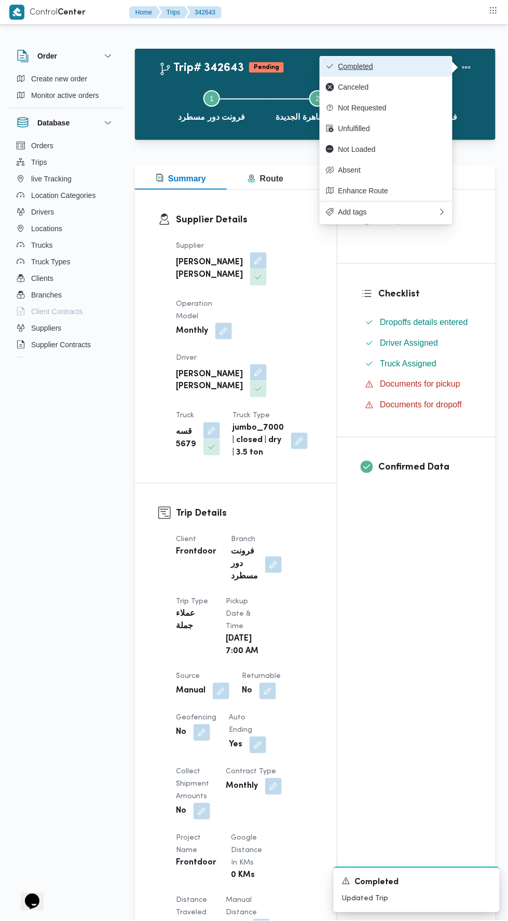
click at [421, 66] on span "Completed" at bounding box center [392, 66] width 108 height 8
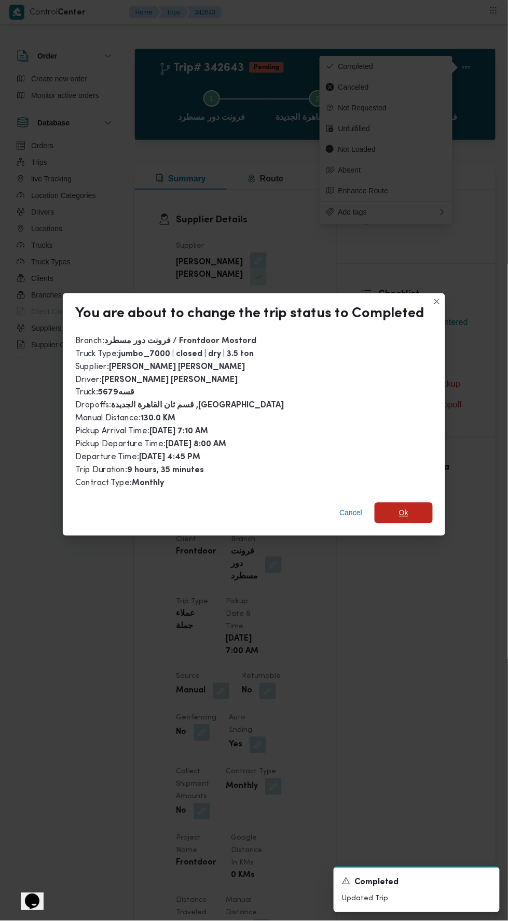
click at [402, 511] on span "Ok" at bounding box center [403, 513] width 58 height 21
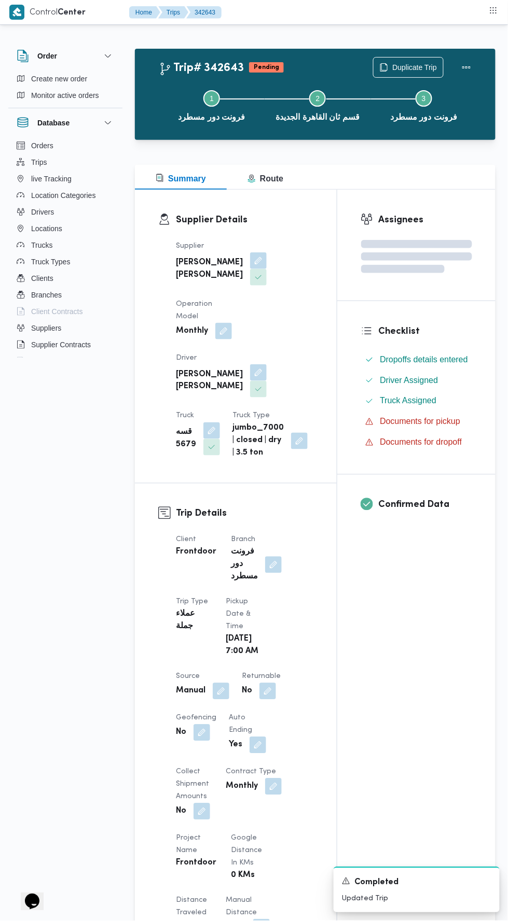
click at [412, 499] on h3 "Confirmed Data" at bounding box center [425, 505] width 94 height 14
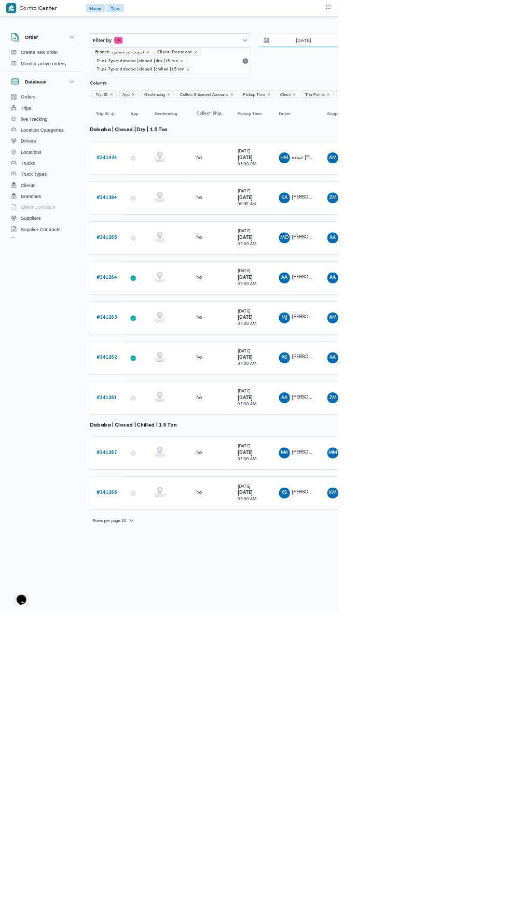
click at [441, 60] on input "[DATE]" at bounding box center [449, 60] width 118 height 21
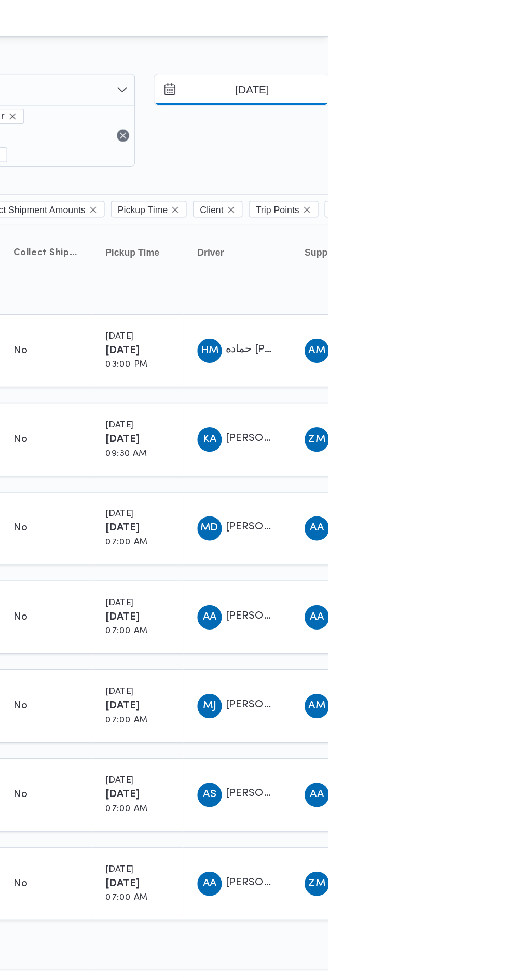
click at [472, 68] on input "[DATE]" at bounding box center [449, 60] width 118 height 21
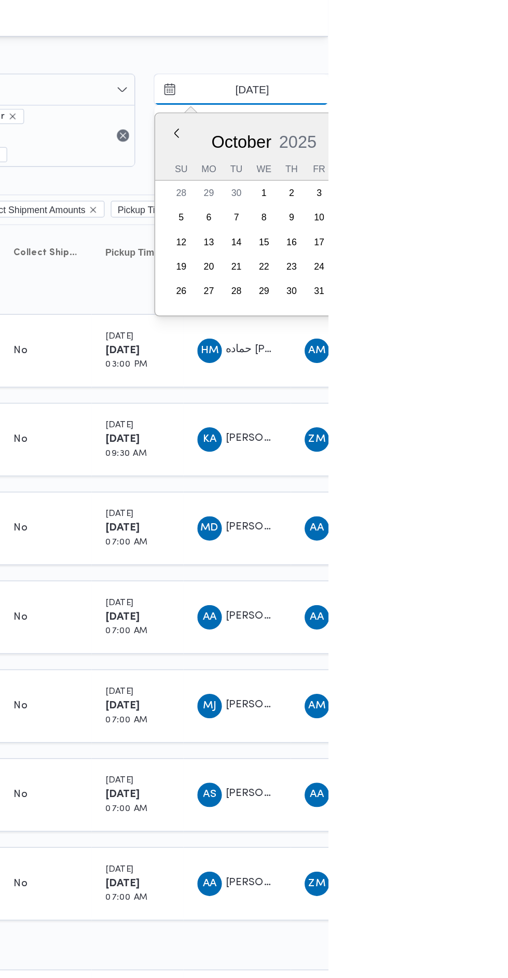
type input "[DATE]"
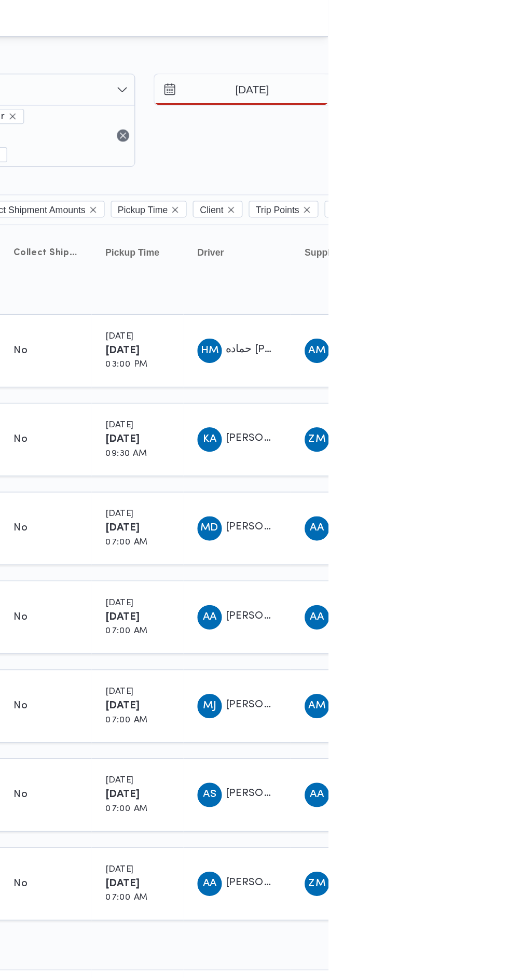
type input "[DATE]"
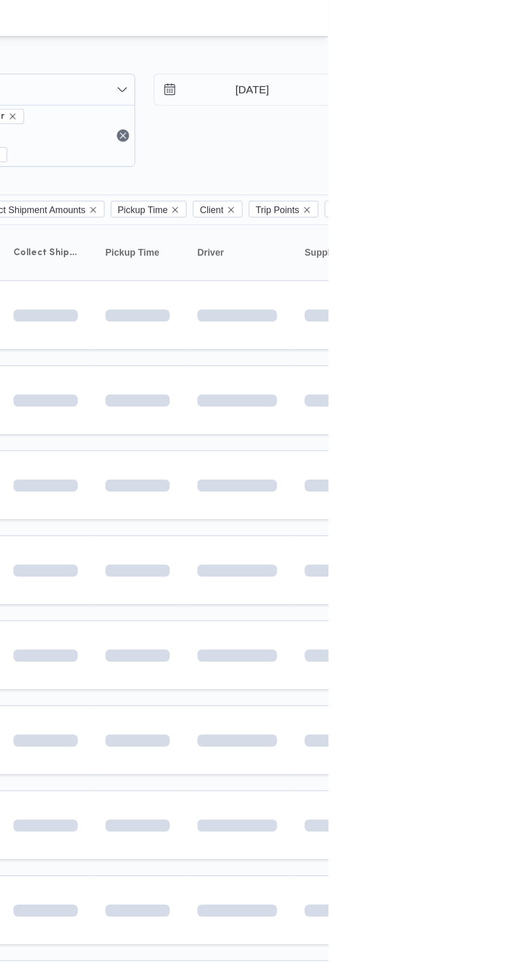
click at [507, 306] on td at bounding box center [518, 328] width 73 height 47
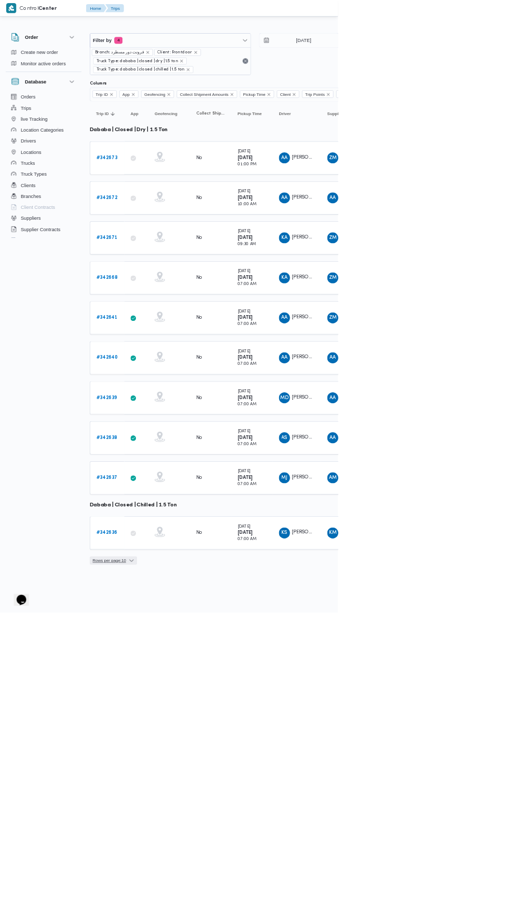
click at [202, 839] on icon "button" at bounding box center [197, 843] width 8 height 8
click at [192, 820] on button "20 rows" at bounding box center [181, 813] width 58 height 21
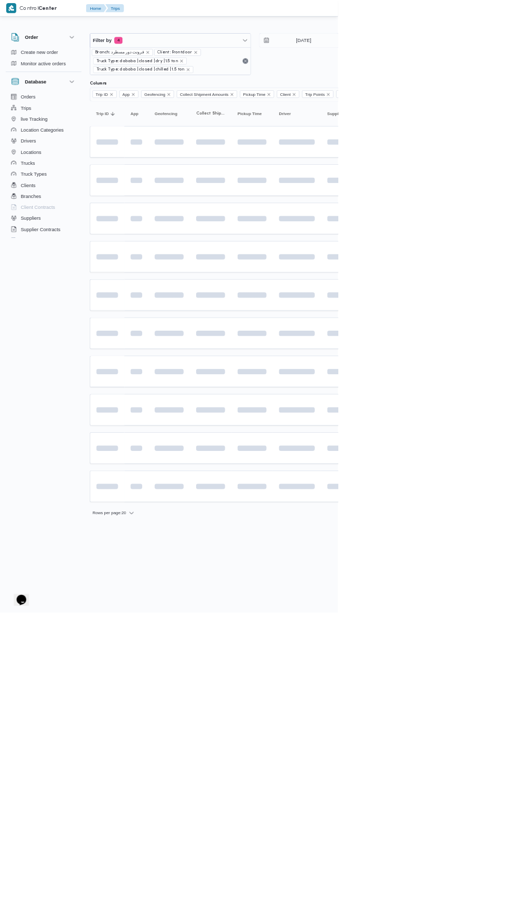
click at [412, 921] on html "Control Center Home Trips English عربي Dark mode Logout Order Create new order …" at bounding box center [254, 460] width 508 height 921
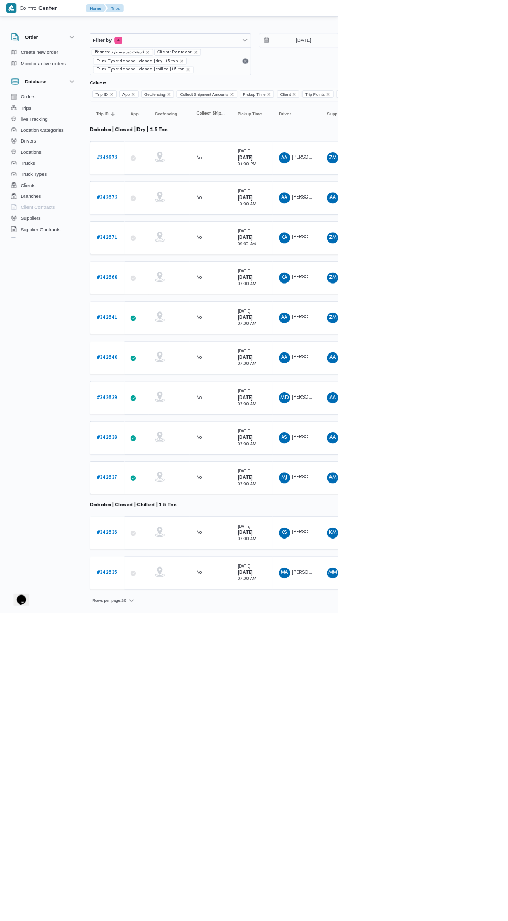
click at [306, 694] on td "Collect Shipment Amounts No" at bounding box center [316, 719] width 62 height 50
click at [507, 529] on div "AA [PERSON_NAME]" at bounding box center [518, 538] width 62 height 25
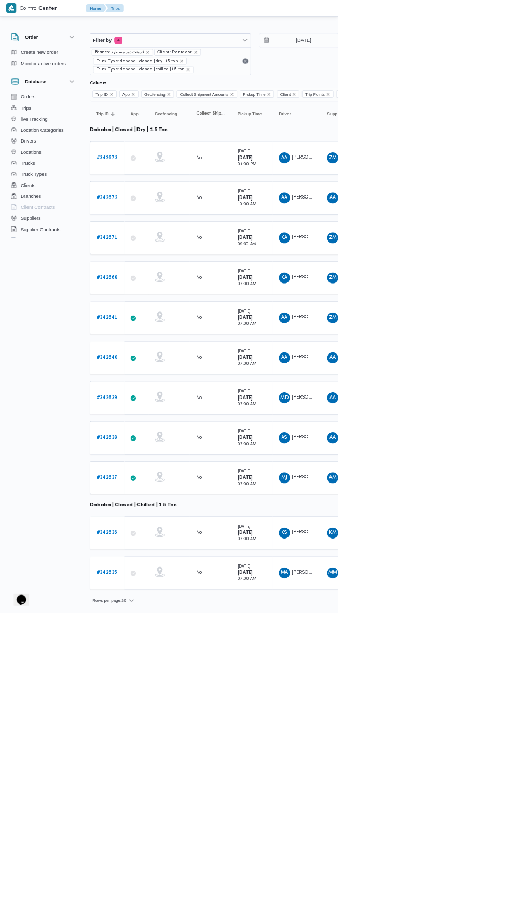
click at [507, 471] on td "Supplier ZM [PERSON_NAME]" at bounding box center [518, 478] width 73 height 50
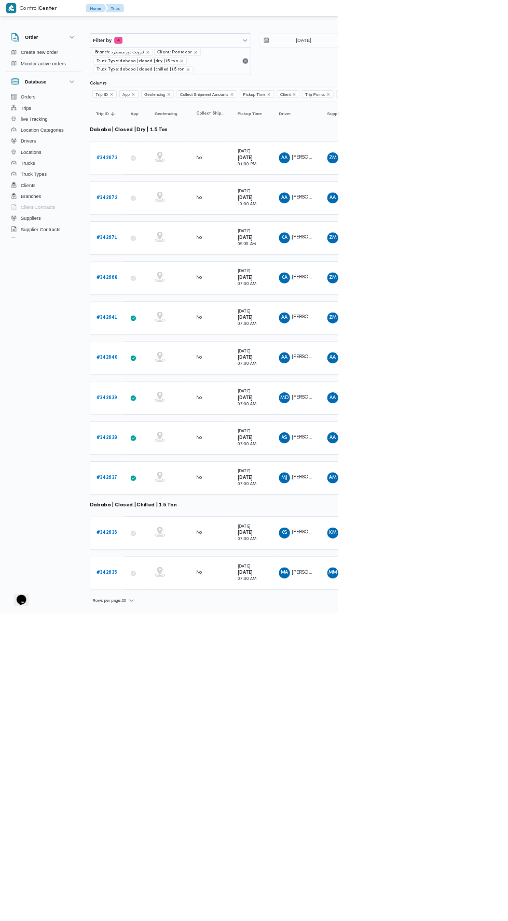
click at [147, 234] on b "# 342673" at bounding box center [161, 237] width 32 height 7
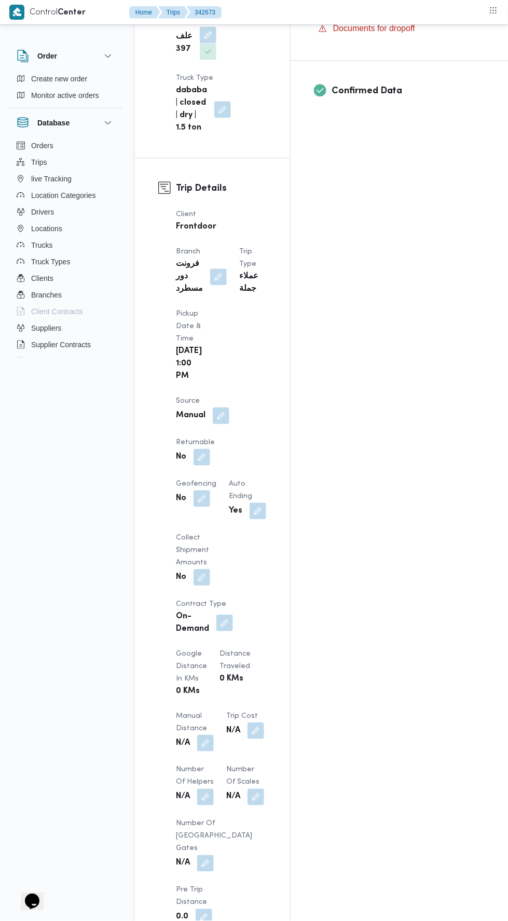
scroll to position [410, 0]
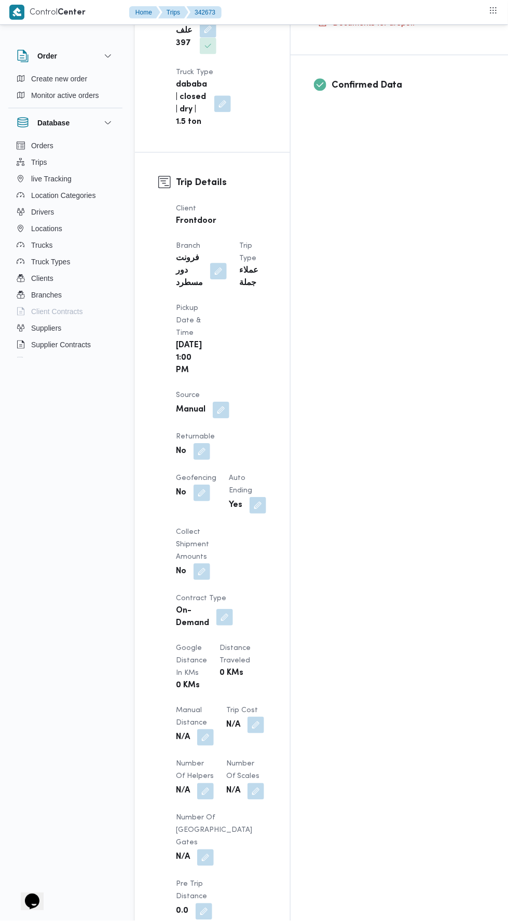
click at [209, 729] on button "button" at bounding box center [205, 737] width 17 height 17
click at [201, 548] on input "Manual Distance" at bounding box center [172, 551] width 103 height 21
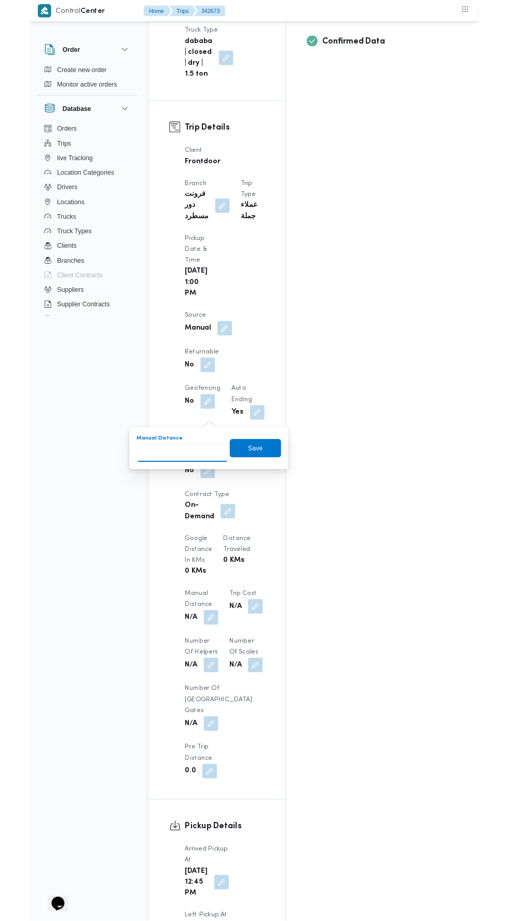
scroll to position [448, 0]
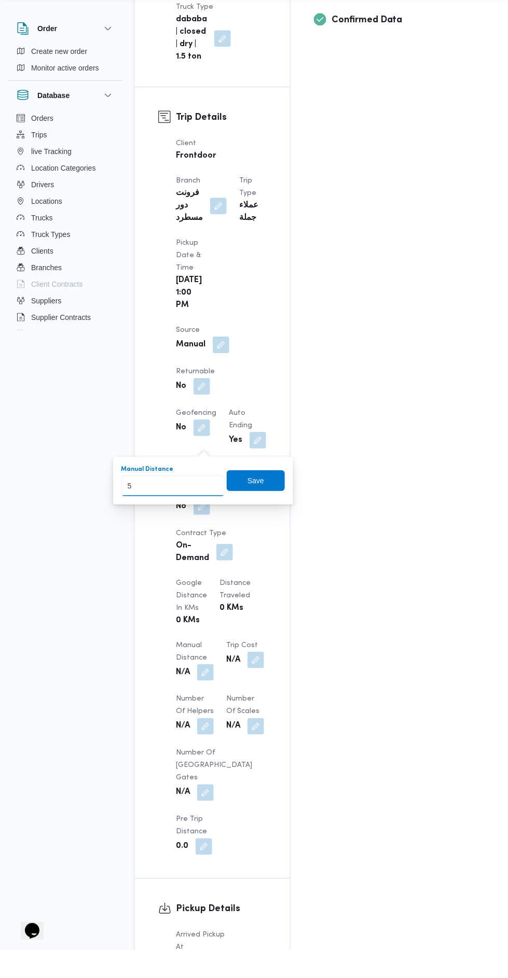
type input "50"
click at [251, 512] on span "Save" at bounding box center [255, 508] width 17 height 12
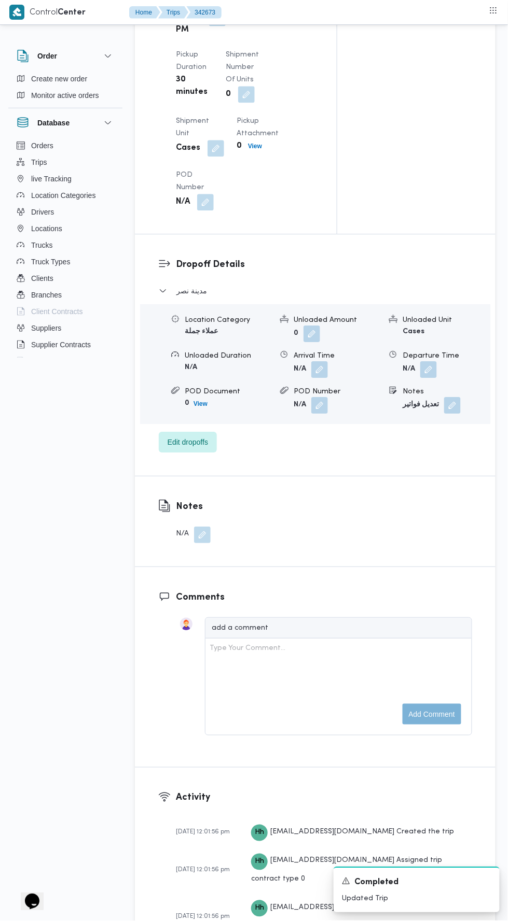
scroll to position [1180, 0]
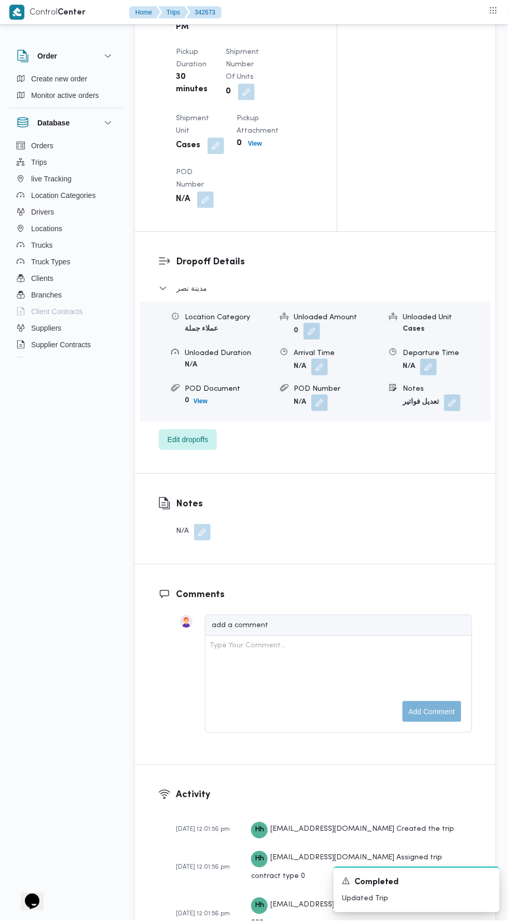
click at [431, 375] on button "button" at bounding box center [428, 367] width 17 height 17
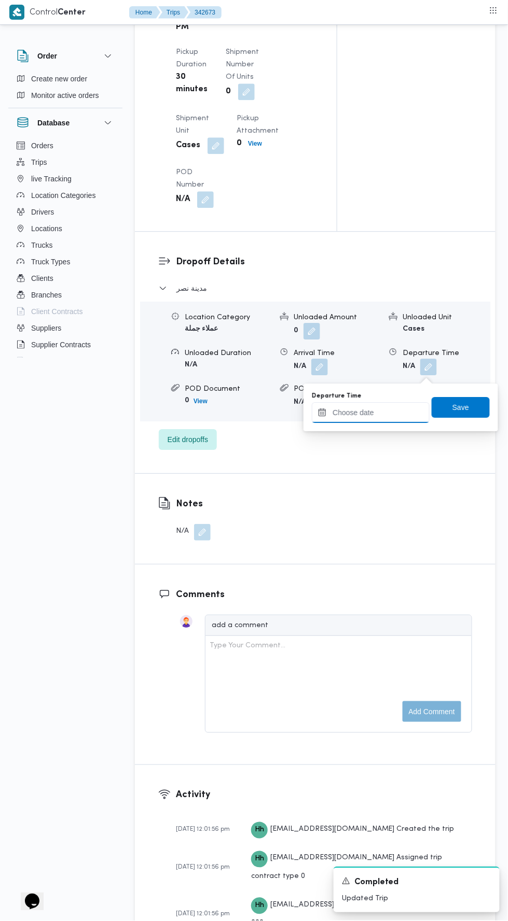
click at [401, 411] on input "Departure Time" at bounding box center [371, 412] width 118 height 21
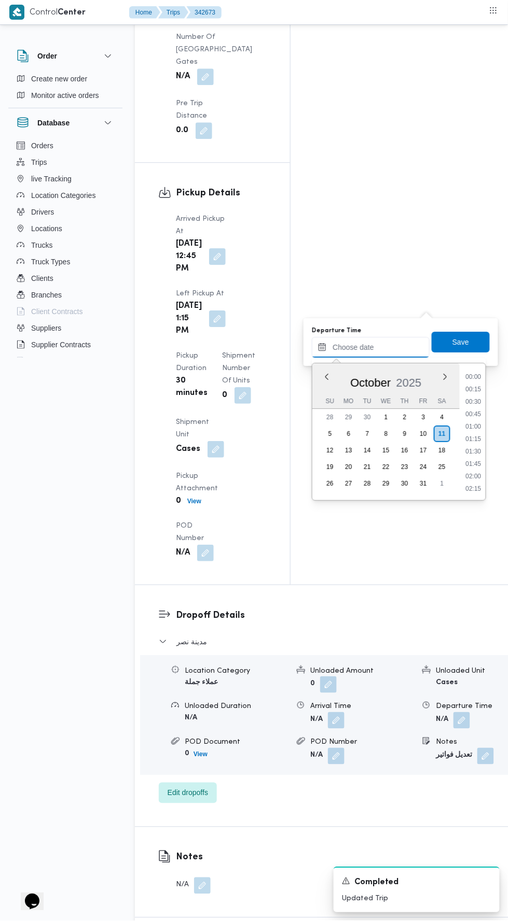
scroll to position [895, 0]
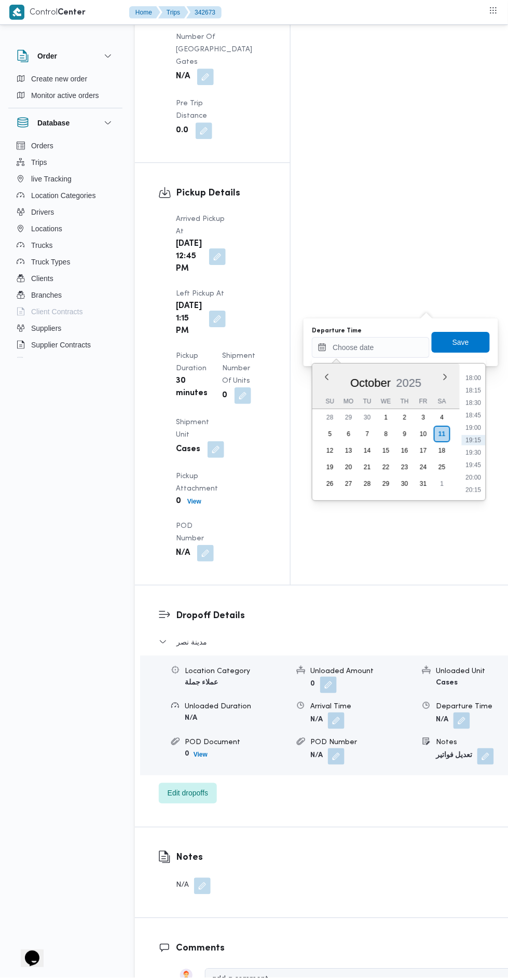
click at [470, 378] on li "18:00" at bounding box center [473, 378] width 24 height 10
type input "[DATE] 18:00"
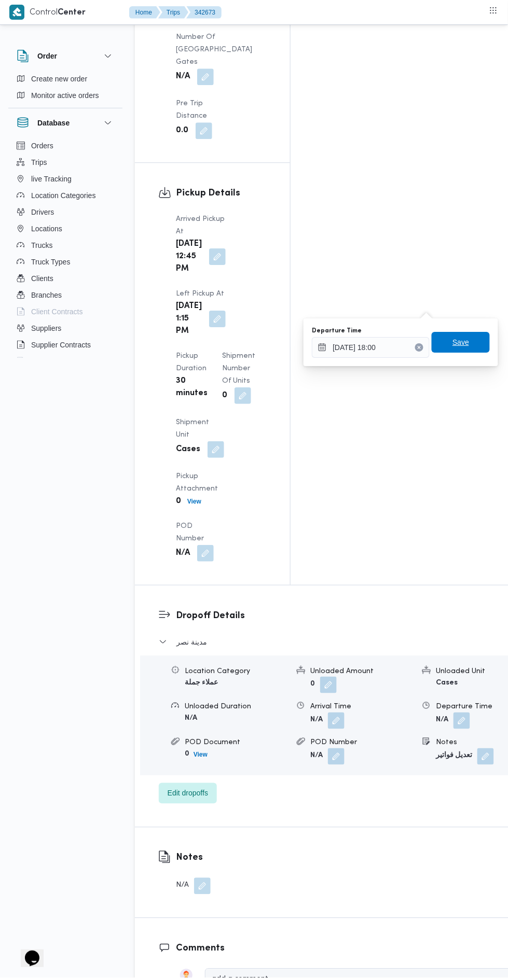
click at [468, 340] on span "Save" at bounding box center [460, 342] width 17 height 12
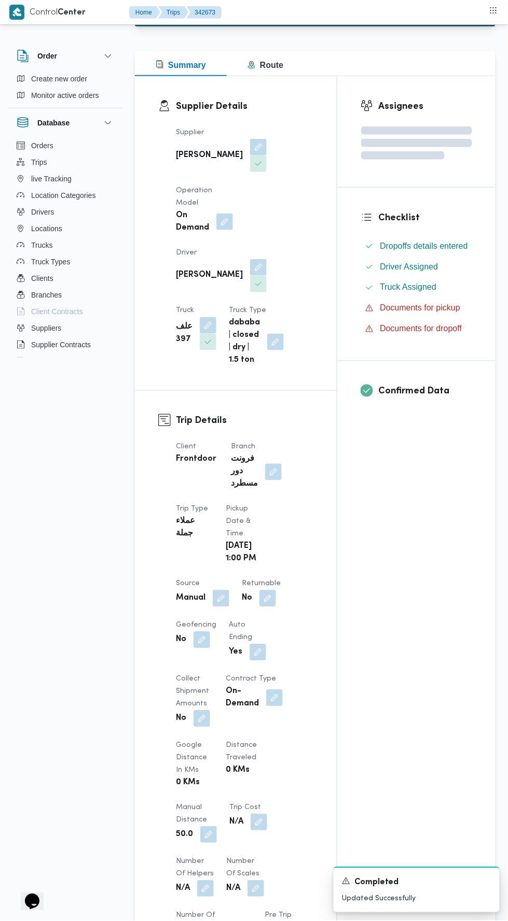
scroll to position [0, 0]
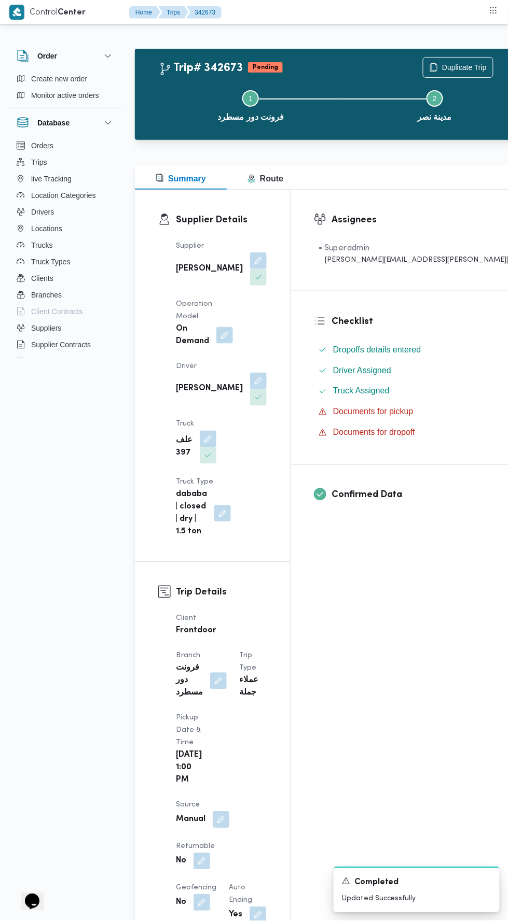
click at [505, 66] on button "Actions" at bounding box center [515, 67] width 21 height 21
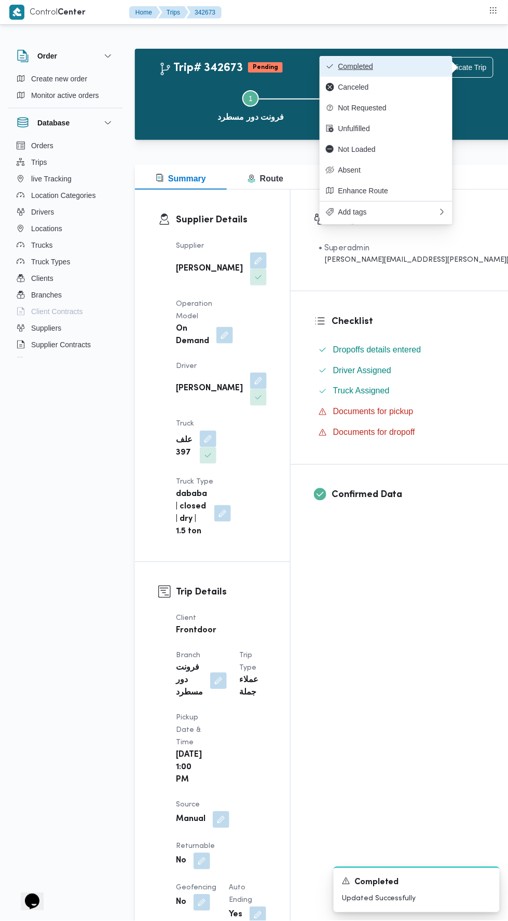
click at [429, 65] on span "Completed" at bounding box center [392, 66] width 108 height 8
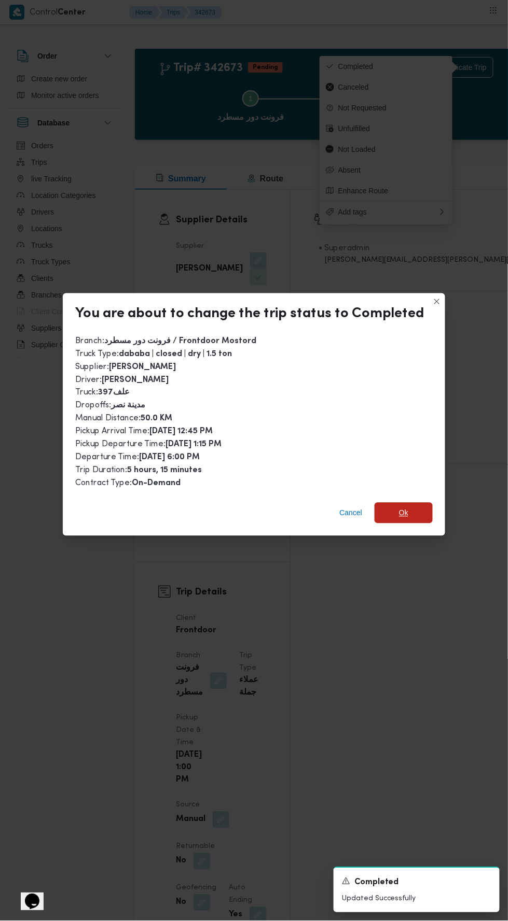
click at [412, 510] on span "Ok" at bounding box center [403, 513] width 58 height 21
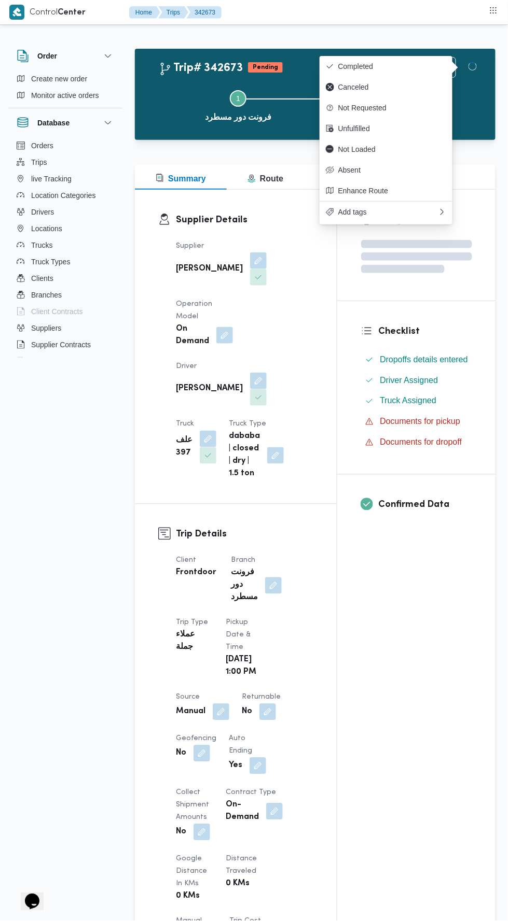
click at [405, 676] on div "Assignees Checklist Dropoffs details entered Driver Assigned Truck Assigned Doc…" at bounding box center [416, 800] width 158 height 1221
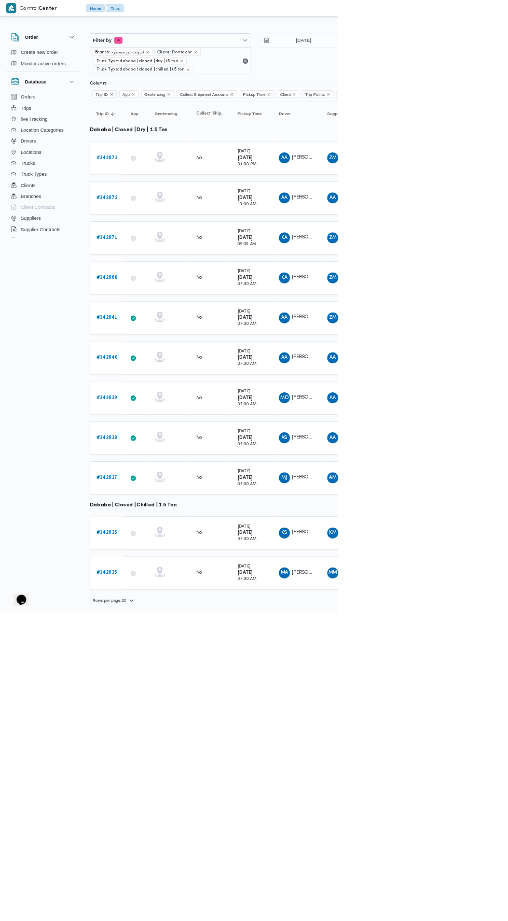
click at [166, 294] on b "# 342672" at bounding box center [161, 297] width 32 height 7
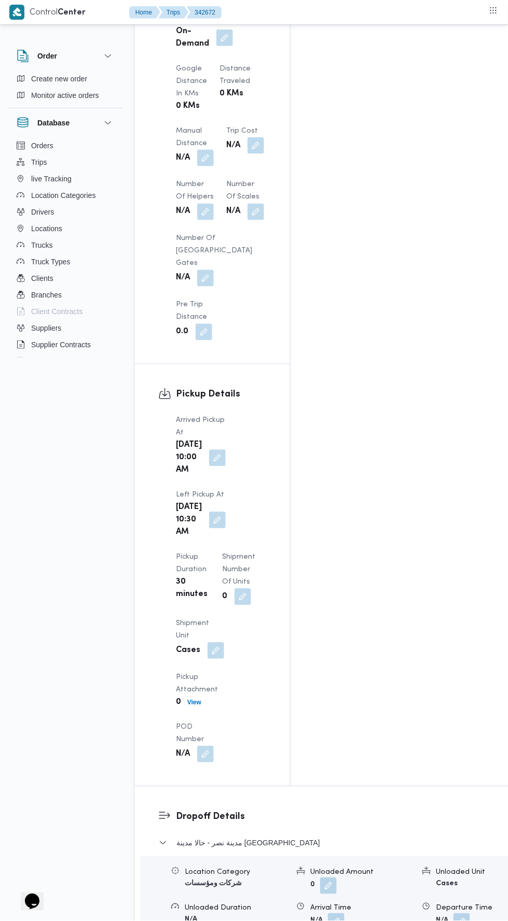
scroll to position [991, 0]
click at [453, 913] on button "button" at bounding box center [461, 921] width 17 height 17
click at [390, 626] on input "Departure Time" at bounding box center [371, 626] width 118 height 21
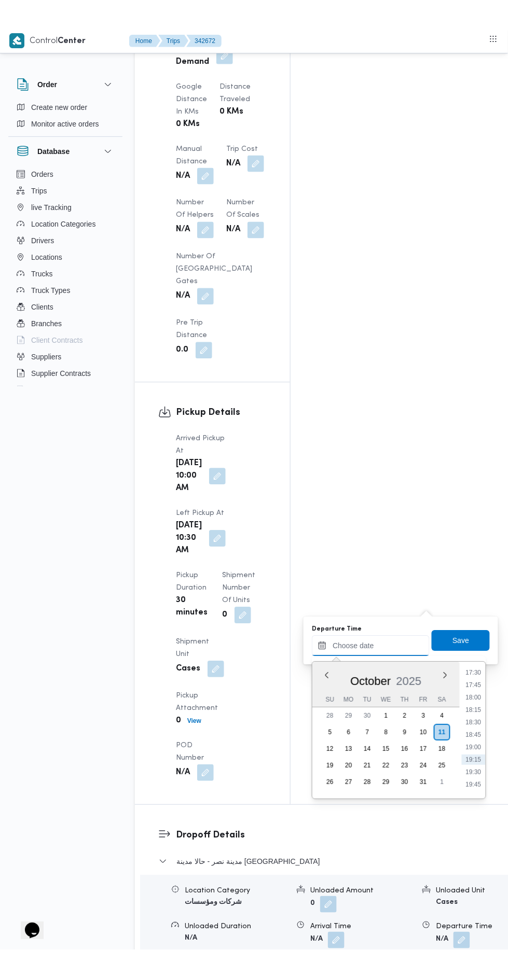
scroll to position [873, 0]
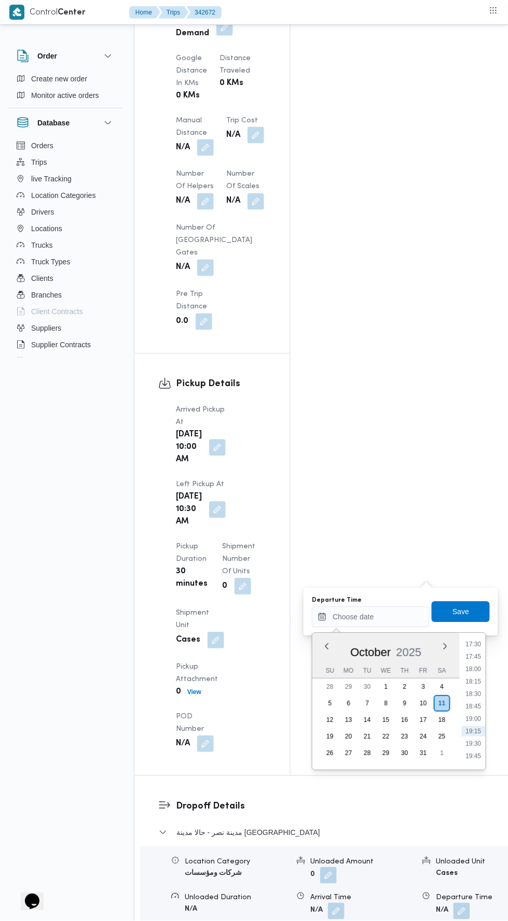
click at [474, 656] on li "17:45" at bounding box center [473, 657] width 24 height 10
type input "[DATE] 17:45"
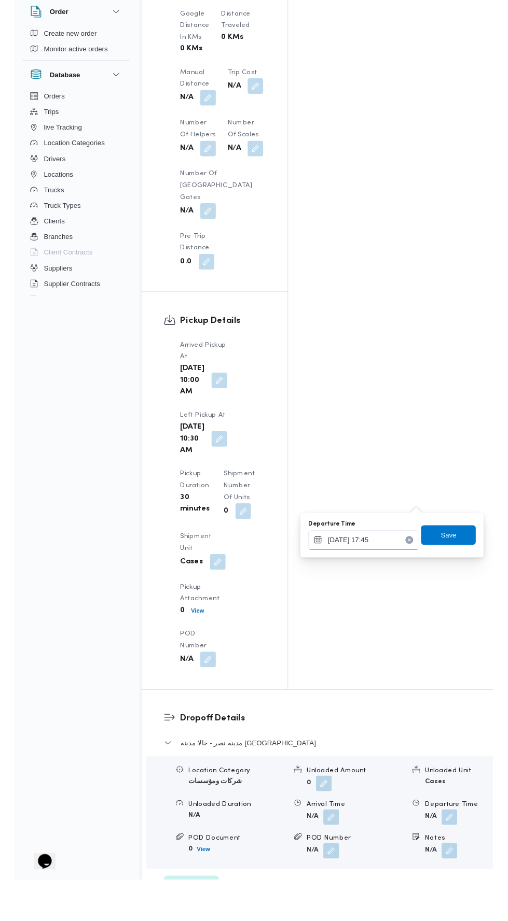
scroll to position [1000, 0]
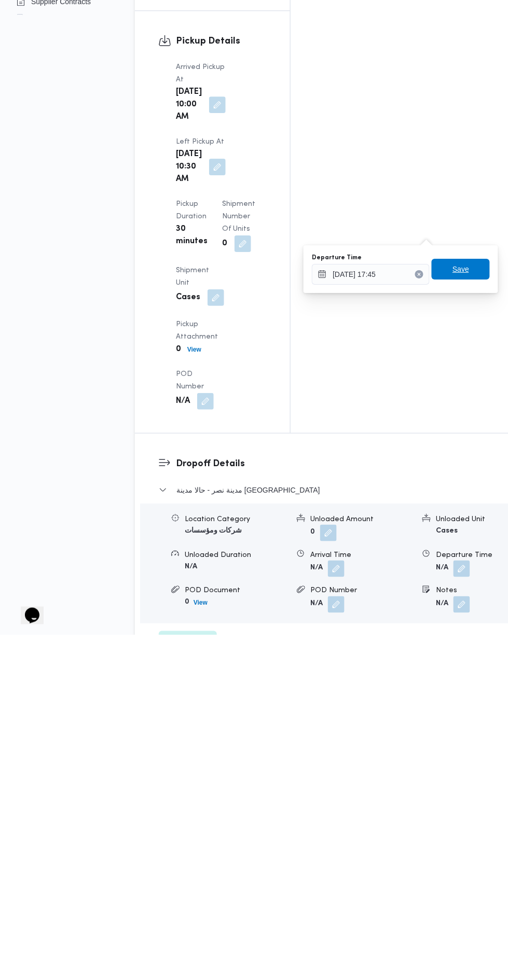
click at [468, 610] on span "Save" at bounding box center [460, 612] width 17 height 12
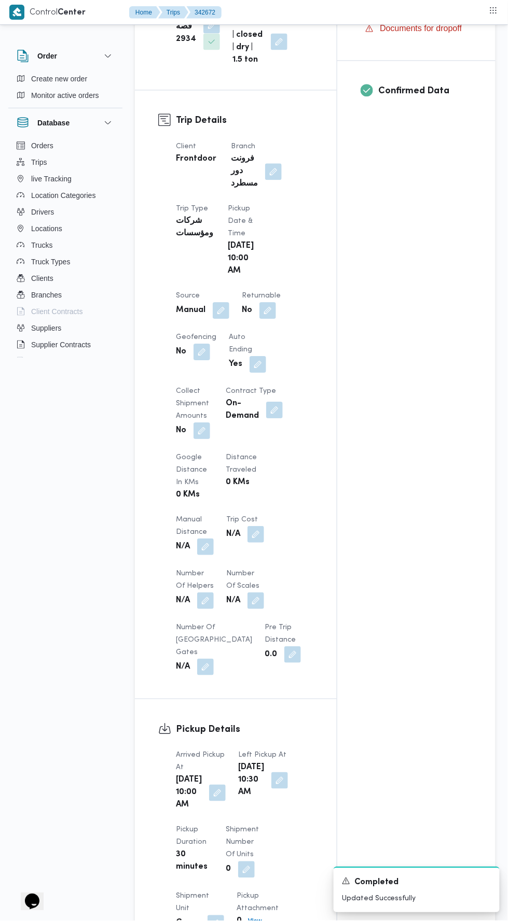
scroll to position [400, 0]
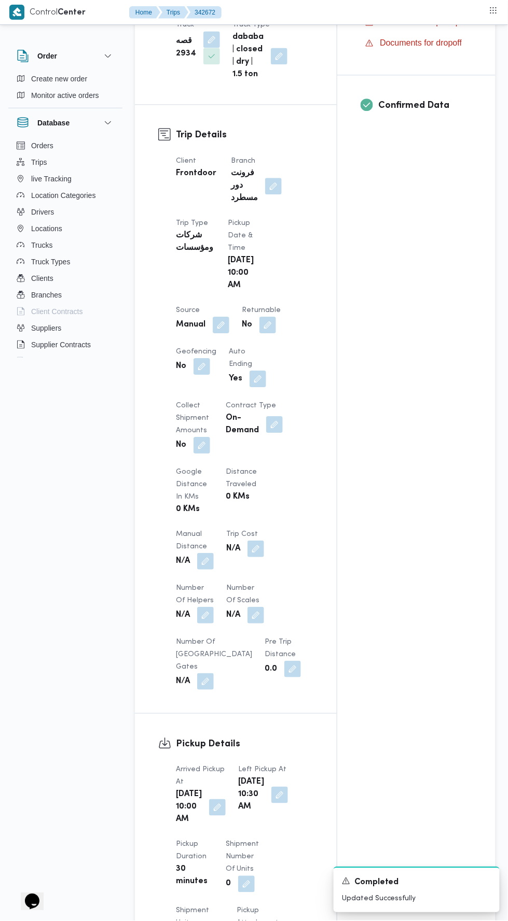
click at [209, 553] on button "button" at bounding box center [205, 561] width 17 height 17
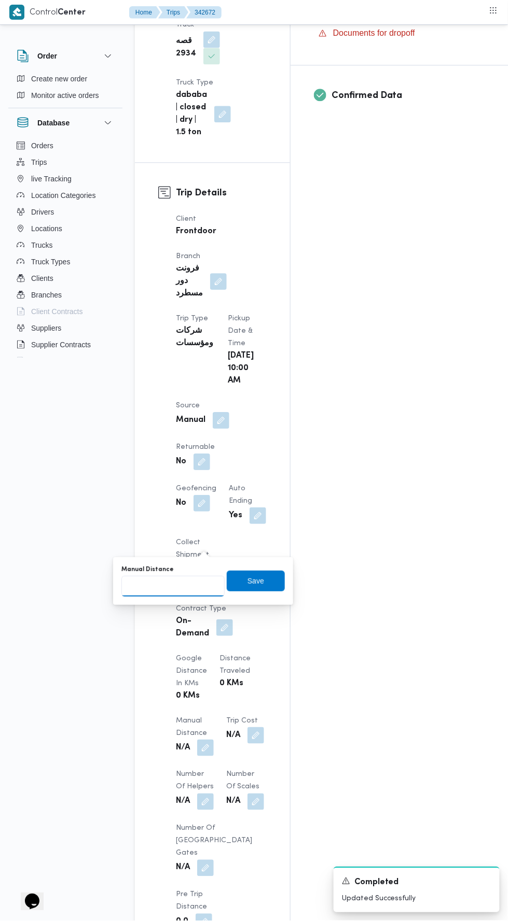
click at [206, 585] on input "Manual Distance" at bounding box center [172, 586] width 103 height 21
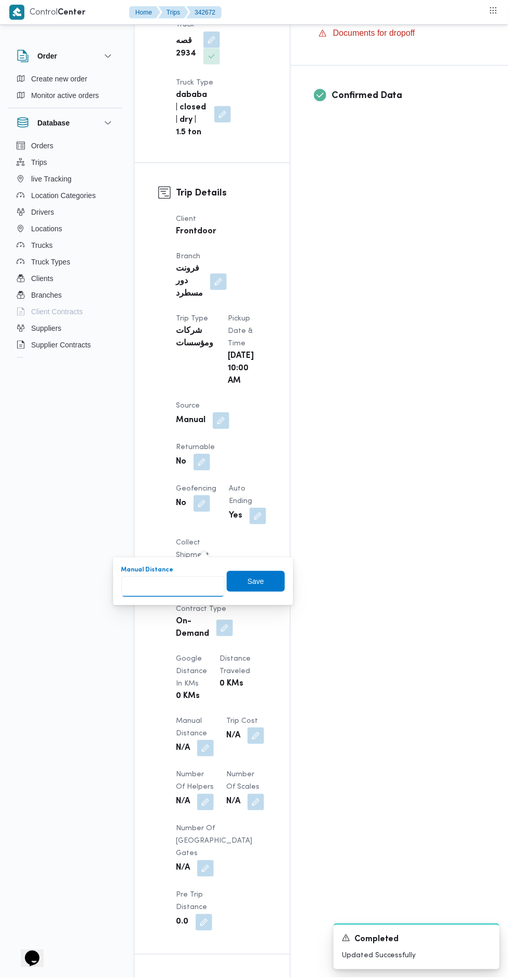
type input "5"
type input "48"
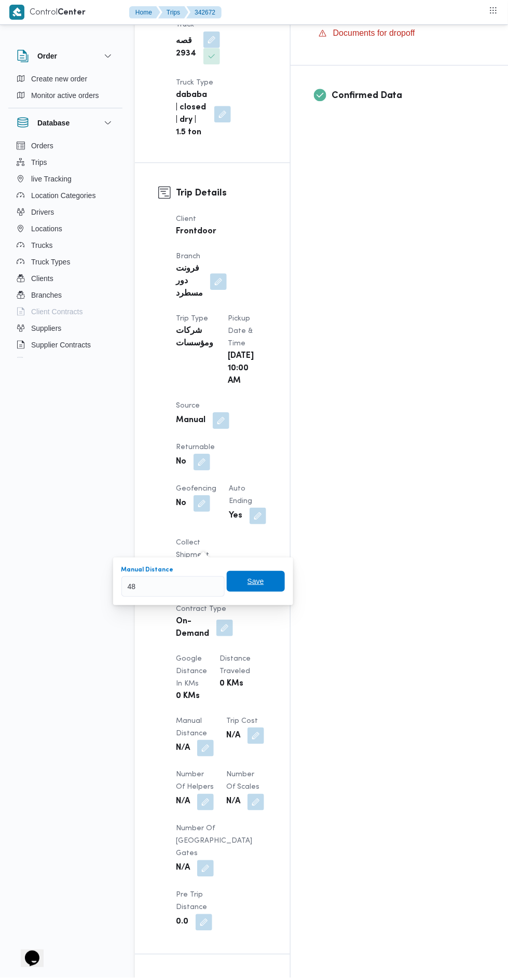
click at [264, 581] on span "Save" at bounding box center [255, 581] width 17 height 12
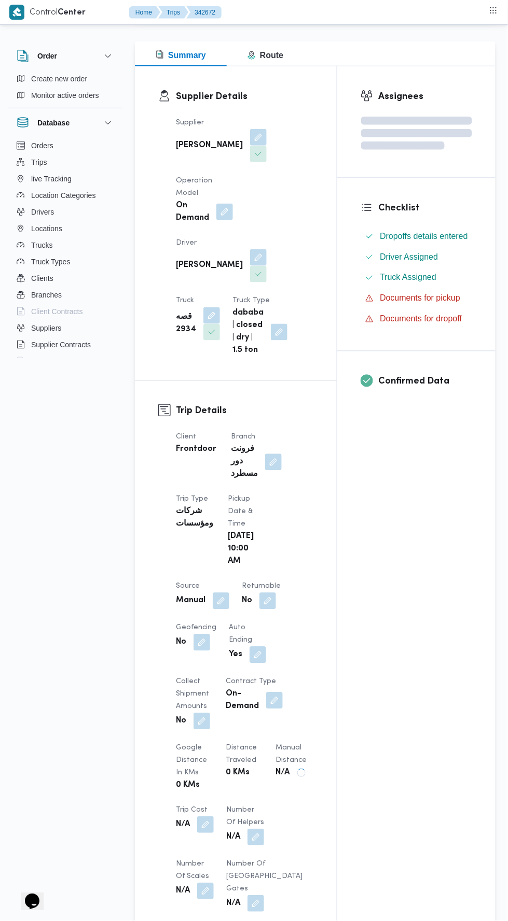
scroll to position [0, 0]
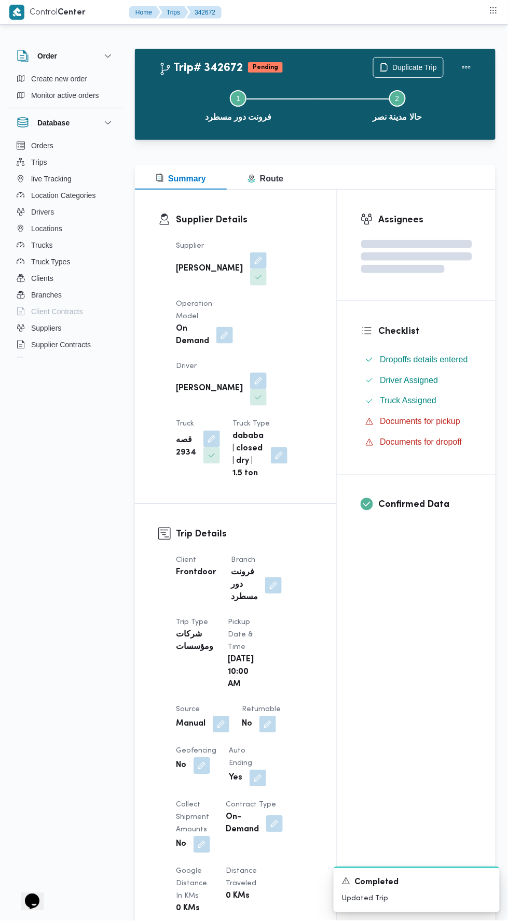
click at [458, 57] on div at bounding box center [466, 67] width 21 height 21
click at [462, 64] on button "Actions" at bounding box center [466, 67] width 21 height 21
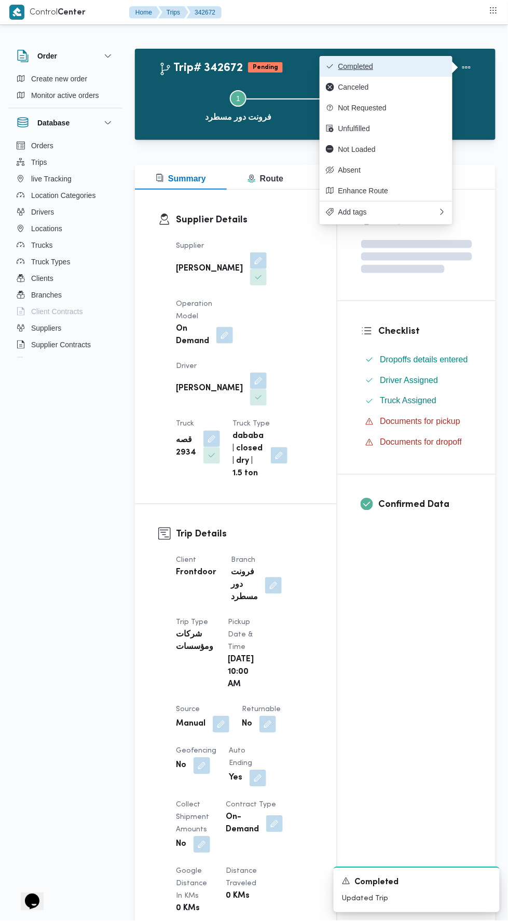
click at [429, 65] on span "Completed" at bounding box center [392, 66] width 108 height 8
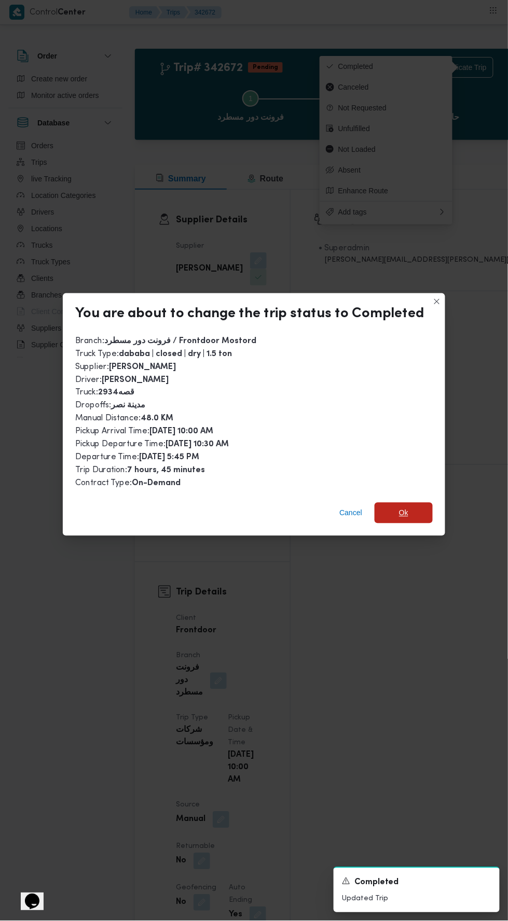
click at [401, 507] on span "Ok" at bounding box center [403, 513] width 9 height 12
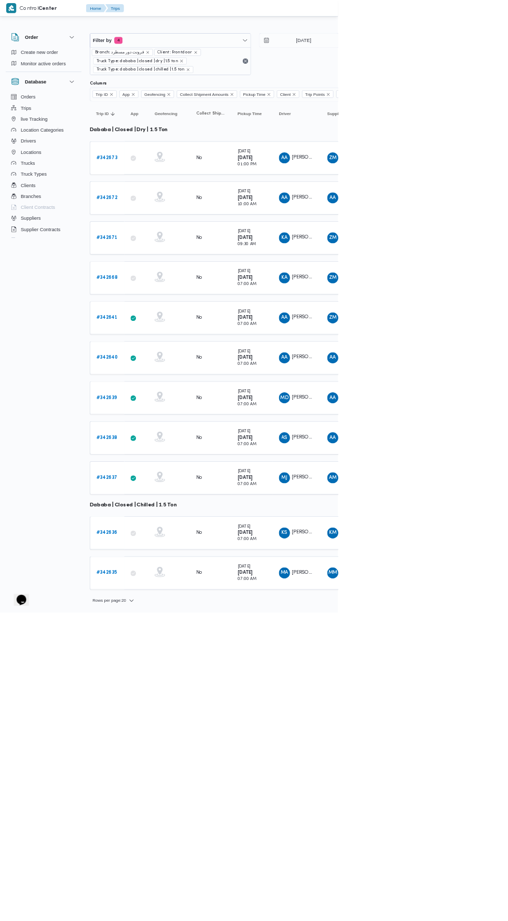
click at [160, 355] on b "# 342671" at bounding box center [161, 357] width 32 height 7
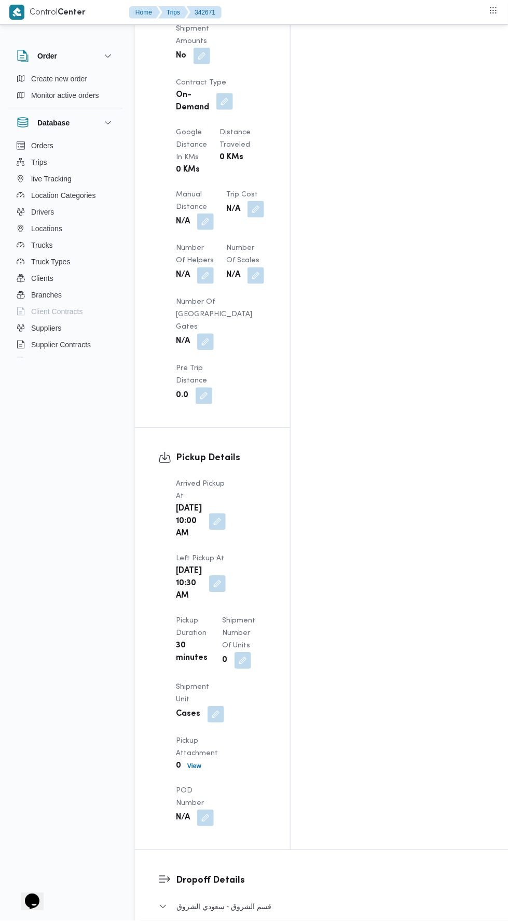
scroll to position [923, 0]
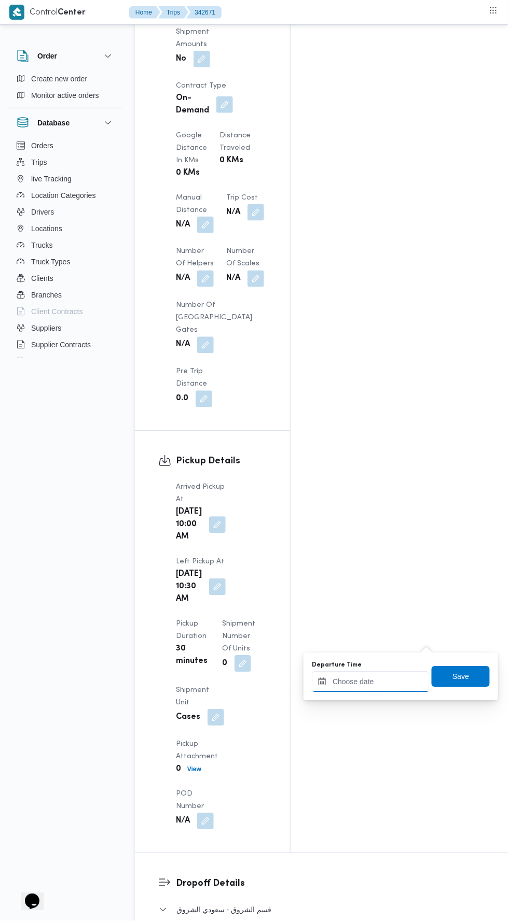
click at [394, 680] on input "Departure Time" at bounding box center [371, 682] width 118 height 21
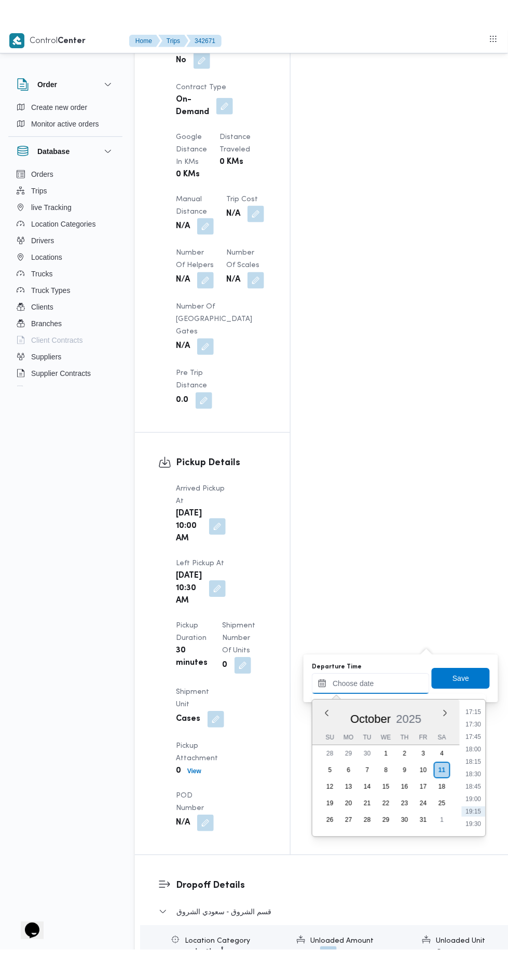
scroll to position [860, 0]
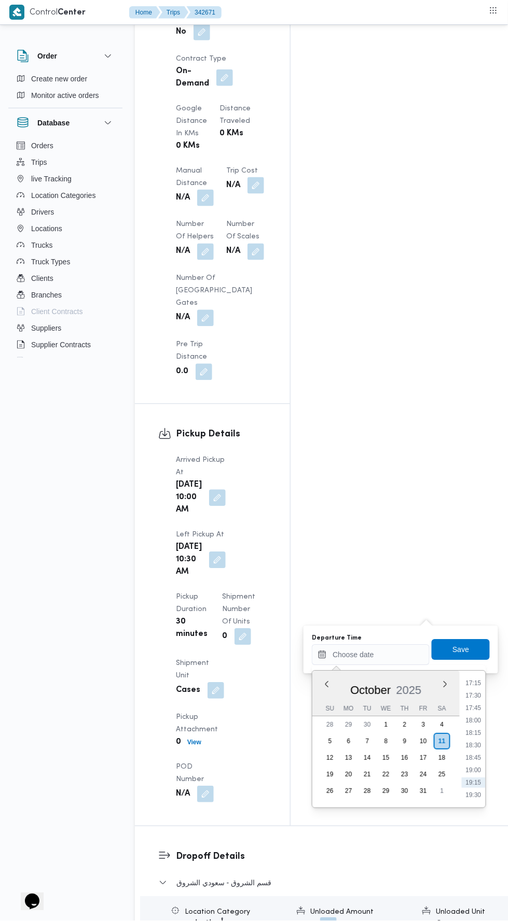
click at [472, 718] on li "18:00" at bounding box center [473, 721] width 24 height 10
type input "[DATE] 18:00"
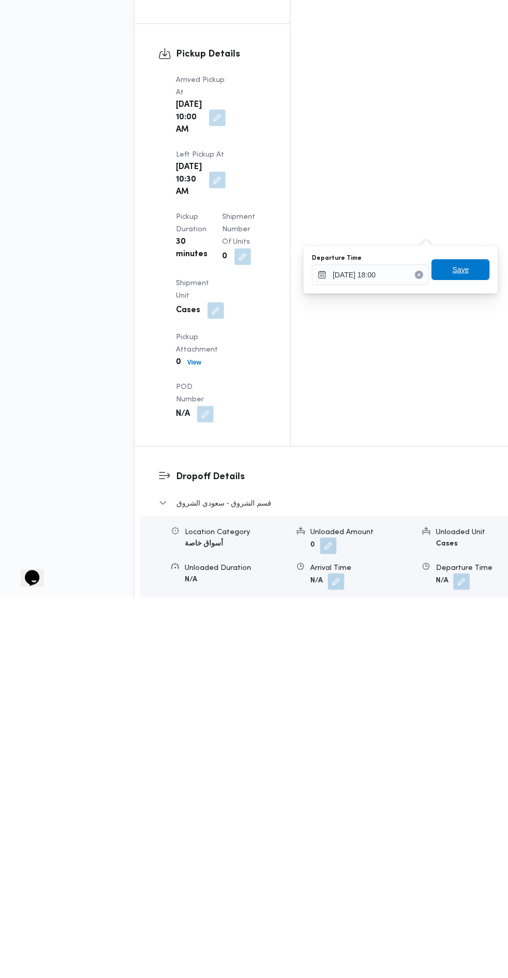
click at [474, 643] on span "Save" at bounding box center [460, 650] width 58 height 21
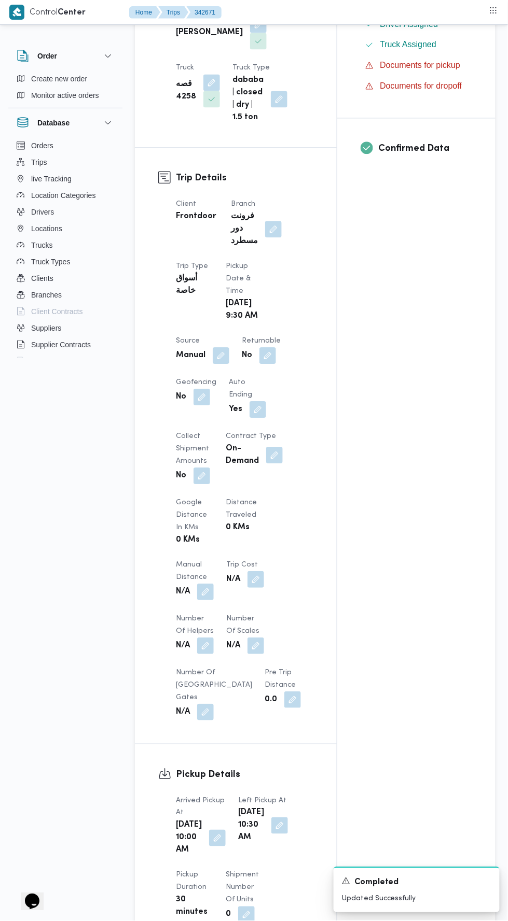
scroll to position [360, 0]
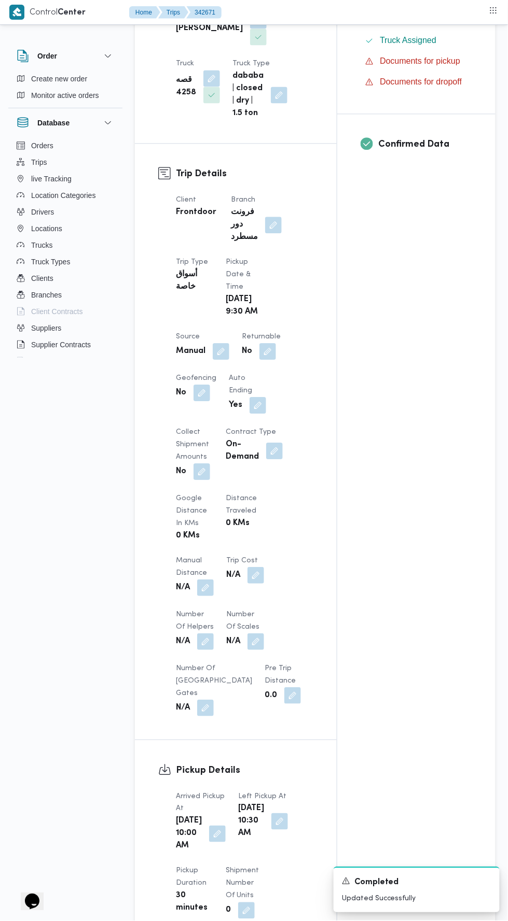
click at [205, 580] on button "button" at bounding box center [205, 588] width 17 height 17
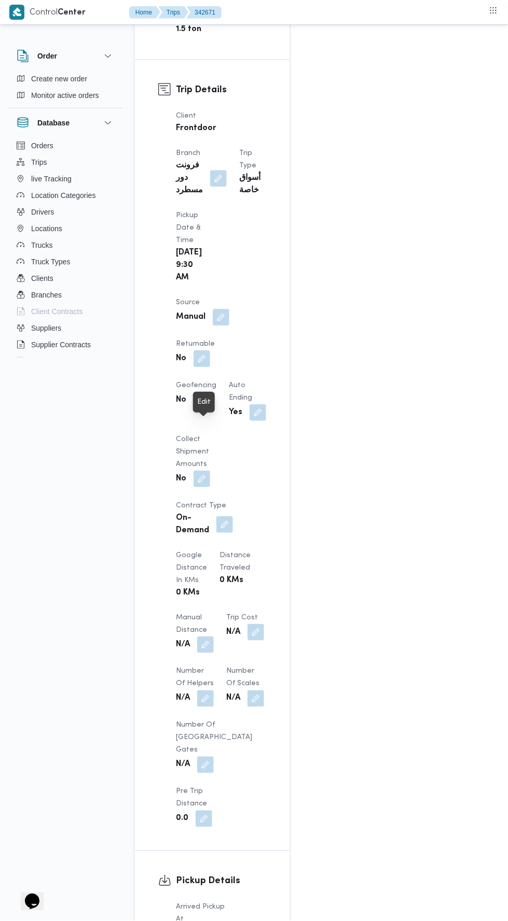
scroll to position [503, 0]
click at [202, 636] on button "button" at bounding box center [205, 644] width 17 height 17
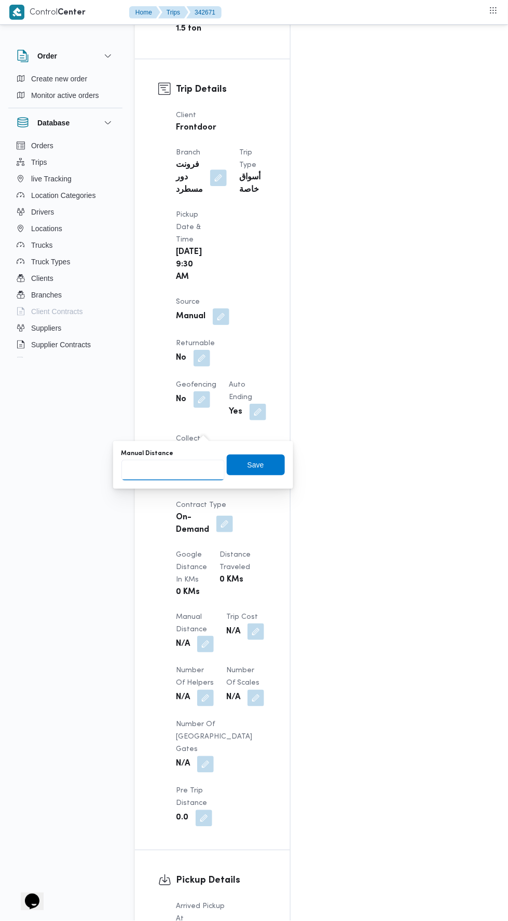
click at [197, 470] on input "Manual Distance" at bounding box center [172, 470] width 103 height 21
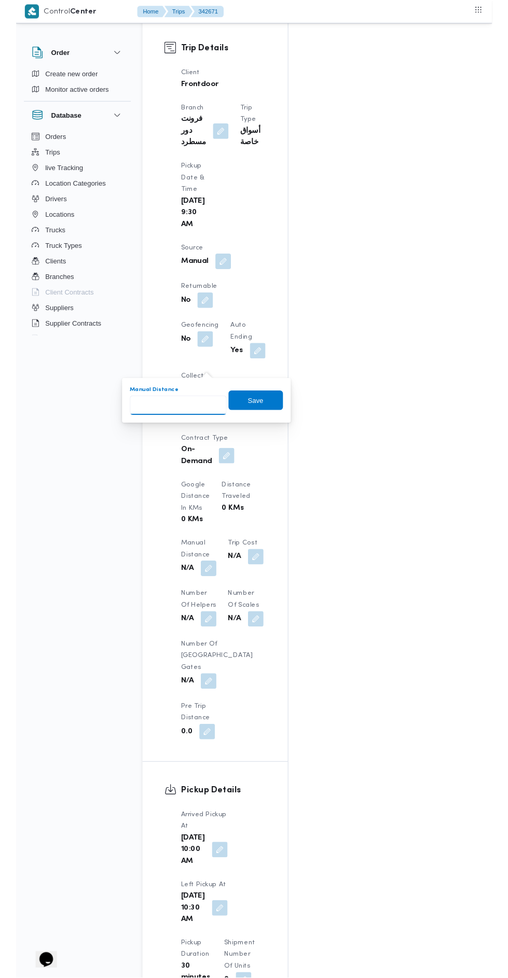
scroll to position [552, 0]
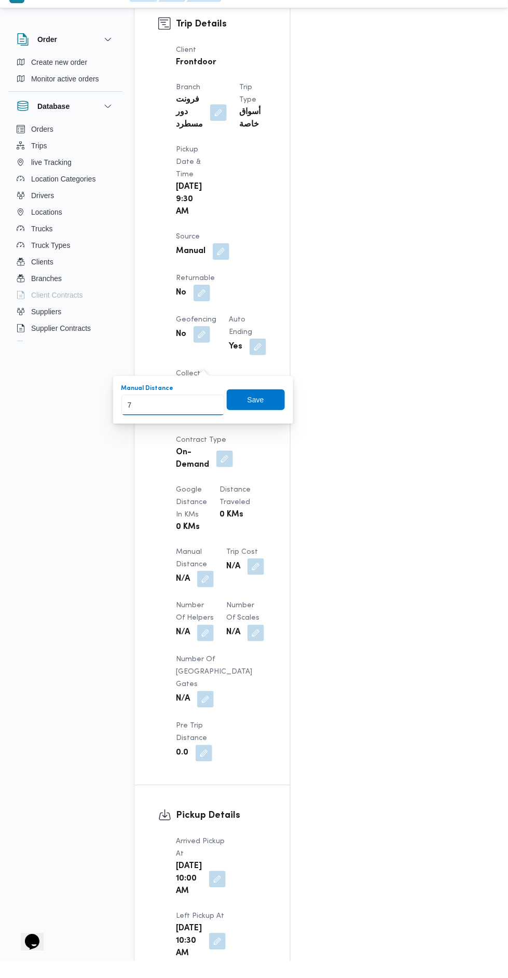
type input "70"
click at [285, 426] on span "Save" at bounding box center [256, 416] width 58 height 21
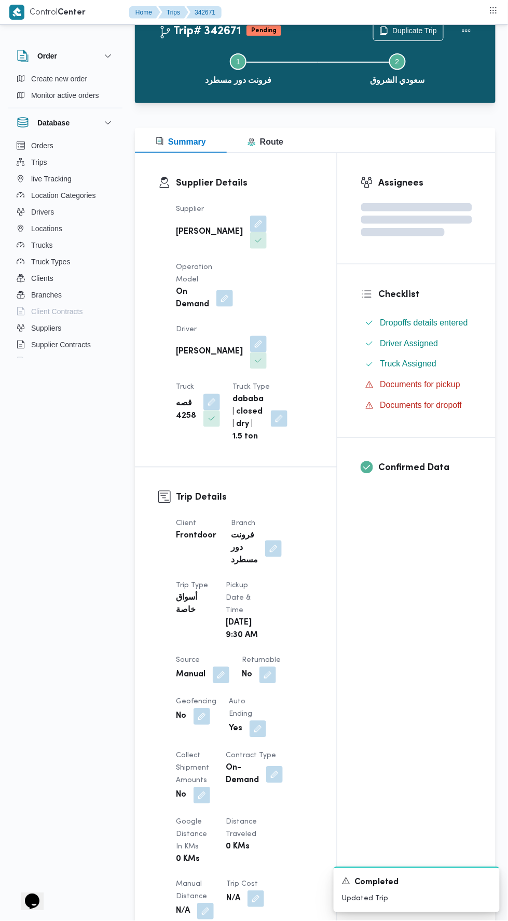
scroll to position [0, 0]
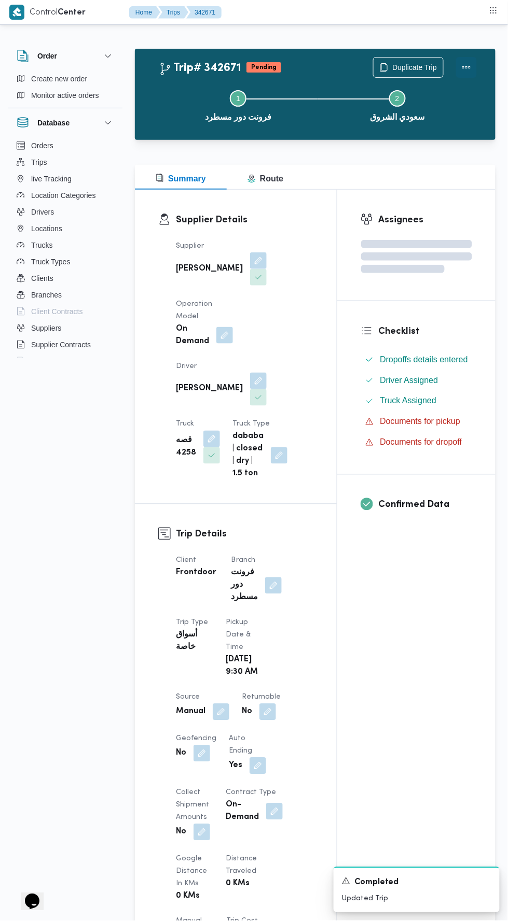
click at [466, 77] on button "Actions" at bounding box center [466, 67] width 21 height 21
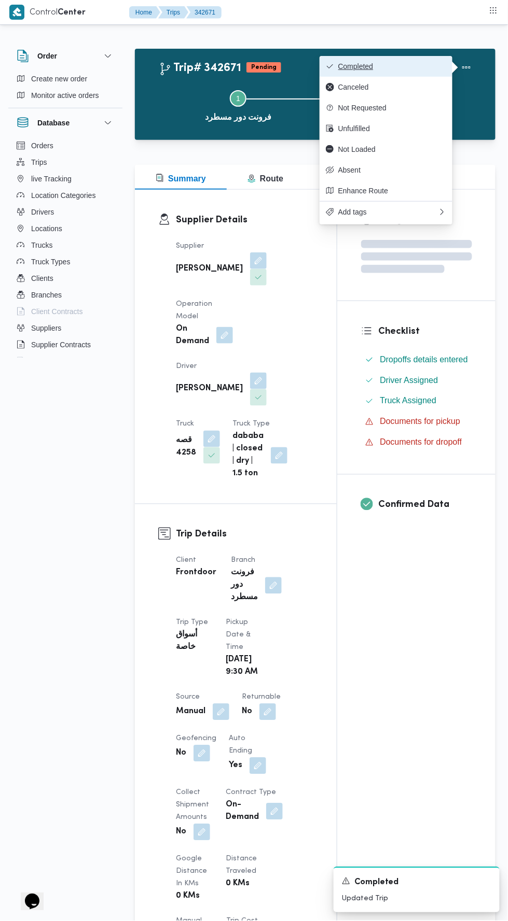
click at [416, 65] on span "Completed" at bounding box center [392, 66] width 108 height 8
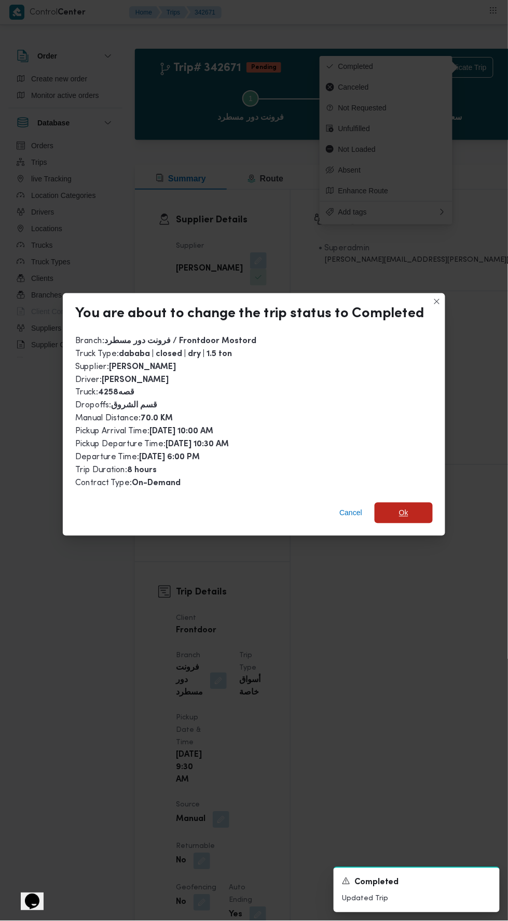
click at [412, 508] on span "Ok" at bounding box center [403, 513] width 58 height 21
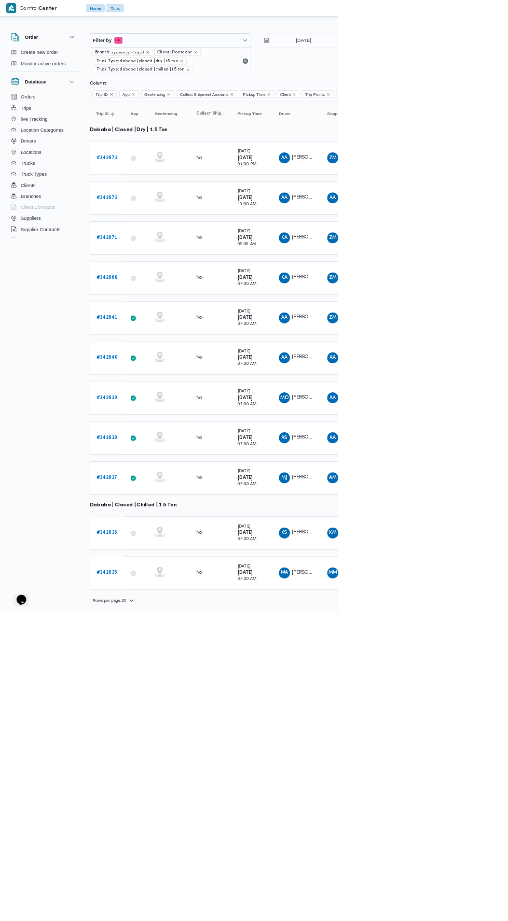
click at [162, 414] on b "# 342668" at bounding box center [161, 417] width 32 height 7
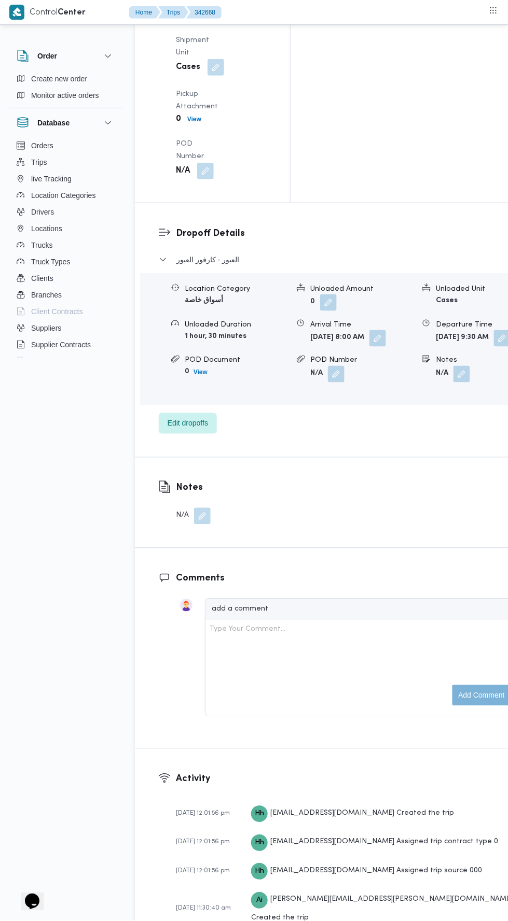
scroll to position [1622, 0]
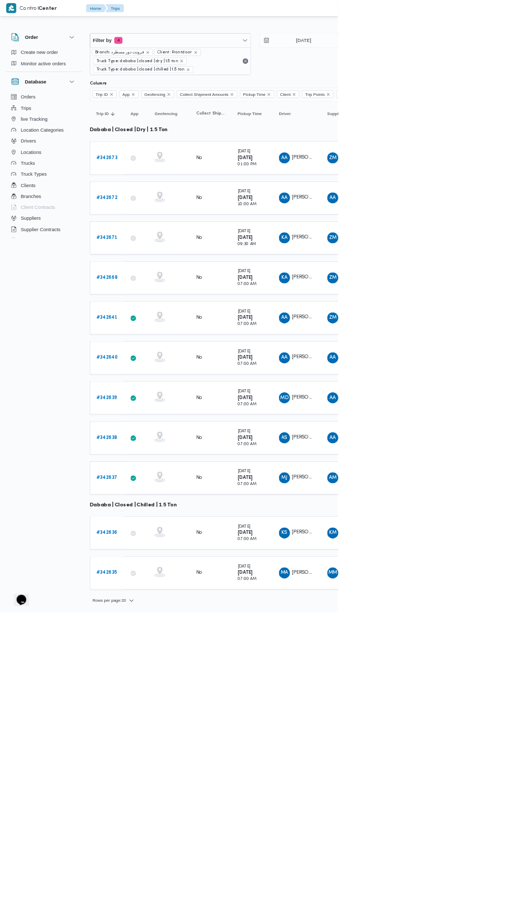
click at [157, 477] on link "# 342641" at bounding box center [161, 478] width 32 height 12
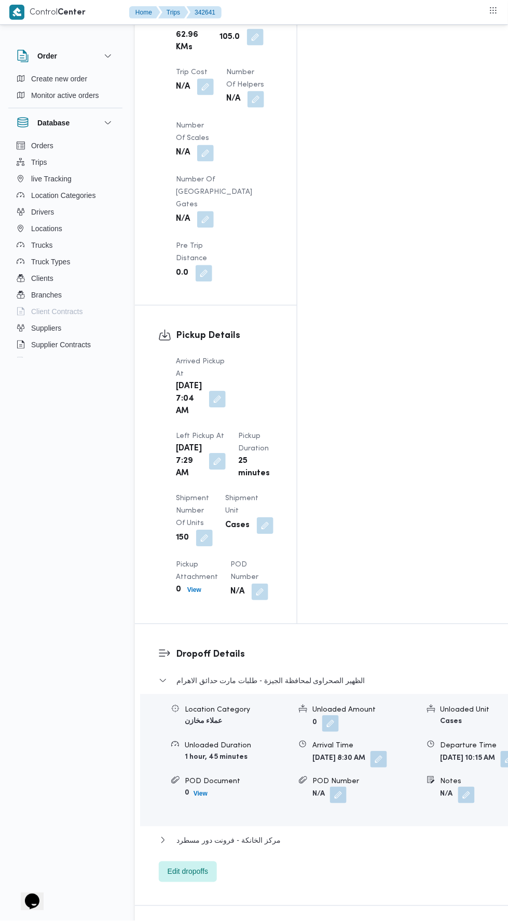
scroll to position [1070, 0]
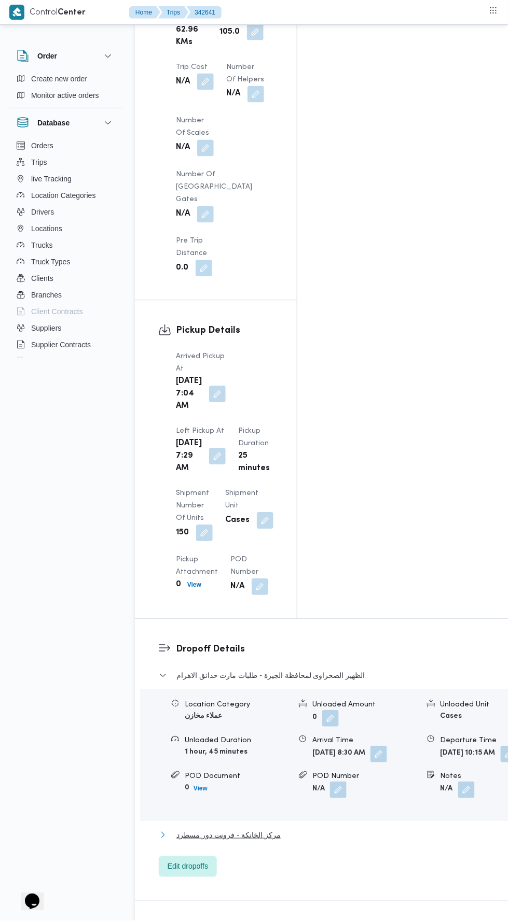
click at [238, 830] on span "مركز الخانكة - فرونت دور مسطرد" at bounding box center [228, 836] width 104 height 12
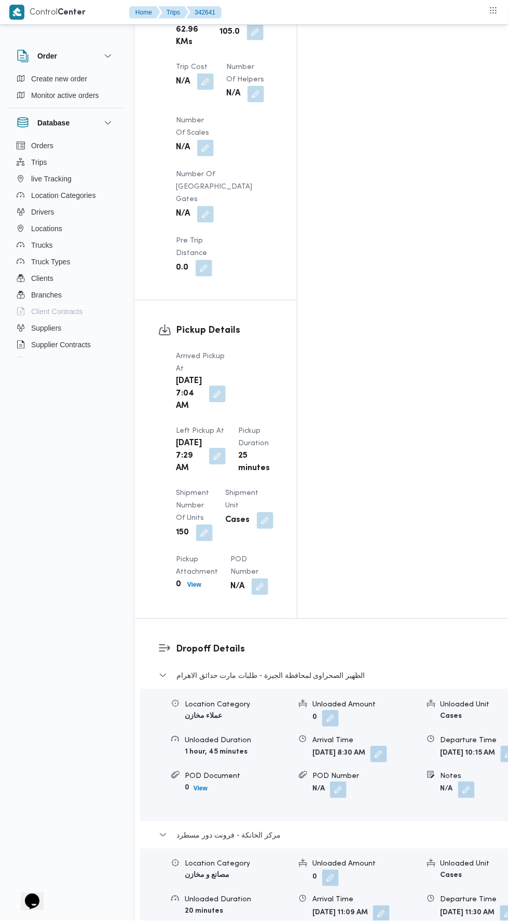
scroll to position [1108, 0]
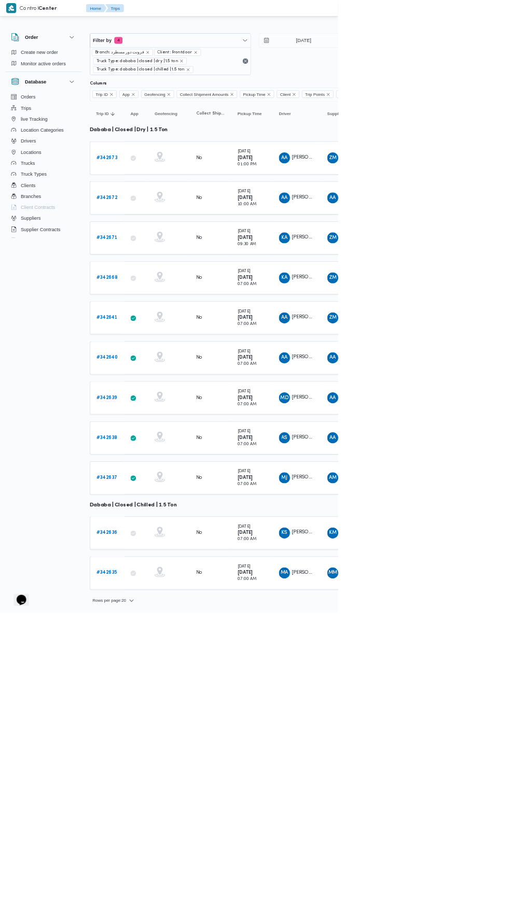
click at [147, 535] on b "# 342640" at bounding box center [161, 538] width 32 height 7
click at [147, 595] on b "# 342639" at bounding box center [160, 598] width 31 height 7
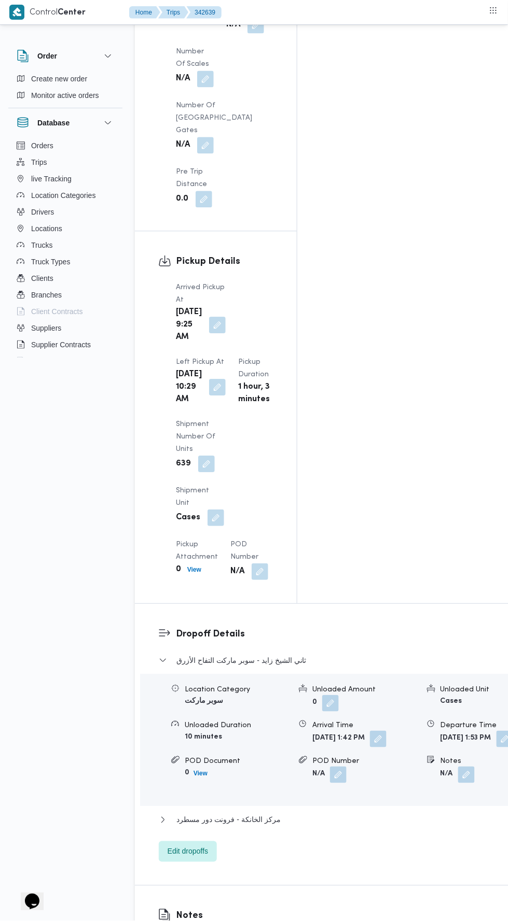
scroll to position [1144, 0]
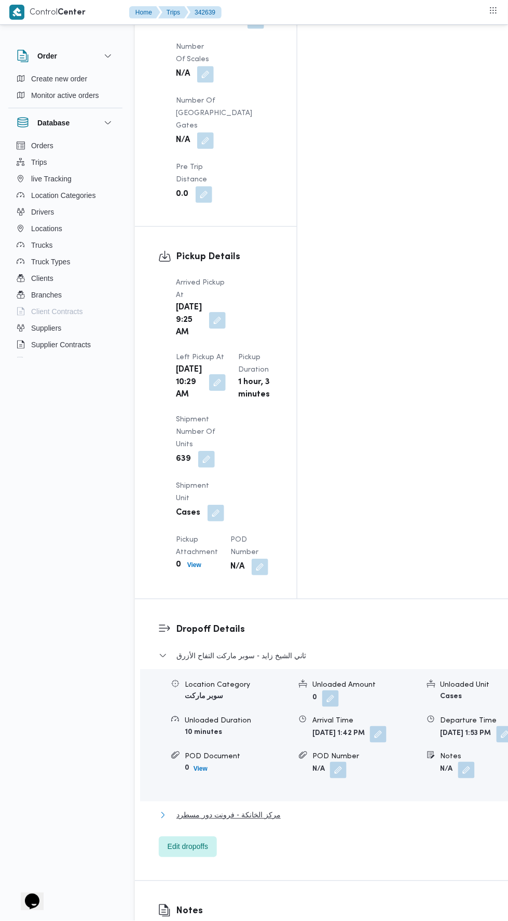
click at [204, 810] on span "مركز الخانكة - فرونت دور مسطرد" at bounding box center [228, 816] width 104 height 12
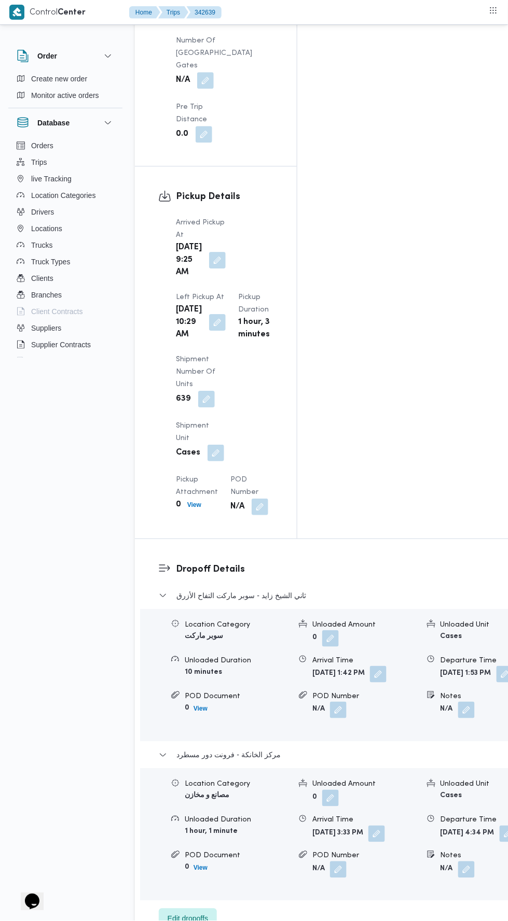
scroll to position [1227, 0]
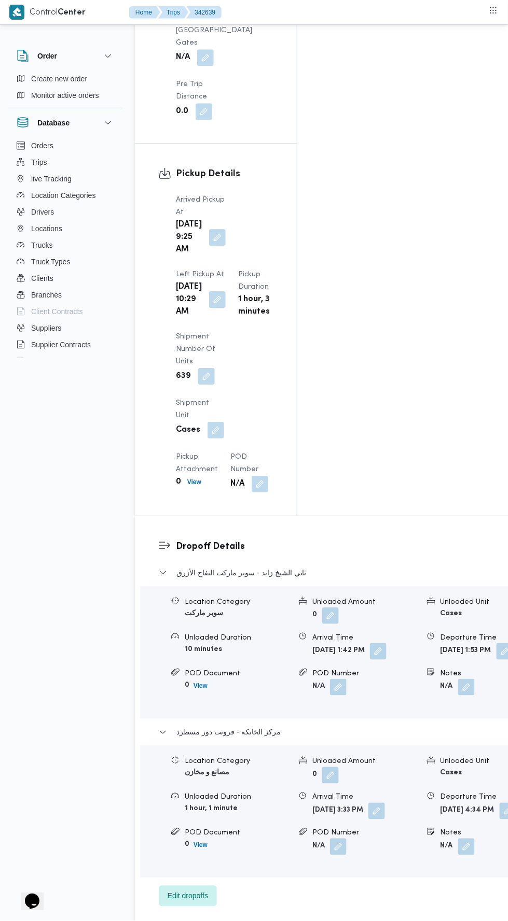
click at [202, 586] on div "Location Category سوبر ماركت Unloaded Amount 0 Unloaded Unit Cases Unloaded Dur…" at bounding box center [343, 646] width 406 height 120
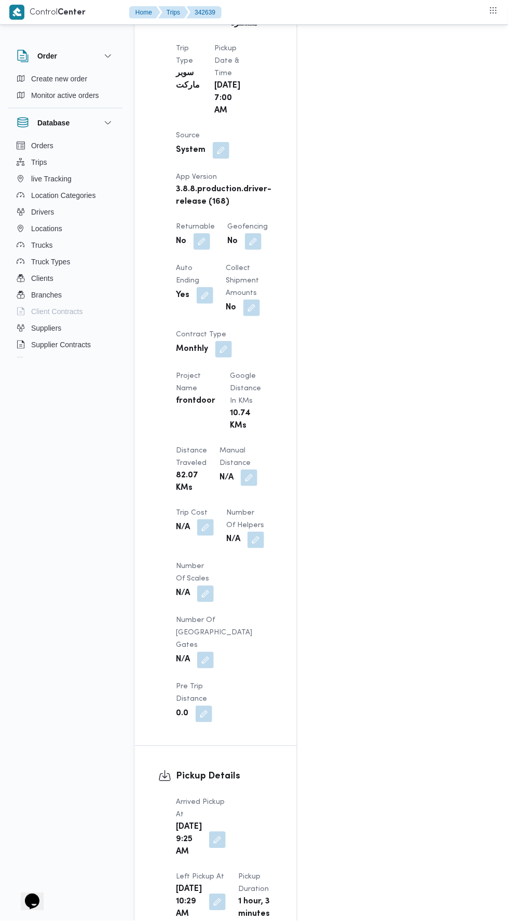
scroll to position [627, 0]
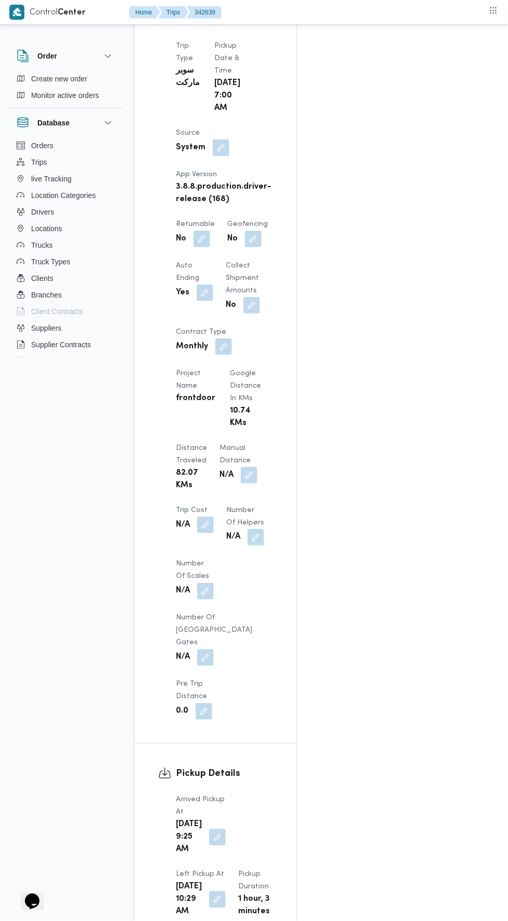
click at [219, 442] on dt "Manual Distance" at bounding box center [238, 454] width 38 height 25
click at [235, 467] on span at bounding box center [246, 475] width 22 height 17
click at [203, 412] on div at bounding box center [203, 412] width 9 height 9
click at [241, 467] on button "button" at bounding box center [249, 475] width 17 height 17
click at [167, 469] on input "Manual Distance" at bounding box center [172, 471] width 103 height 21
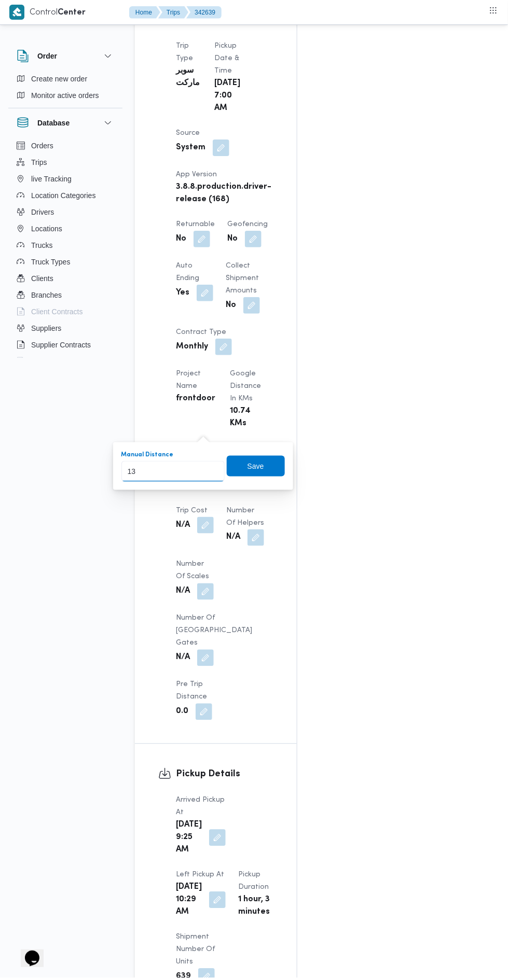
type input "135"
click at [252, 456] on span "Save" at bounding box center [256, 466] width 58 height 21
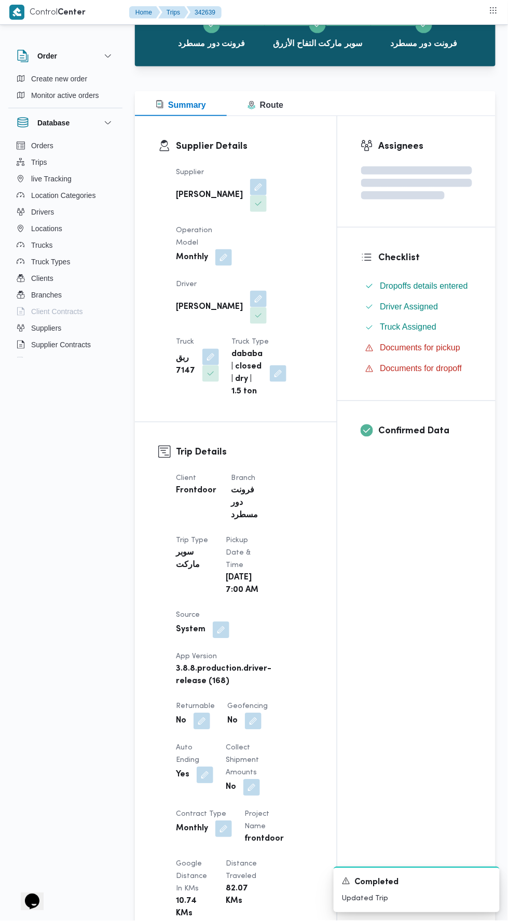
scroll to position [0, 0]
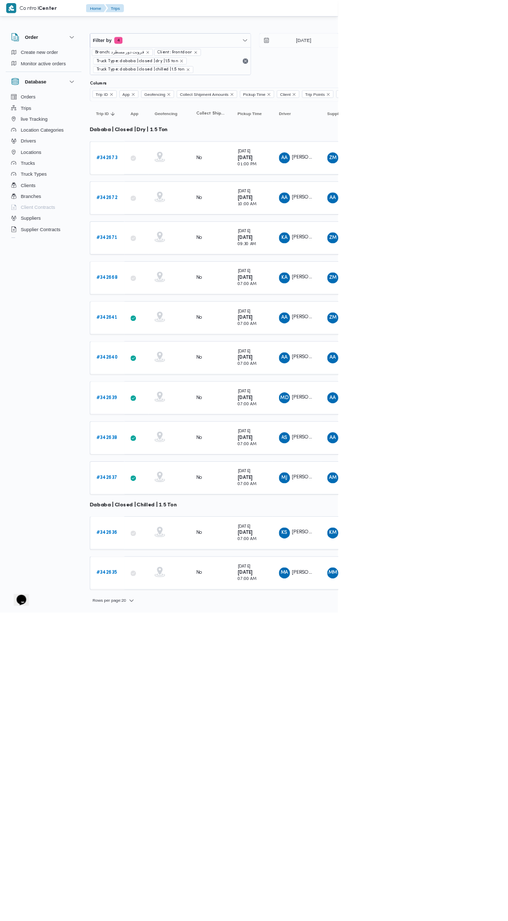
click at [164, 655] on b "# 342638" at bounding box center [161, 658] width 32 height 7
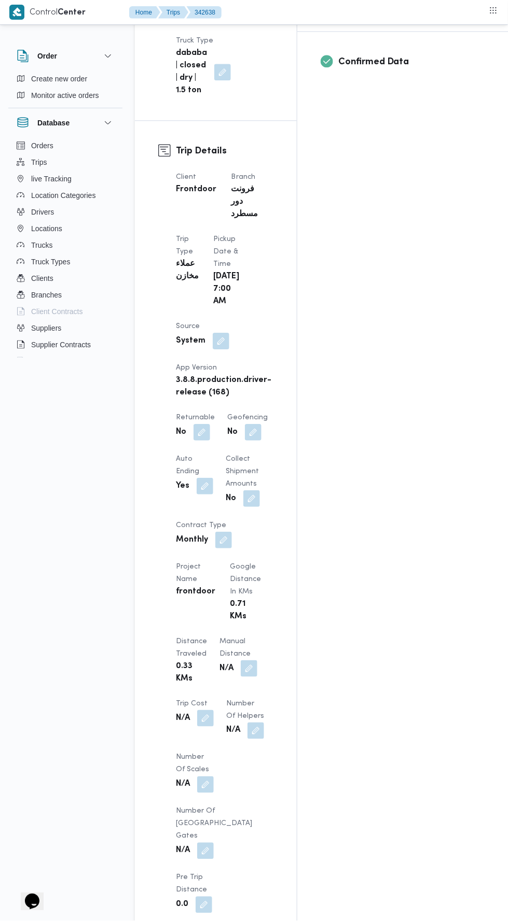
scroll to position [435, 0]
click at [241, 659] on button "button" at bounding box center [249, 667] width 17 height 17
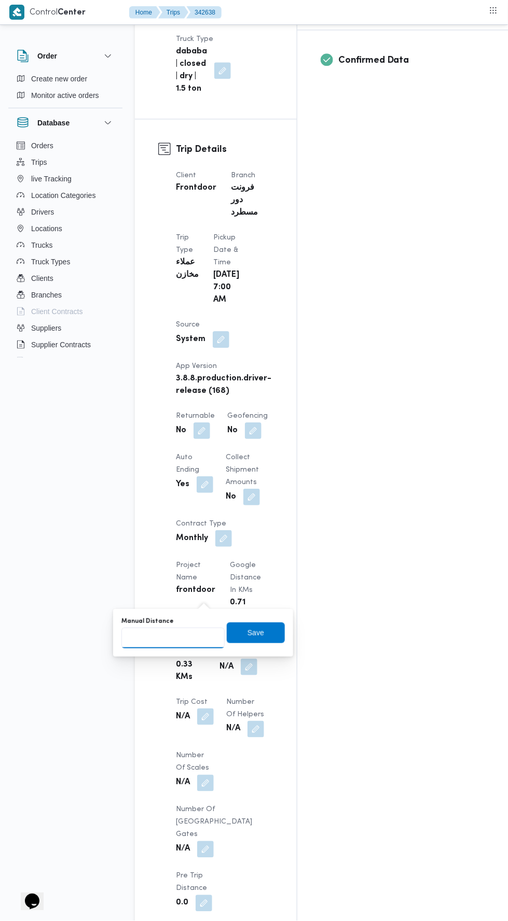
click at [189, 636] on input "Manual Distance" at bounding box center [172, 638] width 103 height 21
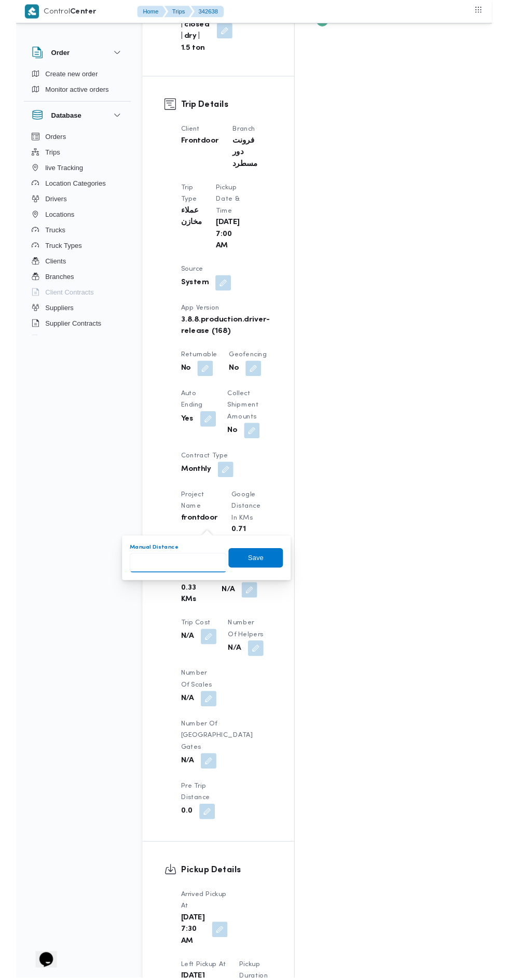
scroll to position [479, 0]
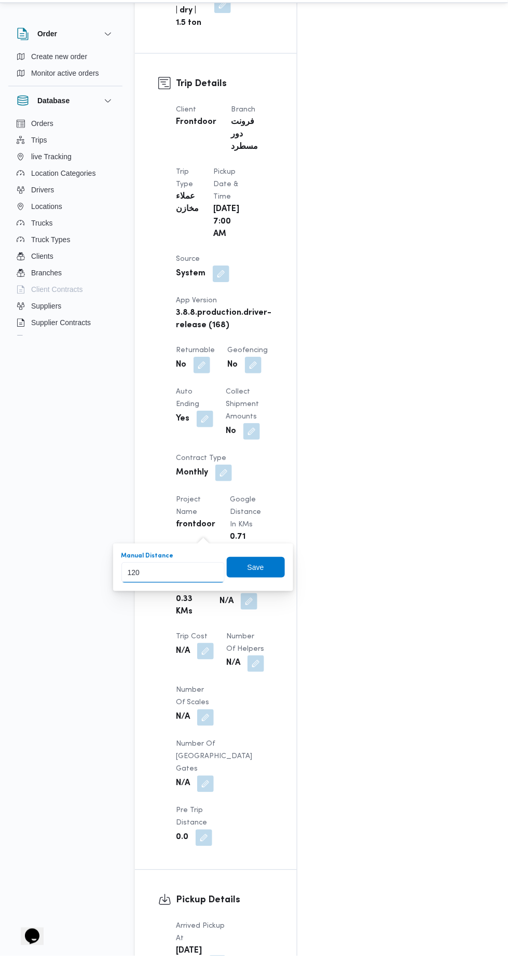
type input "120"
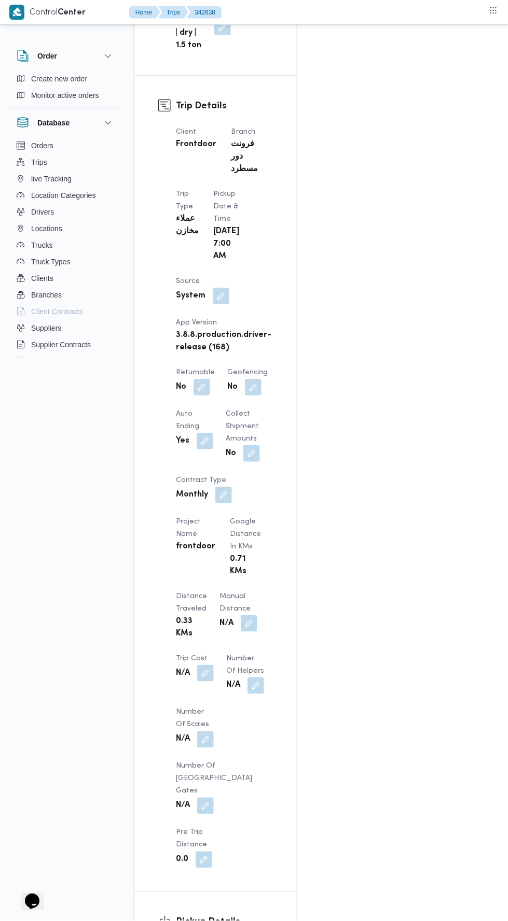
click at [214, 665] on button "button" at bounding box center [205, 673] width 17 height 17
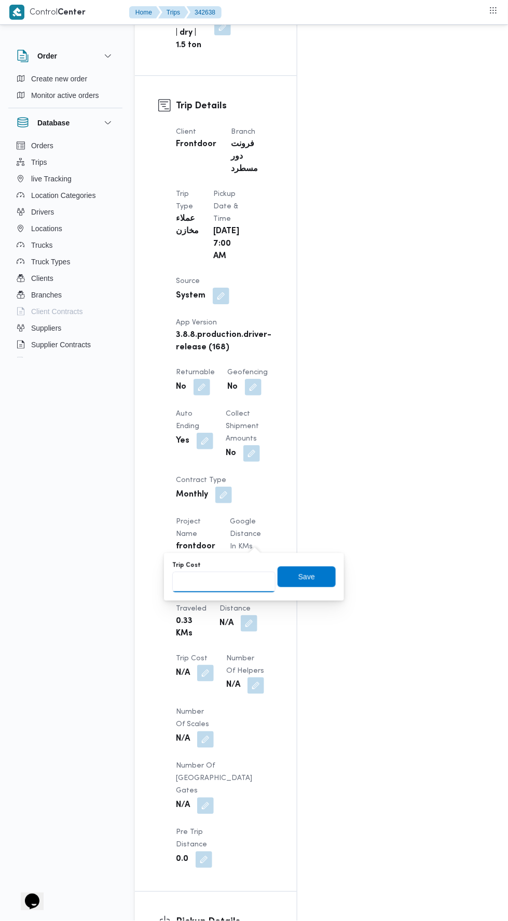
click at [208, 583] on input "Trip Cost" at bounding box center [223, 582] width 103 height 21
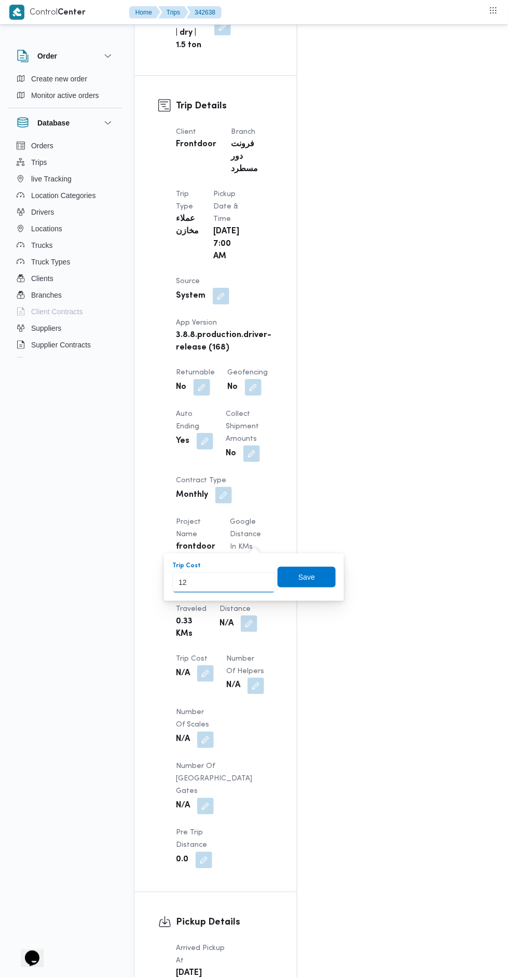
type input "120"
click at [329, 585] on span "Save" at bounding box center [306, 577] width 58 height 21
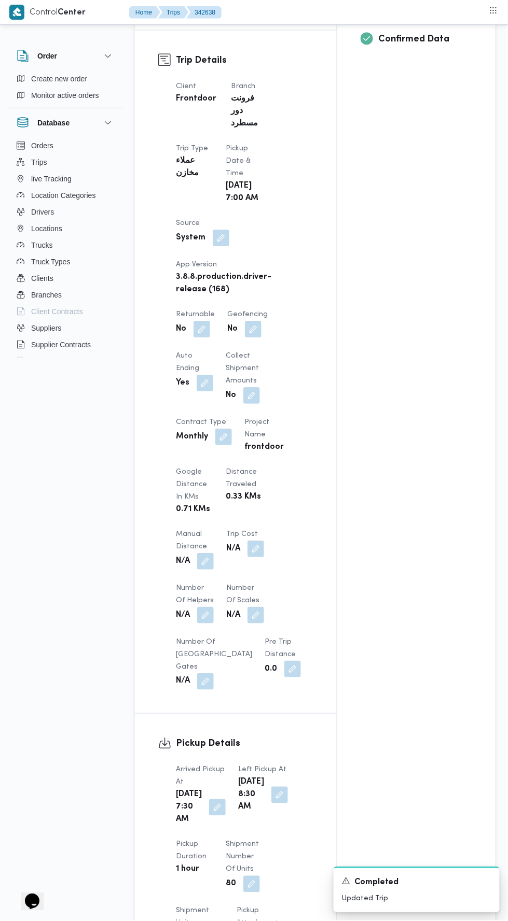
click at [208, 553] on button "button" at bounding box center [205, 561] width 17 height 17
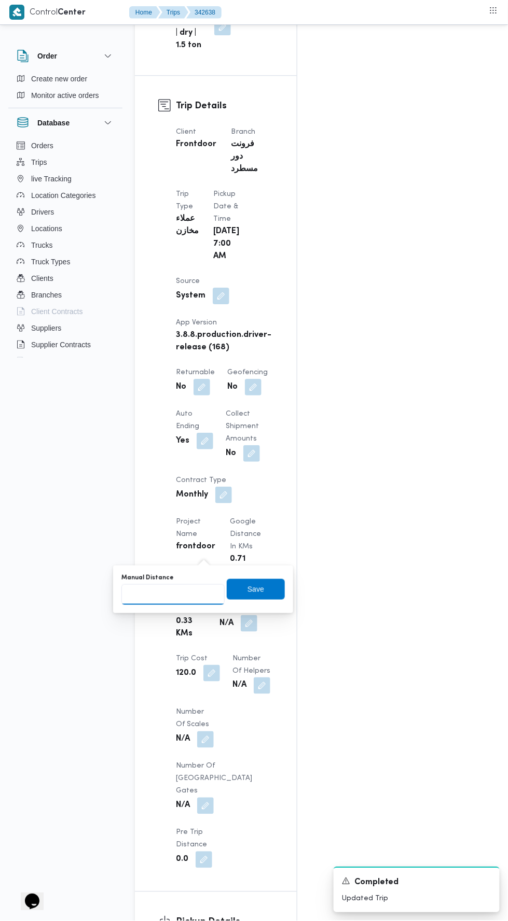
click at [197, 590] on input "Manual Distance" at bounding box center [172, 594] width 103 height 21
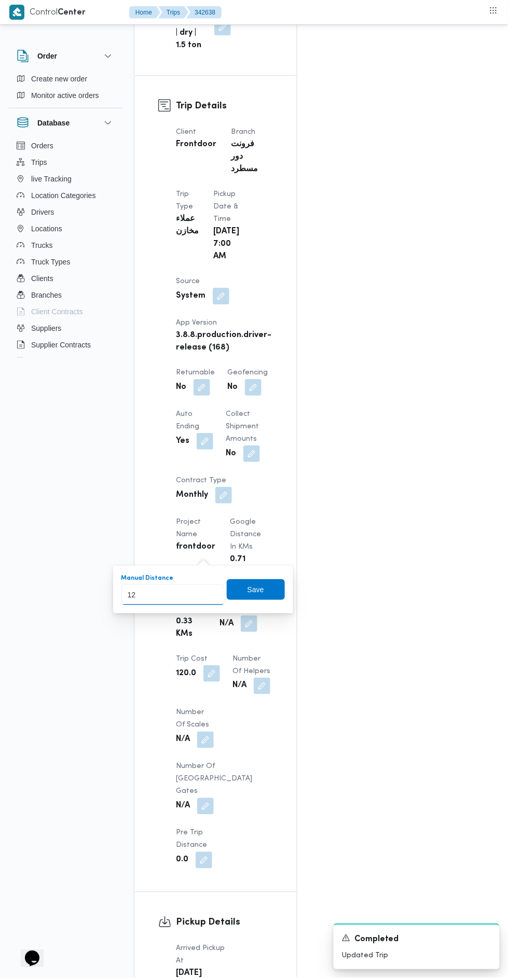
type input "120"
click at [265, 598] on span "Save" at bounding box center [256, 589] width 58 height 21
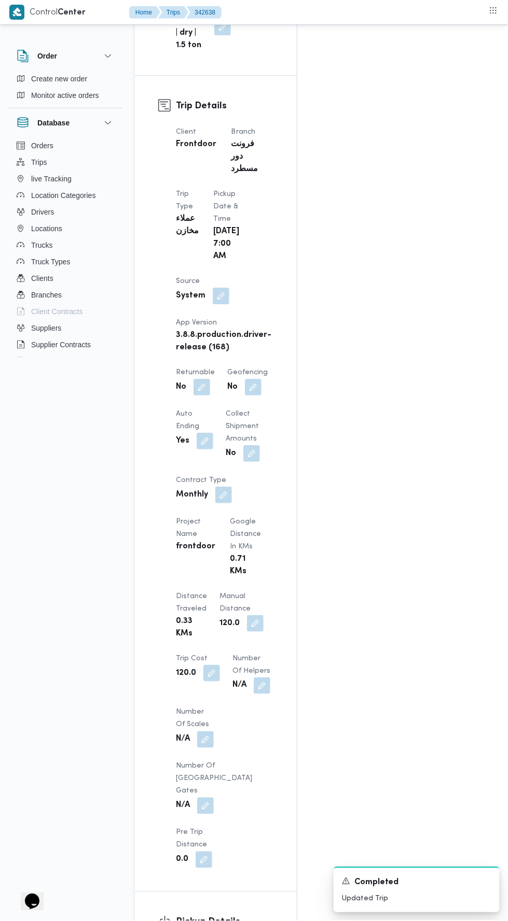
click at [220, 665] on button "button" at bounding box center [211, 673] width 17 height 17
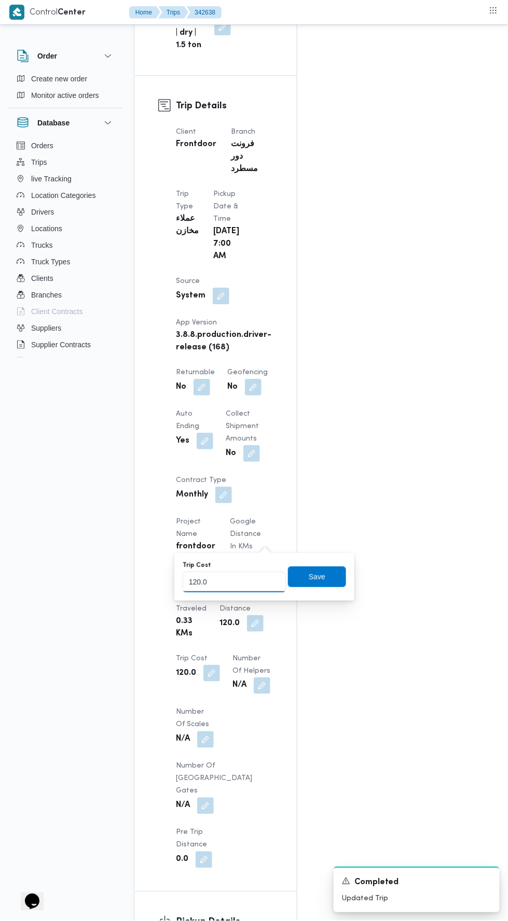
click at [265, 581] on input "120.0" at bounding box center [233, 582] width 103 height 21
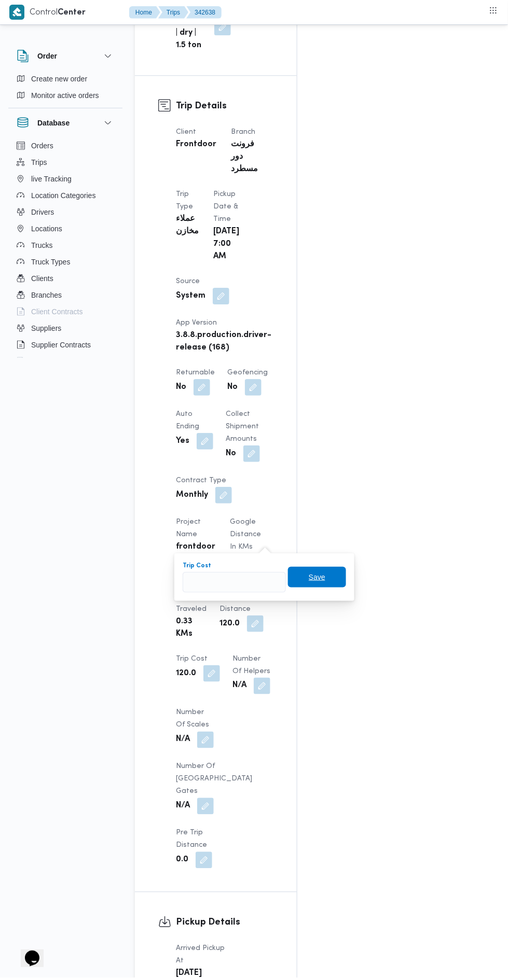
click at [315, 579] on span "Save" at bounding box center [316, 577] width 17 height 12
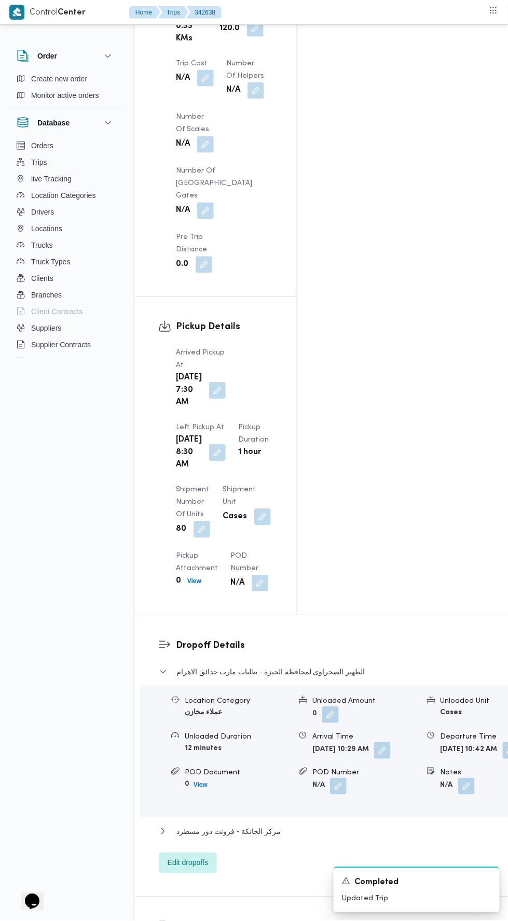
scroll to position [1085, 0]
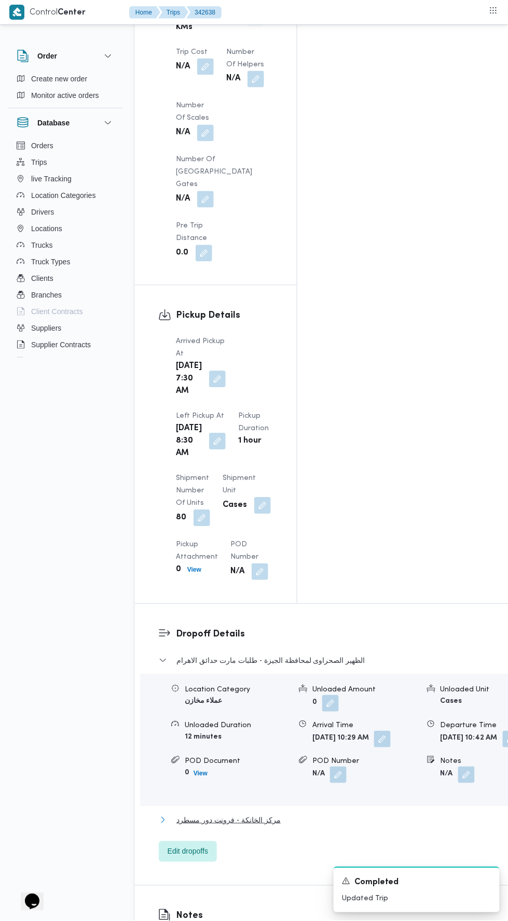
click at [335, 814] on button "مركز الخانكة - فرونت دور مسطرد" at bounding box center [344, 820] width 370 height 12
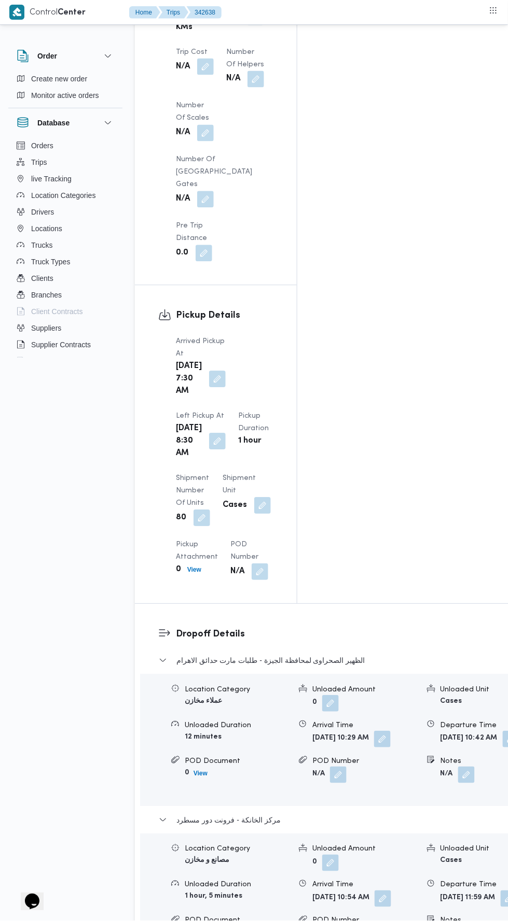
click at [500, 891] on button "button" at bounding box center [508, 899] width 17 height 17
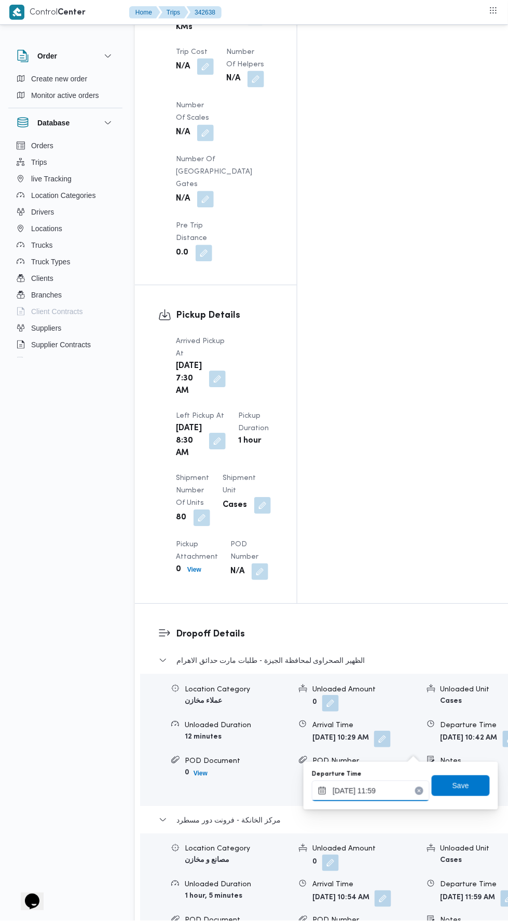
click at [359, 793] on input "[DATE] 11:59" at bounding box center [371, 791] width 118 height 21
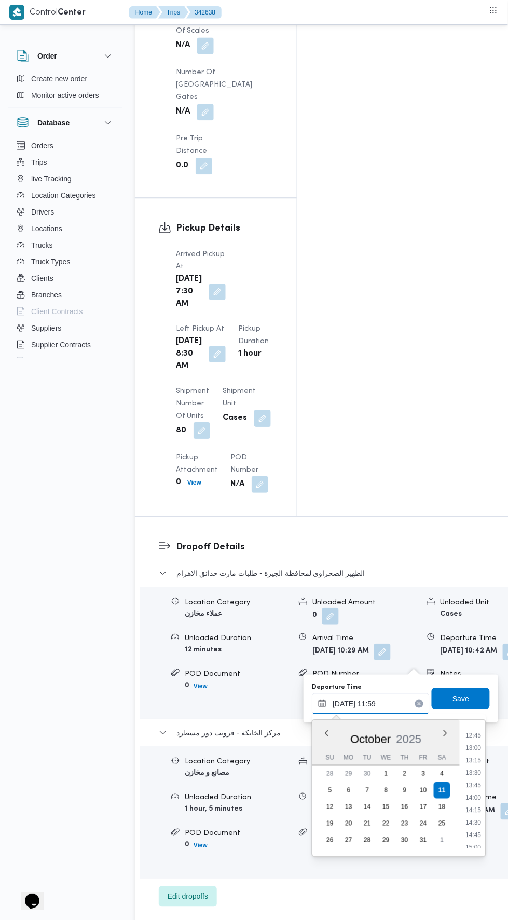
scroll to position [648, 0]
click at [479, 797] on li "14:15" at bounding box center [473, 795] width 24 height 10
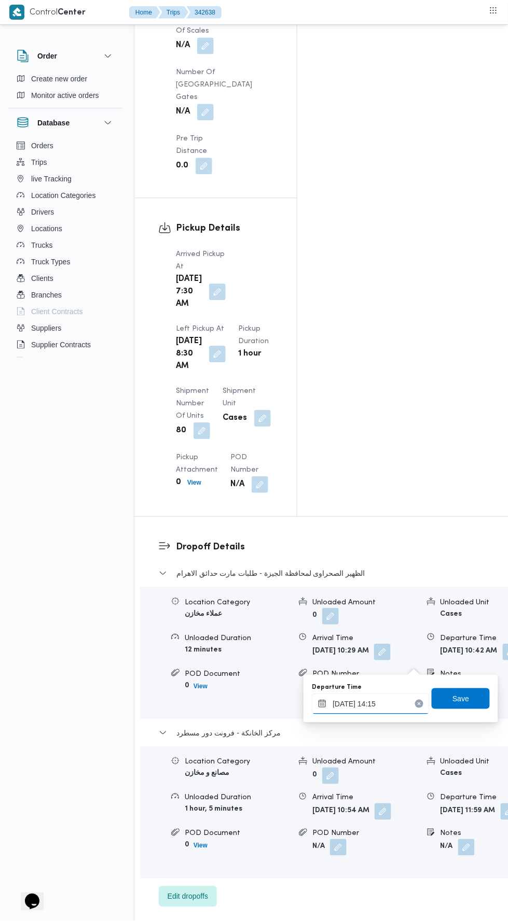
click at [391, 708] on input "[DATE] 14:15" at bounding box center [371, 704] width 118 height 21
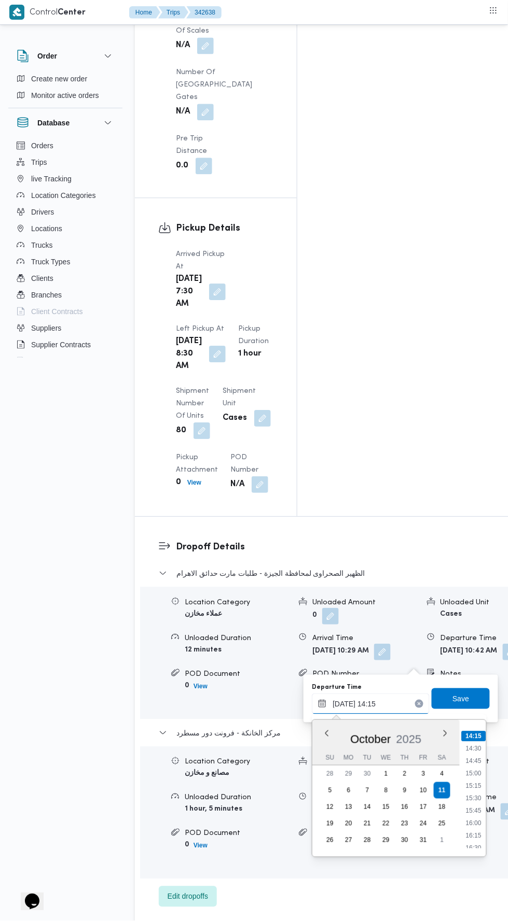
scroll to position [715, 0]
click at [480, 803] on li "15:45" at bounding box center [474, 802] width 24 height 10
type input "[DATE] 15:45"
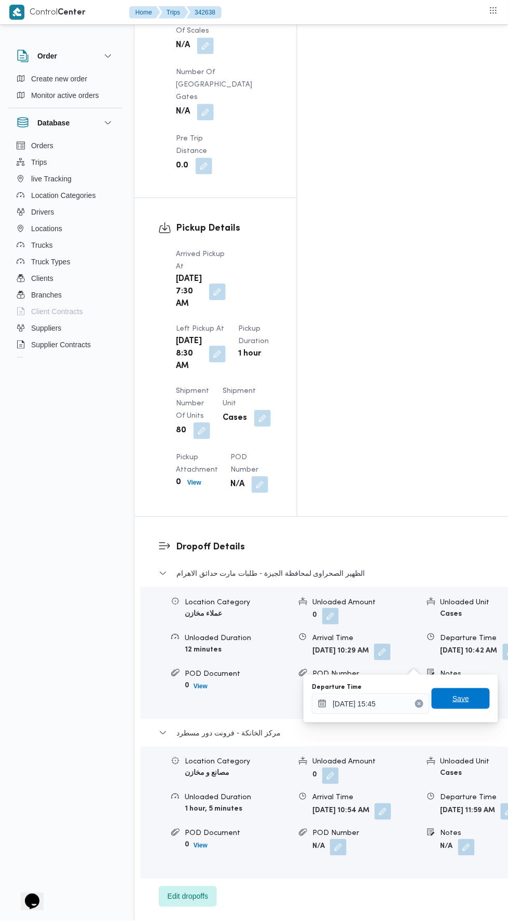
click at [473, 693] on span "Save" at bounding box center [460, 699] width 58 height 21
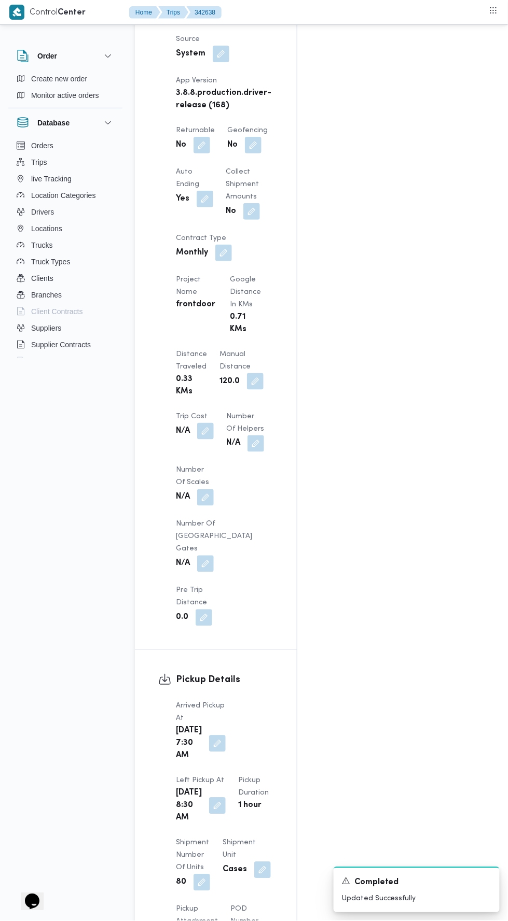
scroll to position [0, 0]
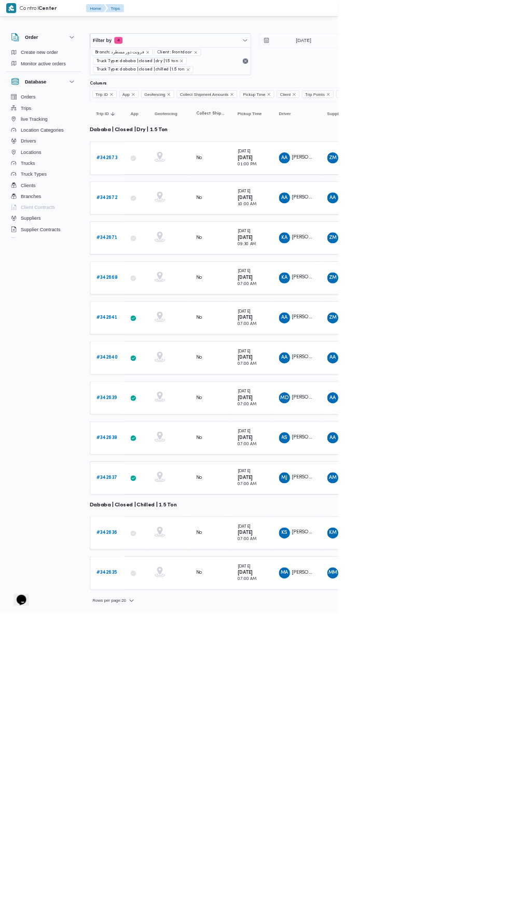
click at [162, 715] on b "# 342637" at bounding box center [161, 718] width 32 height 7
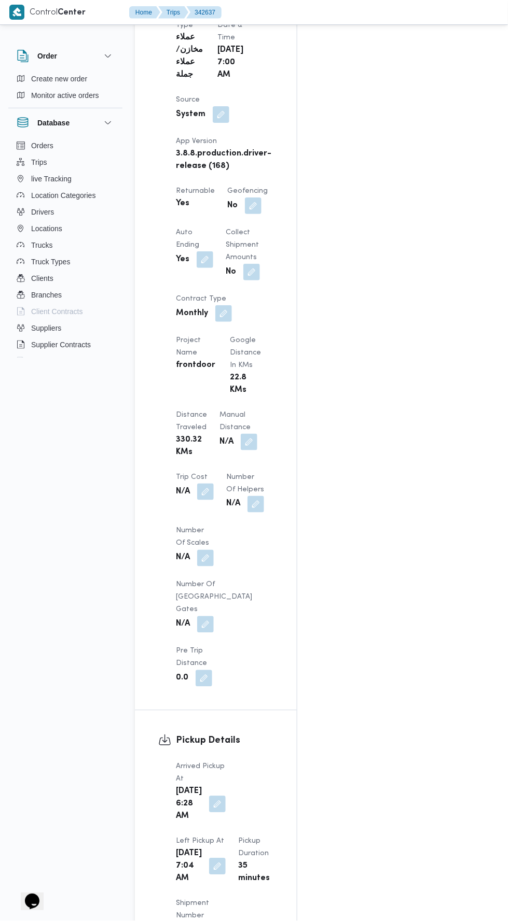
scroll to position [661, 0]
click at [241, 433] on button "button" at bounding box center [249, 441] width 17 height 17
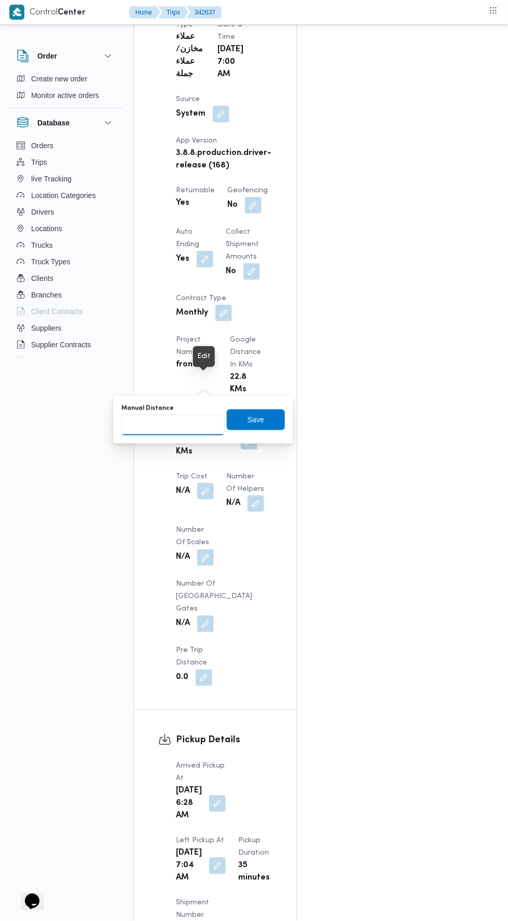
click at [194, 425] on input "Manual Distance" at bounding box center [172, 425] width 103 height 21
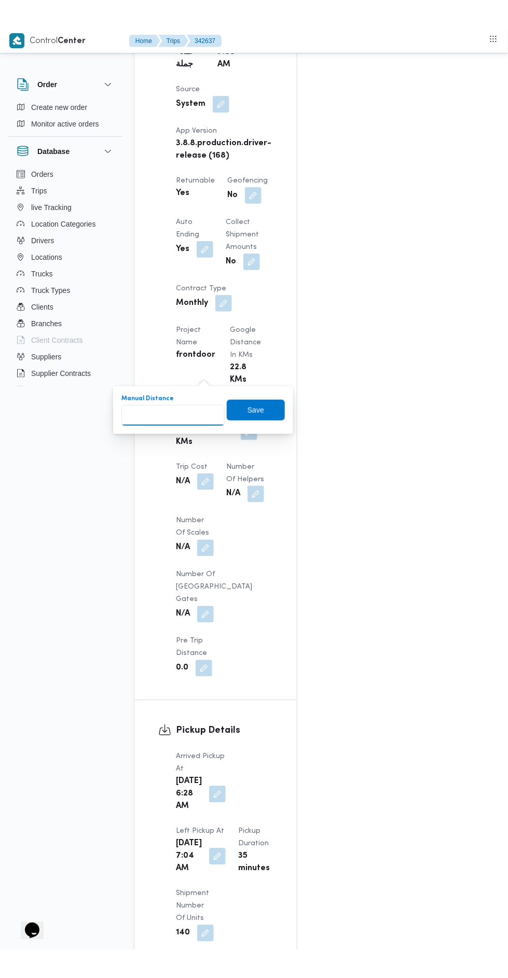
scroll to position [721, 0]
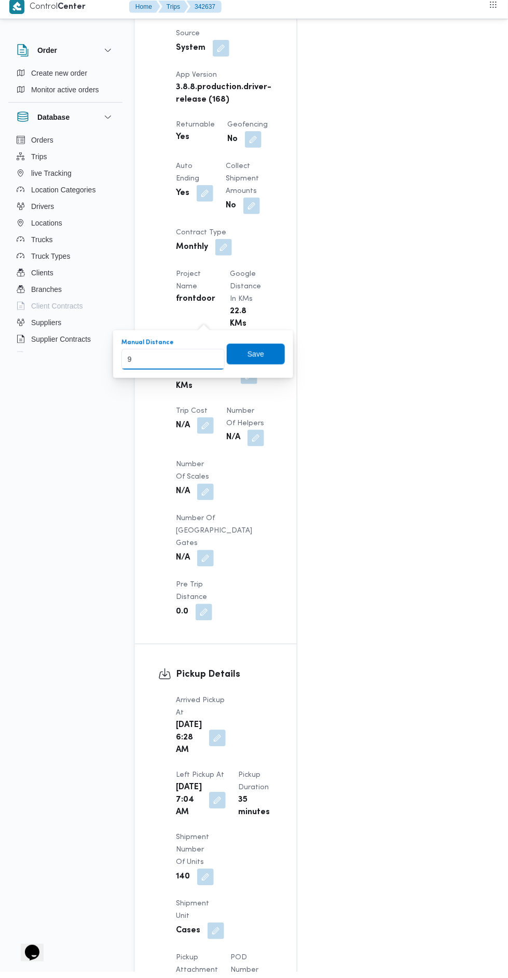
type input "90"
click at [263, 362] on span "Save" at bounding box center [255, 360] width 17 height 12
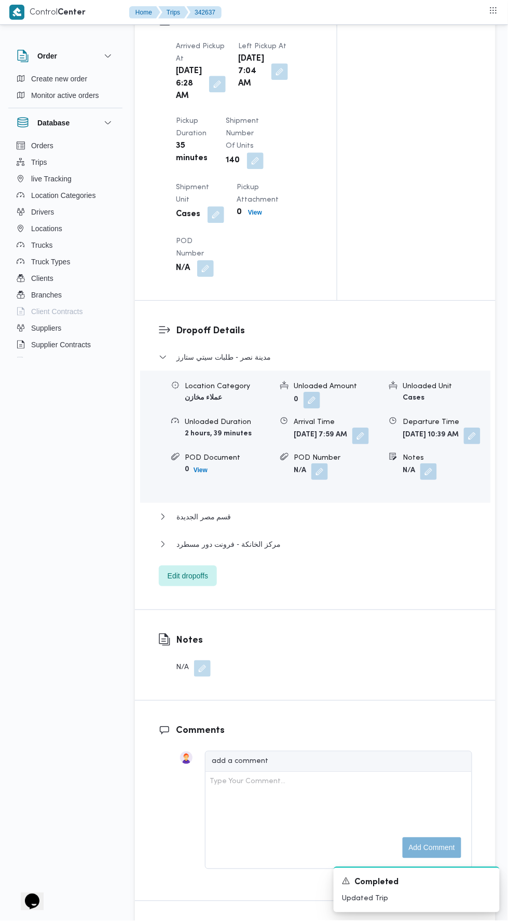
scroll to position [1197, 0]
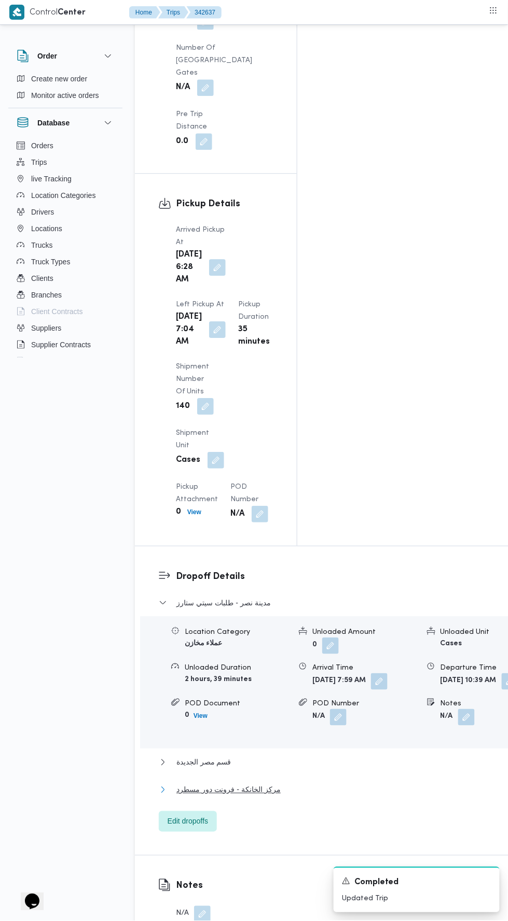
click at [332, 784] on button "مركز الخانكة - فرونت دور مسطرد" at bounding box center [344, 790] width 370 height 12
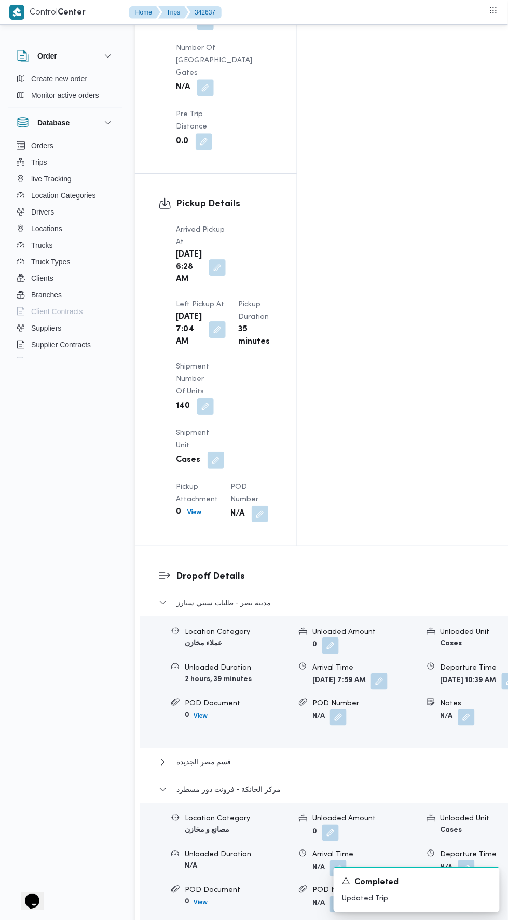
click at [438, 805] on div "Location Category مصانع و مخازن Unloaded Amount 0 Unloaded Unit Cases Unloaded …" at bounding box center [343, 864] width 415 height 118
click at [436, 805] on div "Location Category مصانع و مخازن Unloaded Amount 0 Unloaded Unit Cases Unloaded …" at bounding box center [343, 864] width 415 height 118
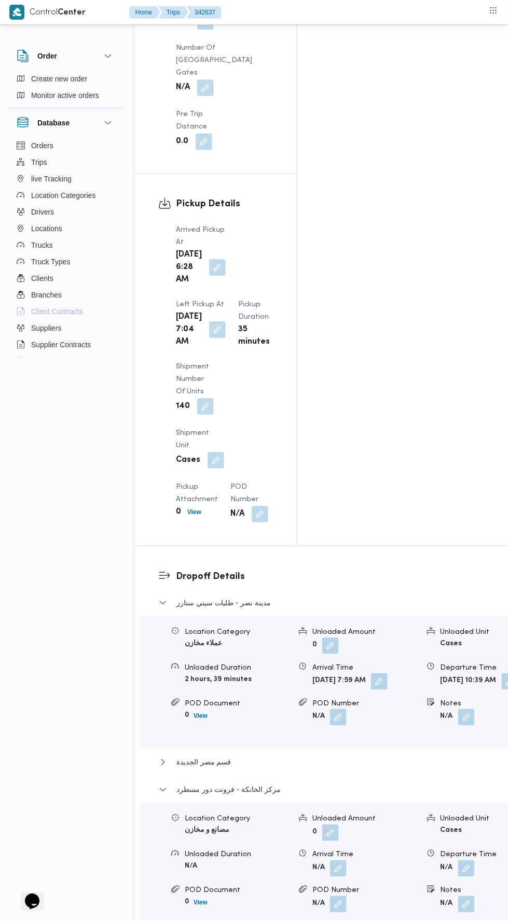
click at [458, 861] on button "button" at bounding box center [466, 869] width 17 height 17
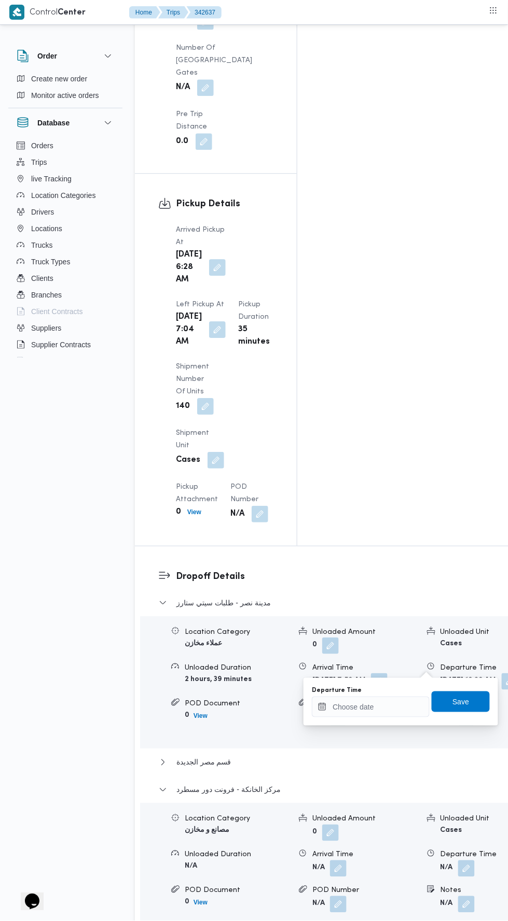
click at [389, 689] on div "Departure Time" at bounding box center [371, 690] width 118 height 8
click at [387, 705] on input "Departure Time" at bounding box center [371, 707] width 118 height 21
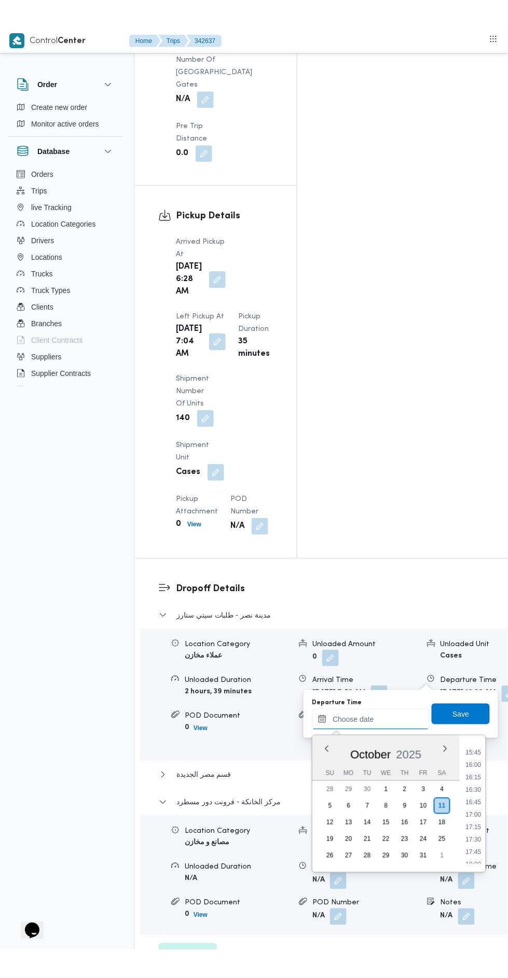
scroll to position [780, 0]
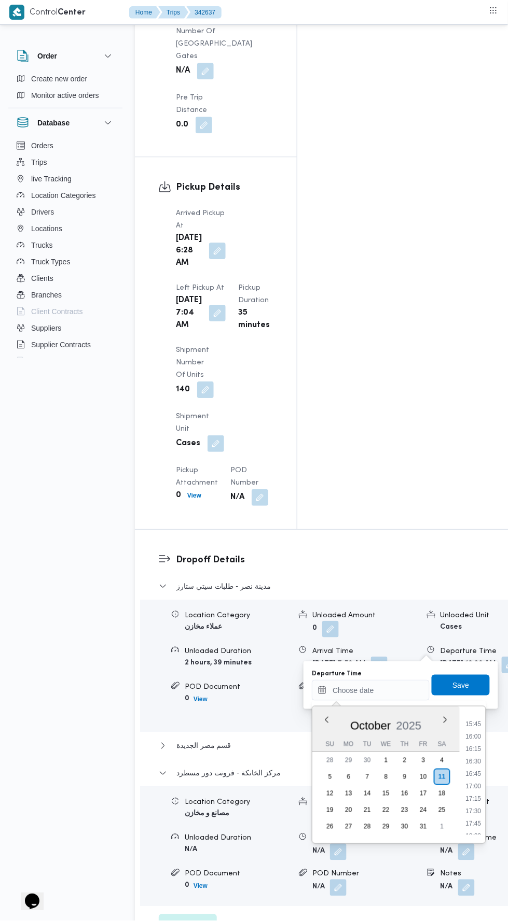
click at [476, 723] on li "15:45" at bounding box center [473, 724] width 24 height 10
type input "[DATE] 15:45"
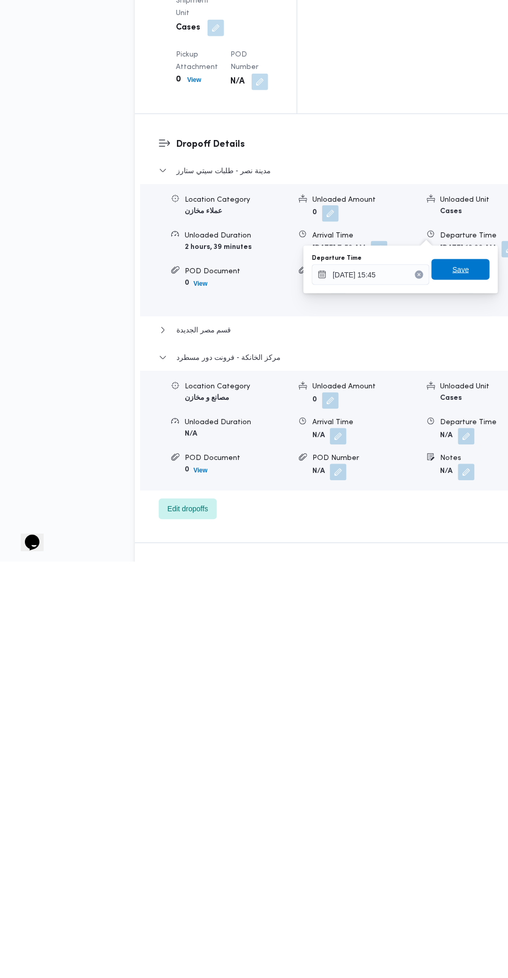
click at [457, 680] on span "Save" at bounding box center [460, 685] width 17 height 12
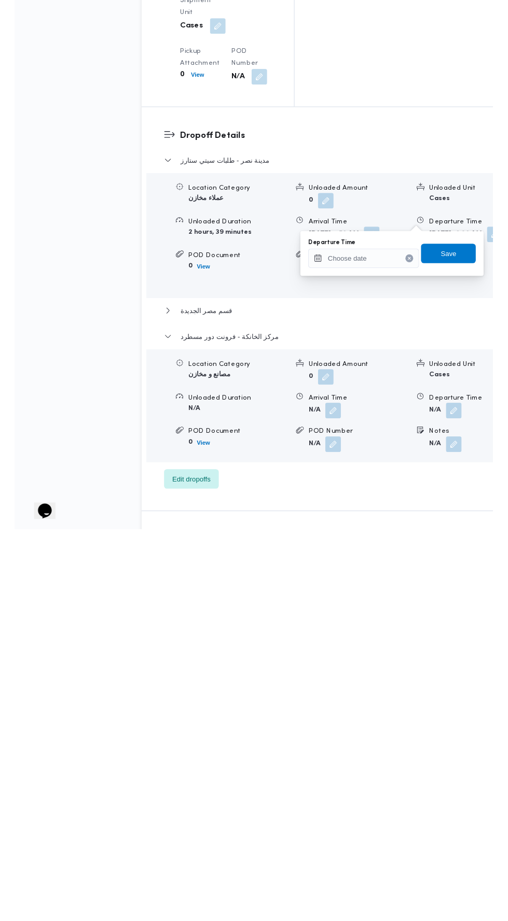
scroll to position [1214, 0]
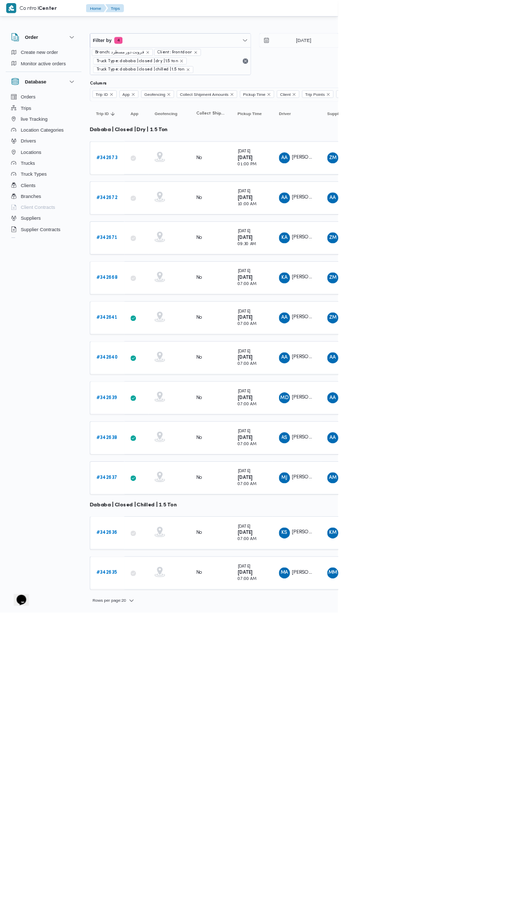
click at [170, 798] on b "# 342636" at bounding box center [161, 801] width 32 height 7
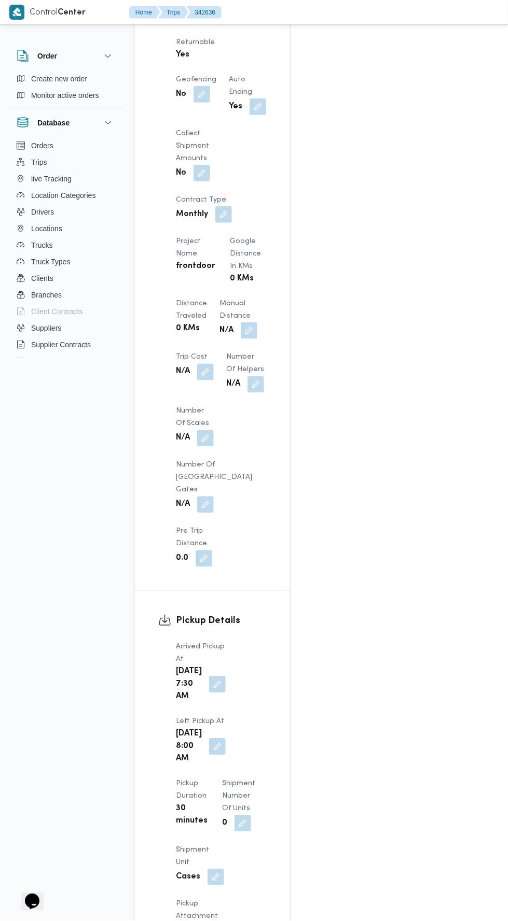
scroll to position [797, 0]
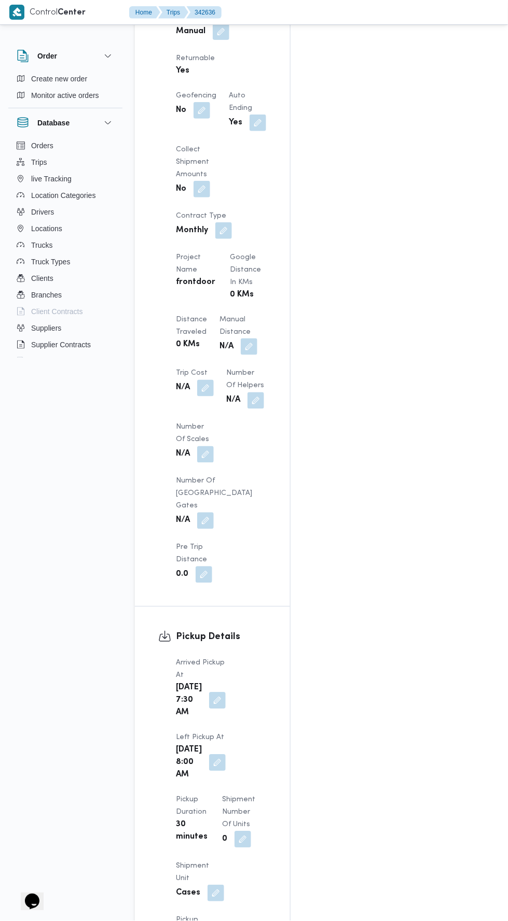
click at [247, 339] on button "button" at bounding box center [249, 347] width 17 height 17
click at [228, 201] on input "Manual Distance" at bounding box center [220, 201] width 103 height 21
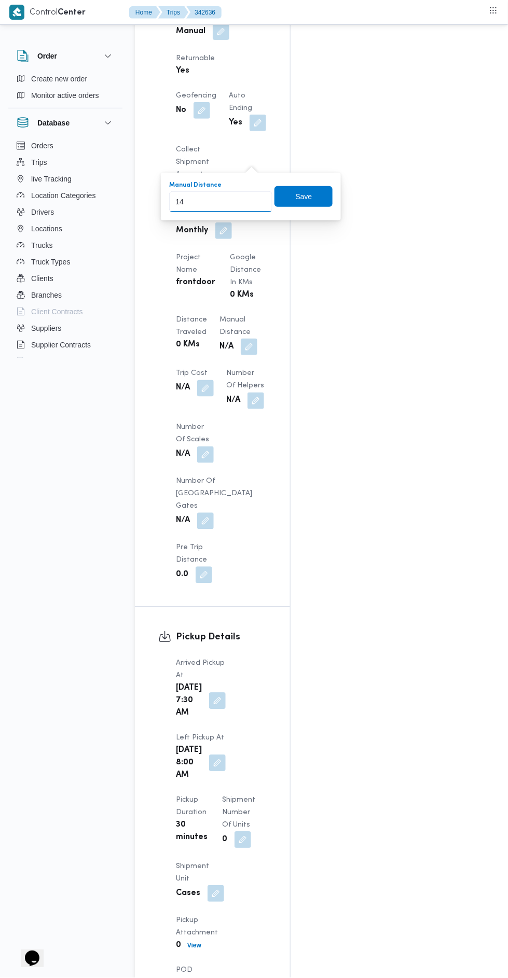
type input "140"
click at [326, 189] on span "Save" at bounding box center [303, 196] width 58 height 21
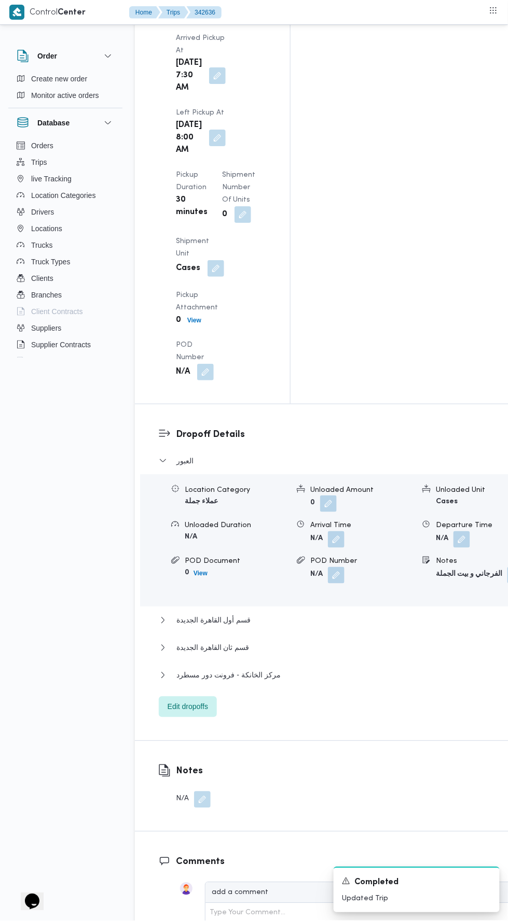
scroll to position [1436, 0]
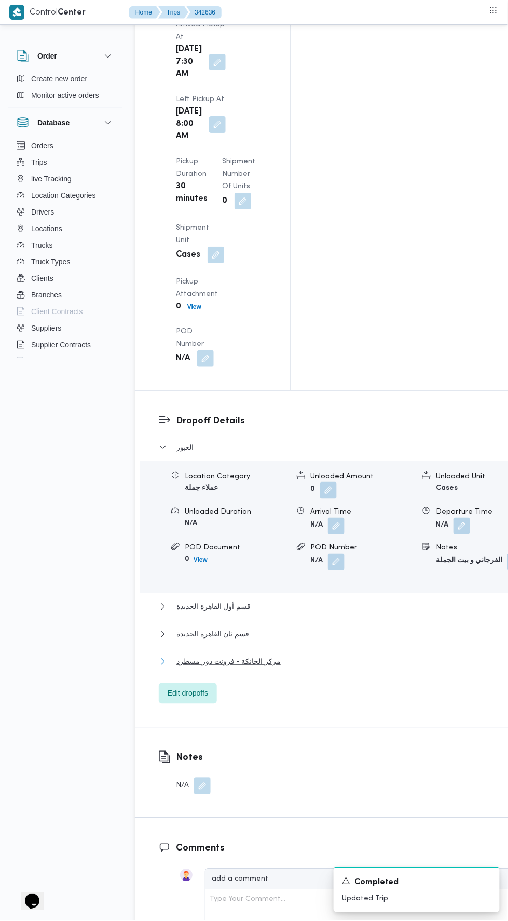
click at [371, 656] on button "مركز الخانكة - فرونت دور مسطرد" at bounding box center [340, 662] width 363 height 12
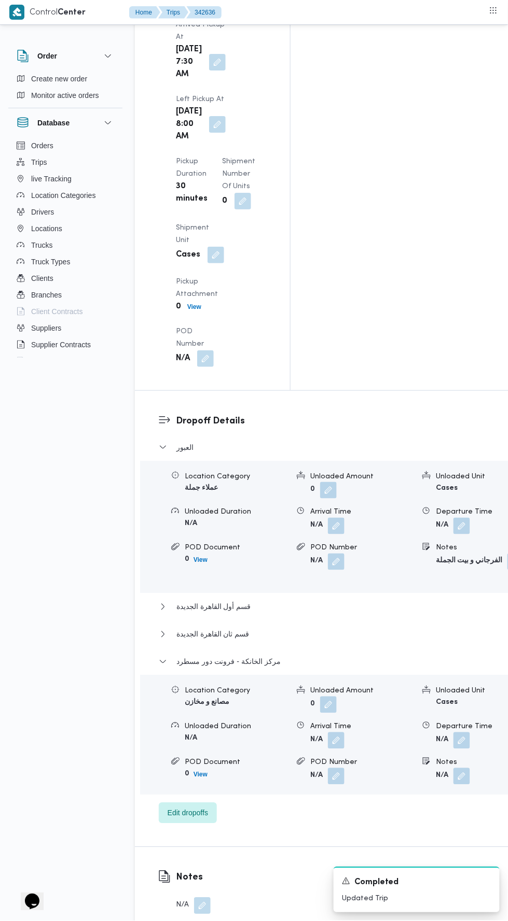
click at [453, 733] on button "button" at bounding box center [461, 741] width 17 height 17
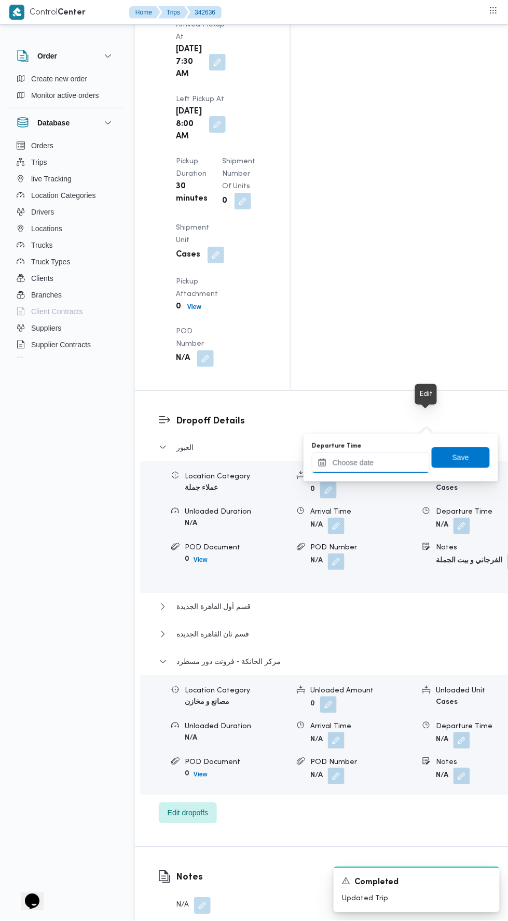
click at [391, 462] on input "Departure Time" at bounding box center [371, 463] width 118 height 21
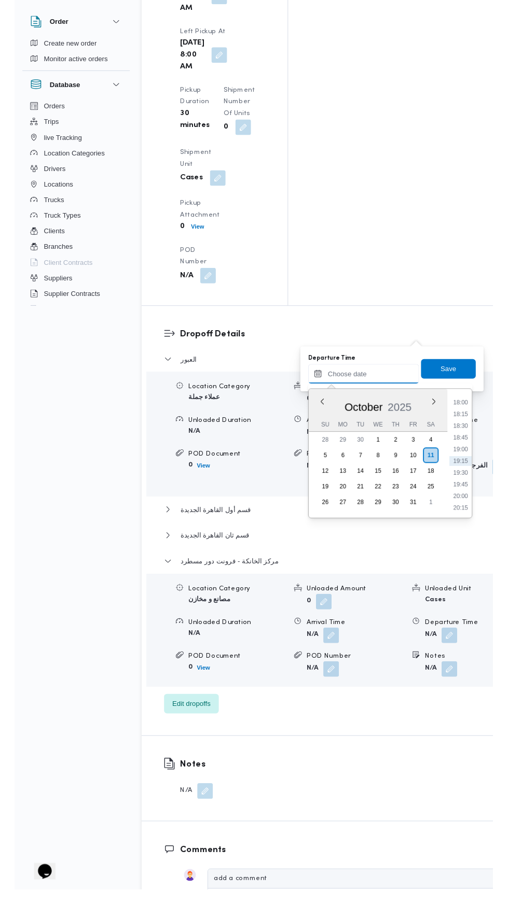
scroll to position [1468, 0]
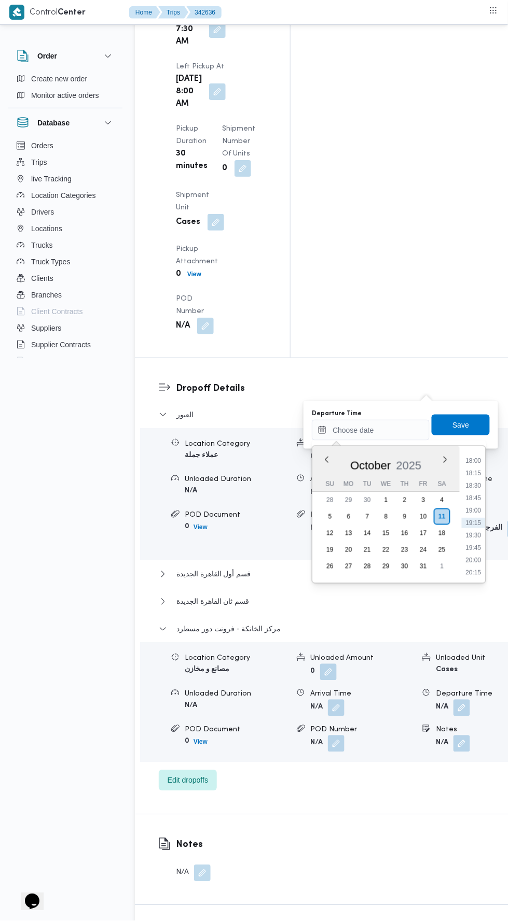
click at [474, 447] on div "Time 00:00 00:15 00:30 00:45 01:00 01:15 01:30 01:45 02:00 02:15 02:30 02:45 03…" at bounding box center [472, 514] width 26 height 137
click at [473, 460] on li "18:00" at bounding box center [473, 461] width 24 height 10
type input "[DATE] 18:00"
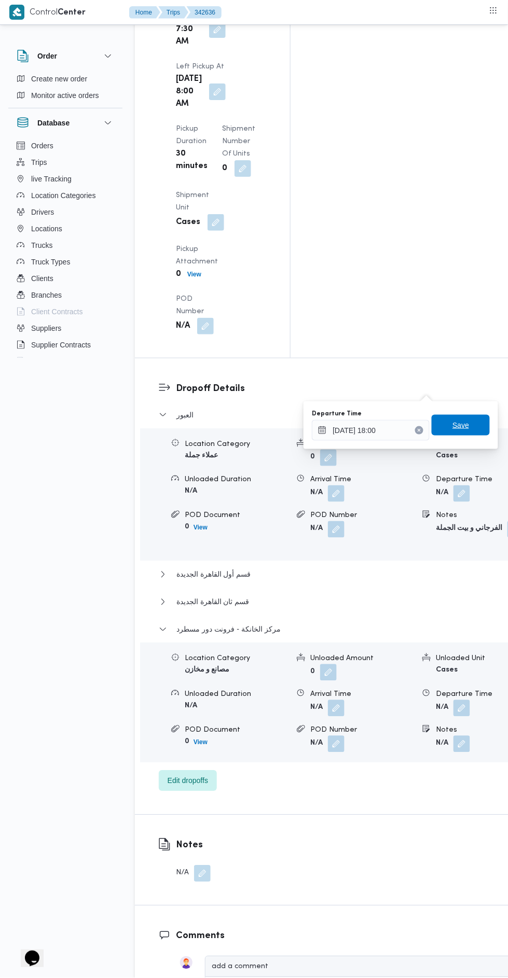
click at [471, 425] on span "Save" at bounding box center [460, 425] width 58 height 21
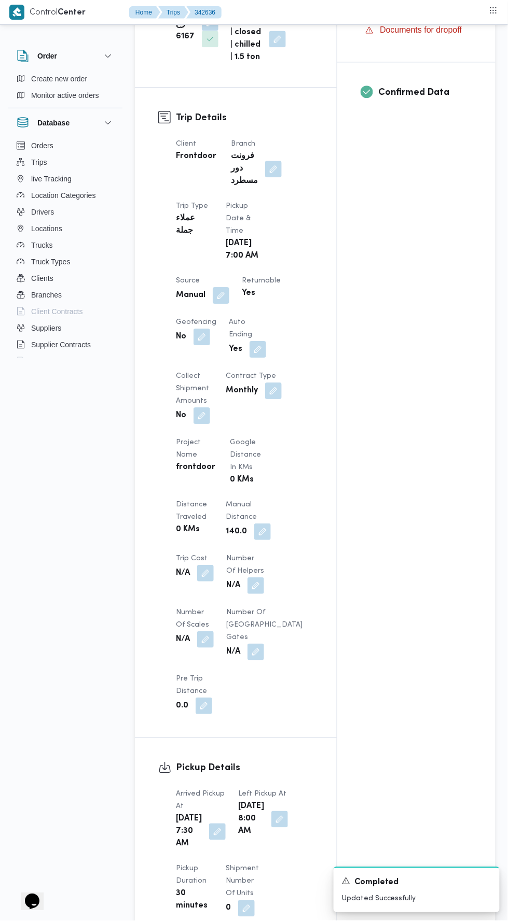
scroll to position [0, 0]
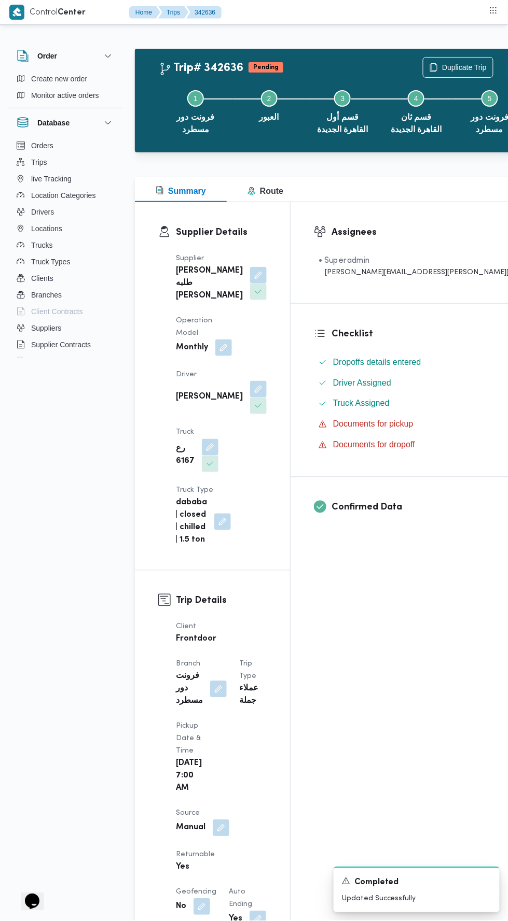
click at [505, 67] on button "Actions" at bounding box center [515, 67] width 21 height 21
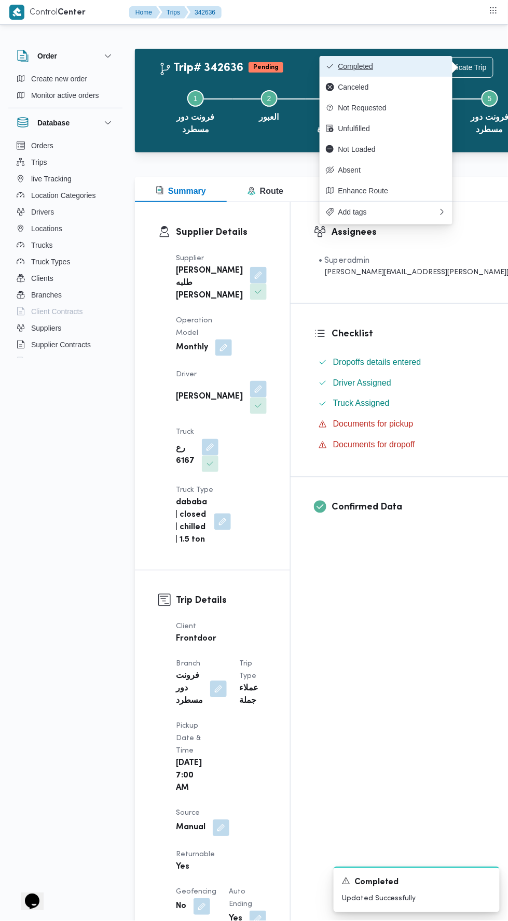
click at [420, 63] on span "Completed" at bounding box center [392, 66] width 108 height 8
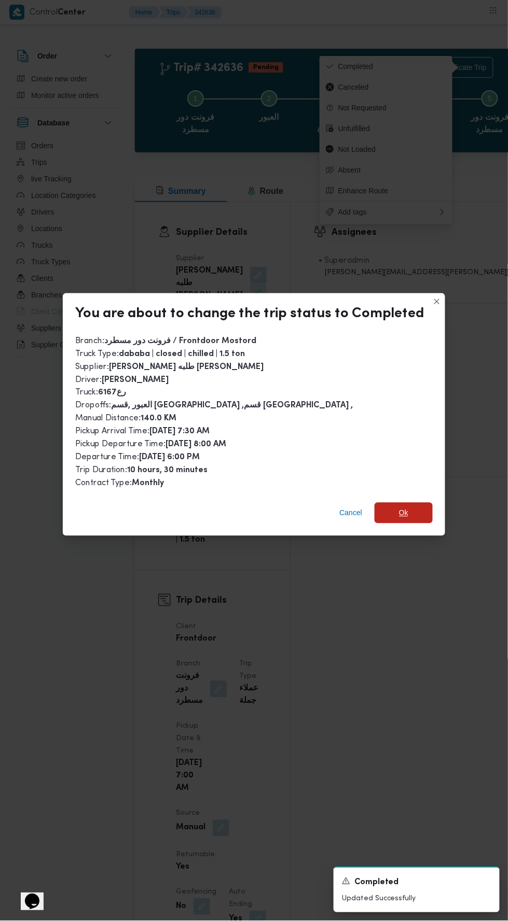
click at [425, 503] on span "Ok" at bounding box center [403, 513] width 58 height 21
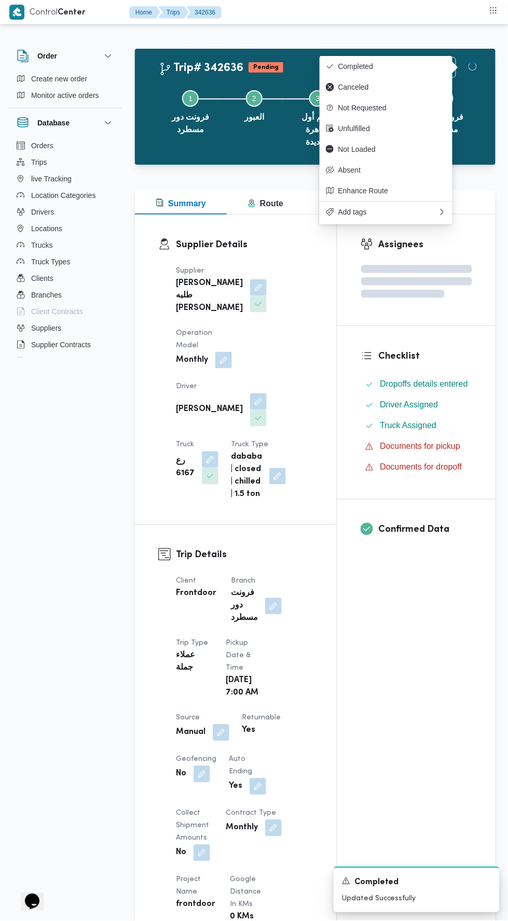
click at [416, 678] on div "Assignees Checklist Dropoffs details entered Driver Assigned Truck Assigned Doc…" at bounding box center [416, 850] width 158 height 1271
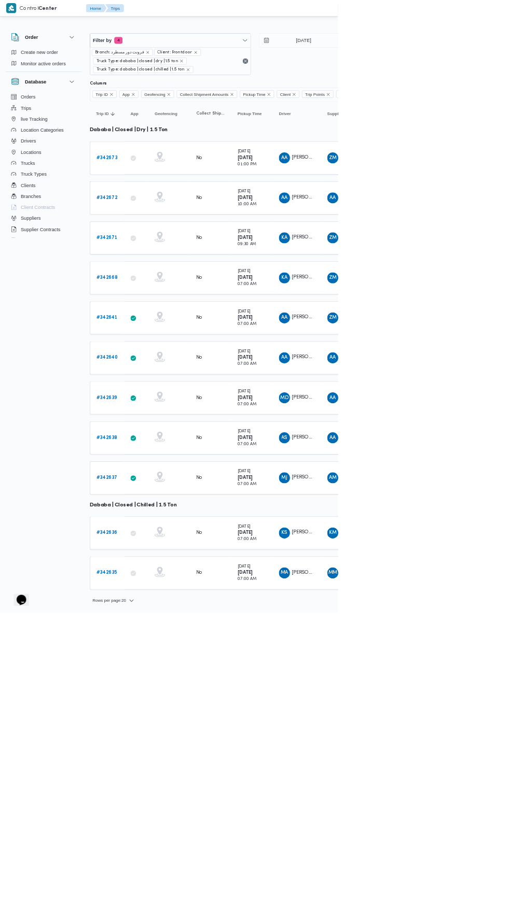
click at [160, 858] on b "# 342635" at bounding box center [160, 861] width 31 height 7
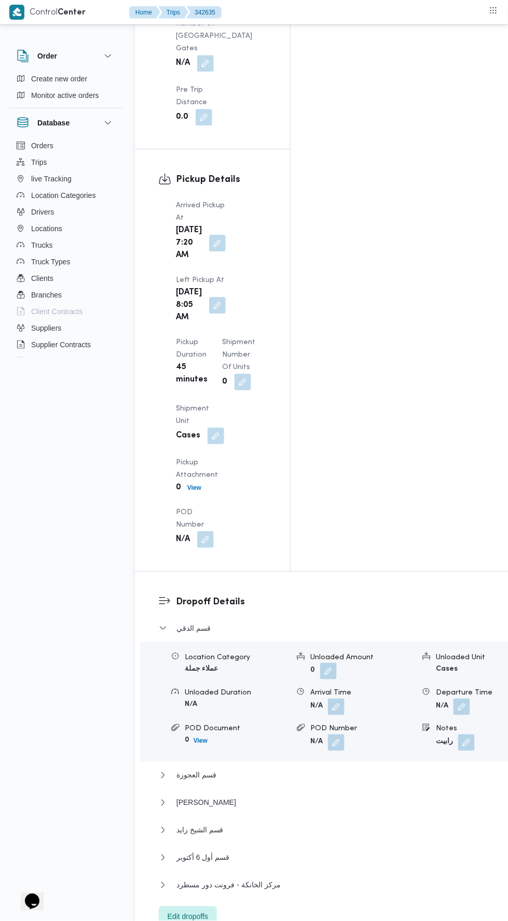
scroll to position [1243, 0]
click at [334, 879] on button "مركز الخانكة - فرونت دور مسطرد" at bounding box center [340, 885] width 363 height 12
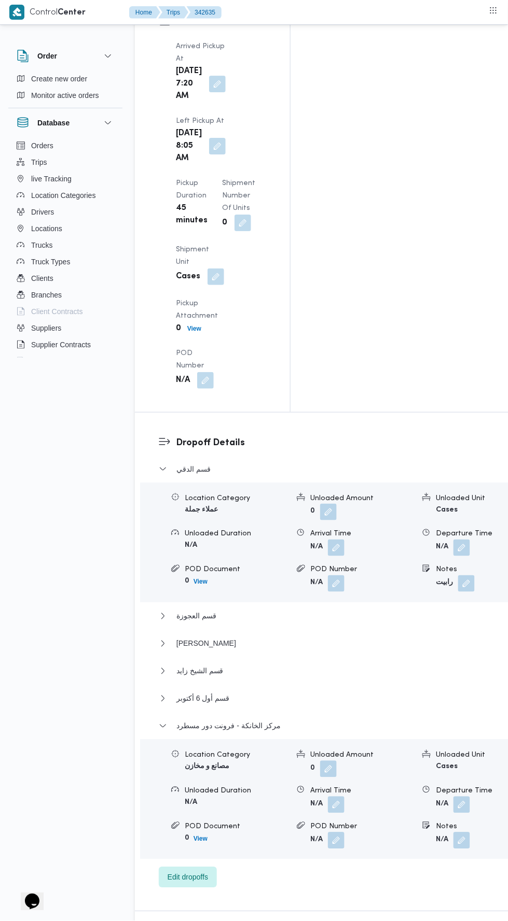
scroll to position [1416, 0]
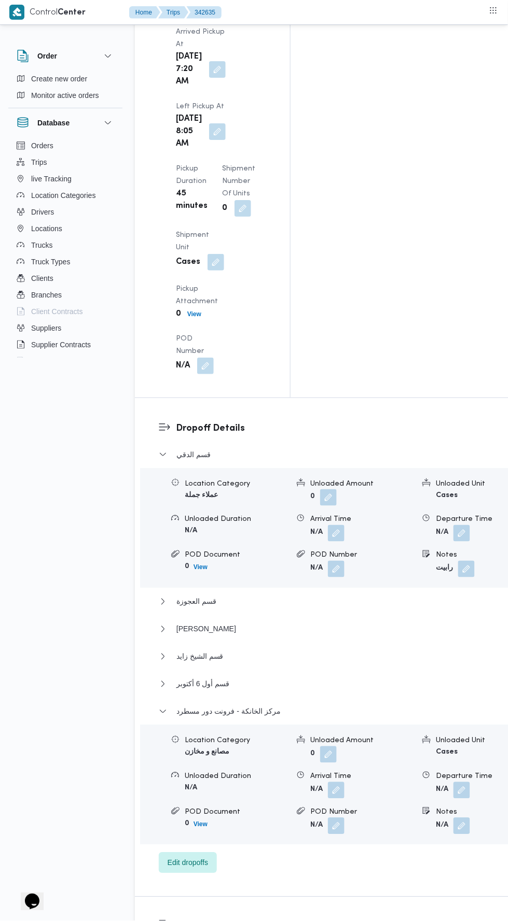
click at [453, 782] on button "button" at bounding box center [461, 790] width 17 height 17
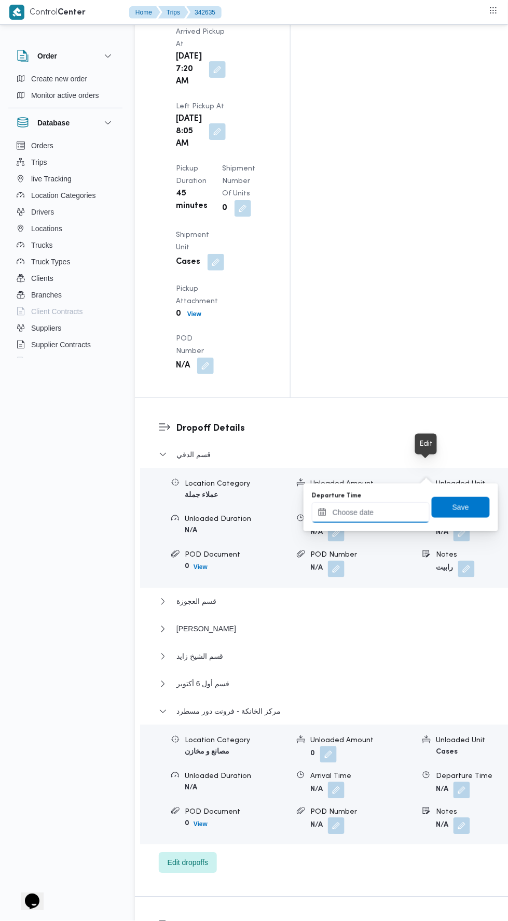
click at [396, 514] on input "Departure Time" at bounding box center [371, 512] width 118 height 21
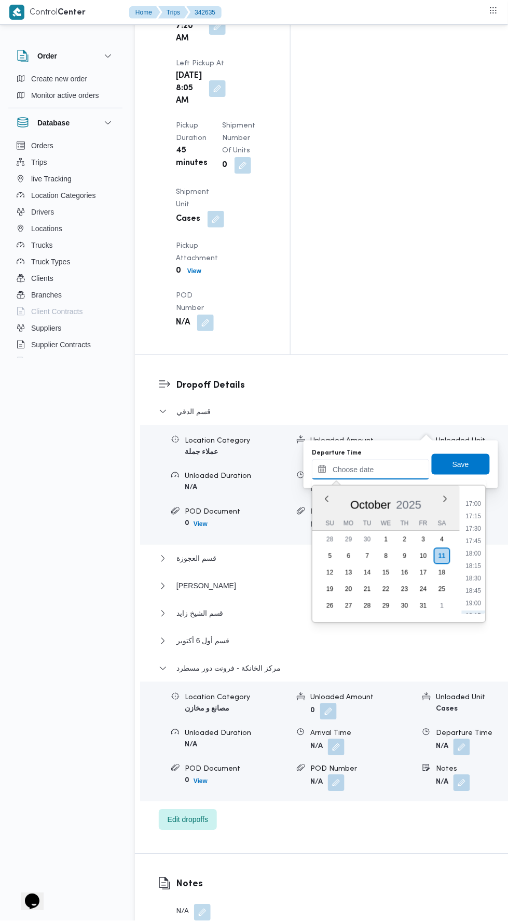
scroll to position [826, 0]
click at [472, 539] on li "17:30" at bounding box center [473, 544] width 24 height 10
type input "[DATE] 17:30"
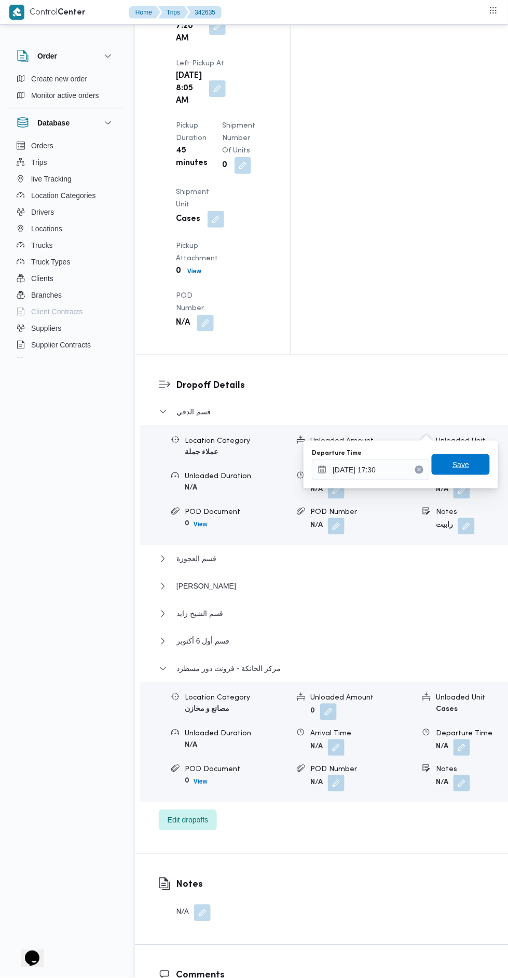
click at [472, 461] on span "Save" at bounding box center [460, 464] width 58 height 21
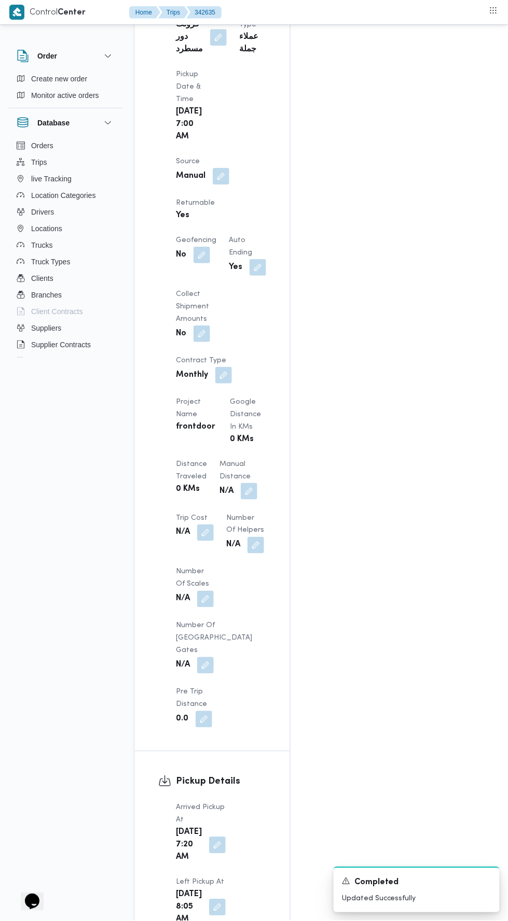
scroll to position [646, 0]
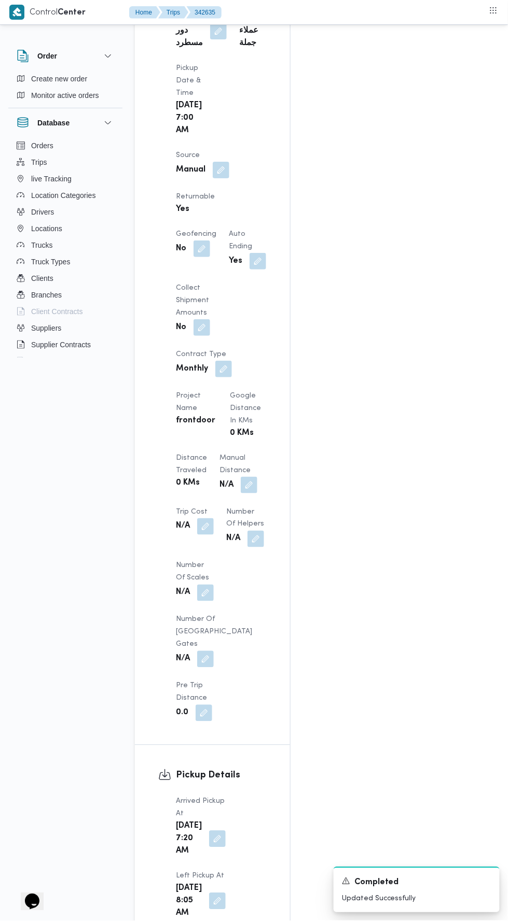
click at [249, 477] on button "button" at bounding box center [249, 485] width 17 height 17
click at [237, 339] on input "Manual Distance" at bounding box center [220, 340] width 103 height 21
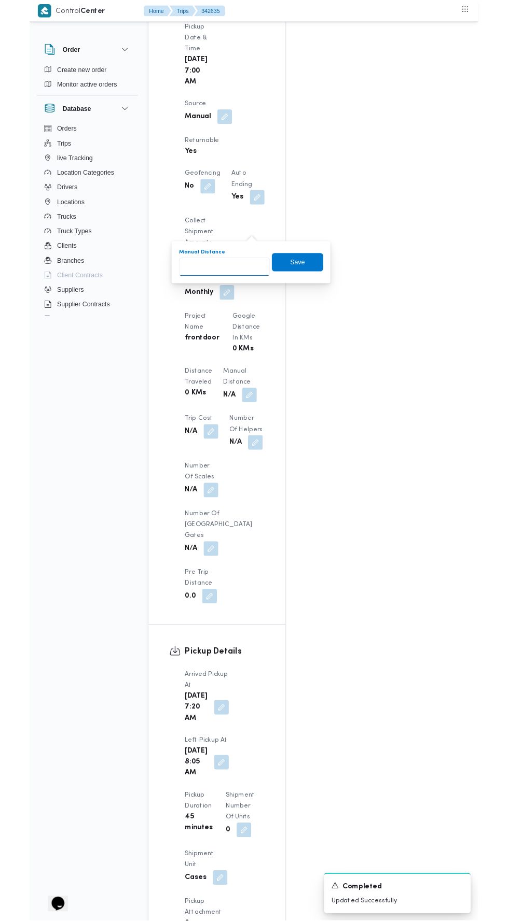
scroll to position [690, 0]
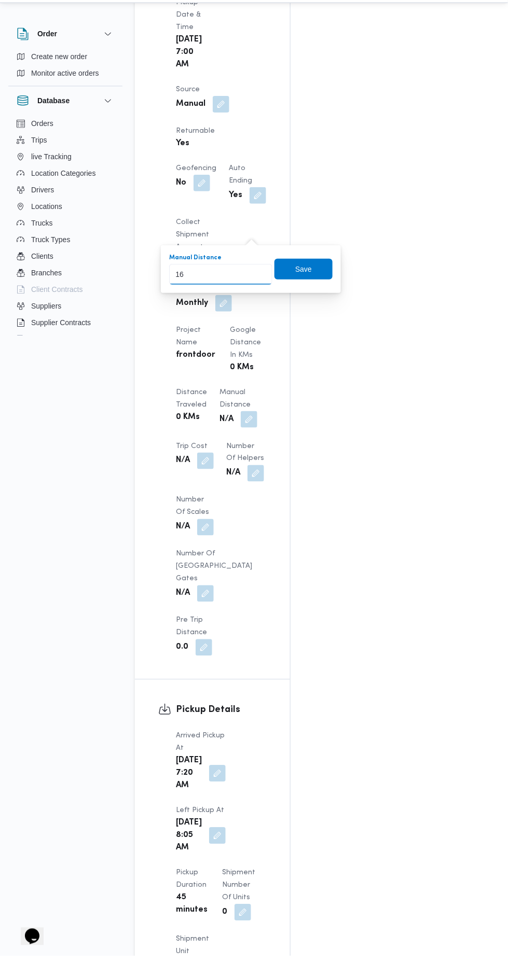
type input "160"
click at [315, 288] on span "Save" at bounding box center [303, 291] width 58 height 21
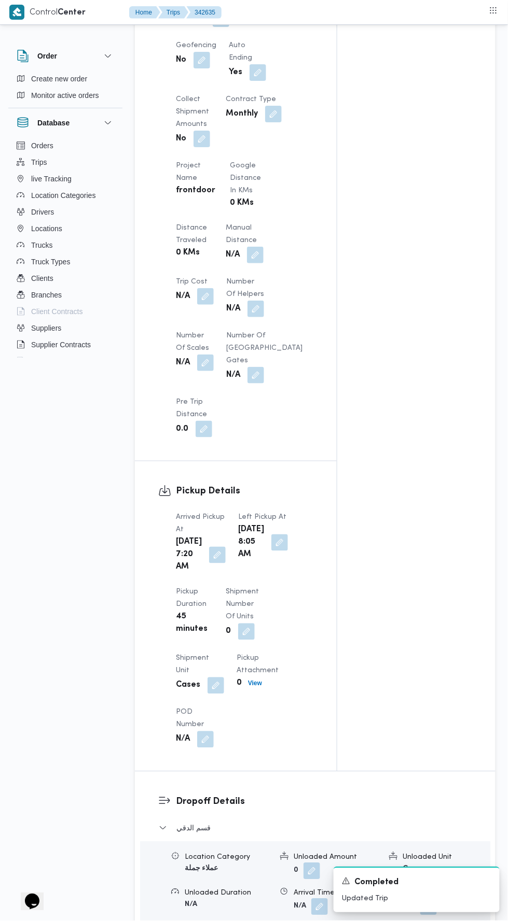
scroll to position [0, 0]
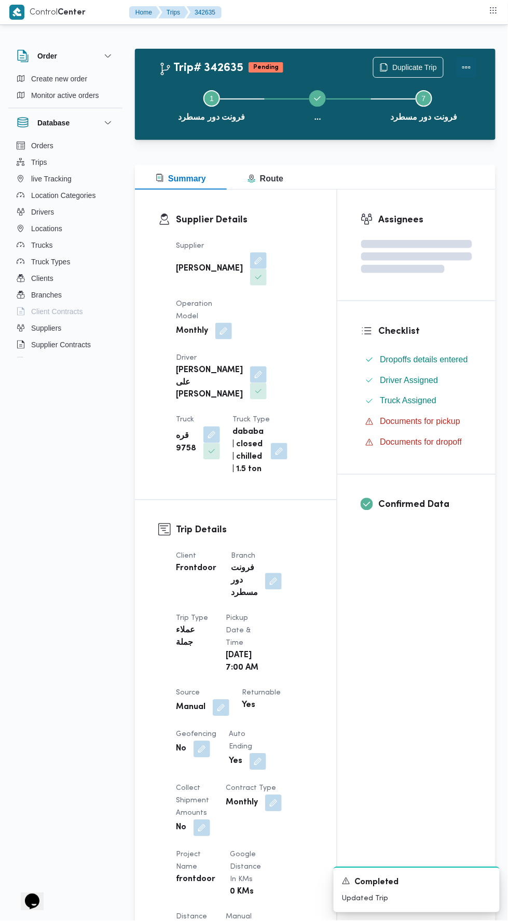
click at [471, 65] on button "Actions" at bounding box center [466, 67] width 21 height 21
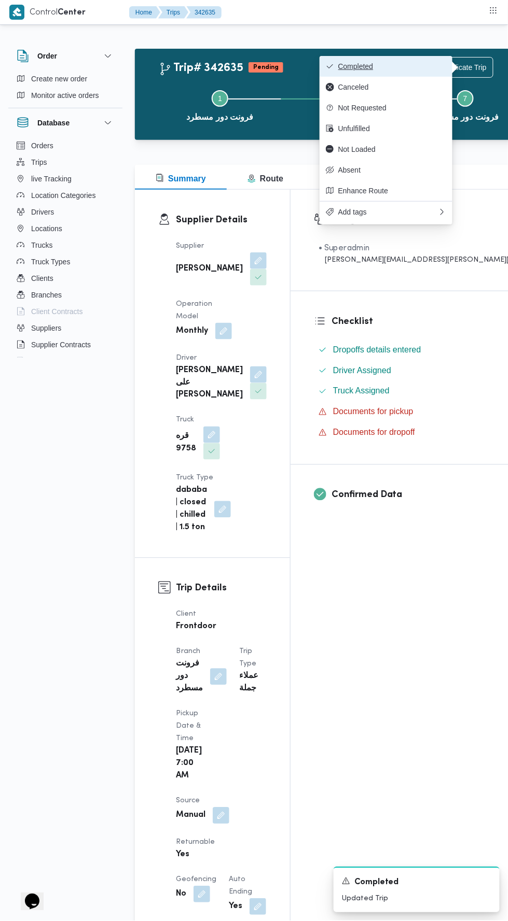
click at [433, 65] on span "Completed" at bounding box center [392, 66] width 108 height 8
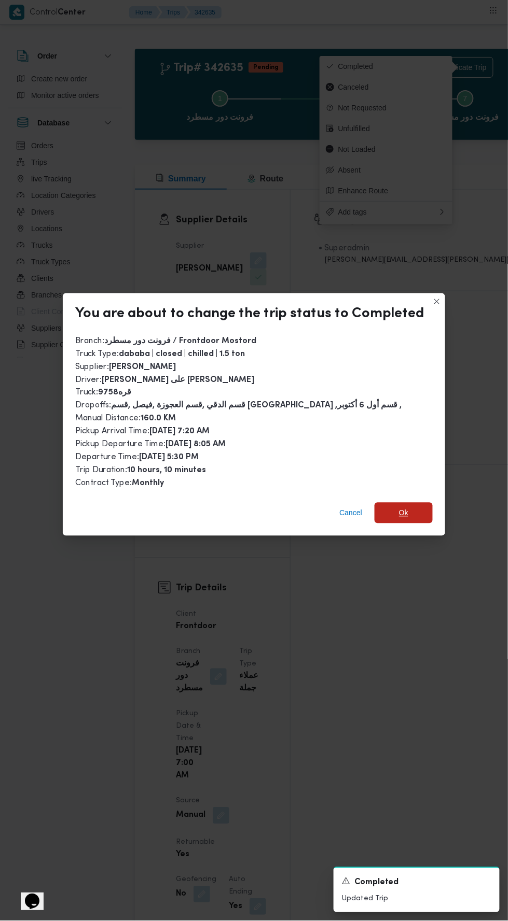
click at [419, 512] on span "Ok" at bounding box center [403, 513] width 58 height 21
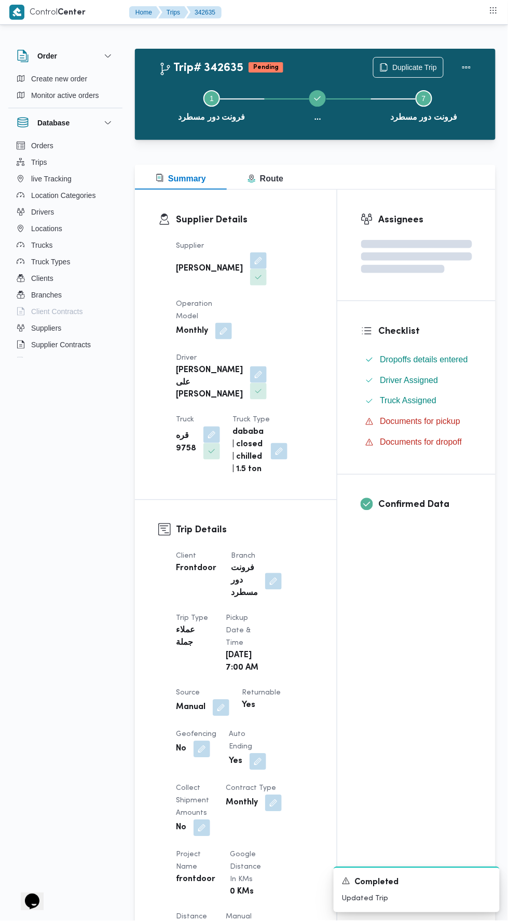
click at [422, 629] on div "Assignees Checklist Dropoffs details entered Driver Assigned Truck Assigned Doc…" at bounding box center [416, 825] width 158 height 1271
